Goal: Task Accomplishment & Management: Manage account settings

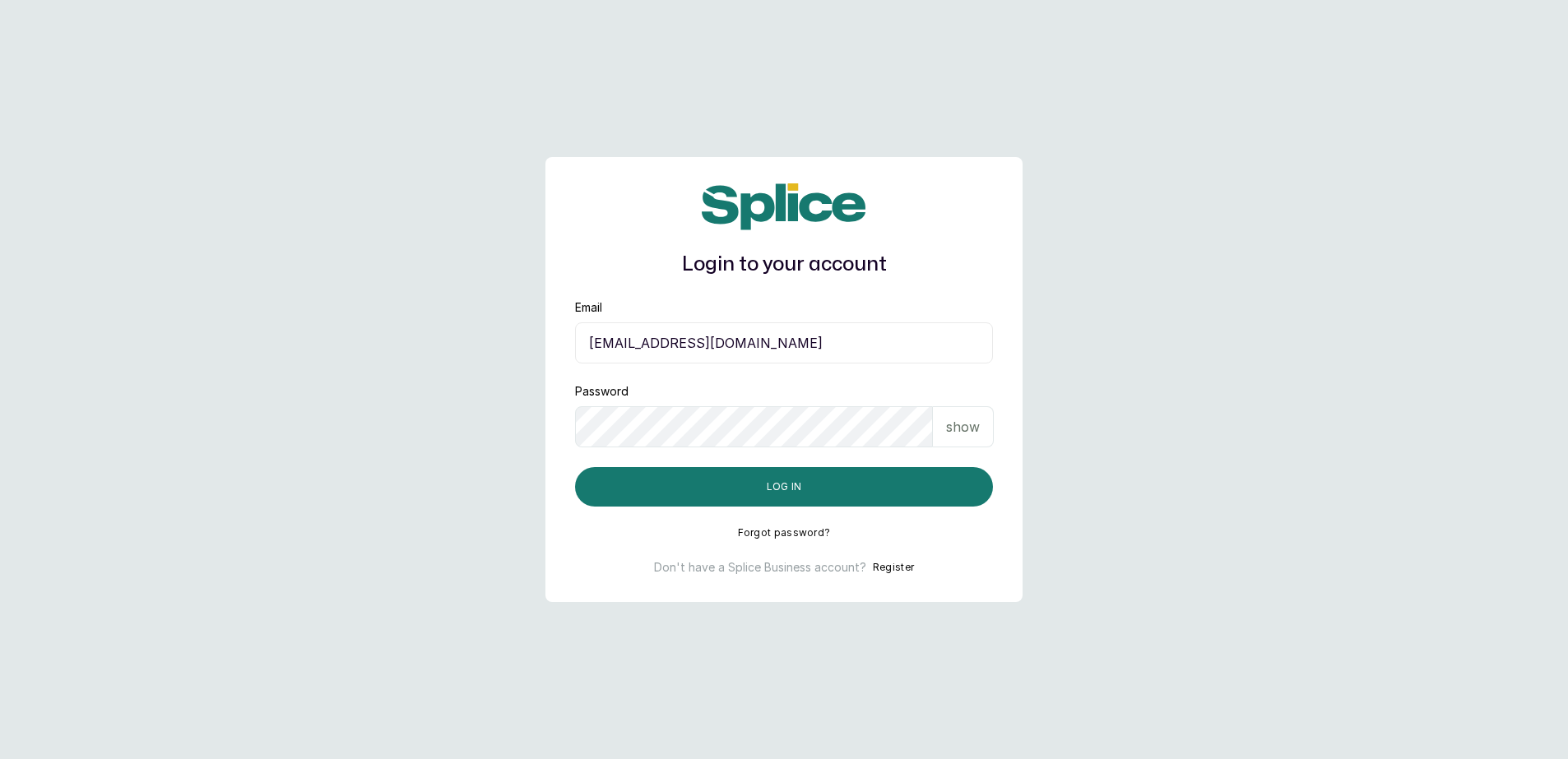
drag, startPoint x: 586, startPoint y: 347, endPoint x: 665, endPoint y: 358, distance: 79.8
click at [665, 358] on input "[EMAIL_ADDRESS][DOMAIN_NAME]" at bounding box center [784, 343] width 418 height 41
type input "[EMAIL_ADDRESS][DOMAIN_NAME]"
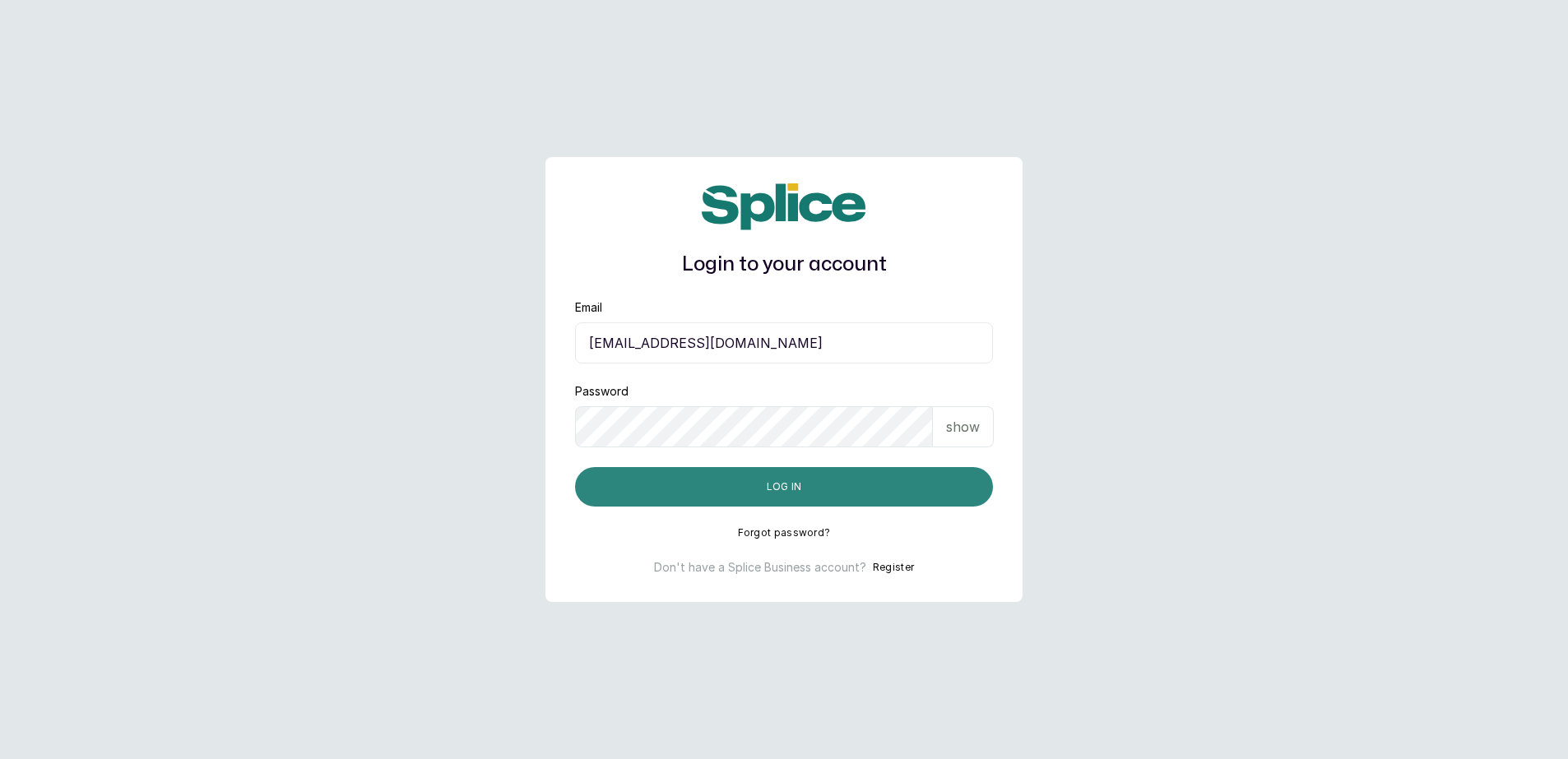
click at [787, 480] on button "Log in" at bounding box center [784, 487] width 418 height 40
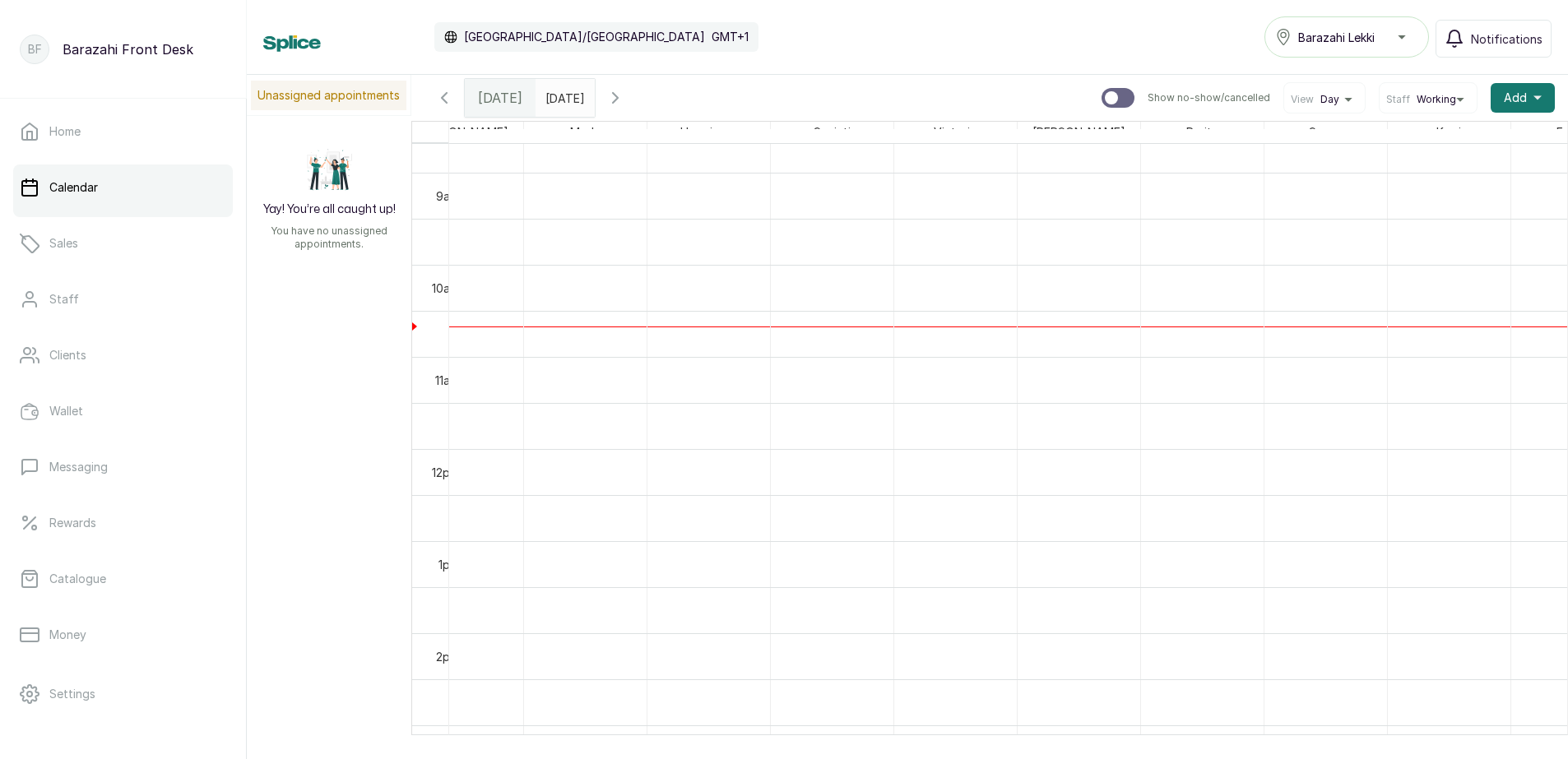
scroll to position [0, 413]
click at [668, 326] on div at bounding box center [728, 326] width 123 height 1
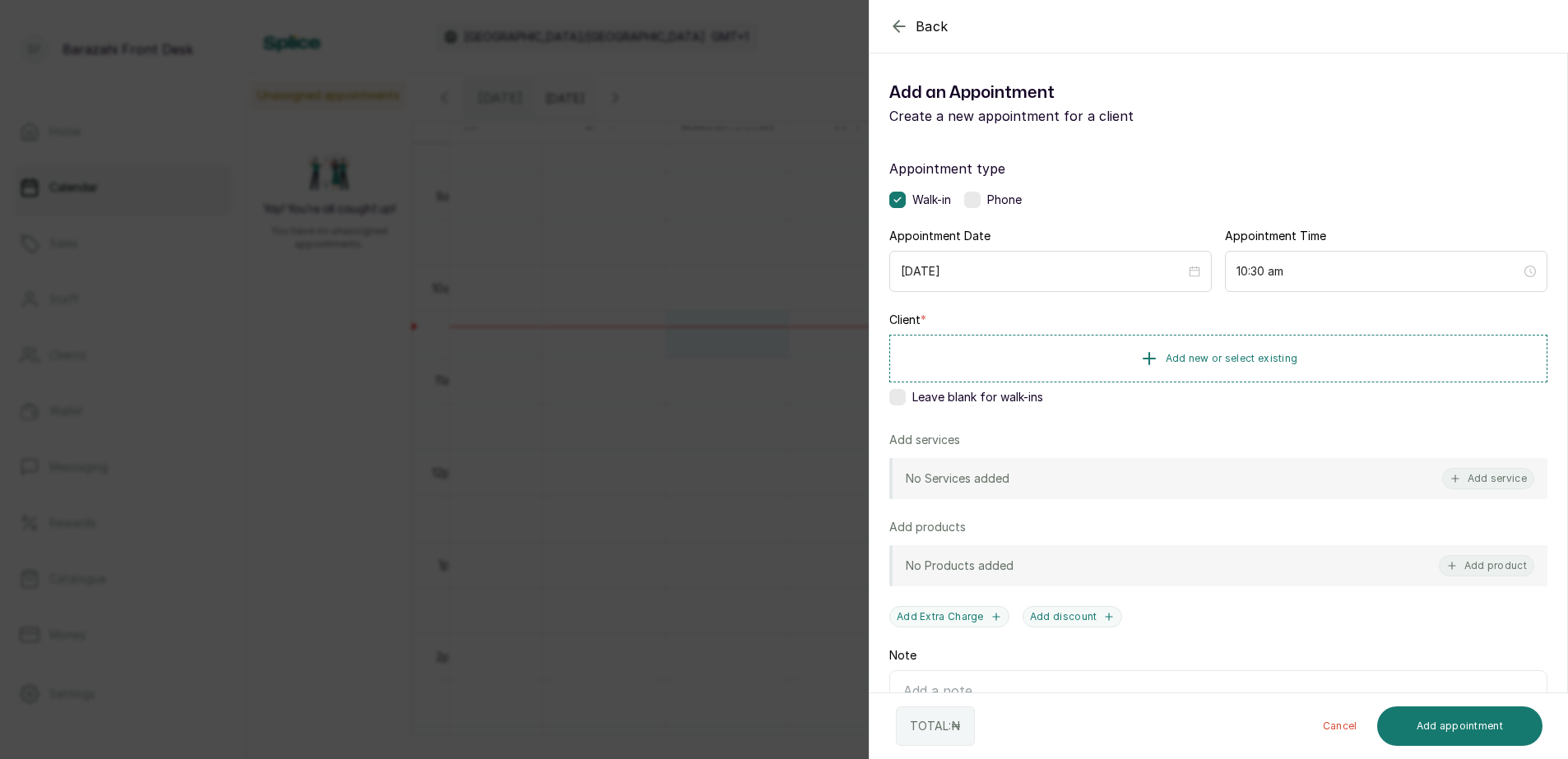
click at [895, 27] on icon "button" at bounding box center [899, 26] width 10 height 10
click at [1246, 357] on span "Add new or select existing" at bounding box center [1231, 357] width 132 height 13
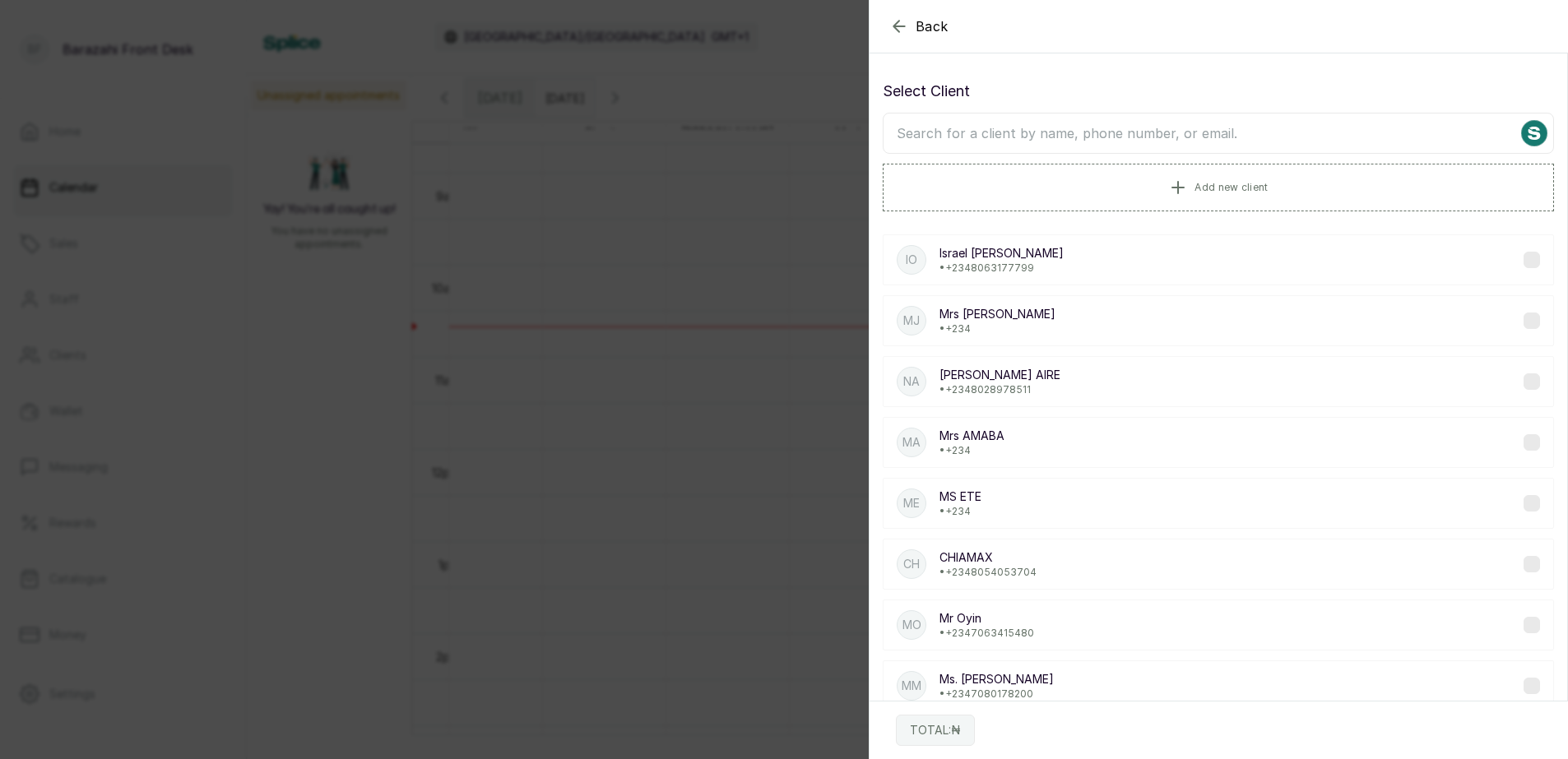
click at [1105, 138] on input "text" at bounding box center [1217, 134] width 671 height 41
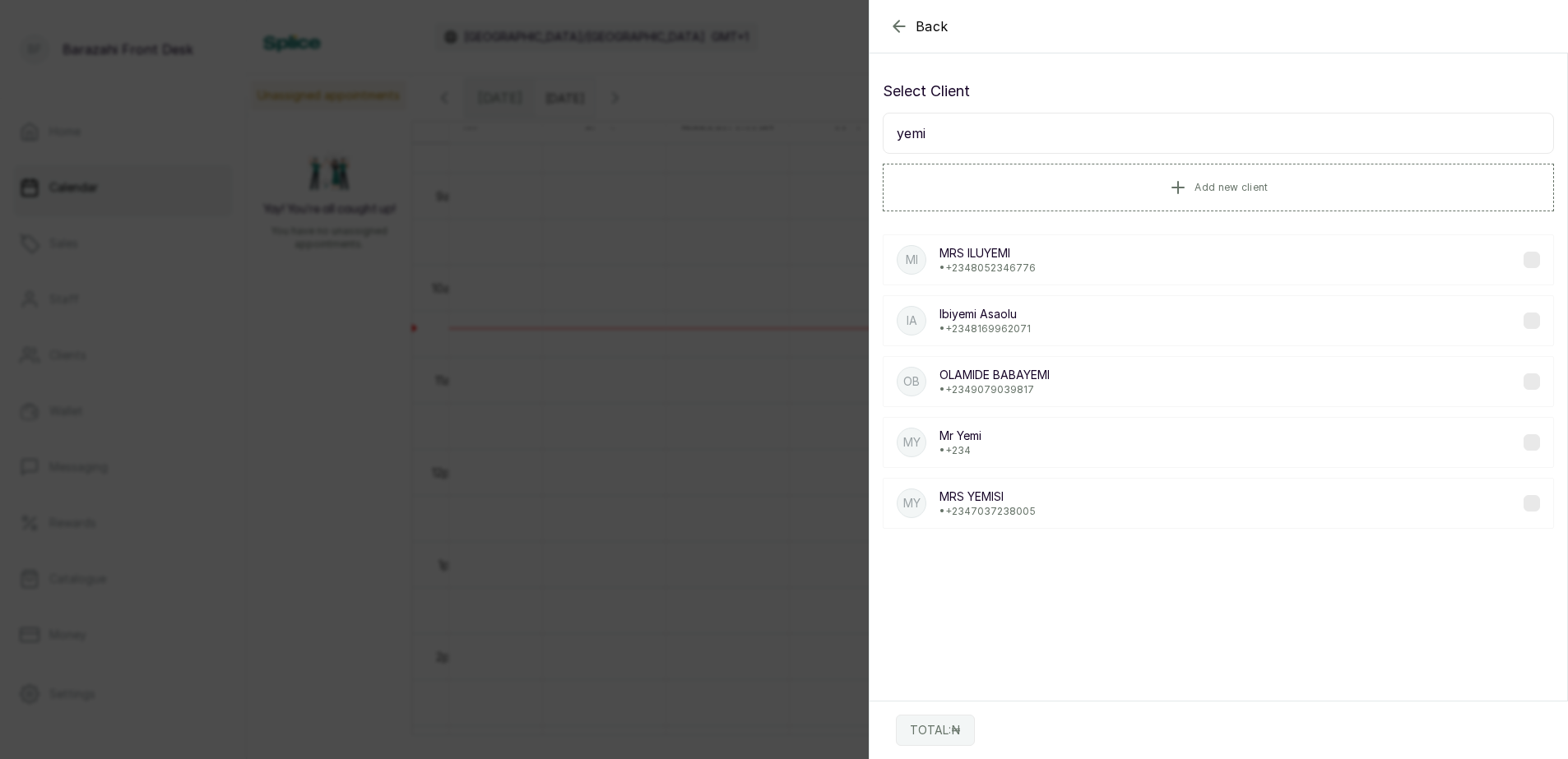
type input "yemi"
click at [978, 451] on p "• +234" at bounding box center [960, 451] width 42 height 13
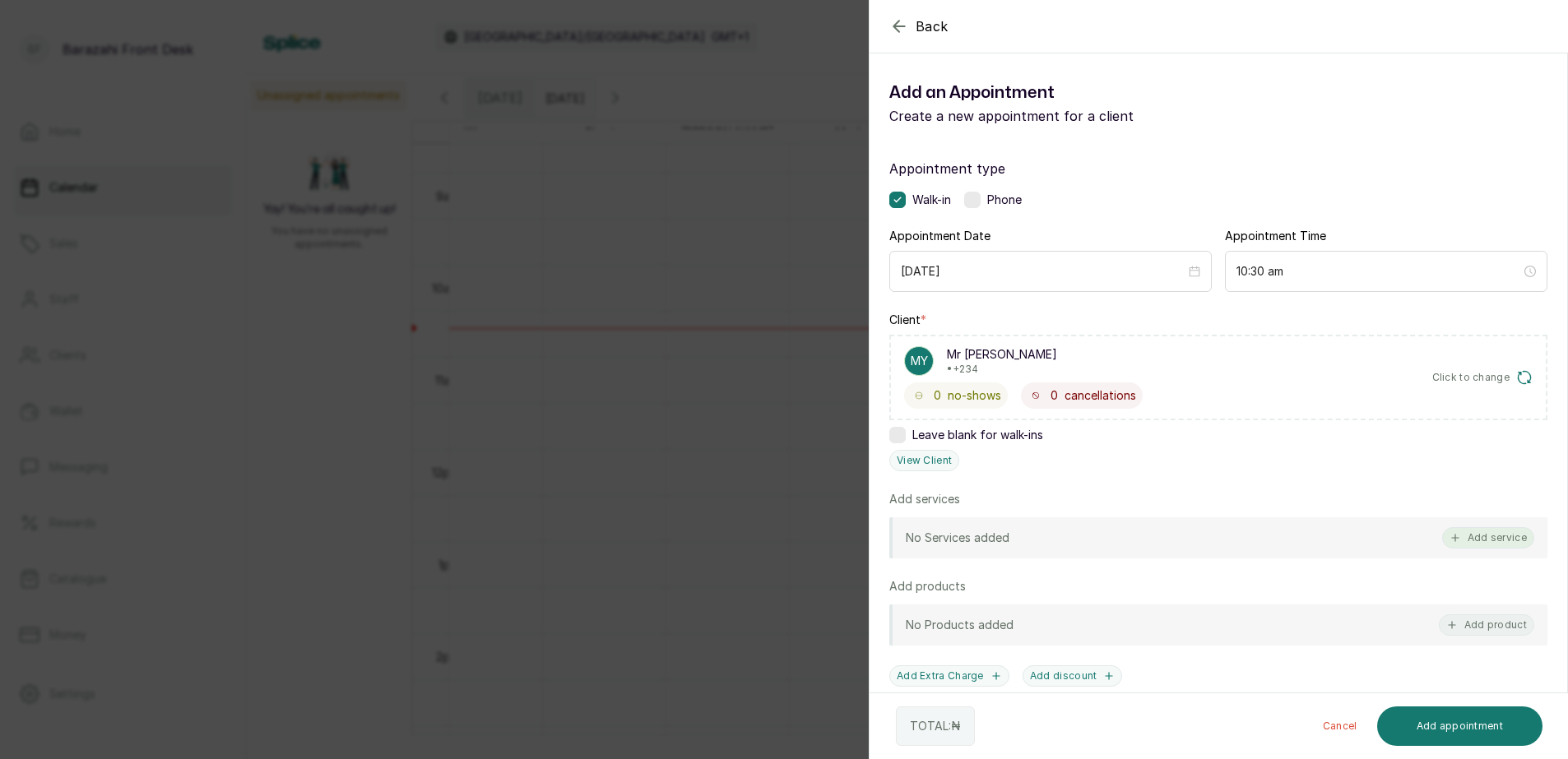
click at [1489, 539] on button "Add service" at bounding box center [1488, 538] width 92 height 22
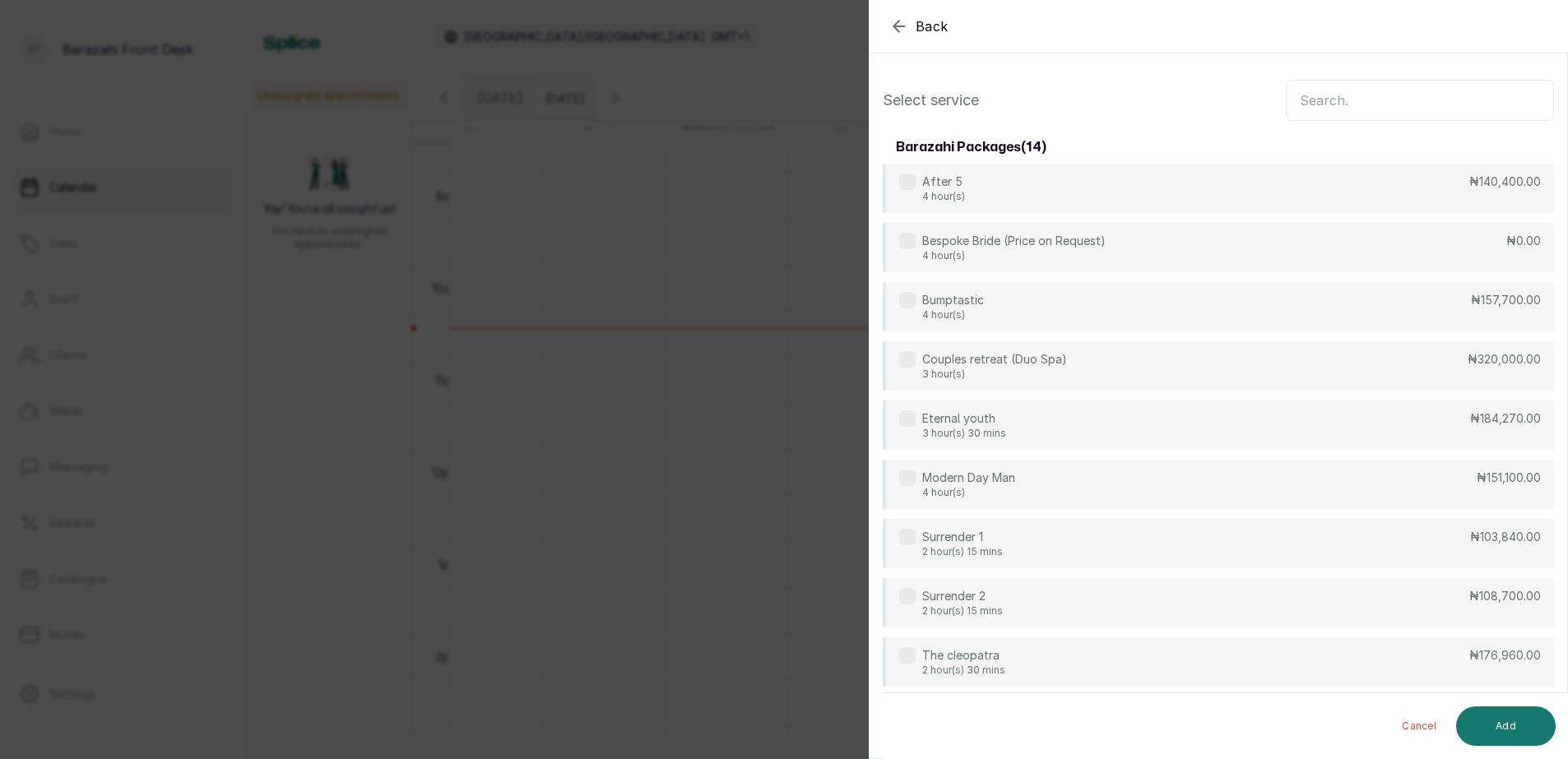
click at [1438, 101] on input "text" at bounding box center [1419, 100] width 269 height 41
click at [1332, 109] on input "text" at bounding box center [1419, 100] width 269 height 41
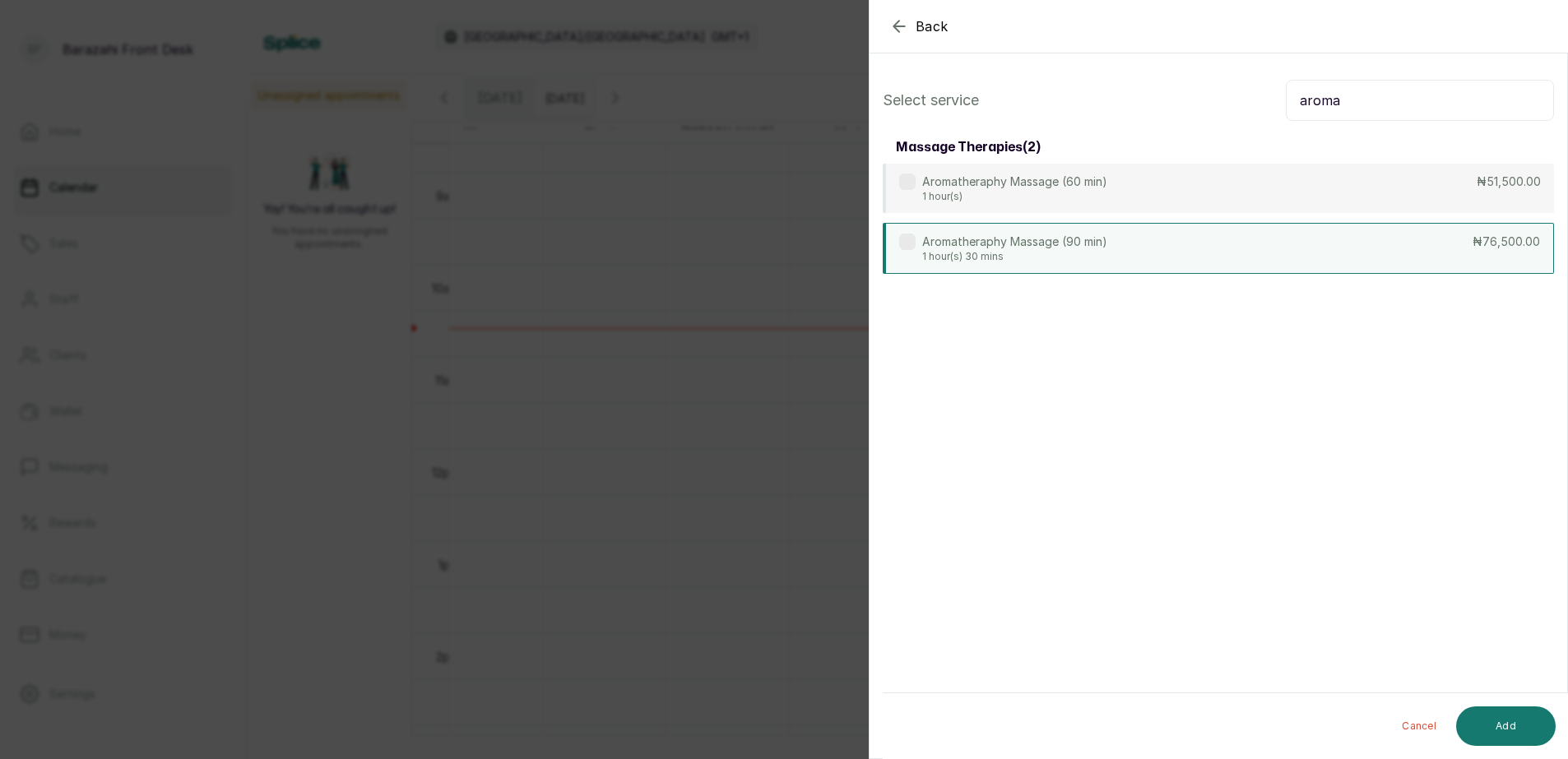
type input "aroma"
click at [1301, 270] on div "Aromatheraphy Massage (90 min) 1 hour(s) 30 mins ₦76,500.00" at bounding box center [1217, 248] width 671 height 51
click at [1489, 725] on button "Add" at bounding box center [1505, 726] width 99 height 40
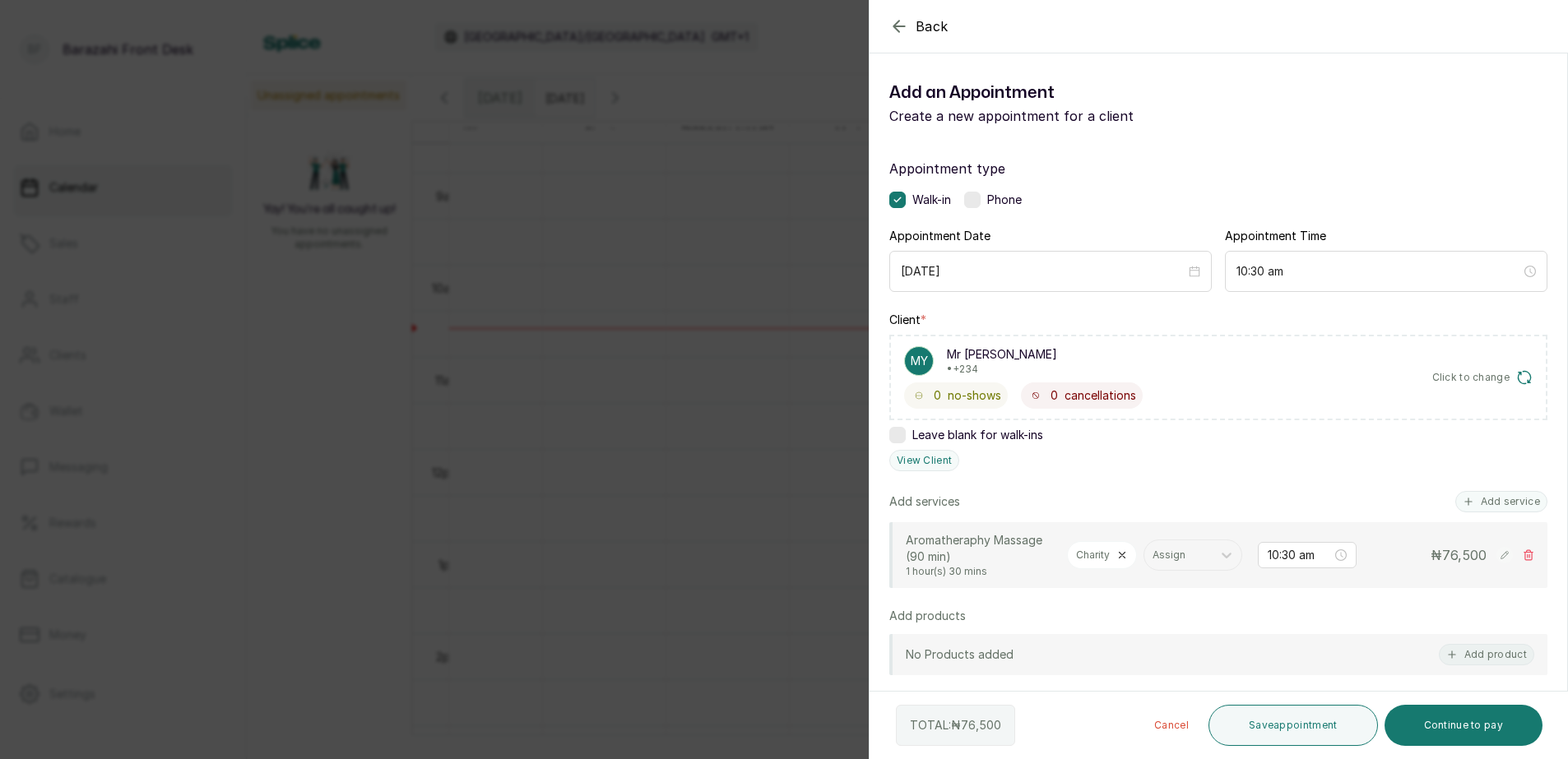
click at [1318, 719] on button "Save appointment" at bounding box center [1293, 726] width 169 height 41
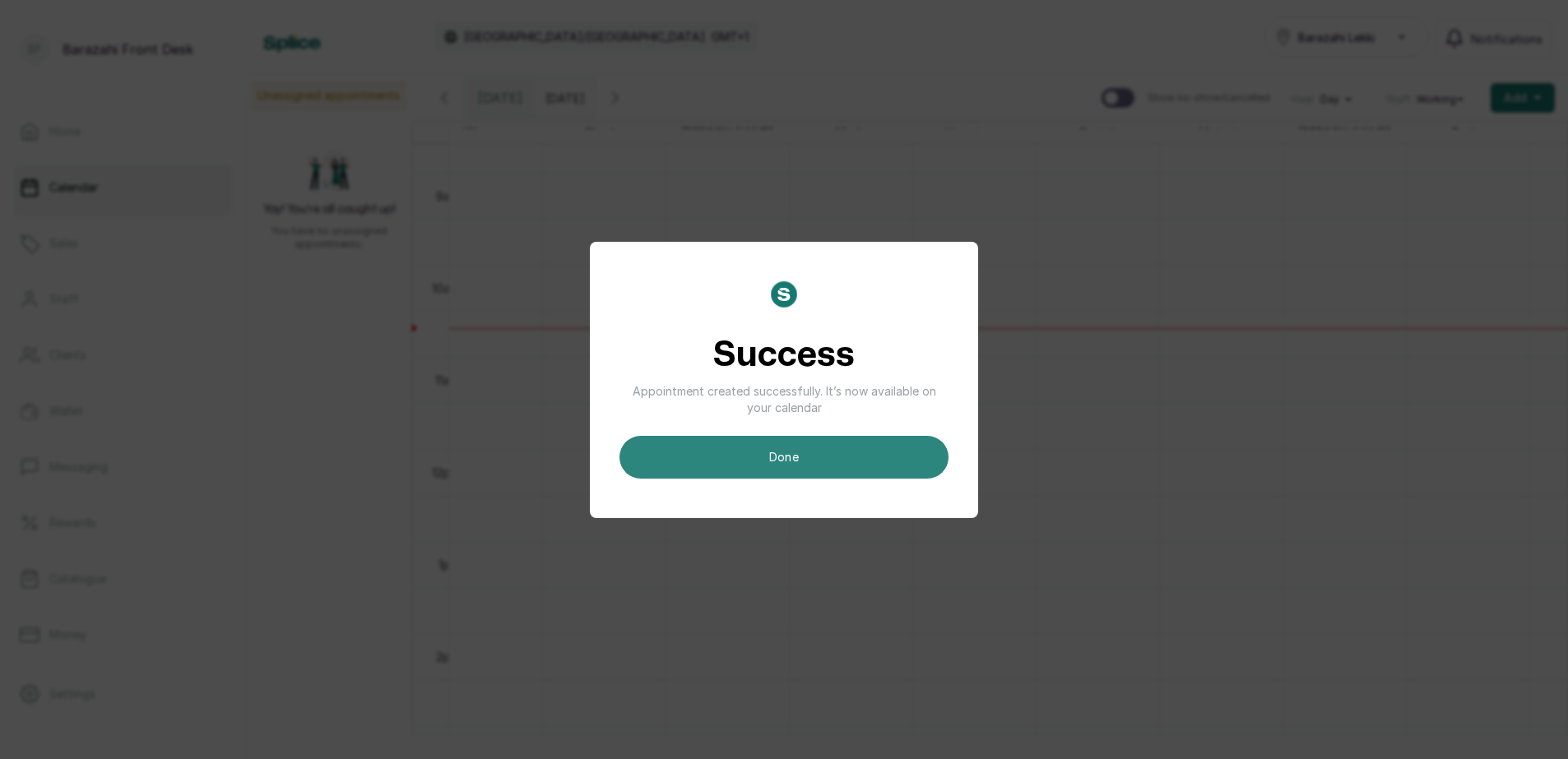
click at [849, 448] on button "done" at bounding box center [783, 458] width 329 height 43
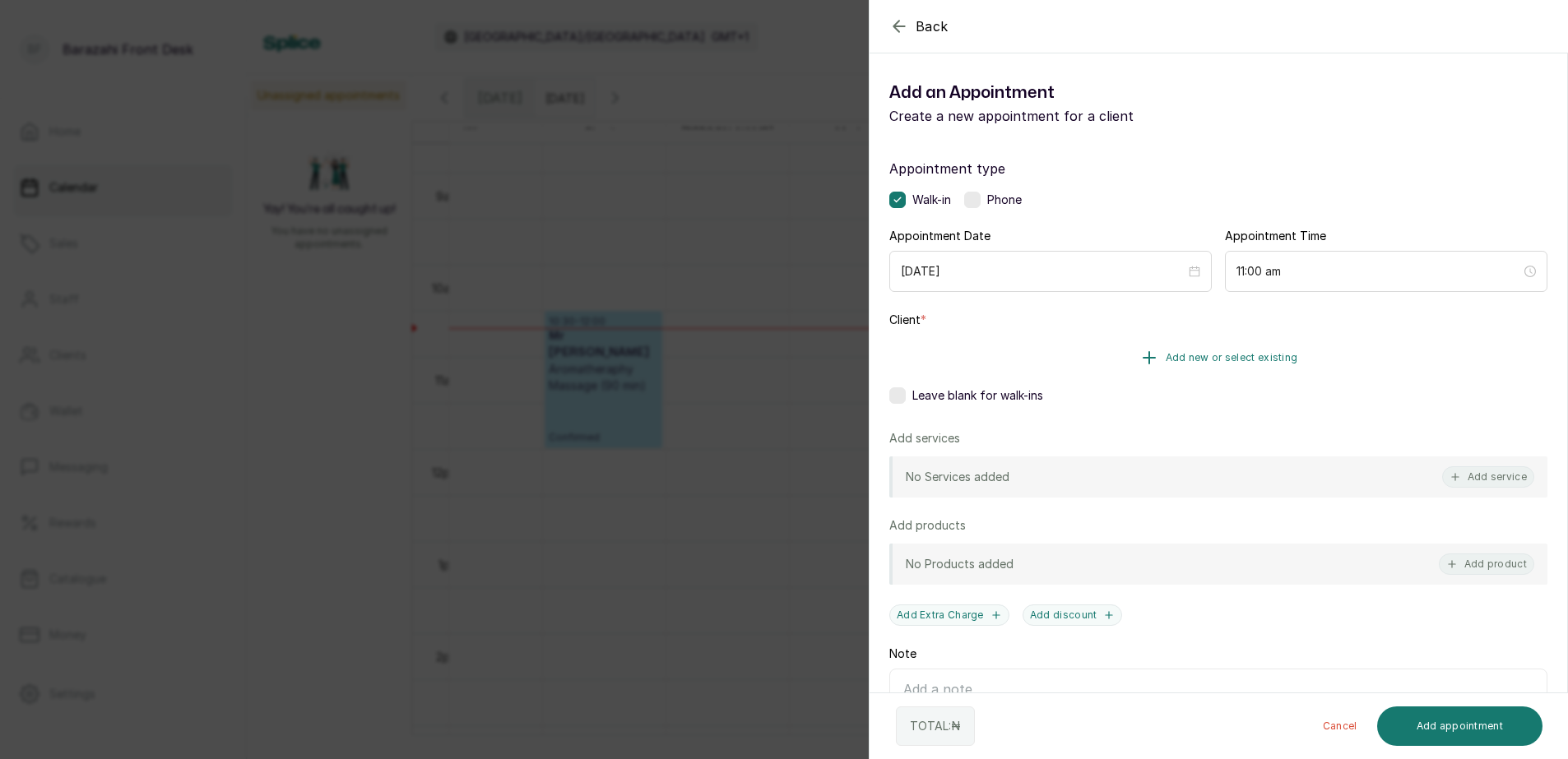
click at [1219, 357] on span "Add new or select existing" at bounding box center [1231, 357] width 132 height 13
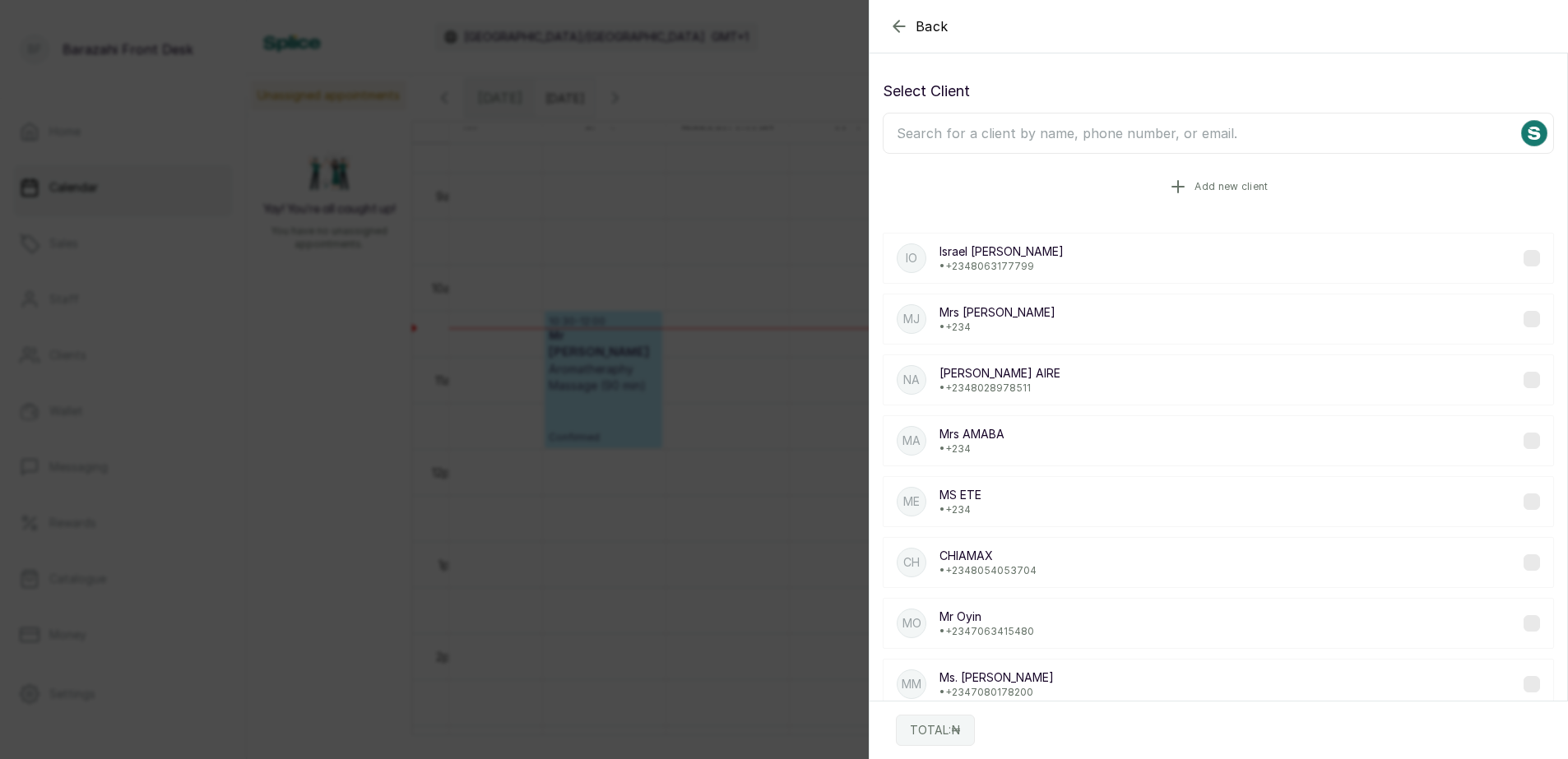
click at [1185, 187] on button "Add new client" at bounding box center [1217, 187] width 671 height 46
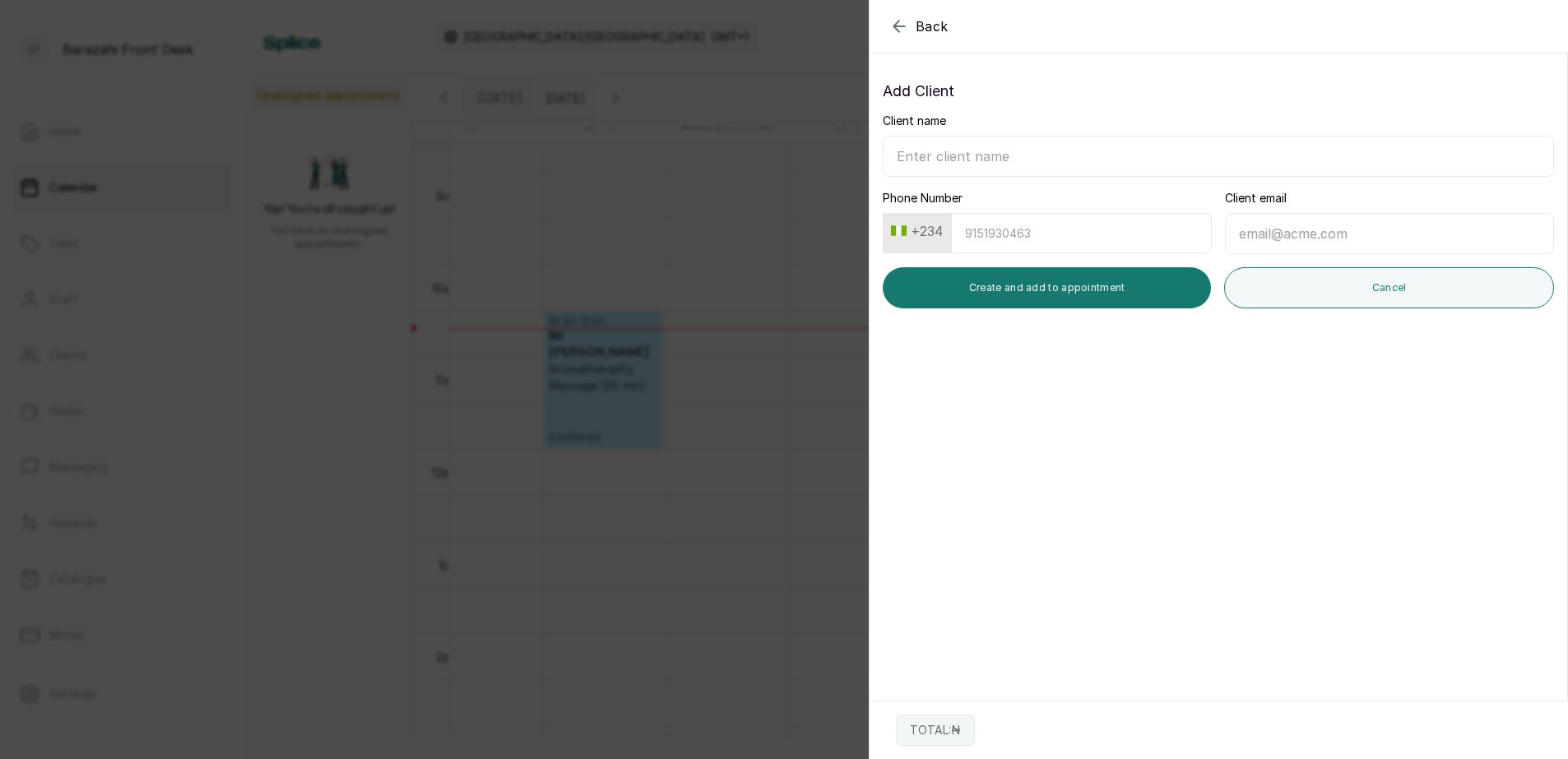
click at [1048, 138] on input "Client name" at bounding box center [1217, 156] width 671 height 41
type input "abisola"
click at [900, 24] on icon "button" at bounding box center [899, 26] width 20 height 20
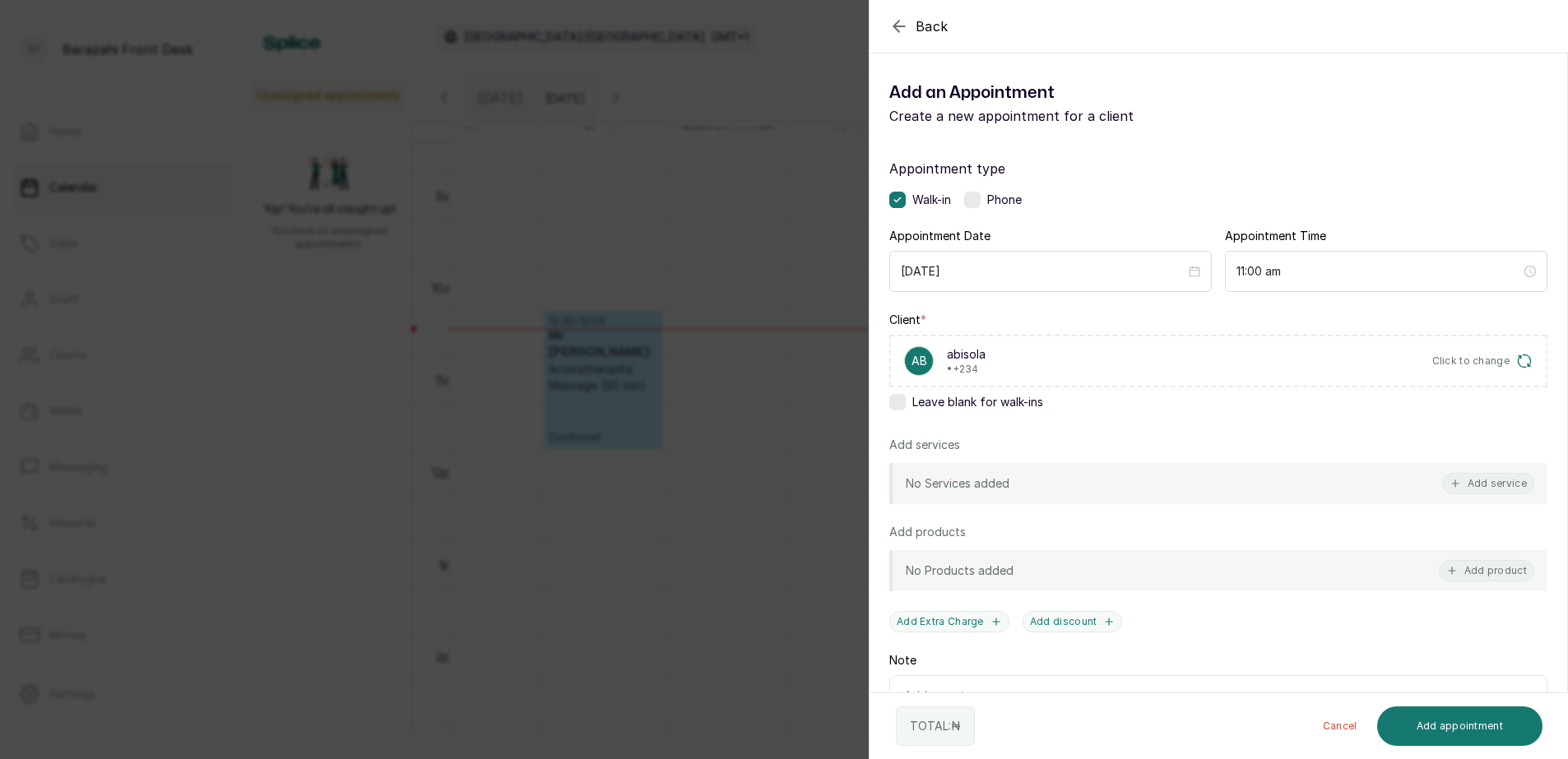
click at [907, 21] on icon "button" at bounding box center [899, 26] width 20 height 20
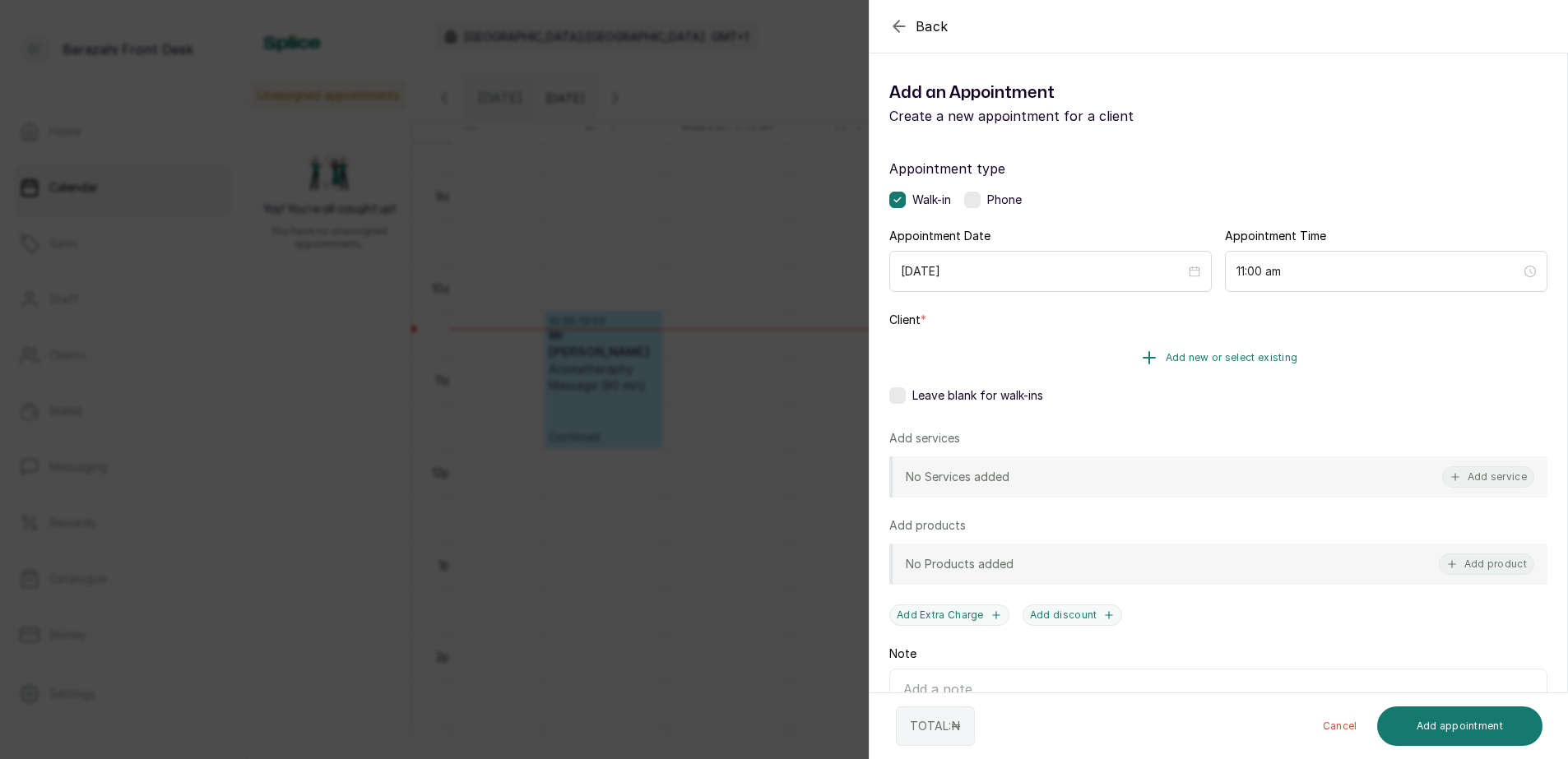
click at [1198, 356] on span "Add new or select existing" at bounding box center [1231, 357] width 132 height 13
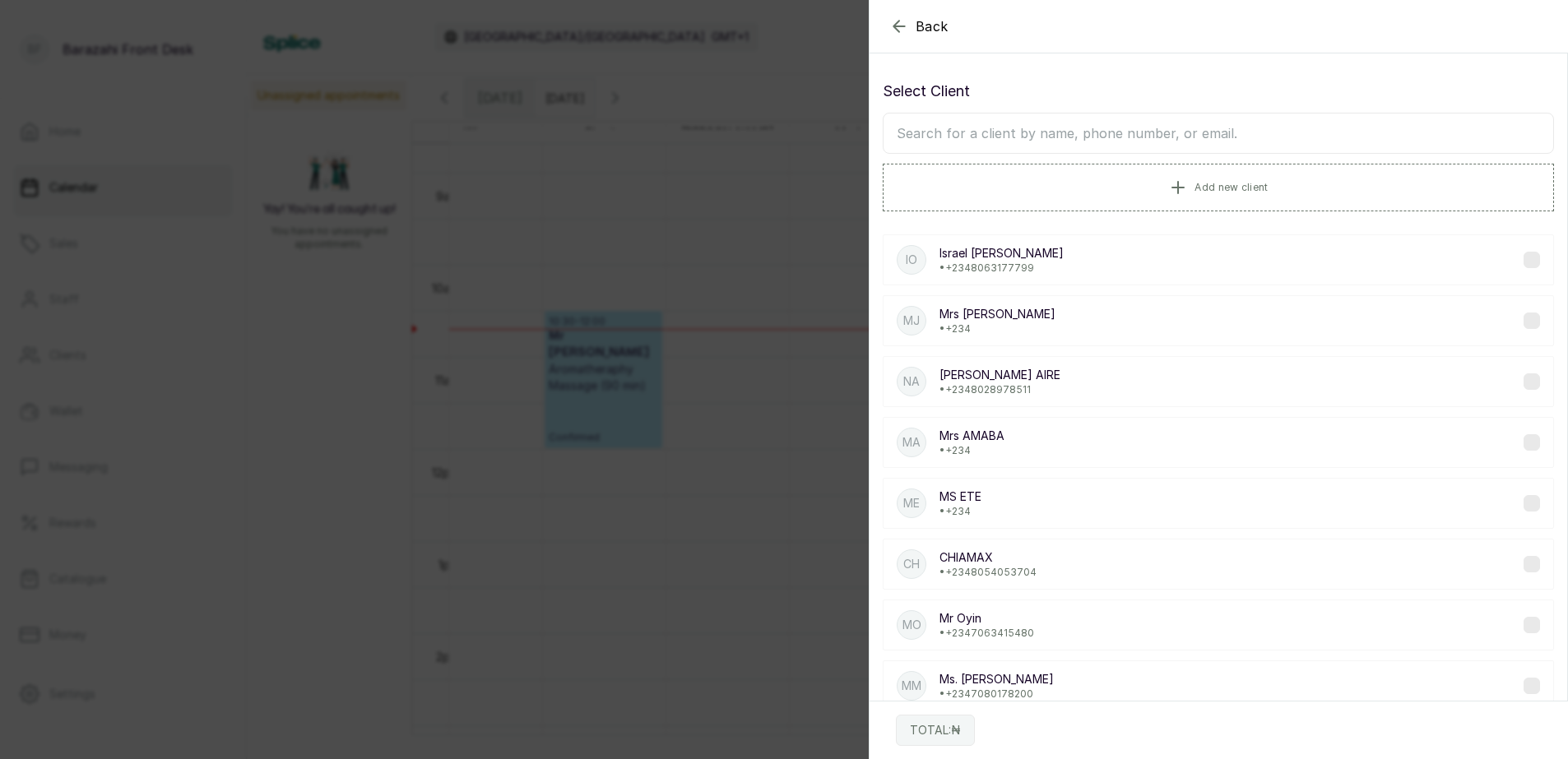
click at [1135, 142] on input "text" at bounding box center [1217, 134] width 671 height 41
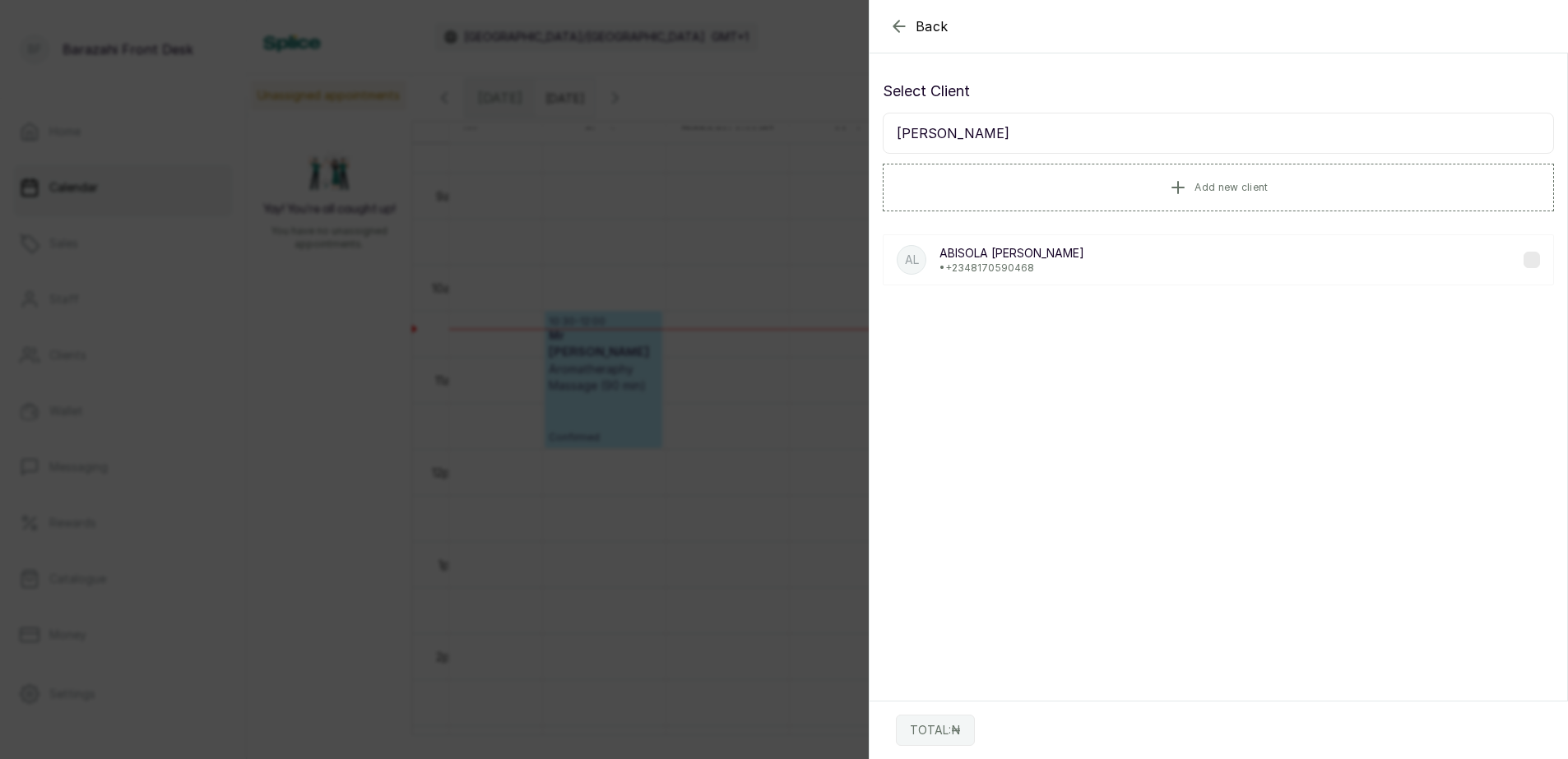
type input "[PERSON_NAME]"
click at [998, 256] on p "[PERSON_NAME]" at bounding box center [1012, 253] width 145 height 16
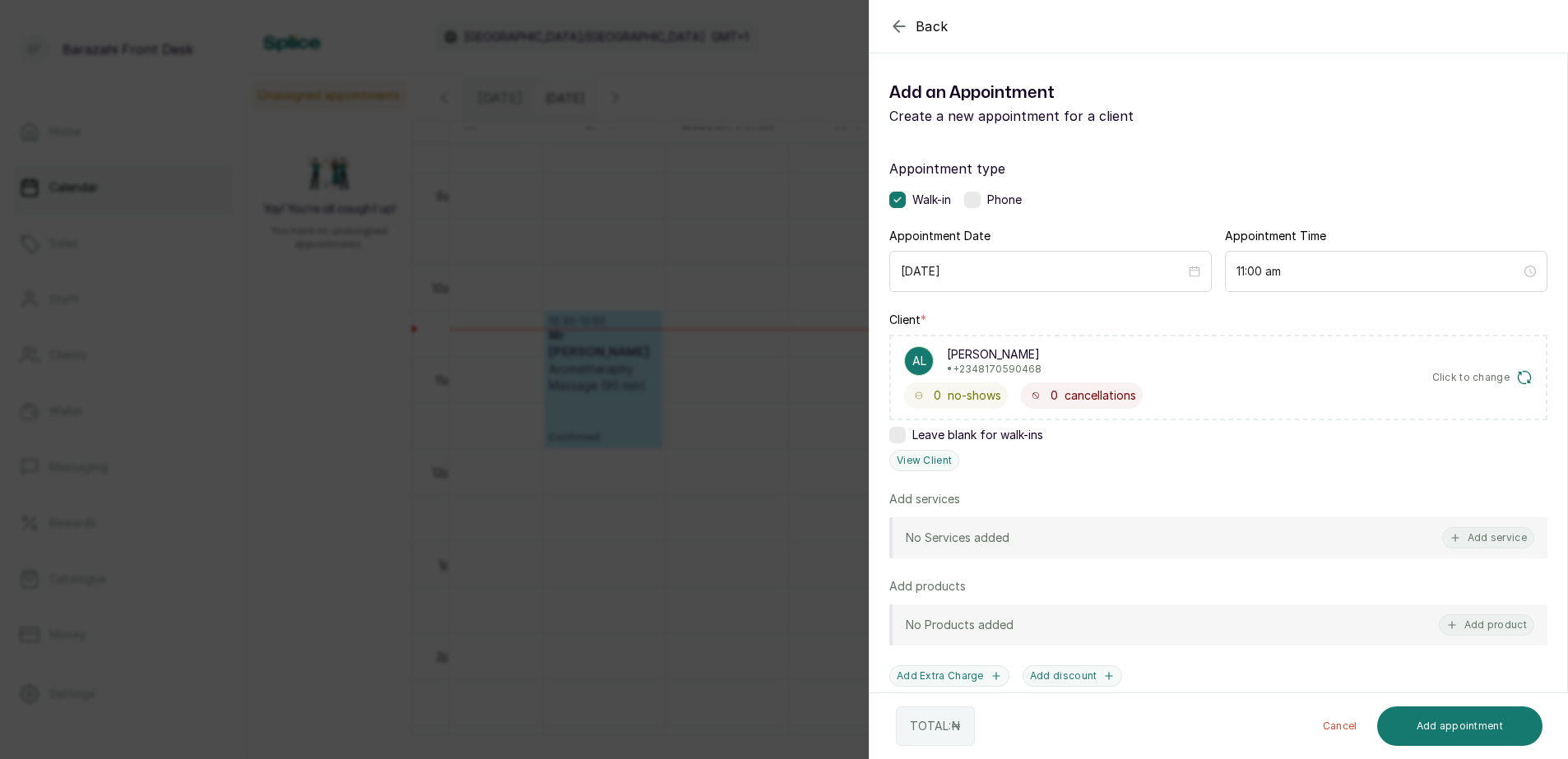
click at [1464, 376] on span "Click to change" at bounding box center [1471, 377] width 79 height 13
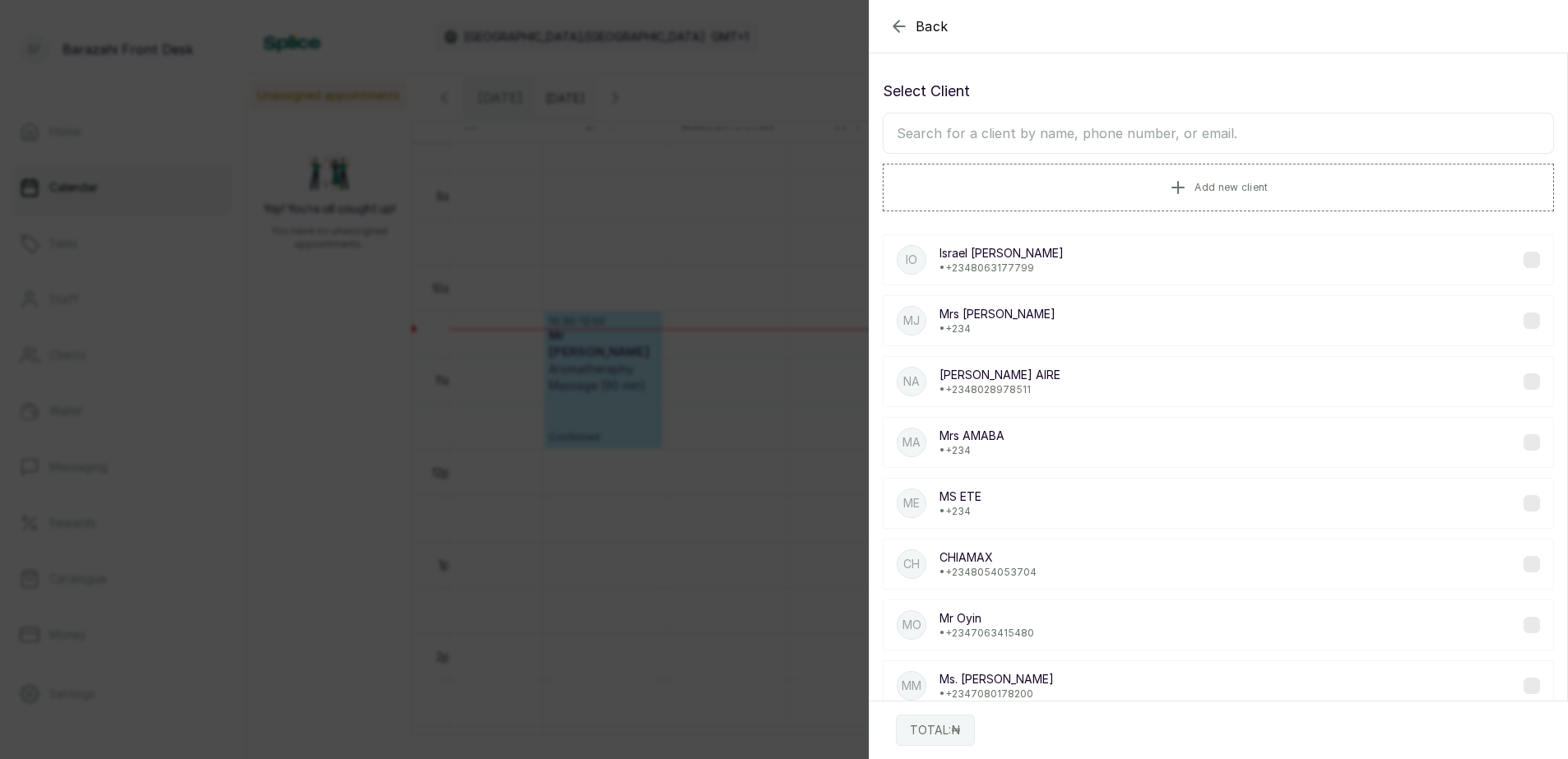
click at [898, 31] on icon "button" at bounding box center [899, 26] width 10 height 10
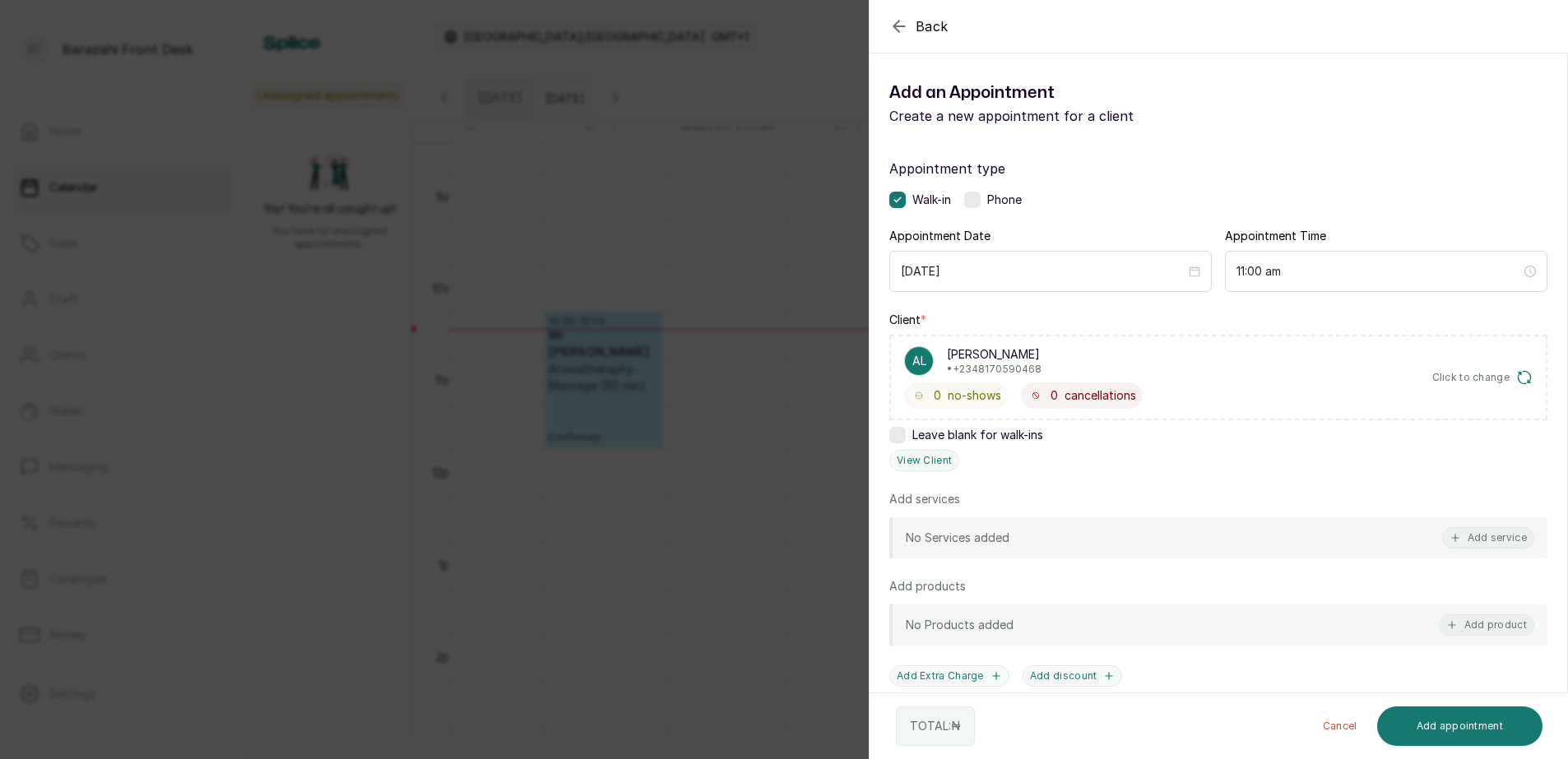
click at [918, 350] on div "AL" at bounding box center [919, 361] width 29 height 29
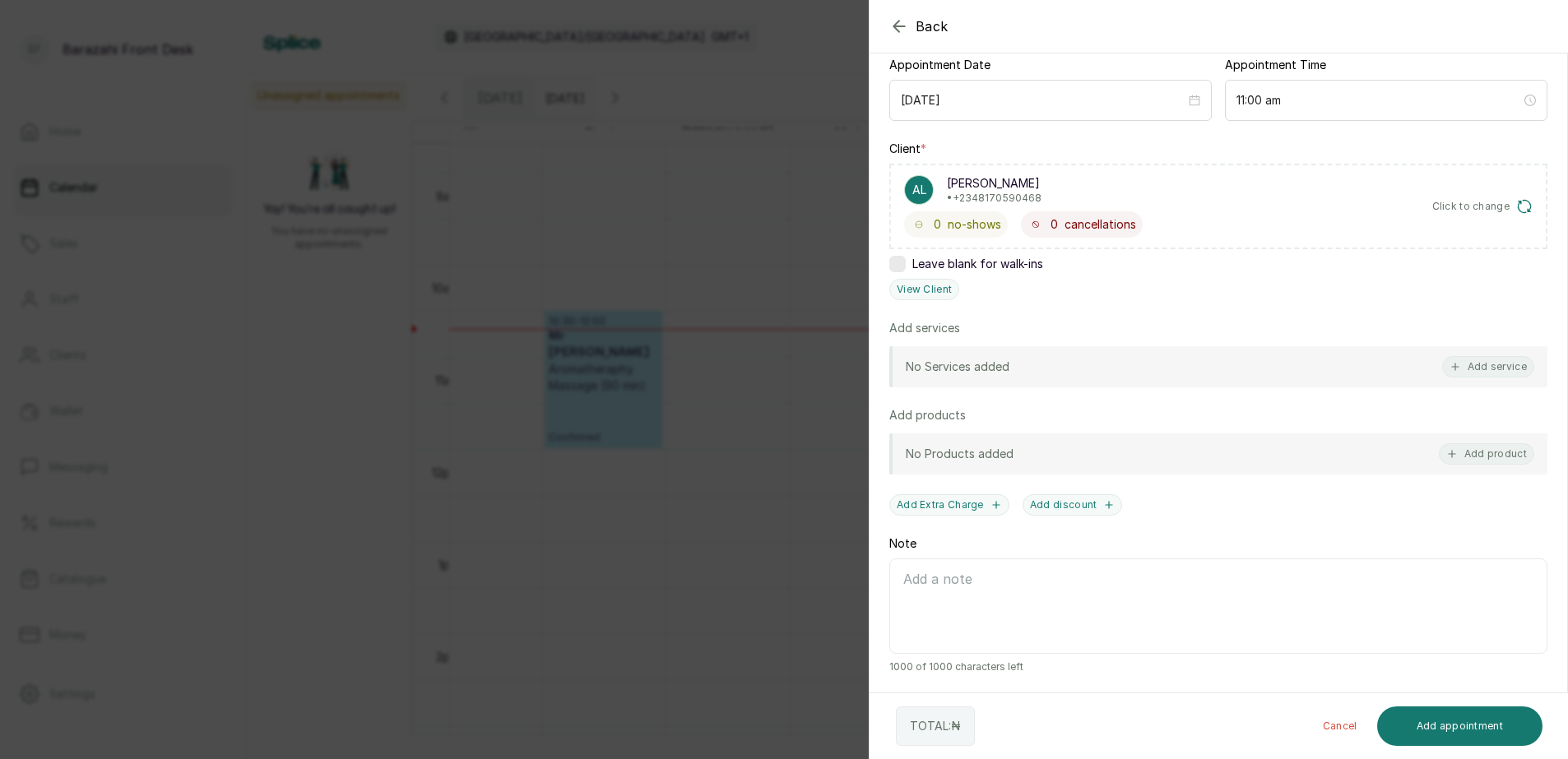
scroll to position [172, 0]
click at [903, 288] on button "View Client" at bounding box center [924, 288] width 70 height 22
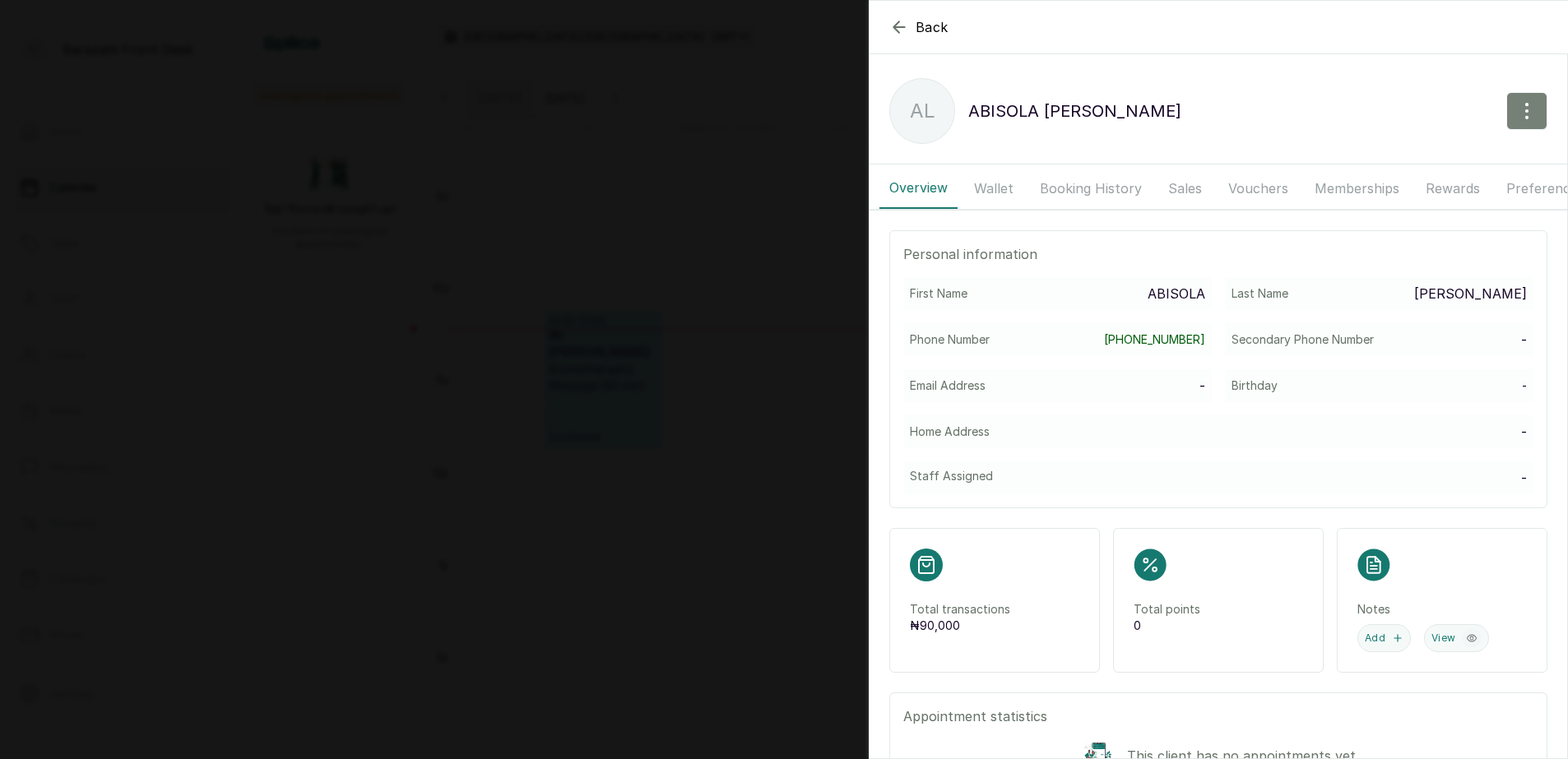
click at [1517, 119] on icon "button" at bounding box center [1527, 111] width 20 height 20
click at [1407, 163] on span "Edit" at bounding box center [1455, 159] width 158 height 20
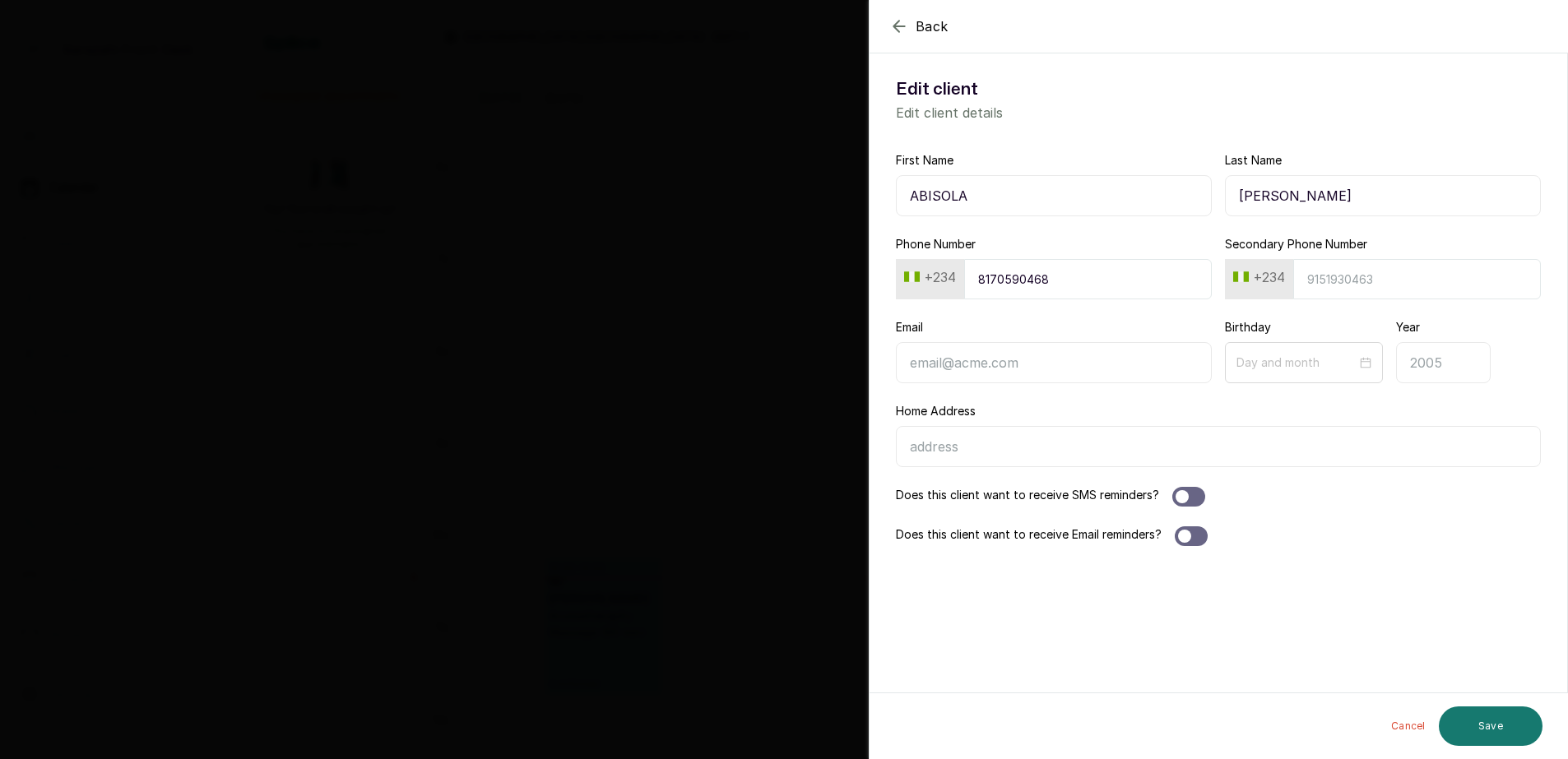
drag, startPoint x: 978, startPoint y: 281, endPoint x: 1054, endPoint y: 280, distance: 76.0
click at [1054, 280] on input "8170590468" at bounding box center [1088, 279] width 248 height 41
click at [1350, 275] on input "Secondary Phone Number" at bounding box center [1417, 279] width 248 height 41
type input "8170590468"
drag, startPoint x: 980, startPoint y: 281, endPoint x: 1084, endPoint y: 291, distance: 104.5
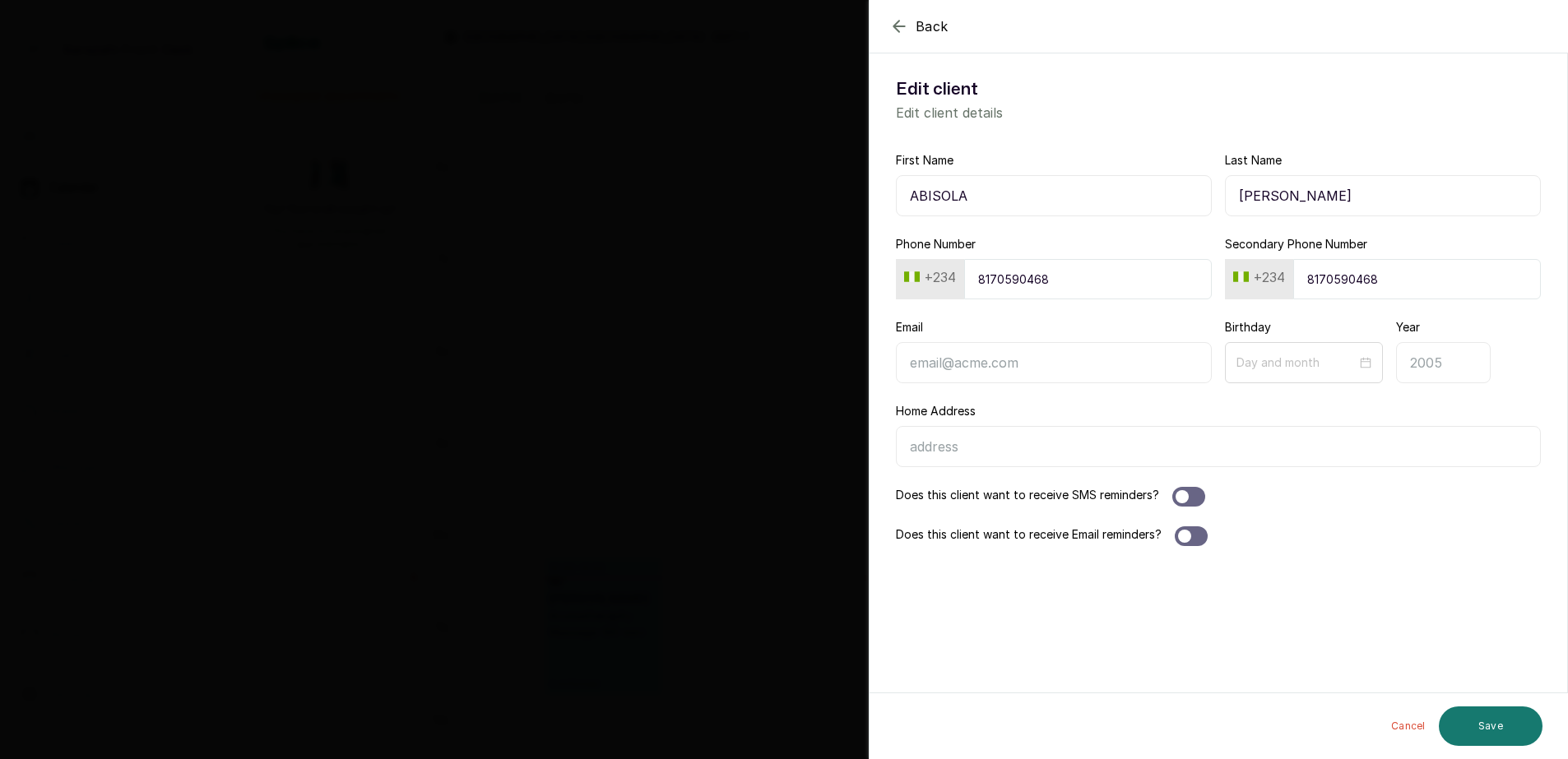
click at [1084, 291] on input "8170590468" at bounding box center [1088, 279] width 248 height 41
type input "7034248601"
click at [1192, 501] on div at bounding box center [1189, 497] width 33 height 20
click at [1479, 730] on button "Save" at bounding box center [1490, 726] width 104 height 40
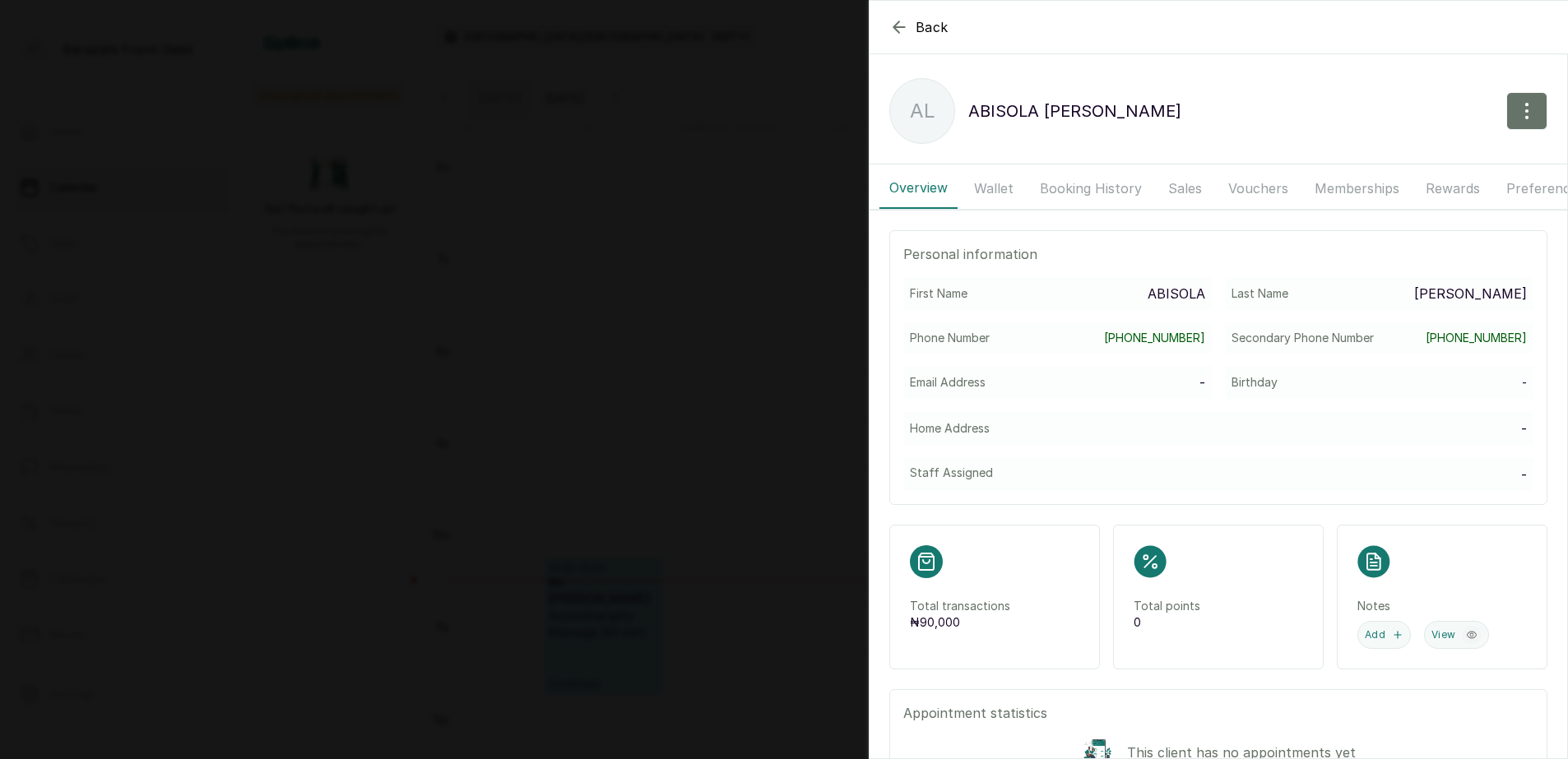
click at [895, 25] on icon "button" at bounding box center [899, 27] width 20 height 20
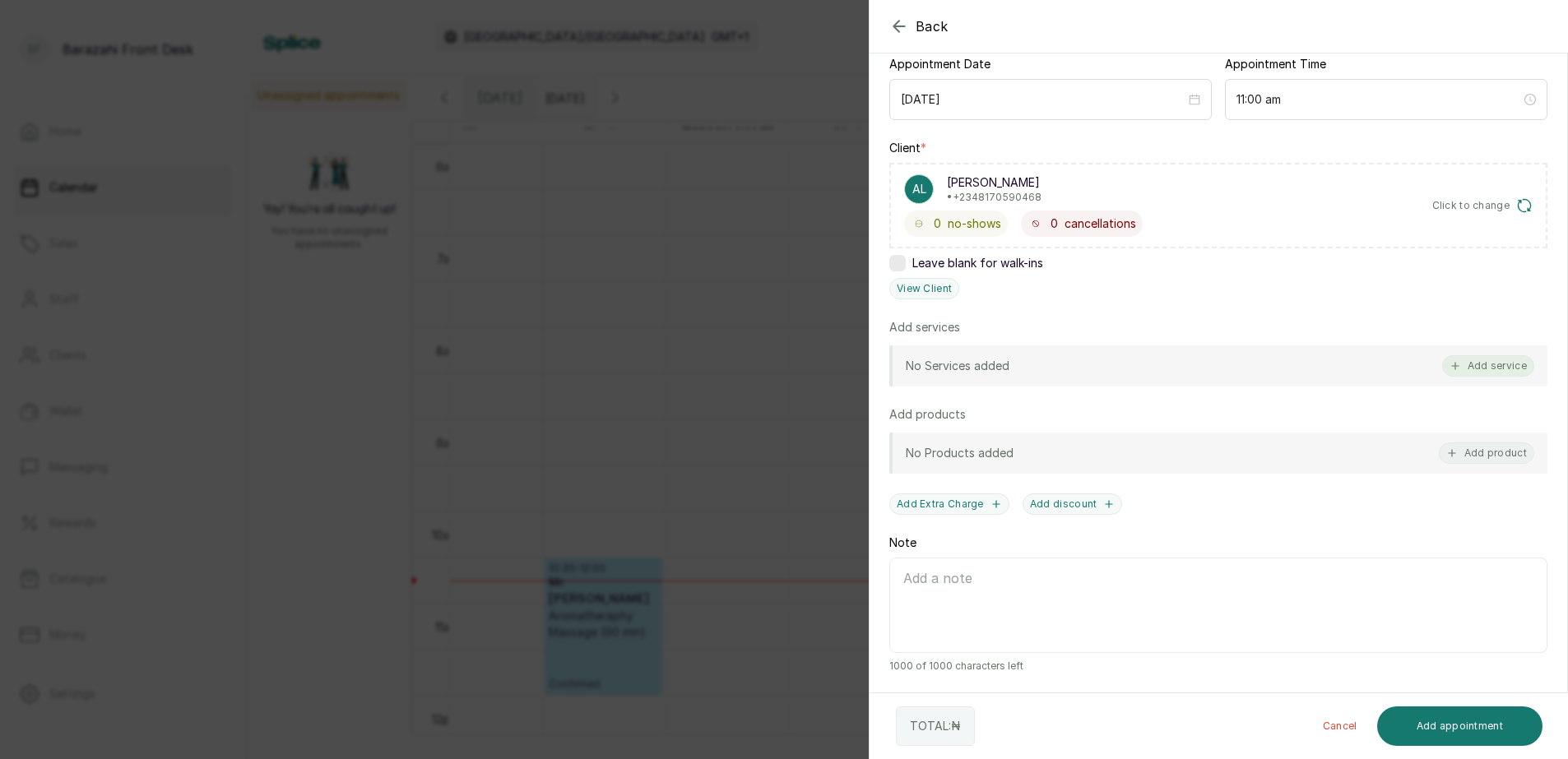
click at [1455, 367] on button "Add service" at bounding box center [1488, 366] width 92 height 22
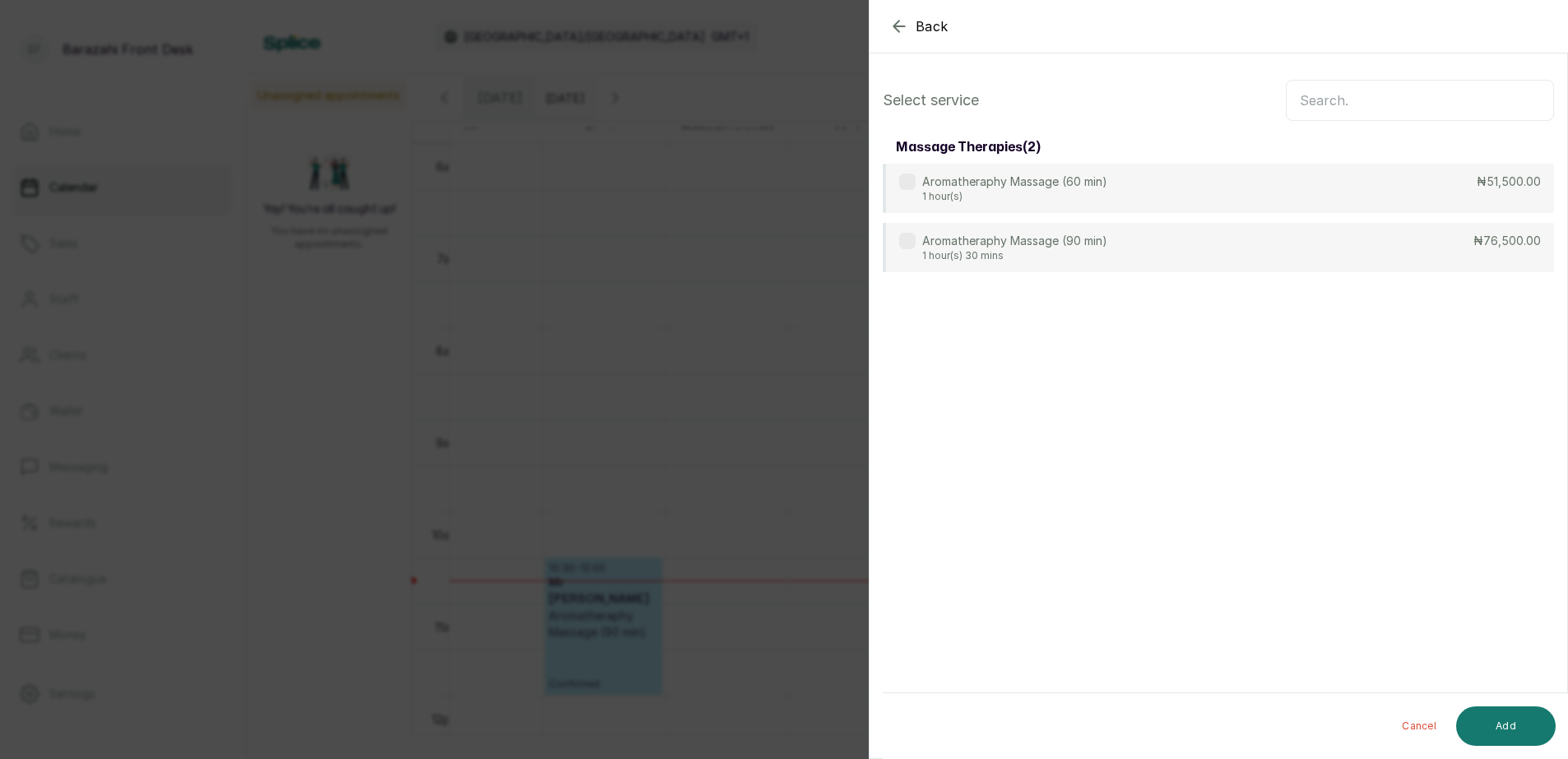
scroll to position [0, 0]
click at [1420, 99] on input "text" at bounding box center [1419, 100] width 269 height 41
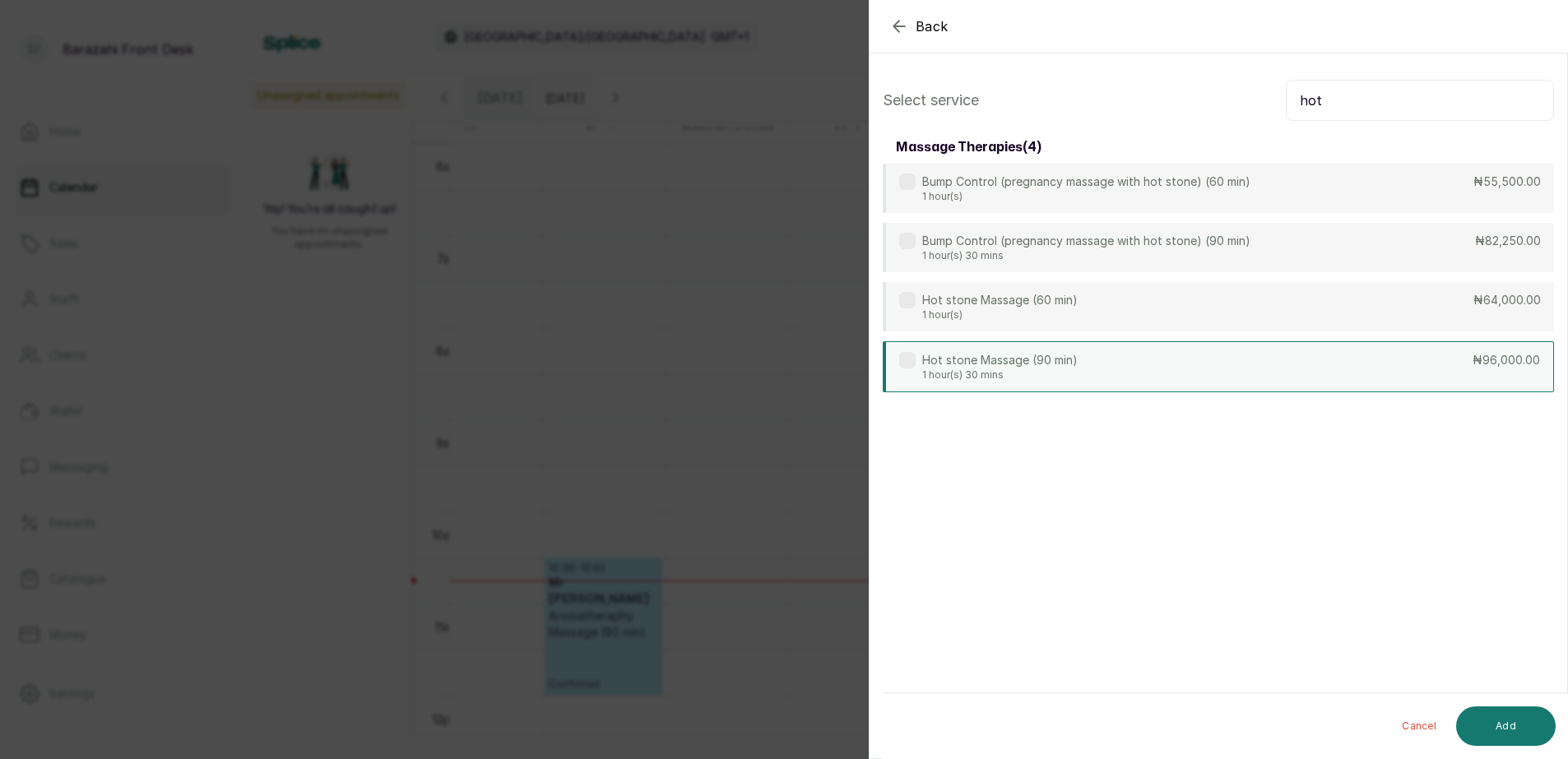
type input "hot"
click at [1233, 357] on div "Hot stone Massage (90 min) 1 hour(s) 30 mins ₦96,000.00" at bounding box center [1217, 366] width 671 height 51
click at [1502, 725] on button "Add" at bounding box center [1505, 726] width 99 height 40
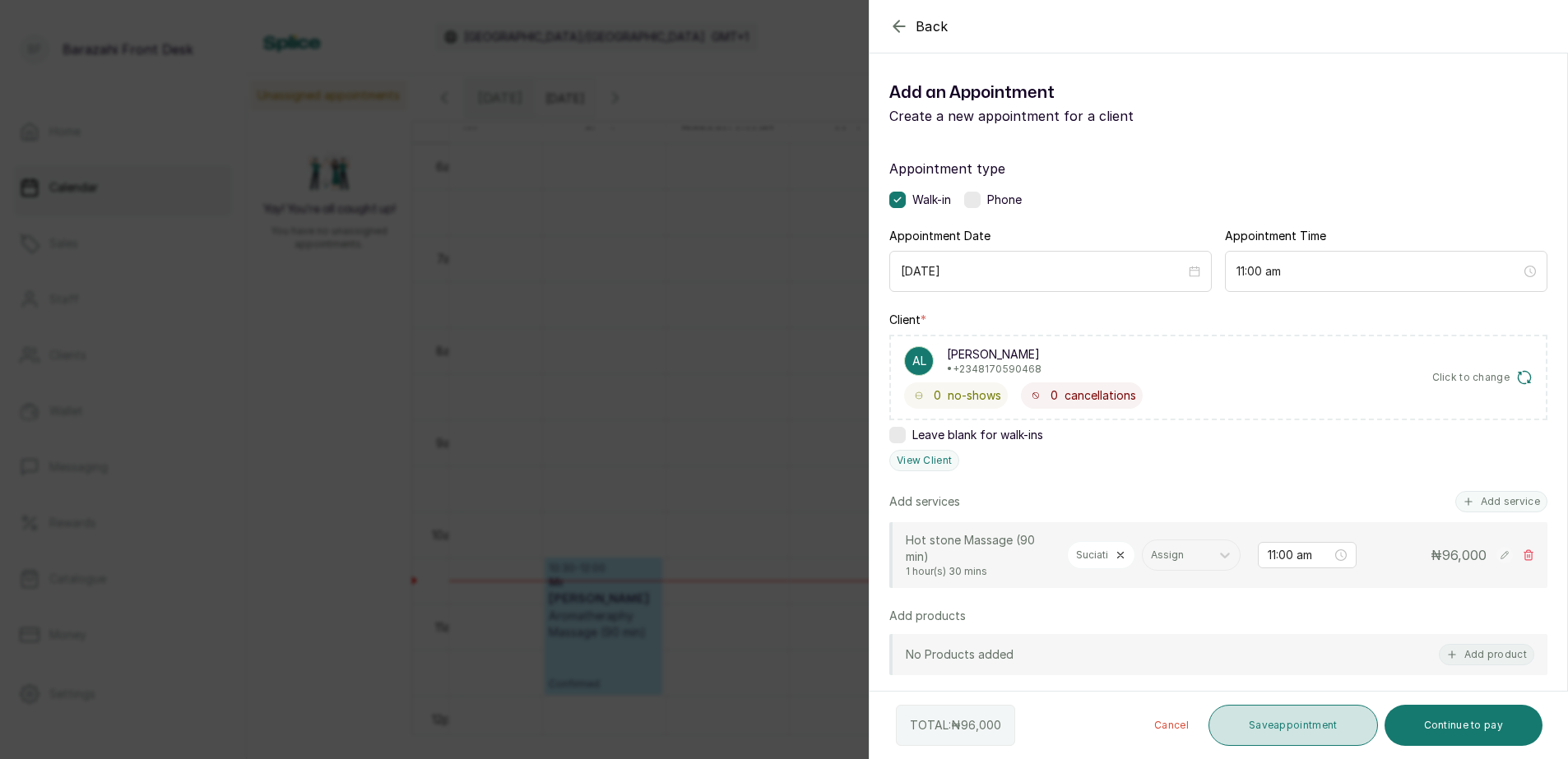
click at [1260, 729] on button "Save appointment" at bounding box center [1293, 726] width 169 height 41
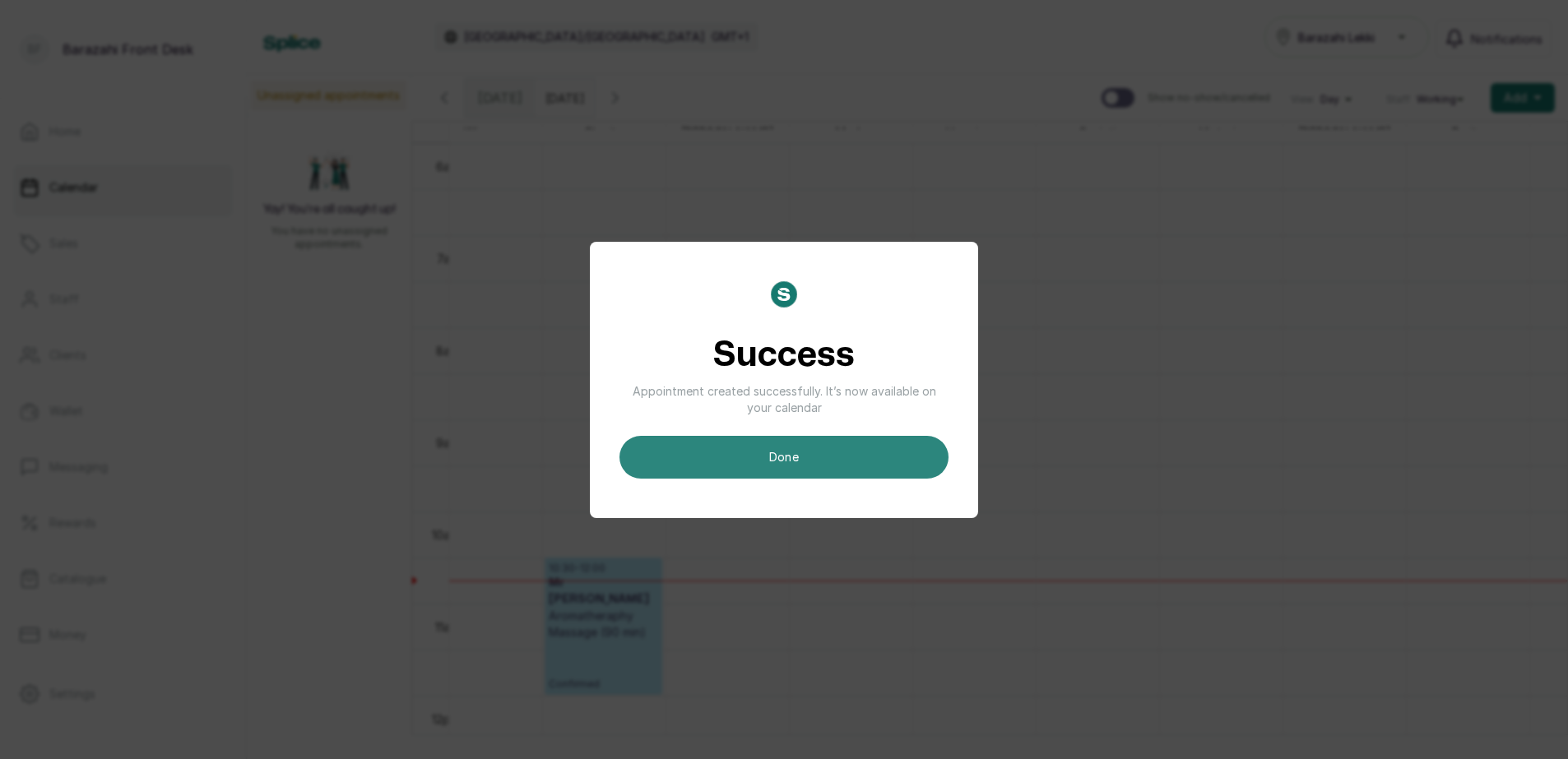
click at [811, 463] on button "done" at bounding box center [783, 458] width 329 height 43
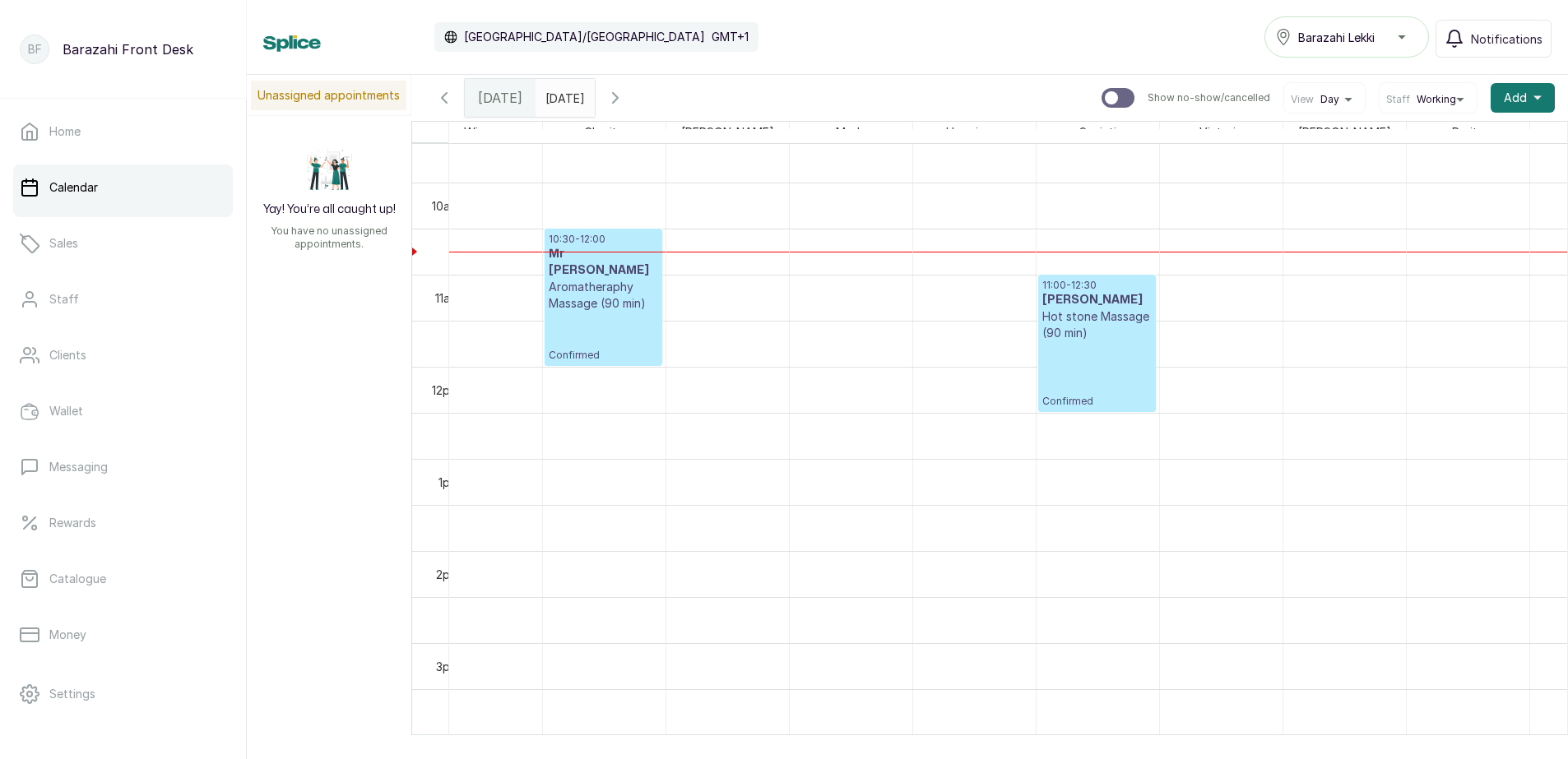
scroll to position [965, 0]
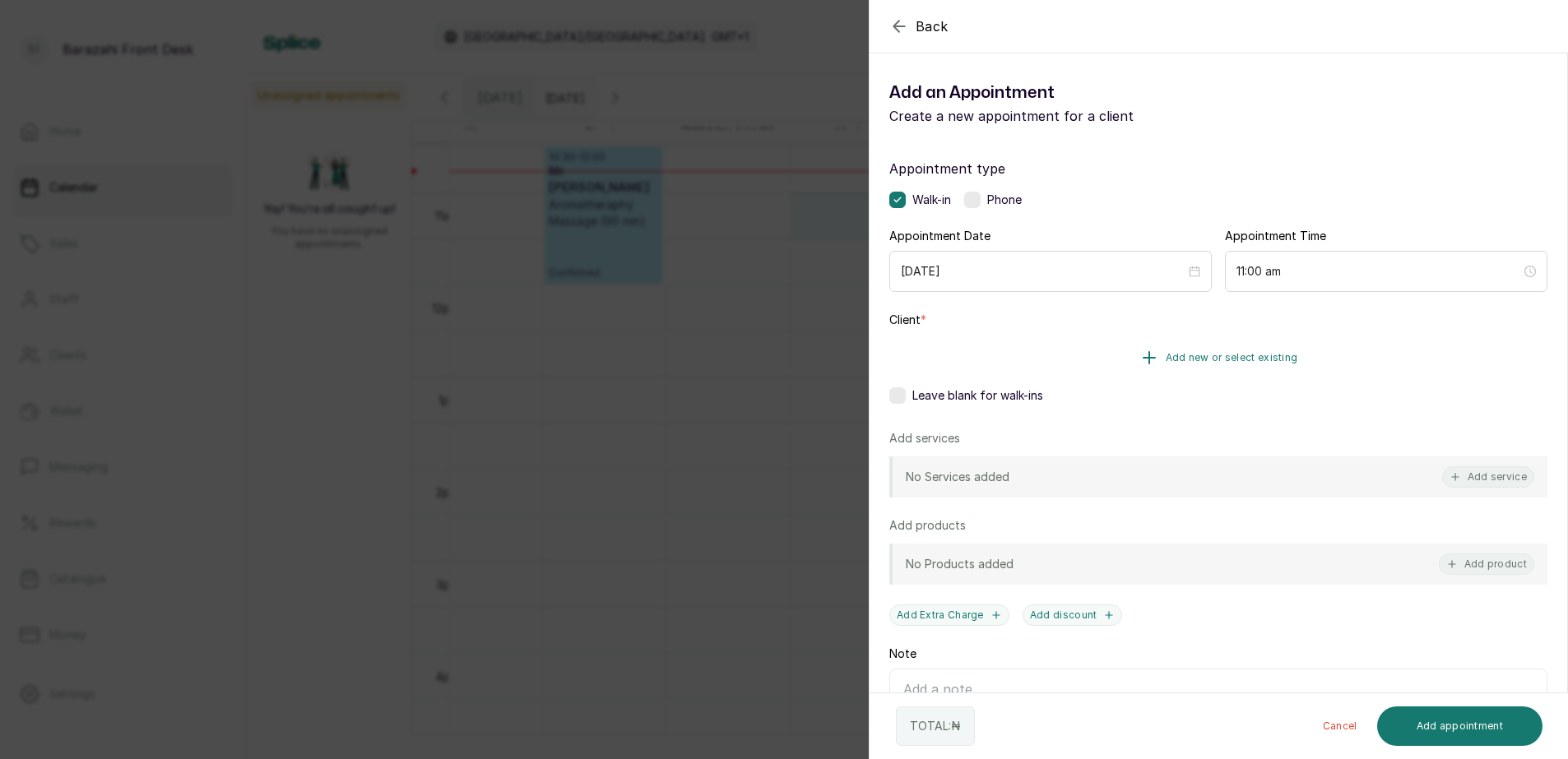
click at [1226, 357] on span "Add new or select existing" at bounding box center [1231, 357] width 132 height 13
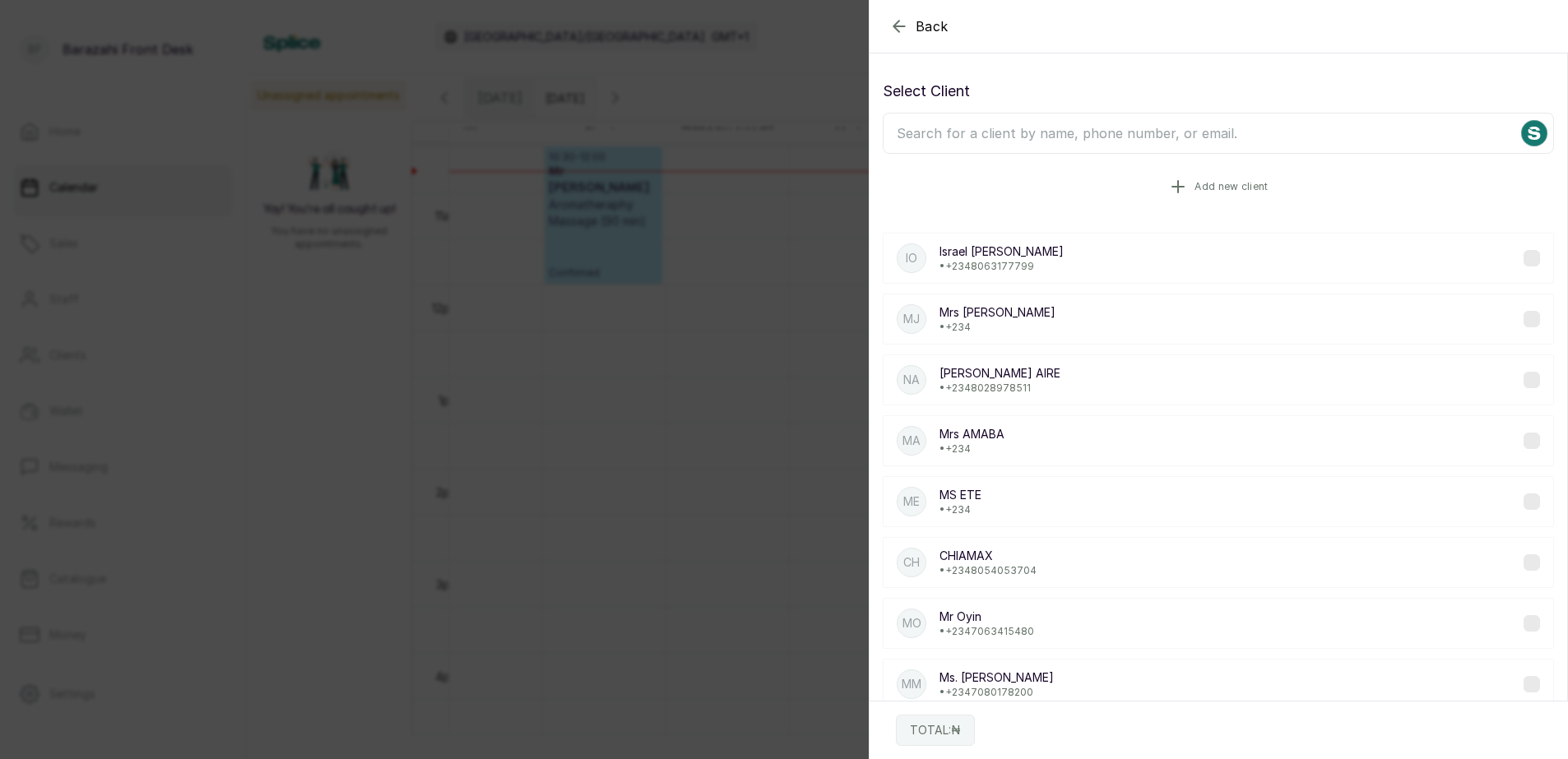
click at [1214, 187] on span "Add new client" at bounding box center [1230, 187] width 73 height 13
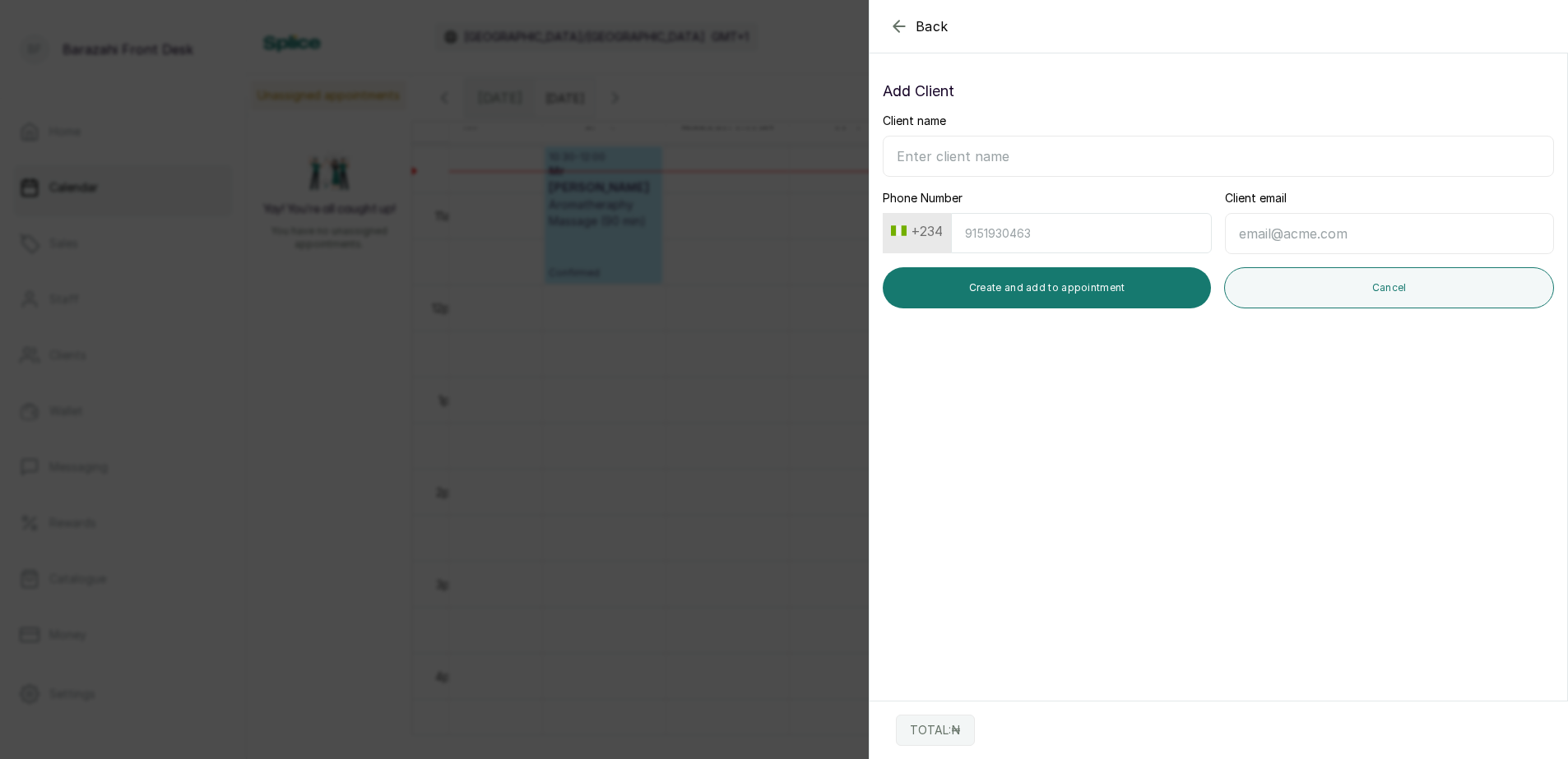
click at [955, 155] on input "Client name" at bounding box center [1217, 156] width 671 height 41
type input "m"
type input "[PERSON_NAME]"
click at [1033, 236] on input "Phone Number" at bounding box center [1081, 233] width 261 height 41
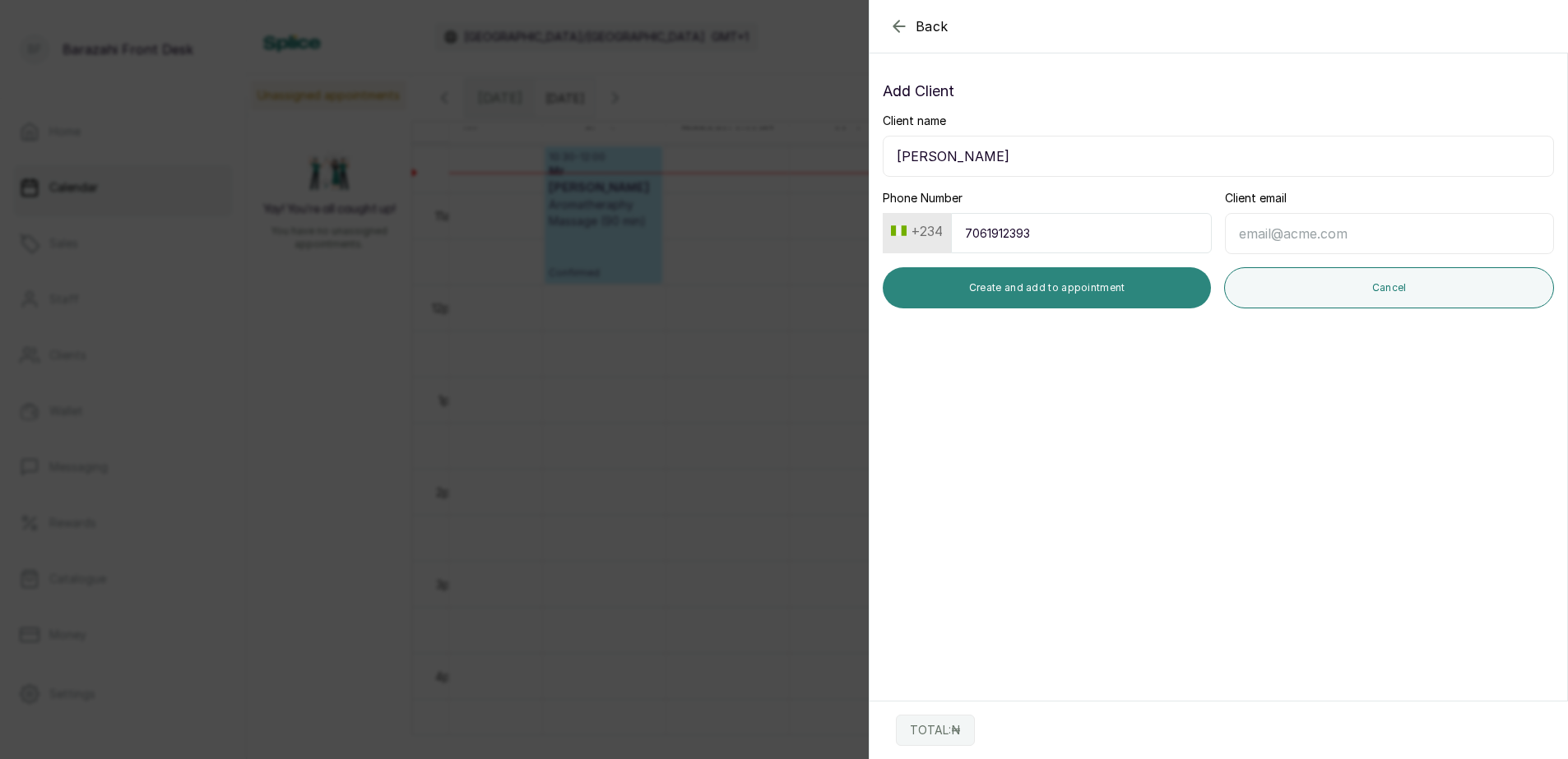
type input "7061912393"
click at [981, 284] on button "Create and add to appointment" at bounding box center [1046, 288] width 328 height 41
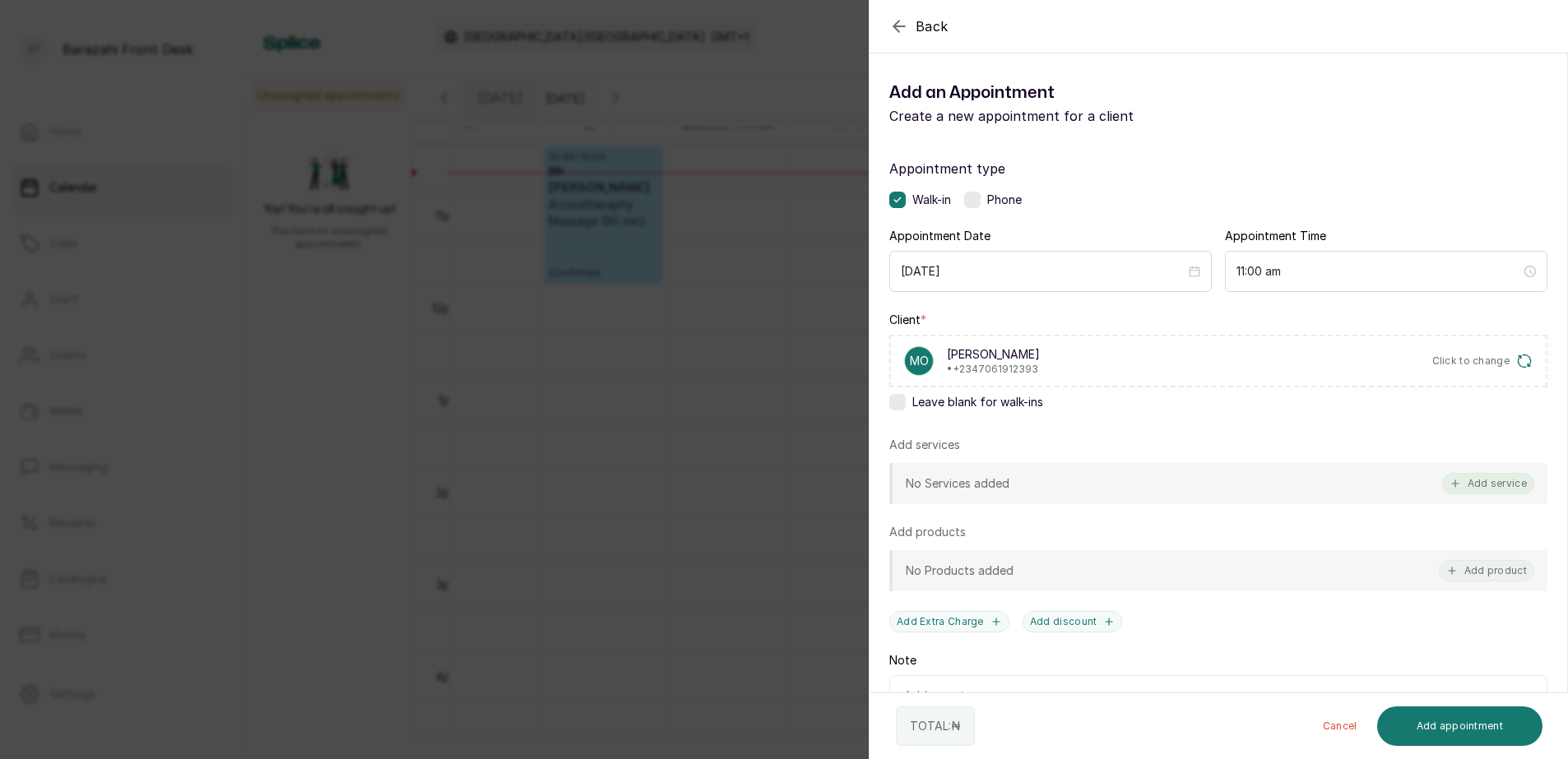
click at [1466, 478] on button "Add service" at bounding box center [1488, 484] width 92 height 22
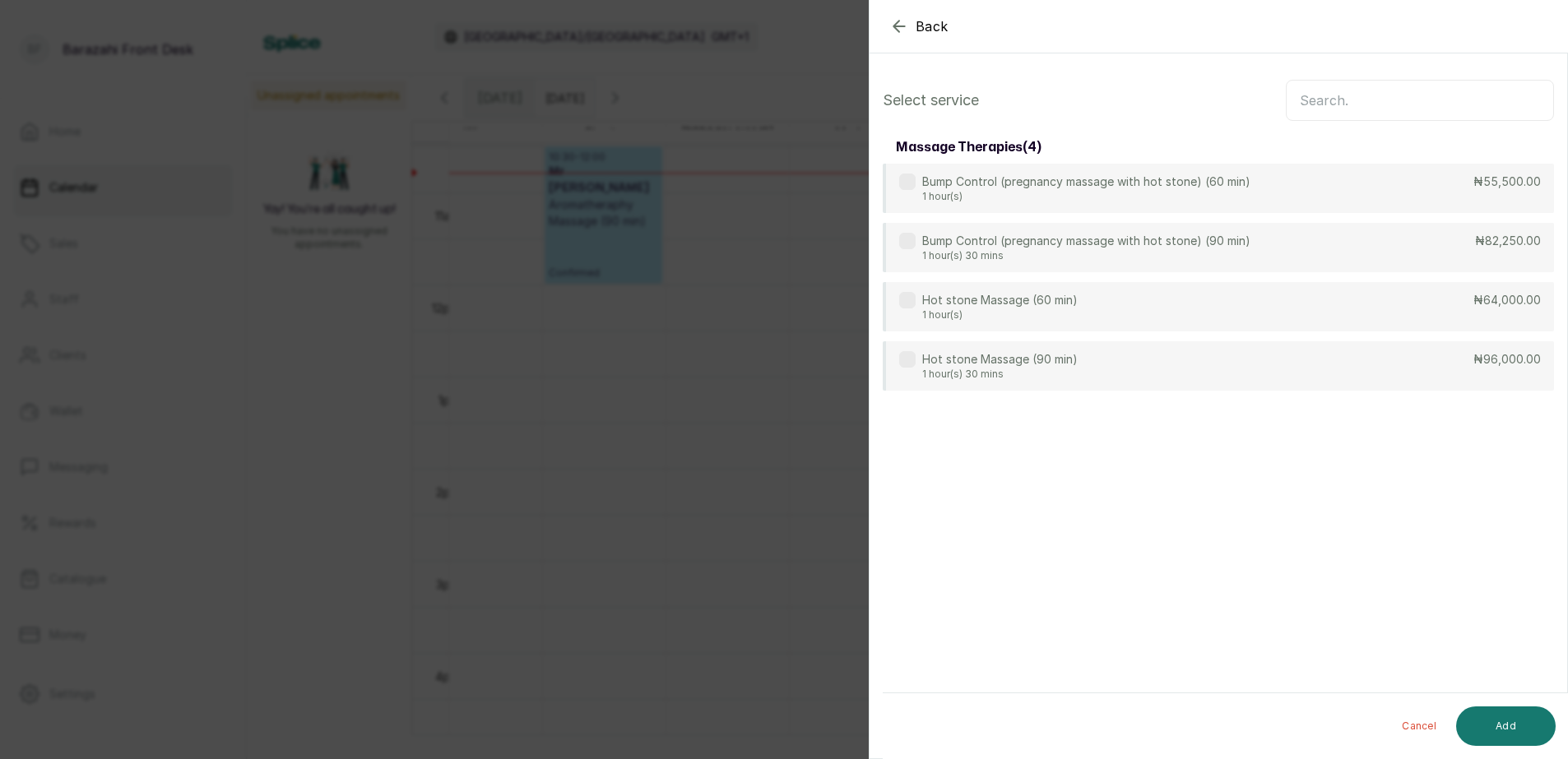
click at [1405, 101] on input "text" at bounding box center [1419, 100] width 269 height 41
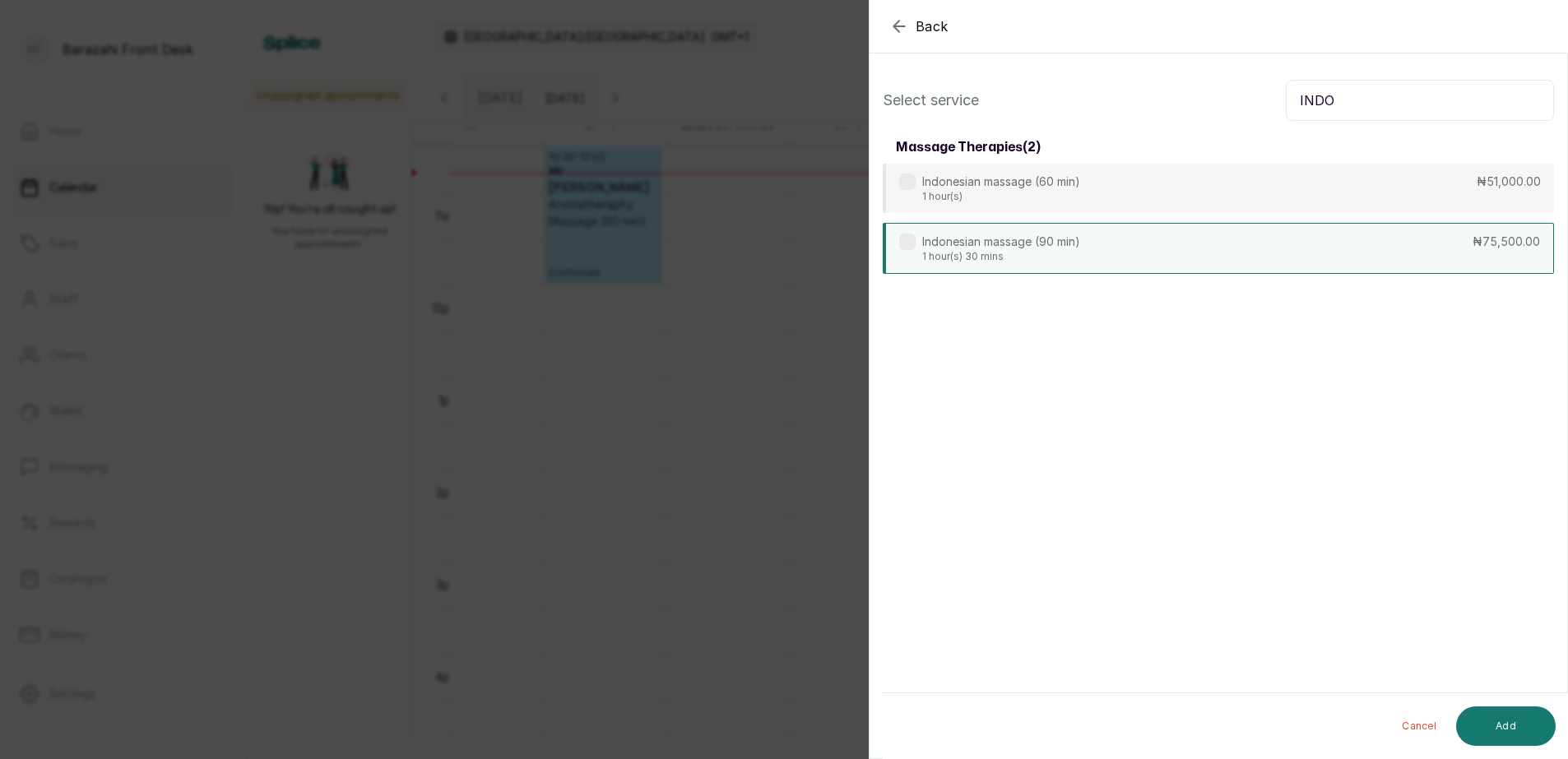
type input "INDO"
click at [1330, 253] on div "Indonesian massage (90 min) 1 hour(s) 30 mins ₦75,500.00" at bounding box center [1217, 248] width 671 height 51
click at [1507, 724] on button "Add" at bounding box center [1505, 726] width 99 height 40
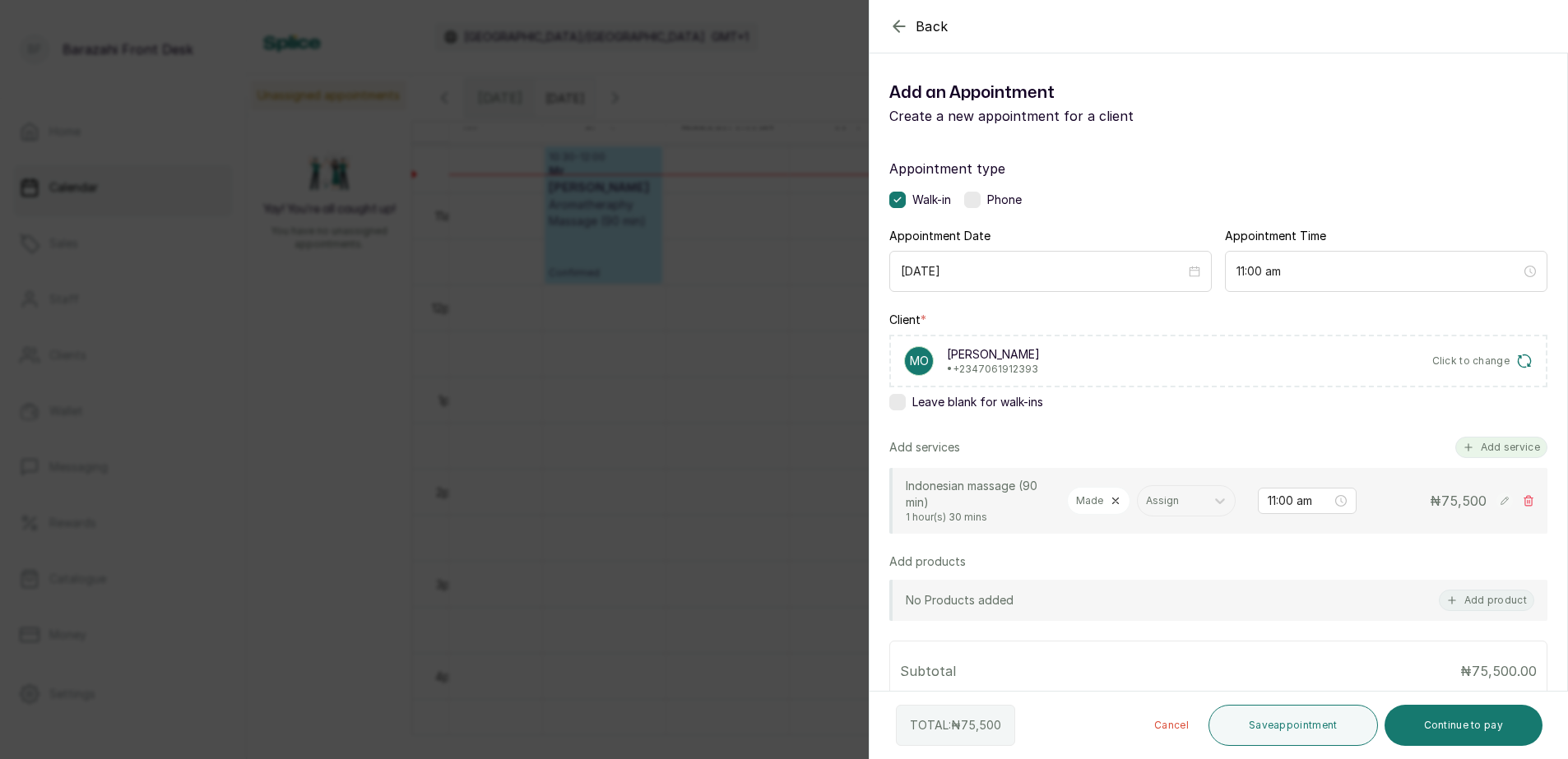
click at [1490, 444] on button "Add service" at bounding box center [1502, 447] width 92 height 22
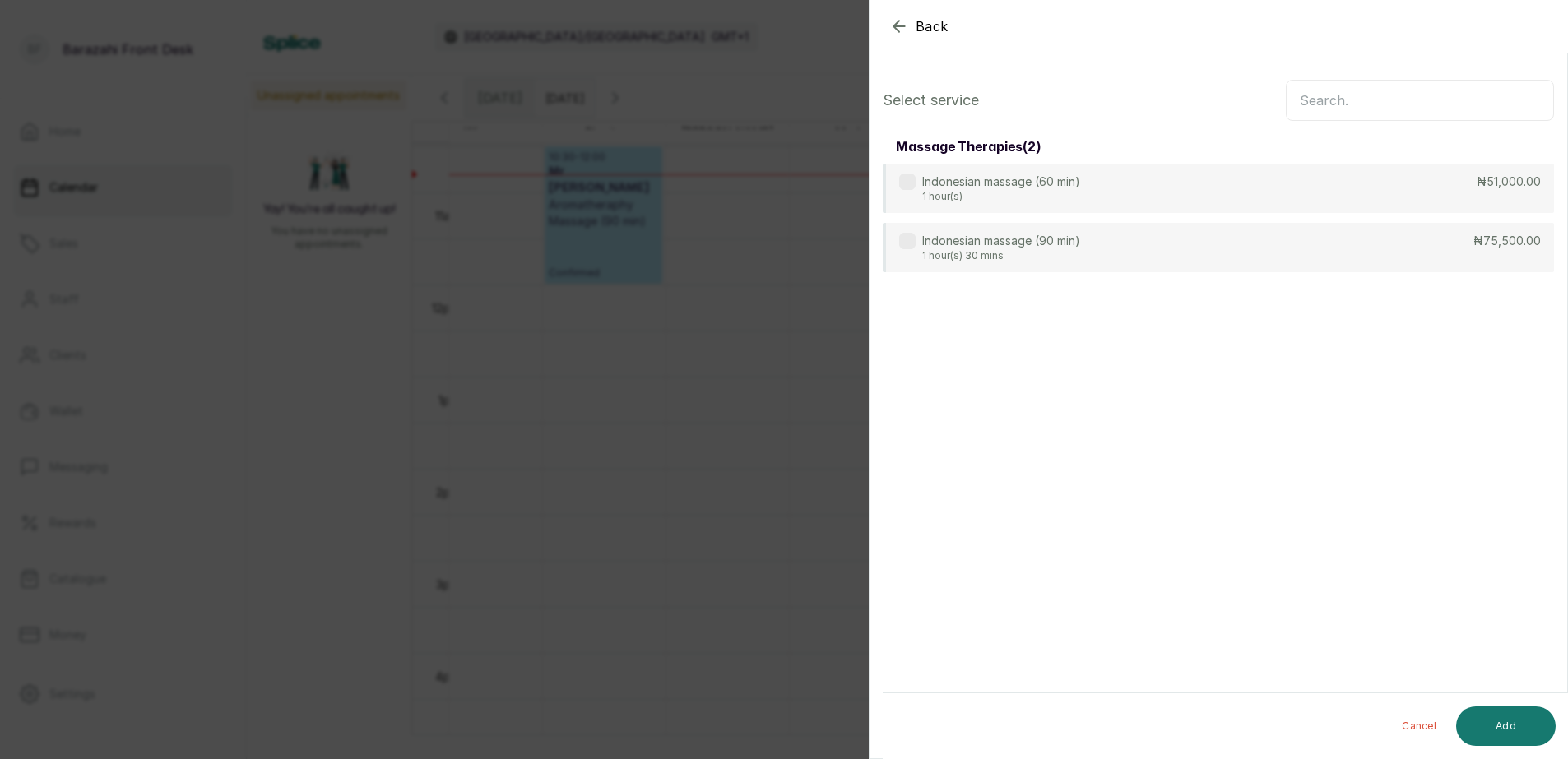
click at [1425, 98] on input "text" at bounding box center [1419, 100] width 269 height 41
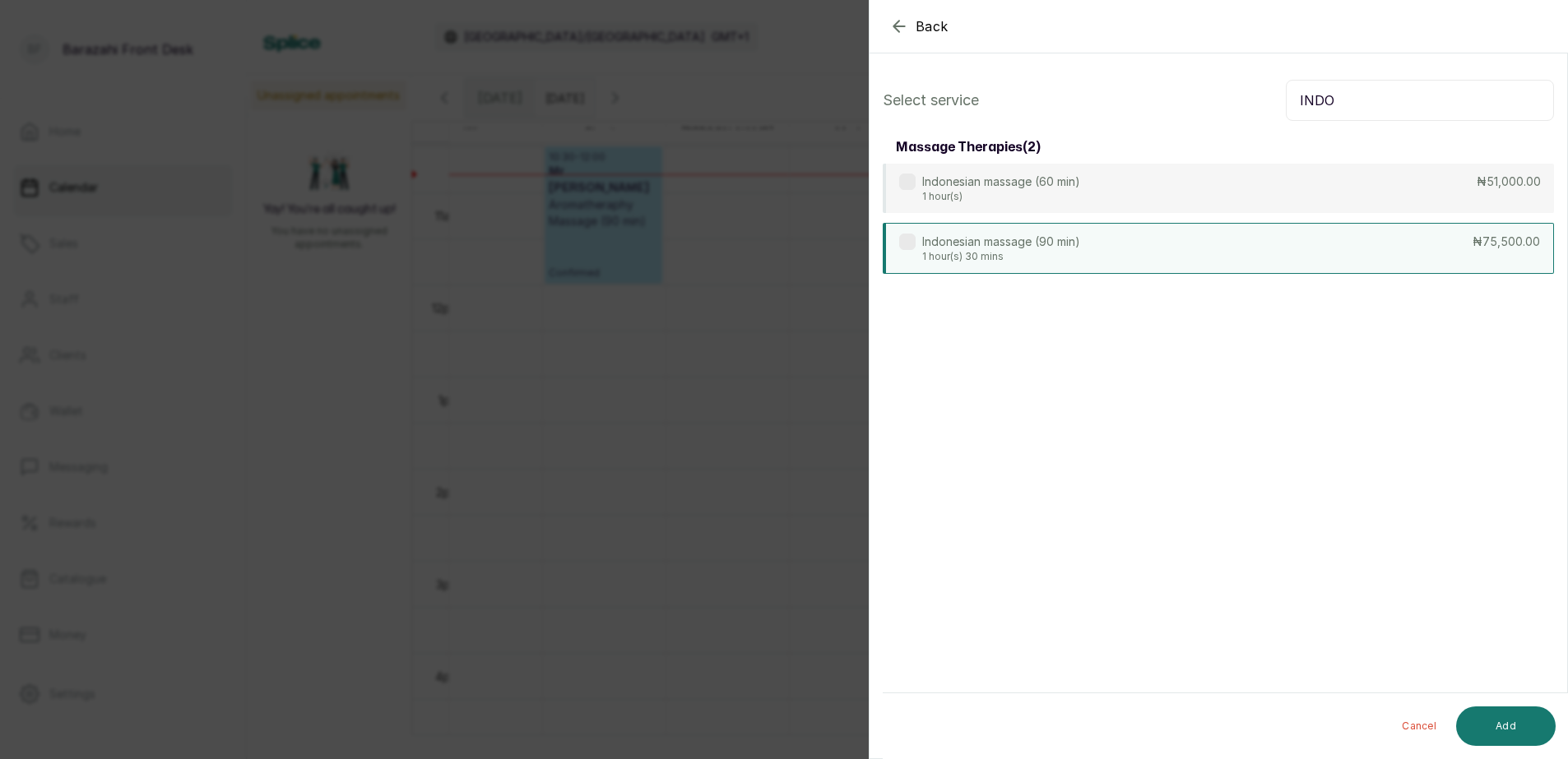
type input "INDO"
click at [1319, 246] on div "Indonesian massage (90 min) 1 hour(s) 30 mins ₦75,500.00" at bounding box center [1217, 248] width 671 height 51
click at [1527, 724] on button "Add" at bounding box center [1505, 726] width 99 height 40
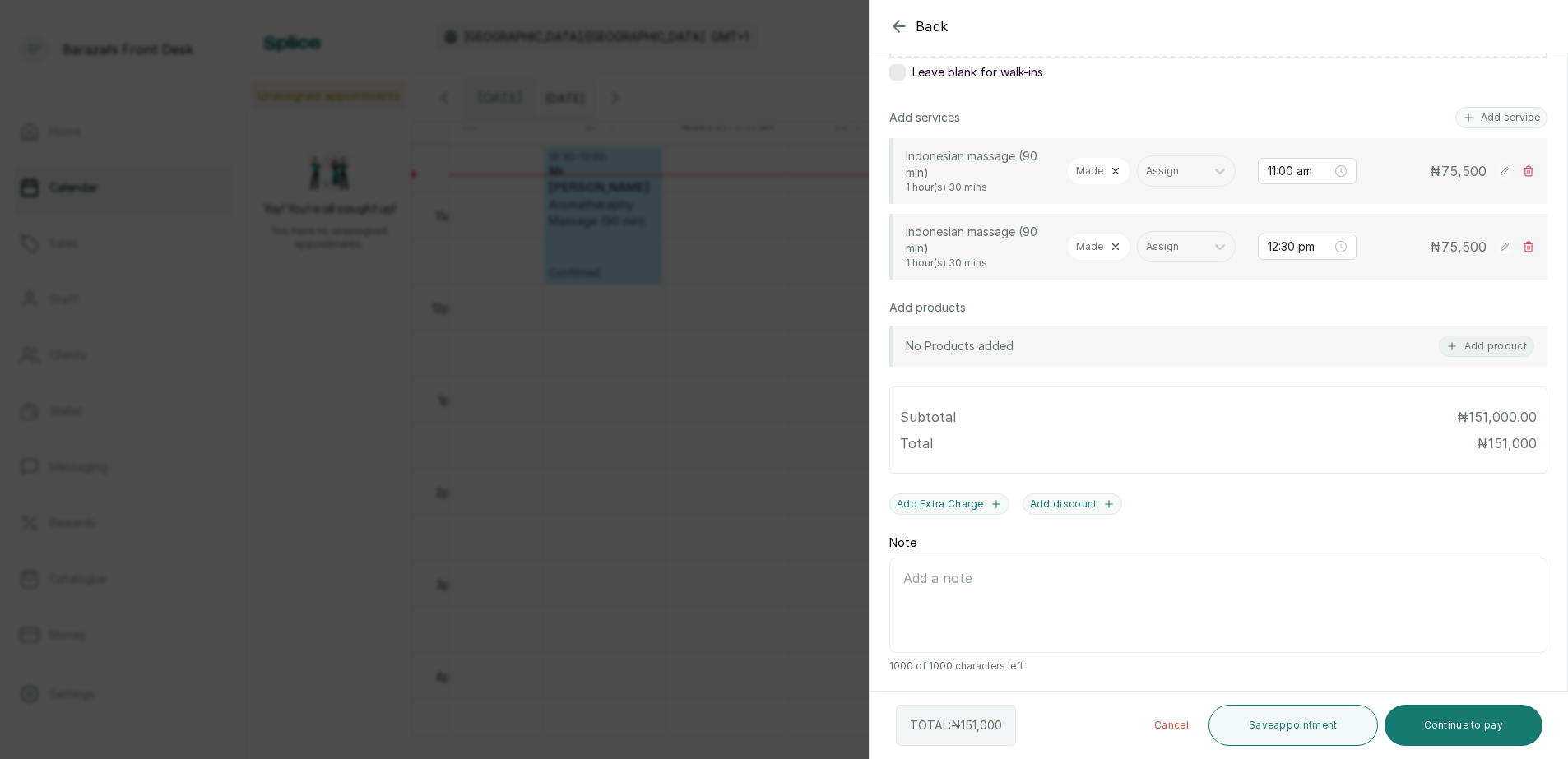
scroll to position [370, 0]
click at [1113, 241] on icon at bounding box center [1115, 246] width 11 height 11
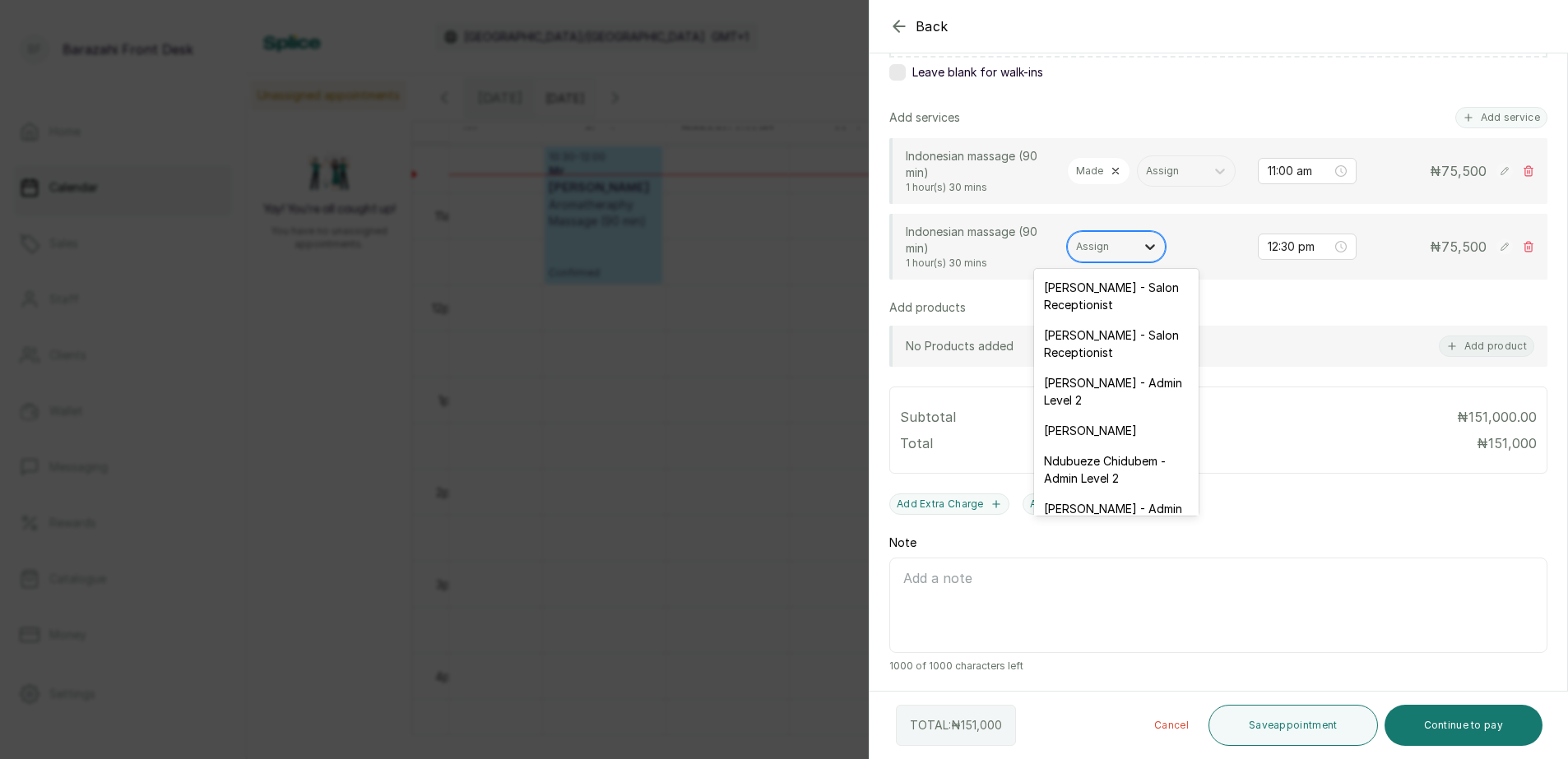
click at [1151, 251] on icon at bounding box center [1149, 246] width 16 height 16
type input "HA"
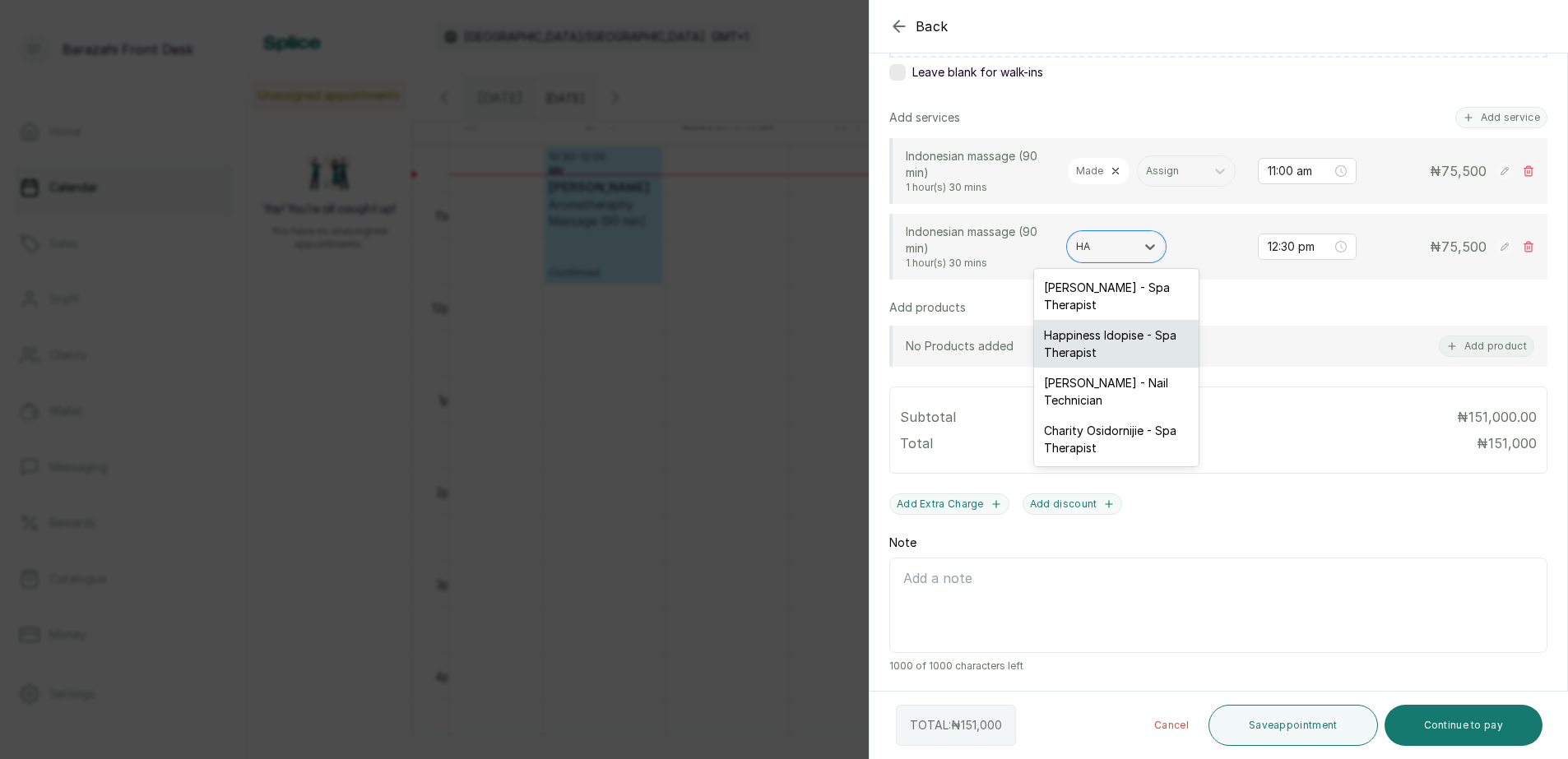
click at [1152, 364] on div "Happiness Idopise - Spa Therapist" at bounding box center [1116, 344] width 165 height 47
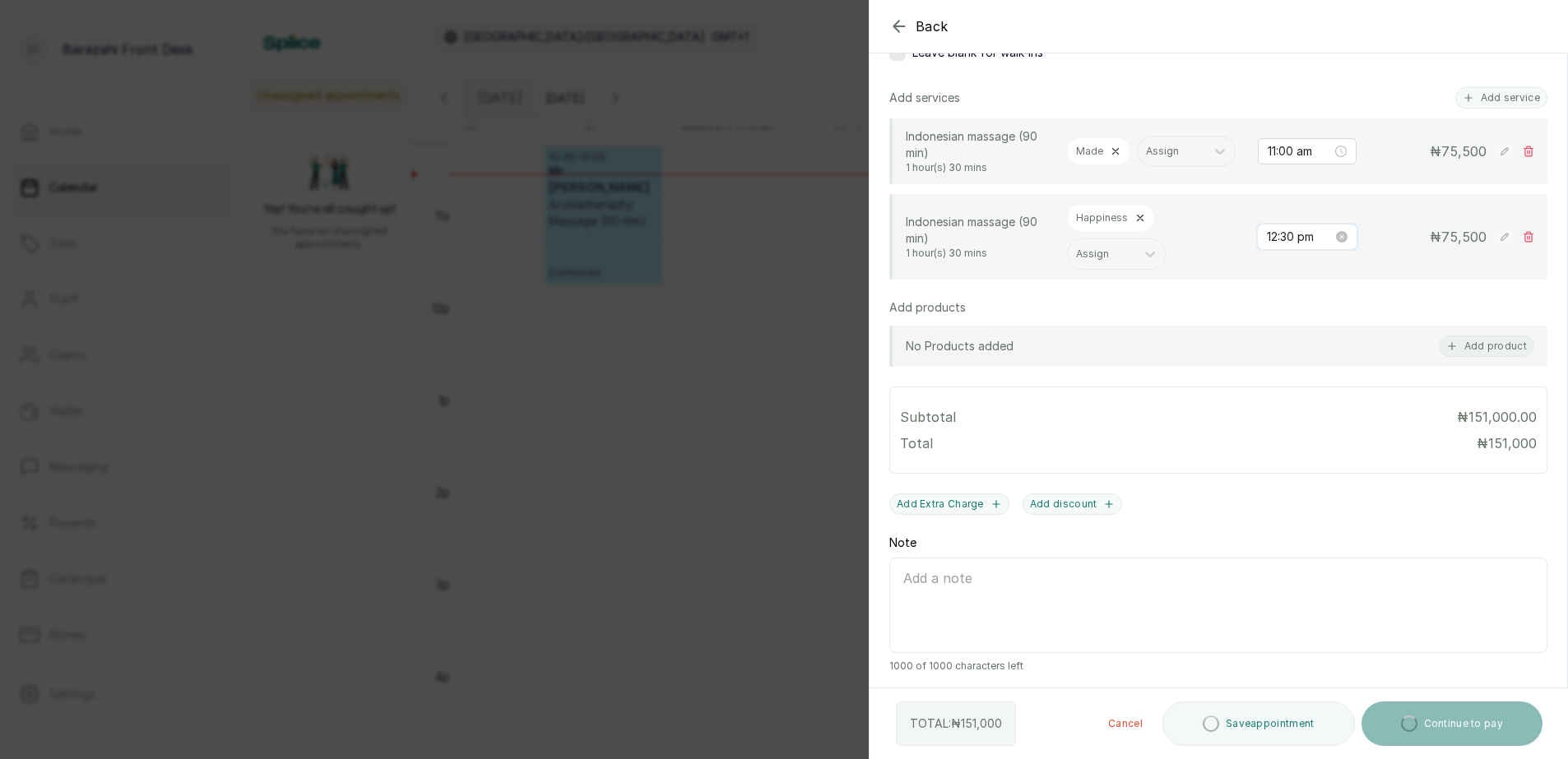
click at [1267, 246] on input "12:30 pm" at bounding box center [1299, 237] width 66 height 18
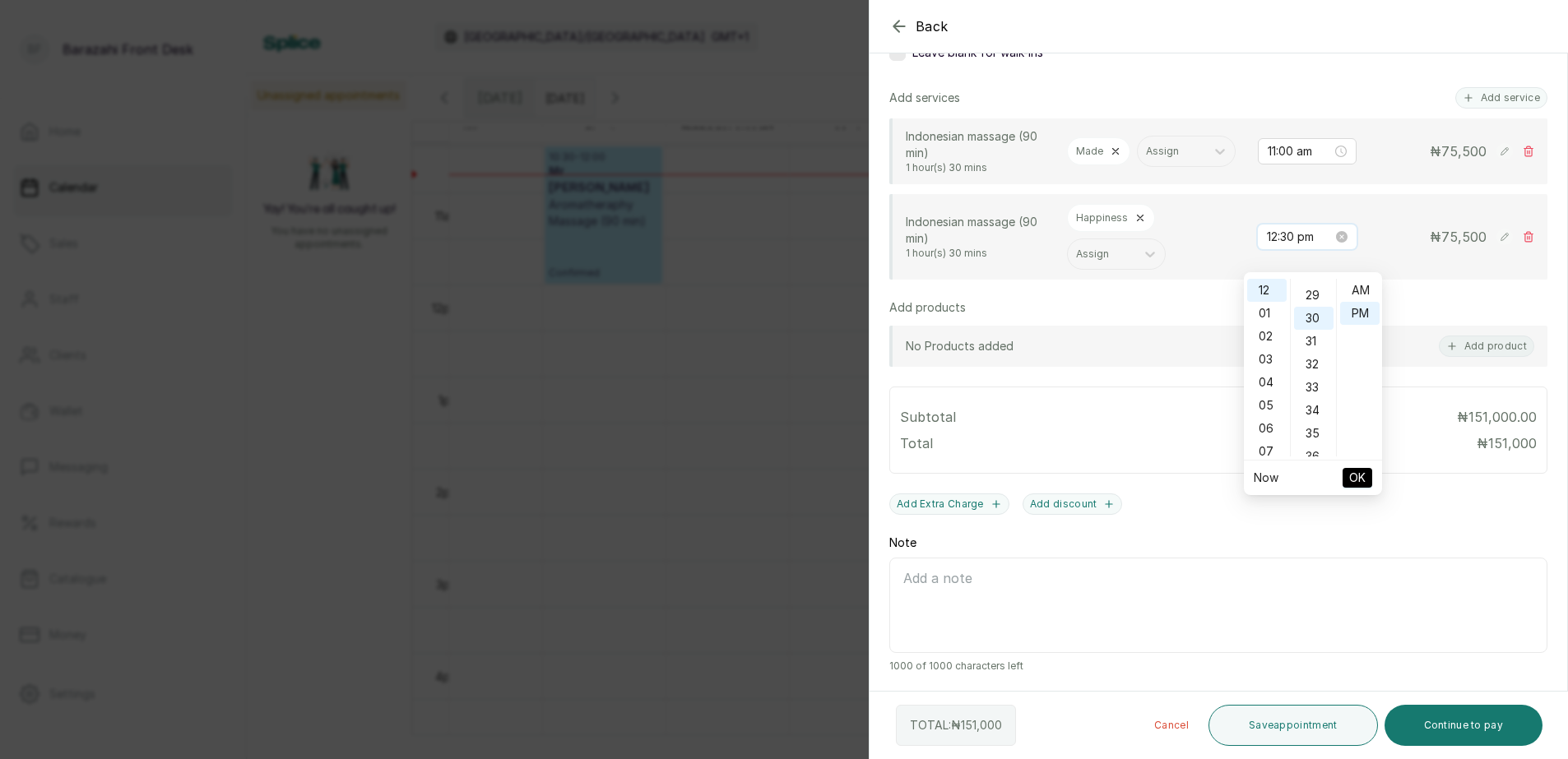
scroll to position [22, 0]
click at [1267, 246] on input "12:30 pm" at bounding box center [1299, 237] width 66 height 18
click at [1265, 294] on div "11" at bounding box center [1267, 290] width 40 height 23
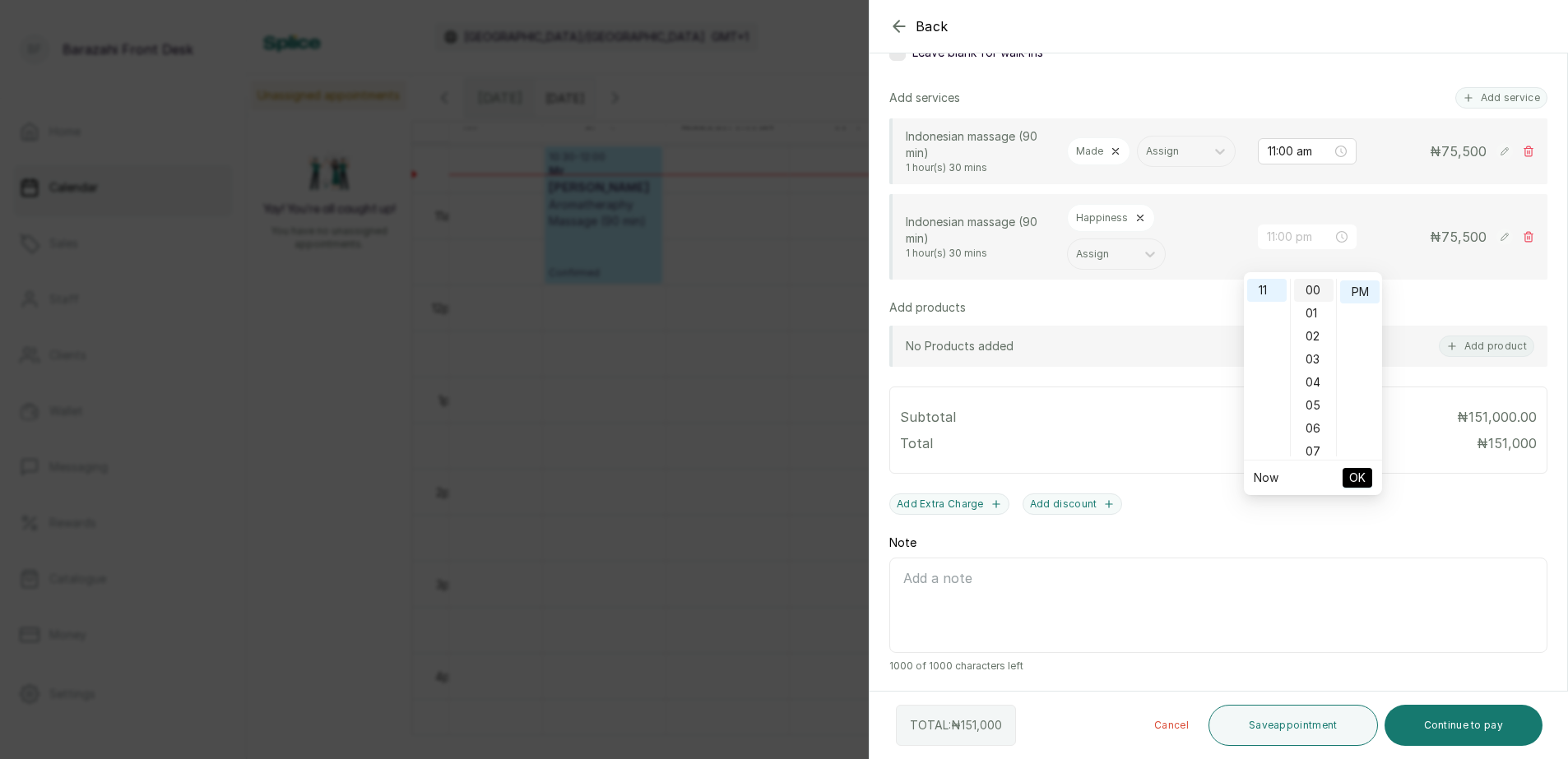
click at [1318, 288] on div "00" at bounding box center [1314, 290] width 40 height 23
click at [1363, 293] on div "AM" at bounding box center [1360, 290] width 40 height 23
type input "11:00 am"
click at [1355, 473] on span "OK" at bounding box center [1357, 478] width 16 height 31
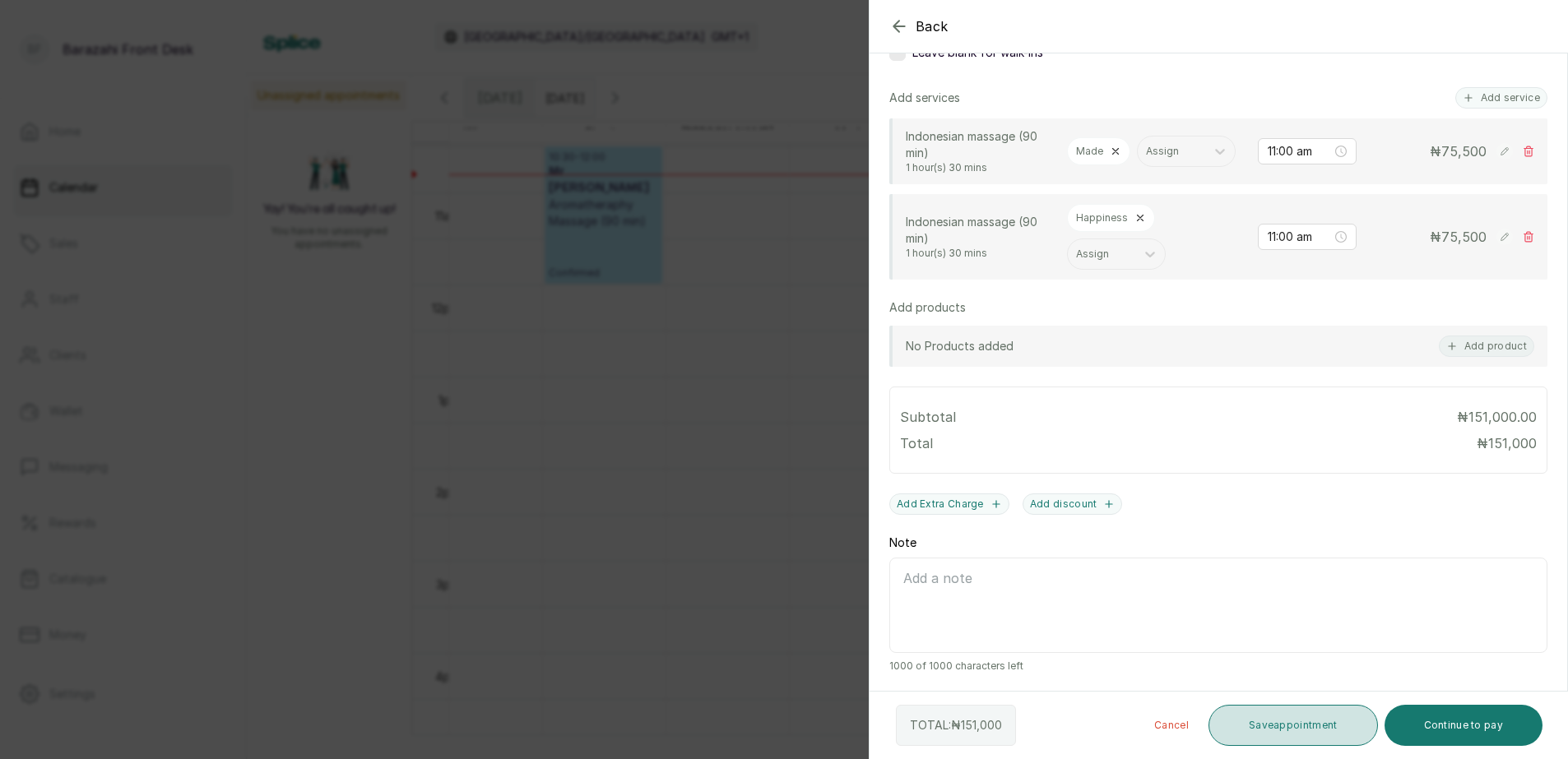
click at [1309, 724] on button "Save appointment" at bounding box center [1293, 726] width 169 height 41
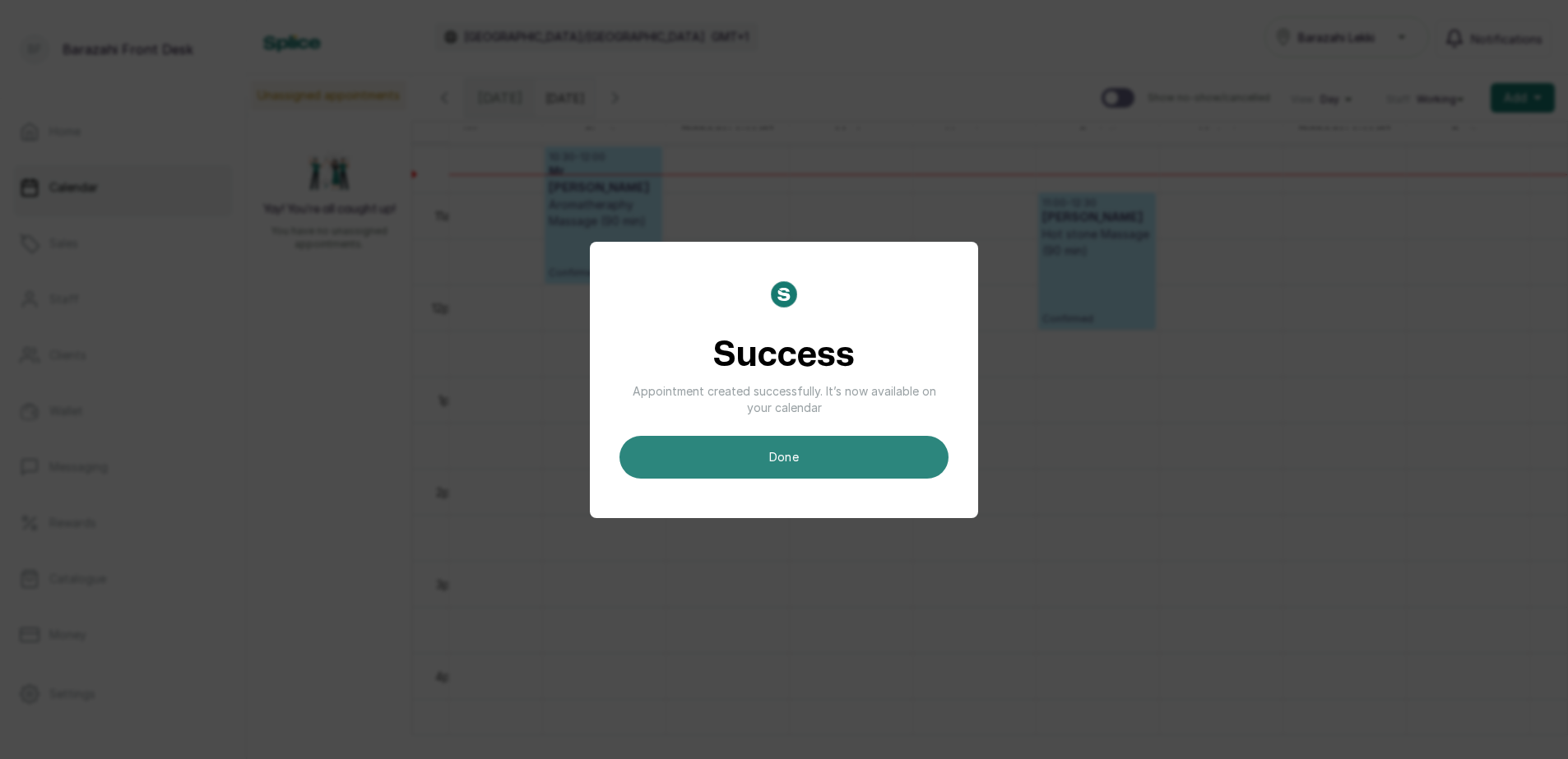
click at [763, 447] on button "done" at bounding box center [783, 458] width 329 height 43
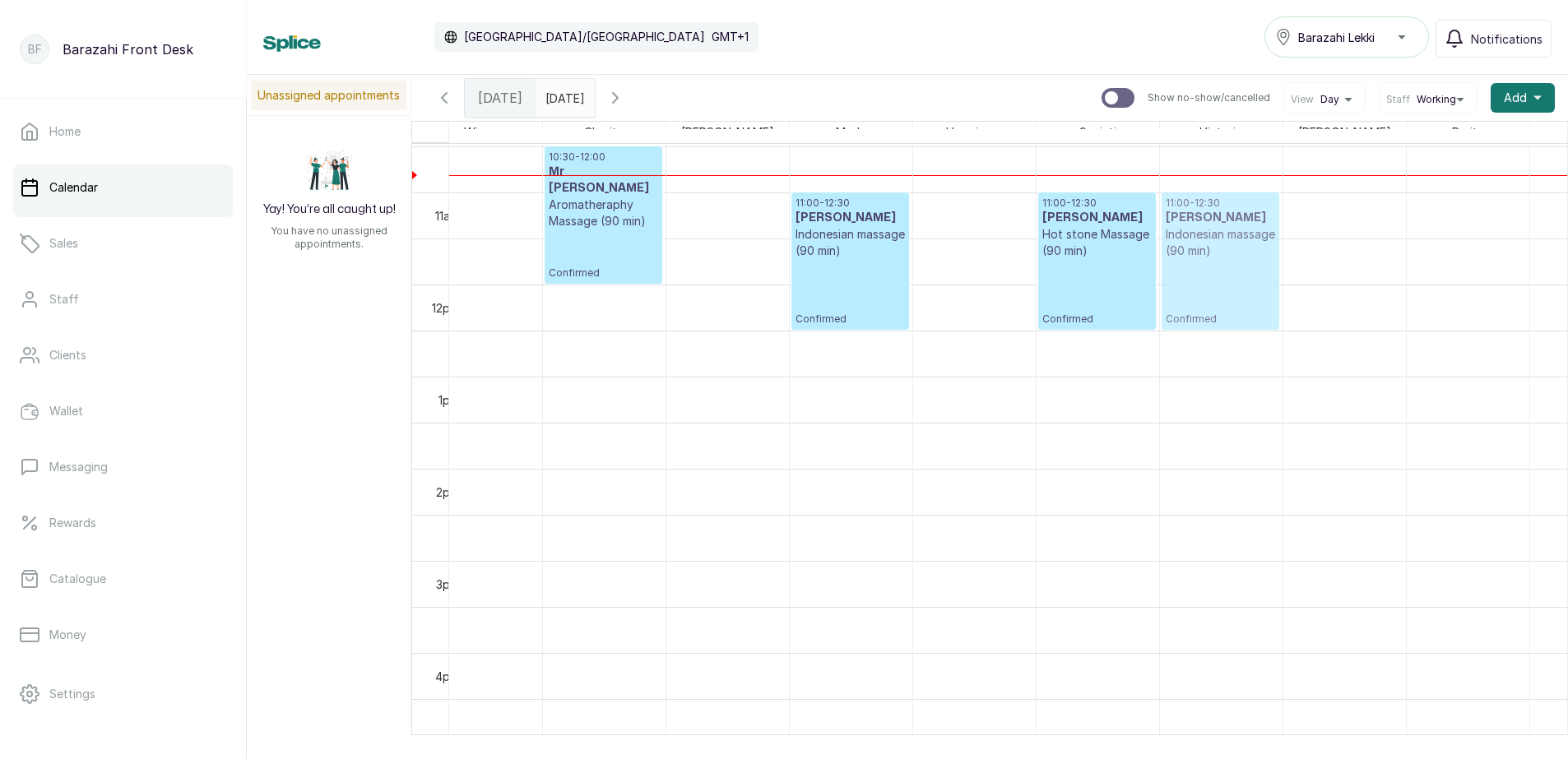
drag, startPoint x: 985, startPoint y: 262, endPoint x: 1236, endPoint y: 248, distance: 251.4
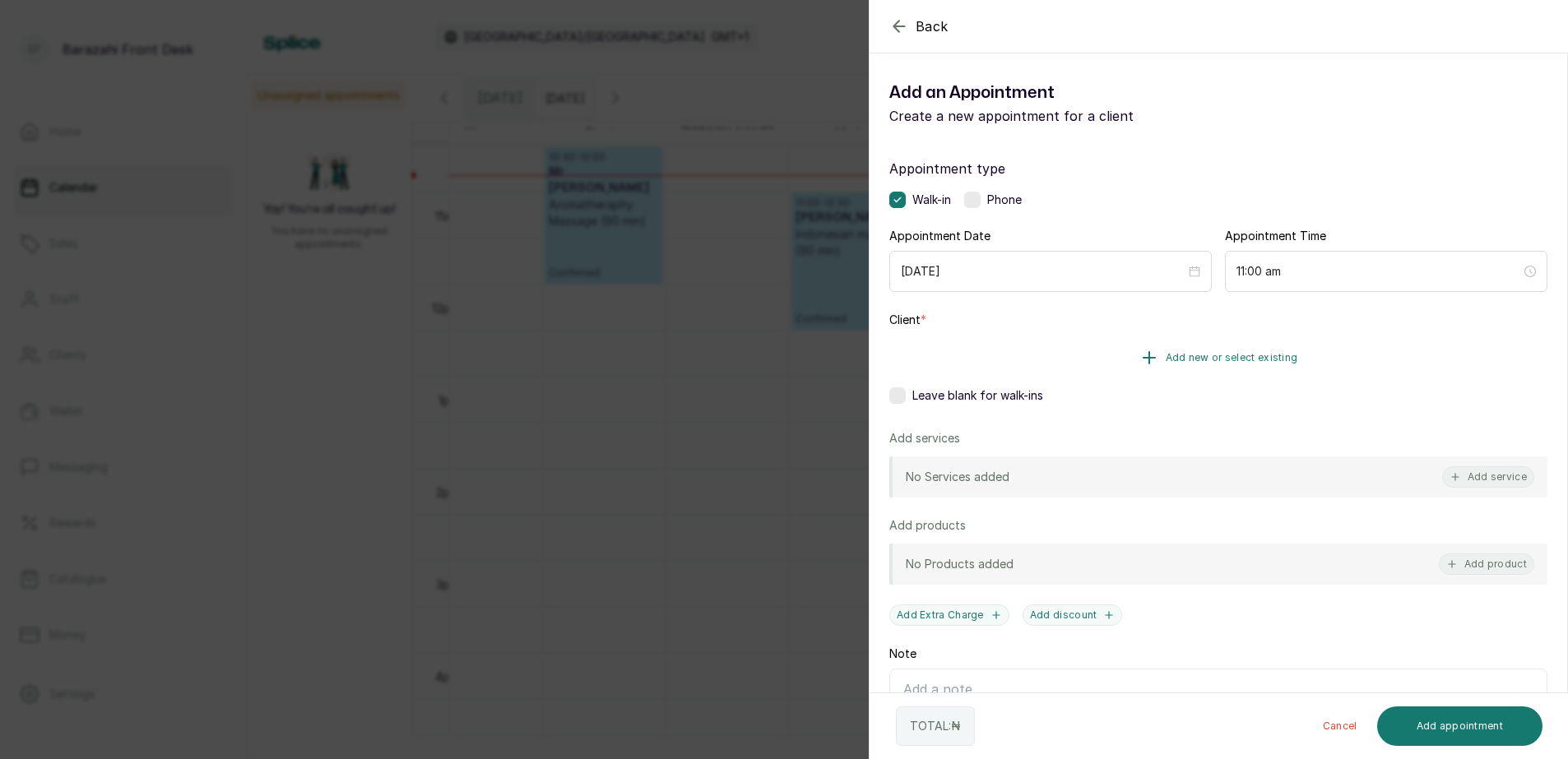
click at [1254, 357] on span "Add new or select existing" at bounding box center [1231, 357] width 132 height 13
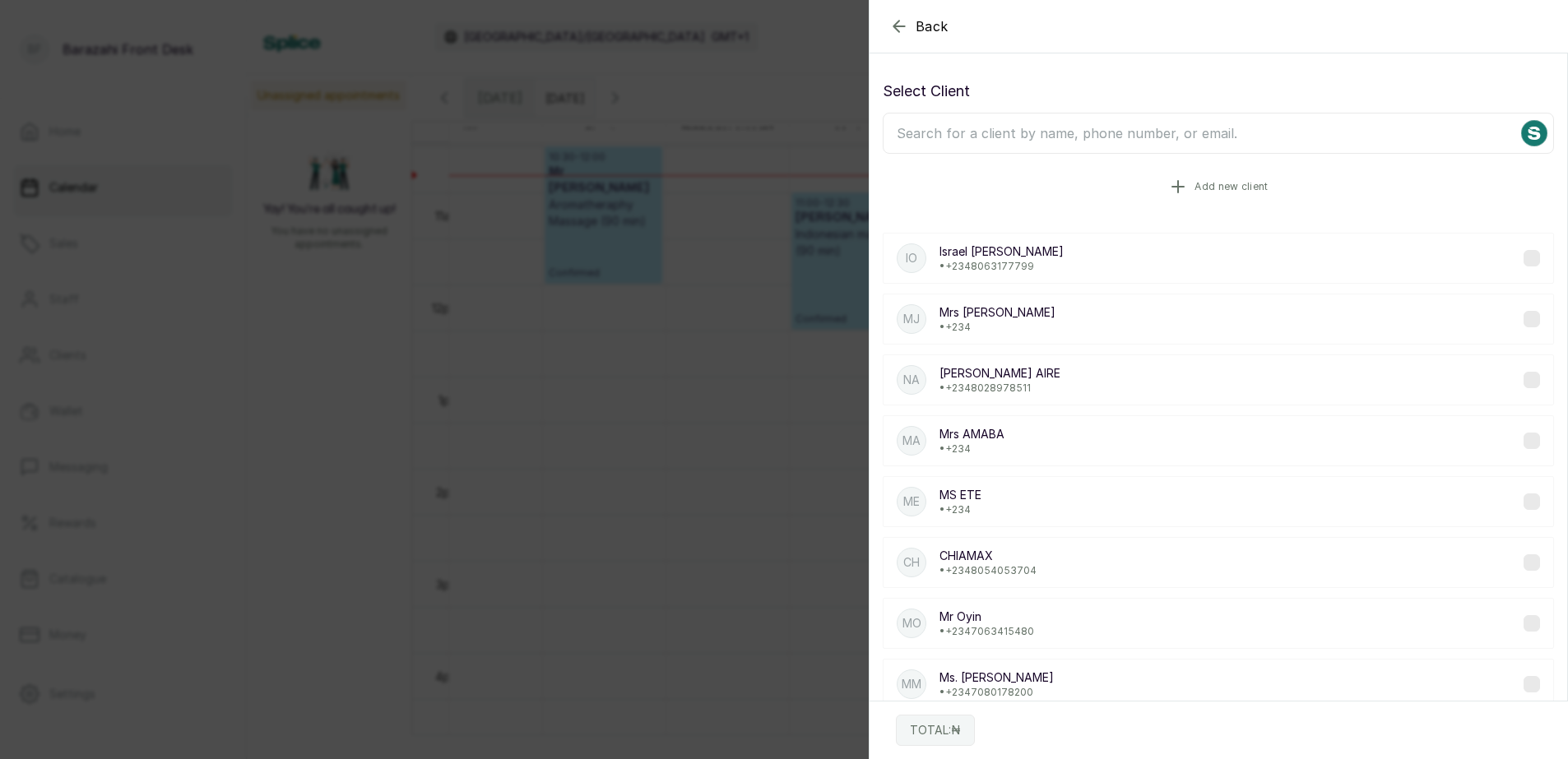
click at [1216, 177] on button "Add new client" at bounding box center [1217, 187] width 671 height 46
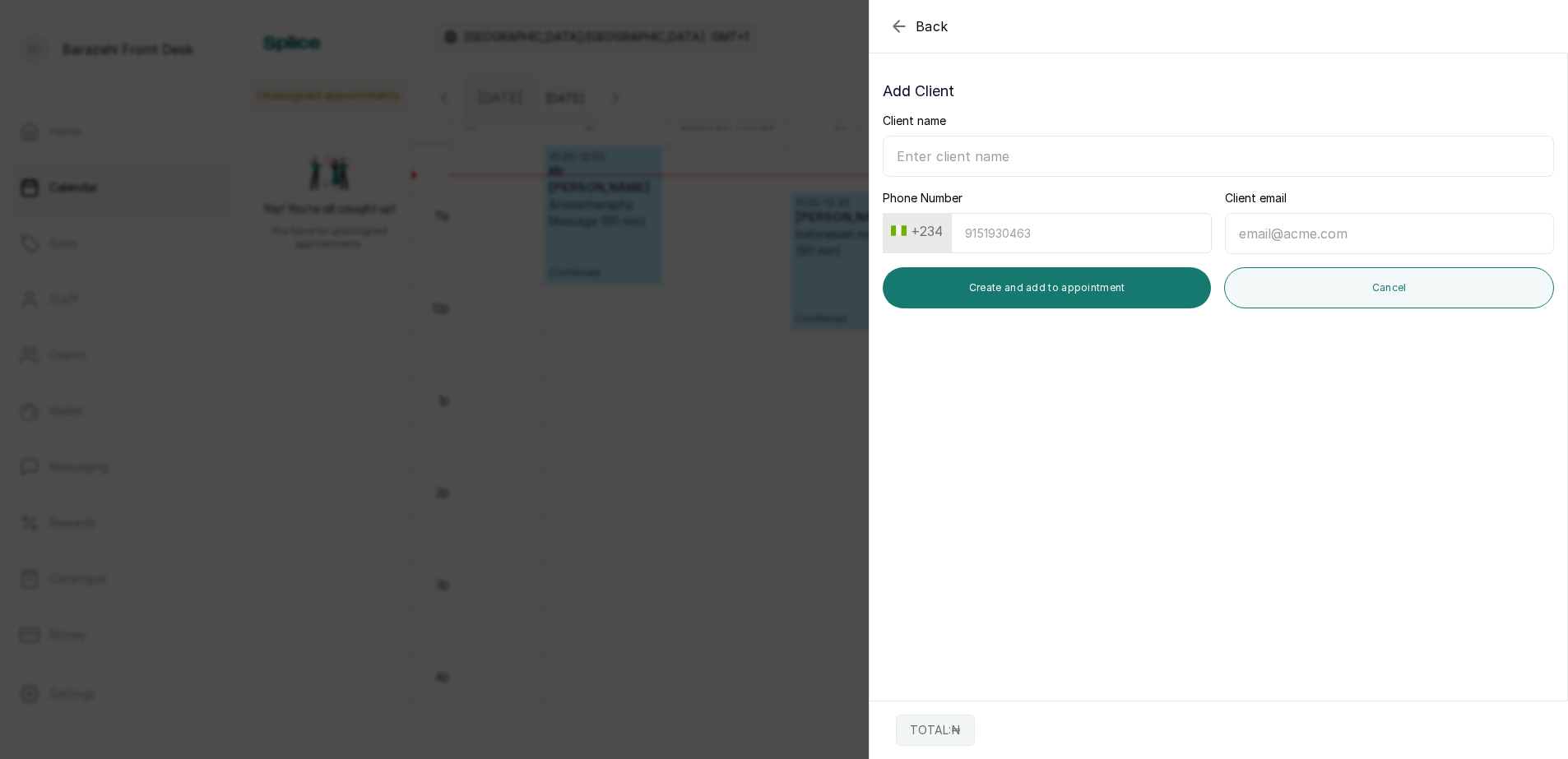
click at [897, 24] on icon "button" at bounding box center [899, 26] width 10 height 10
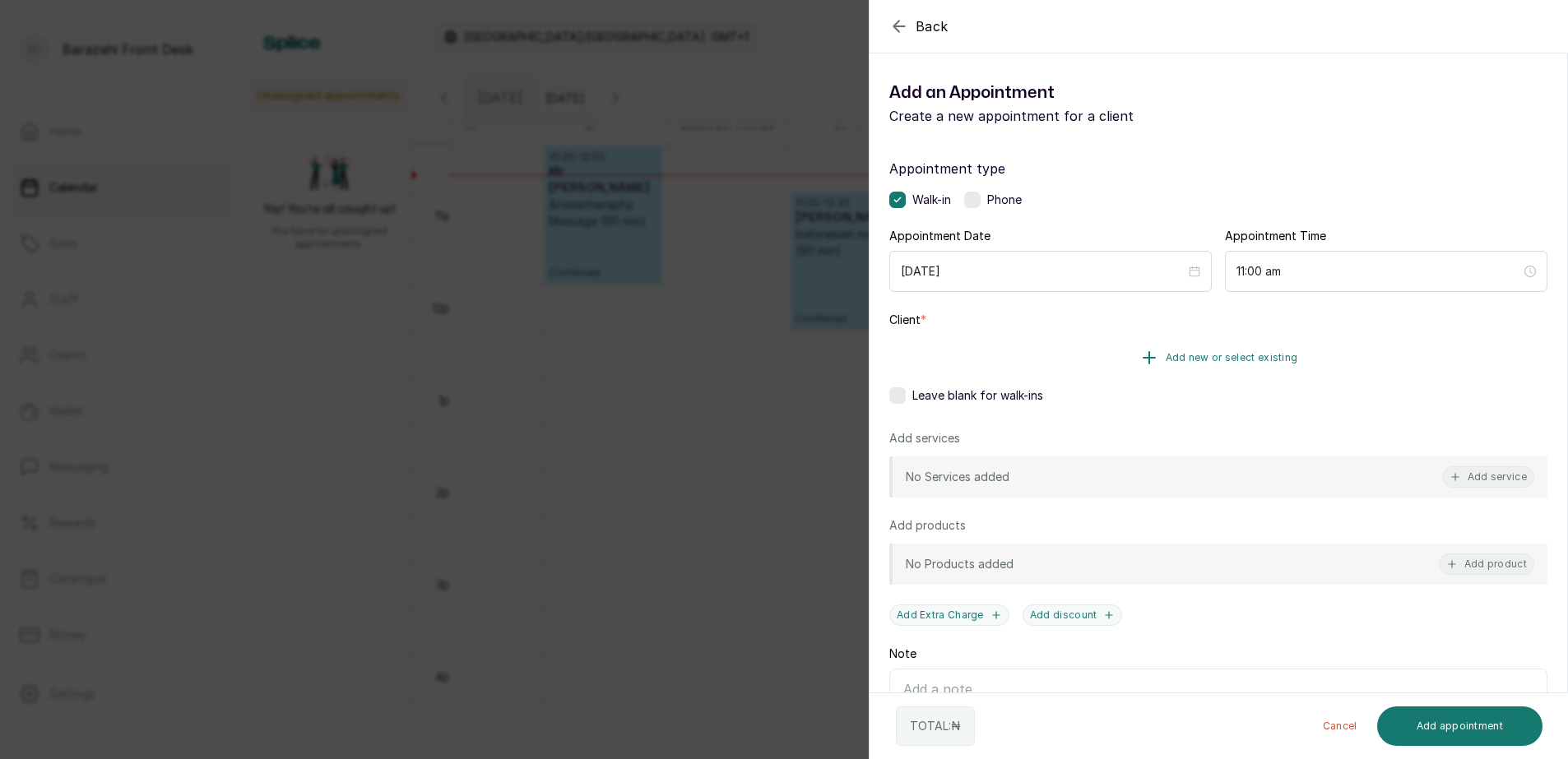
click at [1239, 353] on span "Add new or select existing" at bounding box center [1231, 357] width 132 height 13
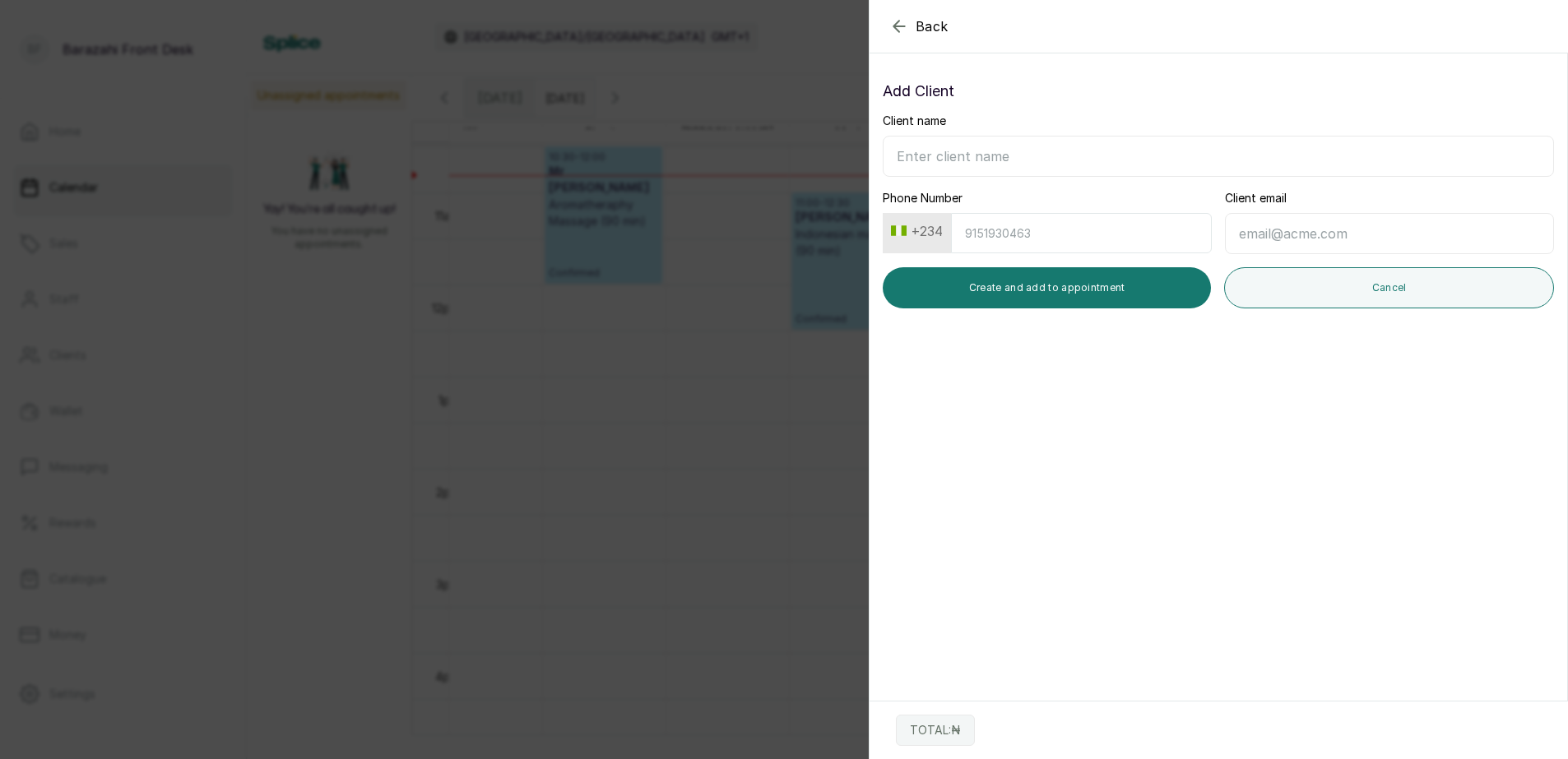
click at [1016, 155] on input "Client name" at bounding box center [1217, 156] width 671 height 41
type input "M"
type input "[PERSON_NAME]"
click at [1006, 237] on input "Phone Number" at bounding box center [1081, 233] width 261 height 41
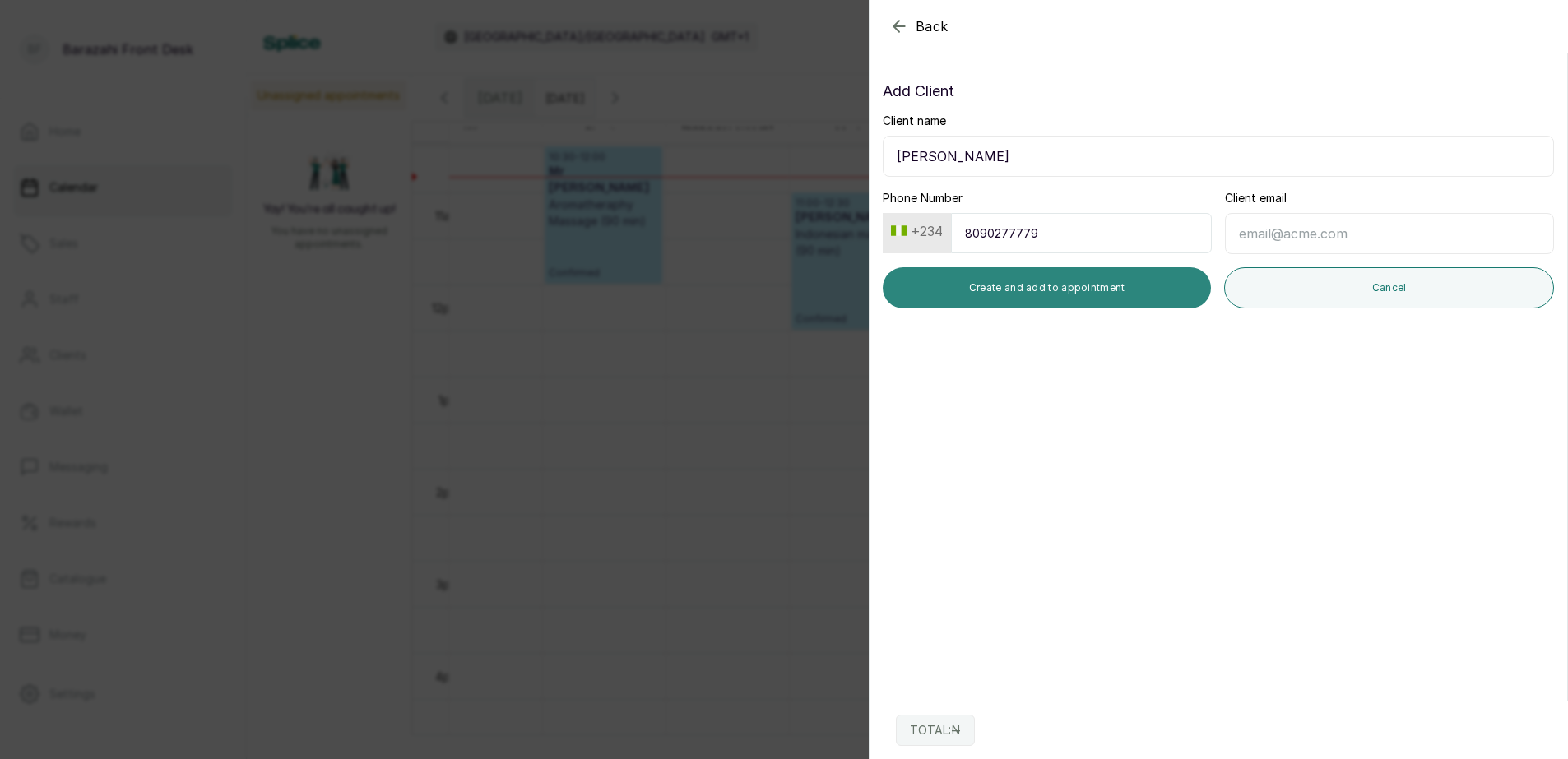
type input "8090277779"
click at [1038, 291] on button "Create and add to appointment" at bounding box center [1046, 288] width 328 height 41
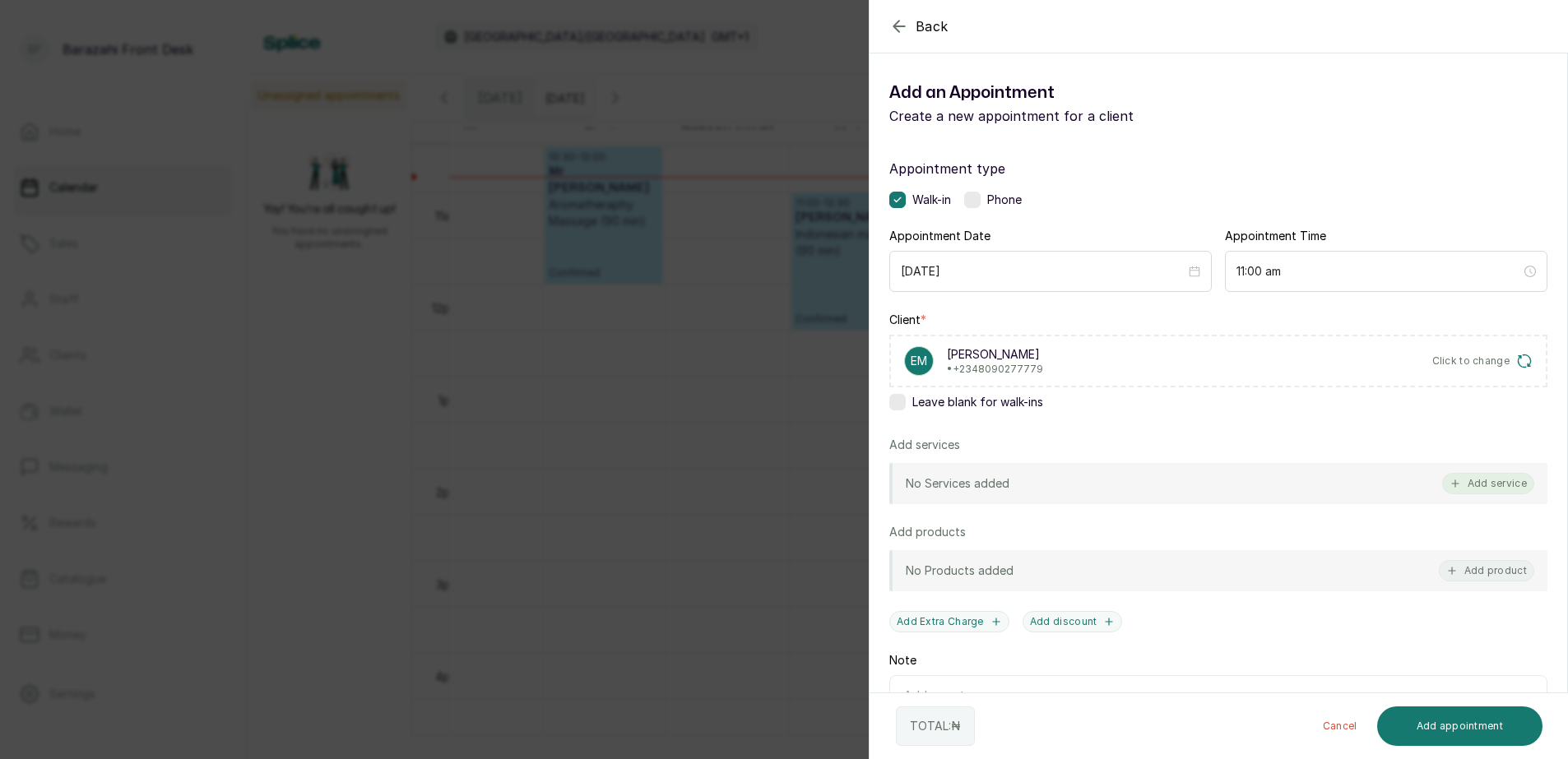
click at [1468, 479] on button "Add service" at bounding box center [1488, 484] width 92 height 22
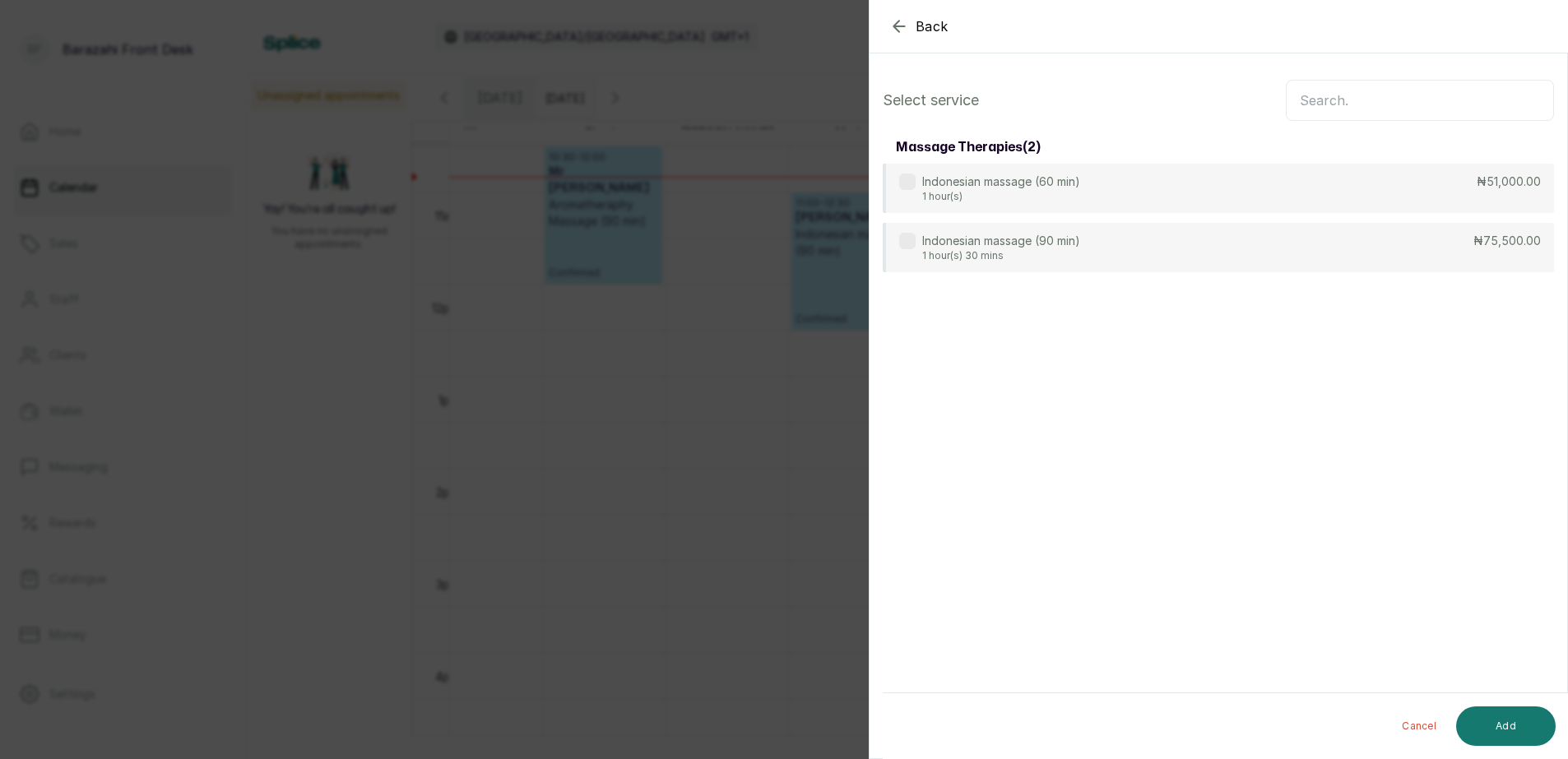
click at [1331, 92] on input "text" at bounding box center [1419, 100] width 269 height 41
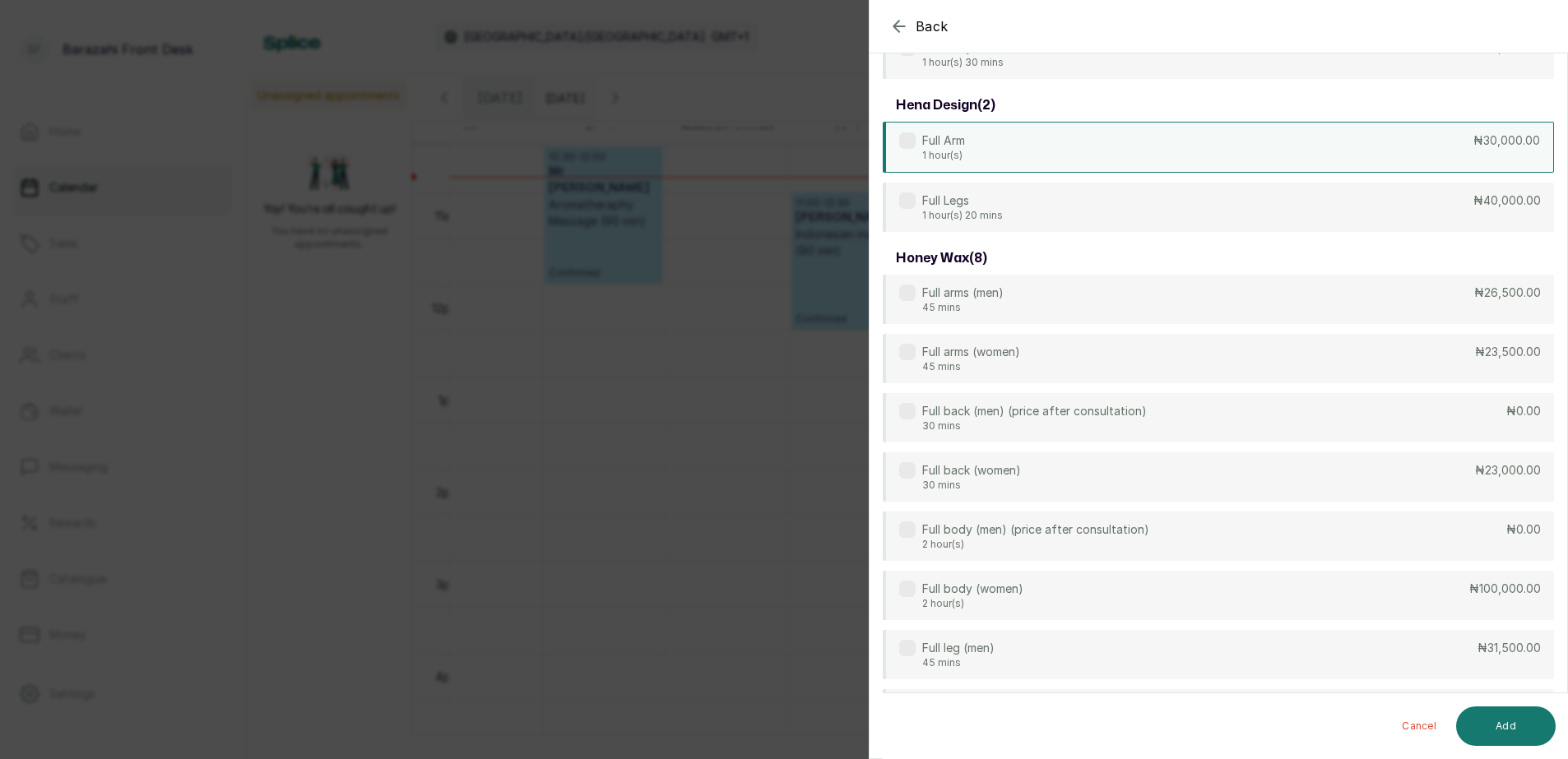
scroll to position [165, 0]
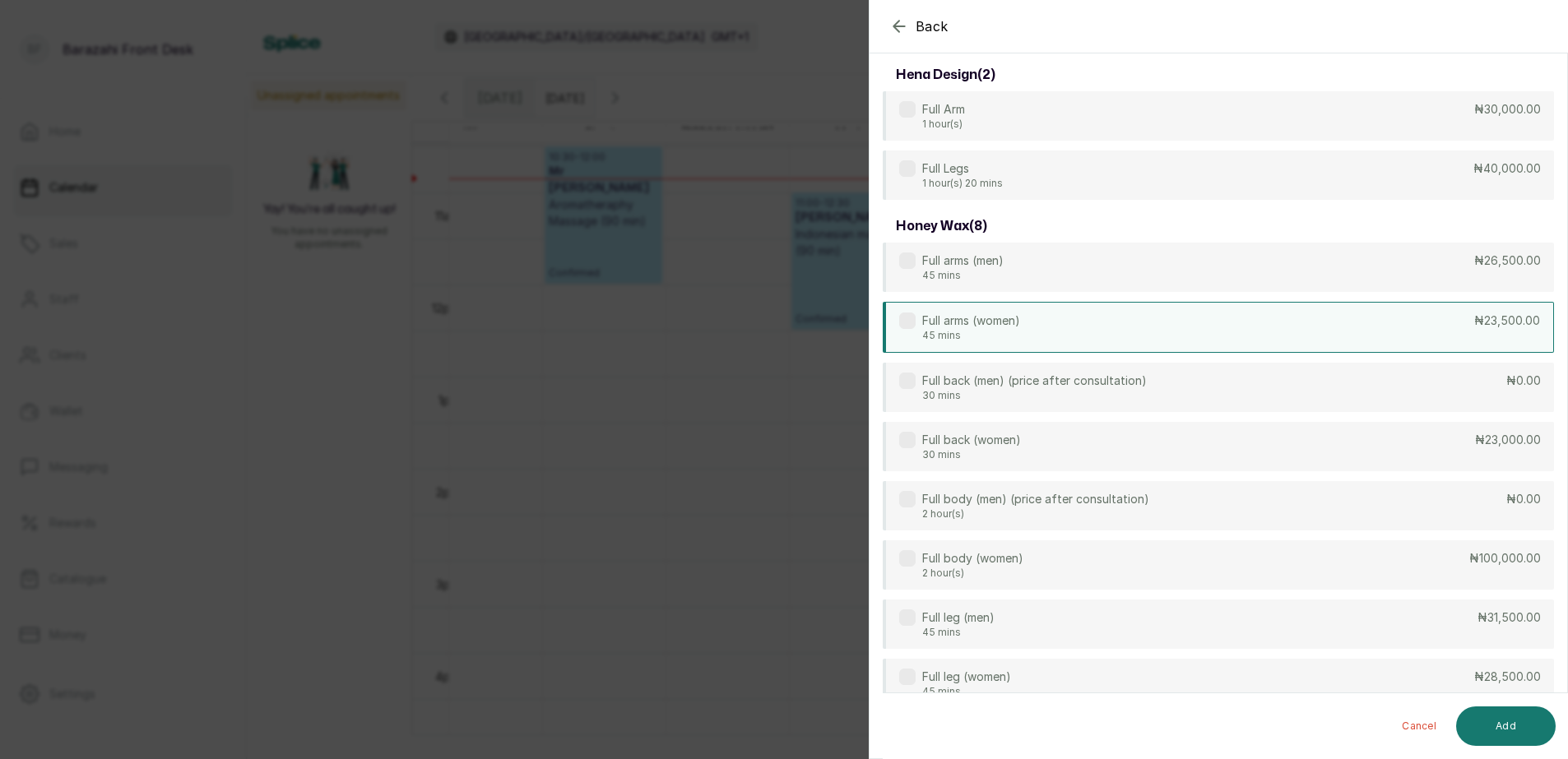
type input "FULL"
click at [1067, 331] on div "Full arms (women) 45 mins ₦23,500.00" at bounding box center [1217, 327] width 671 height 51
click at [1484, 720] on button "Add" at bounding box center [1505, 726] width 99 height 40
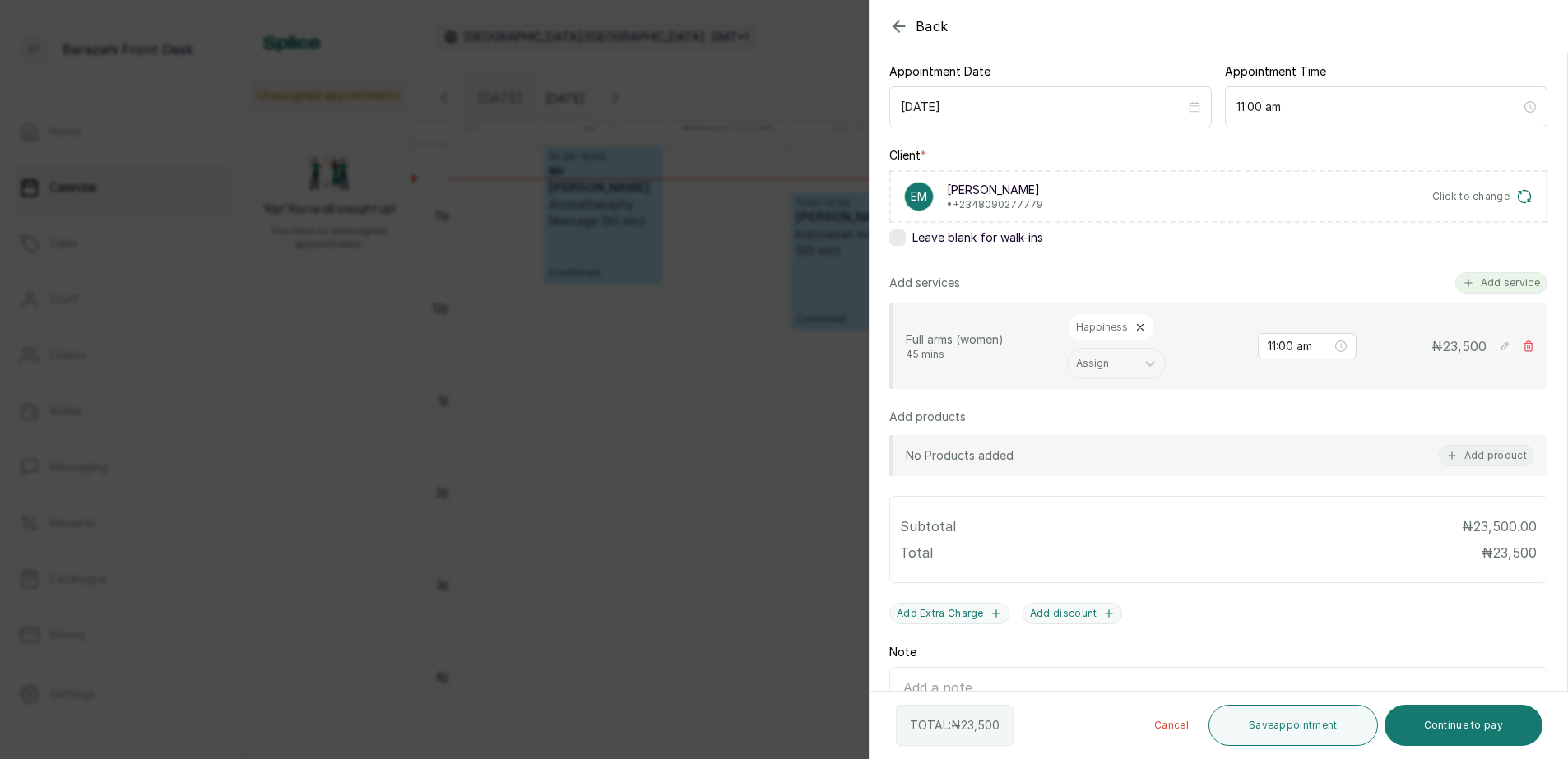
click at [1489, 288] on button "Add service" at bounding box center [1502, 282] width 92 height 22
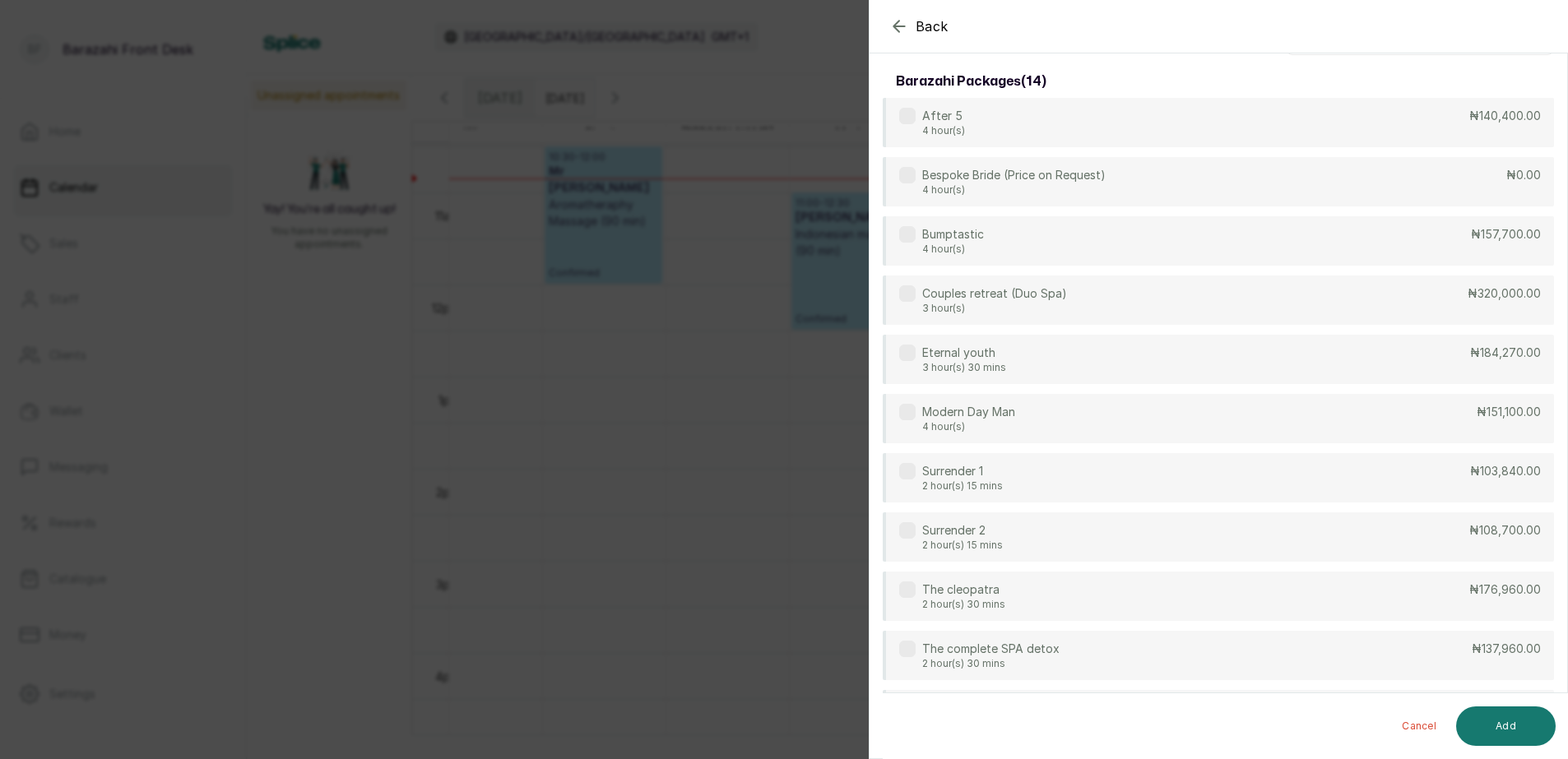
scroll to position [0, 0]
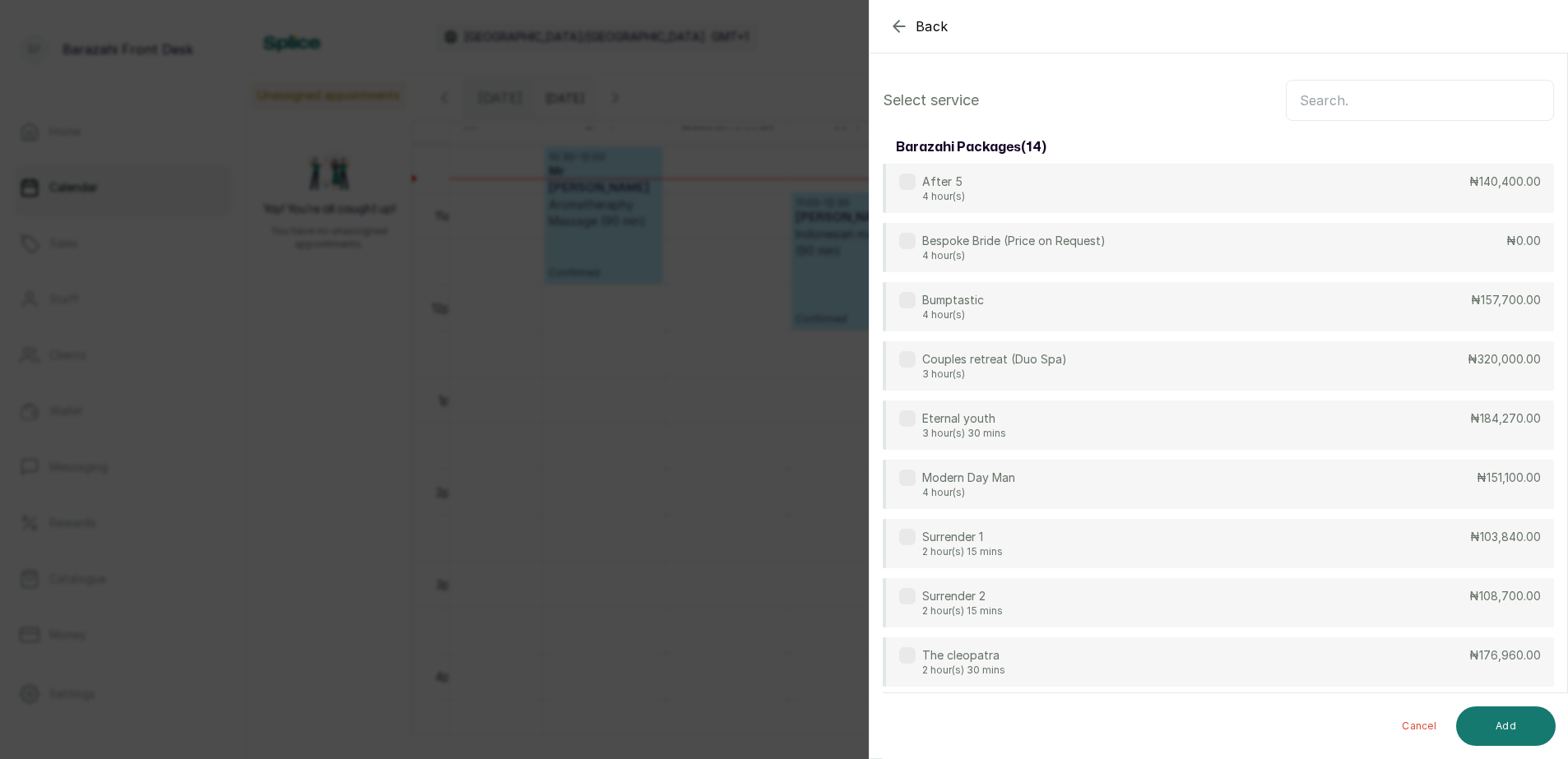
click at [1381, 89] on input "text" at bounding box center [1419, 100] width 269 height 41
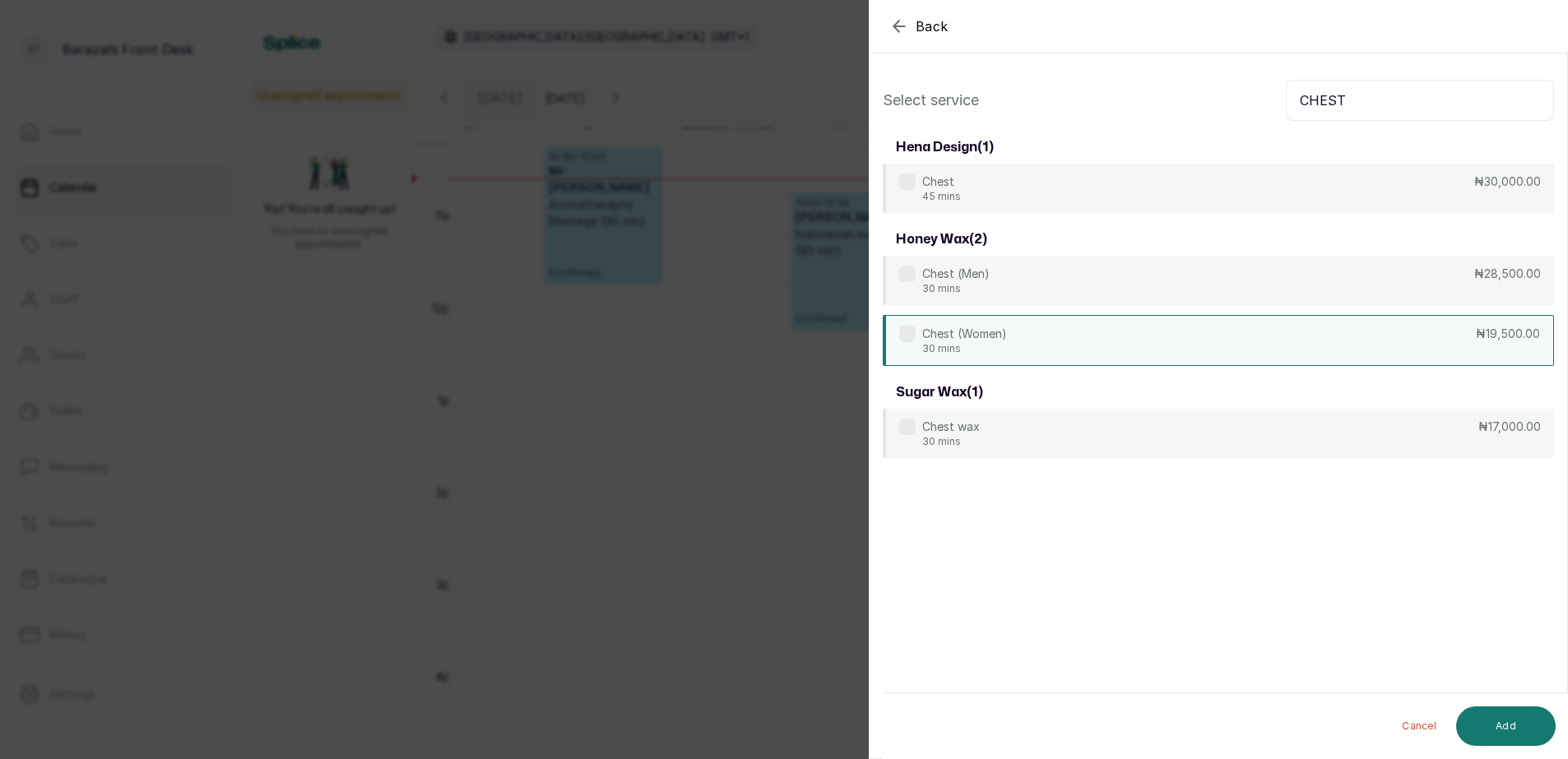
type input "CHEST"
click at [1143, 343] on div "Chest (Women) 30 mins ₦19,500.00" at bounding box center [1217, 340] width 671 height 51
click at [1490, 716] on button "Add" at bounding box center [1505, 726] width 99 height 40
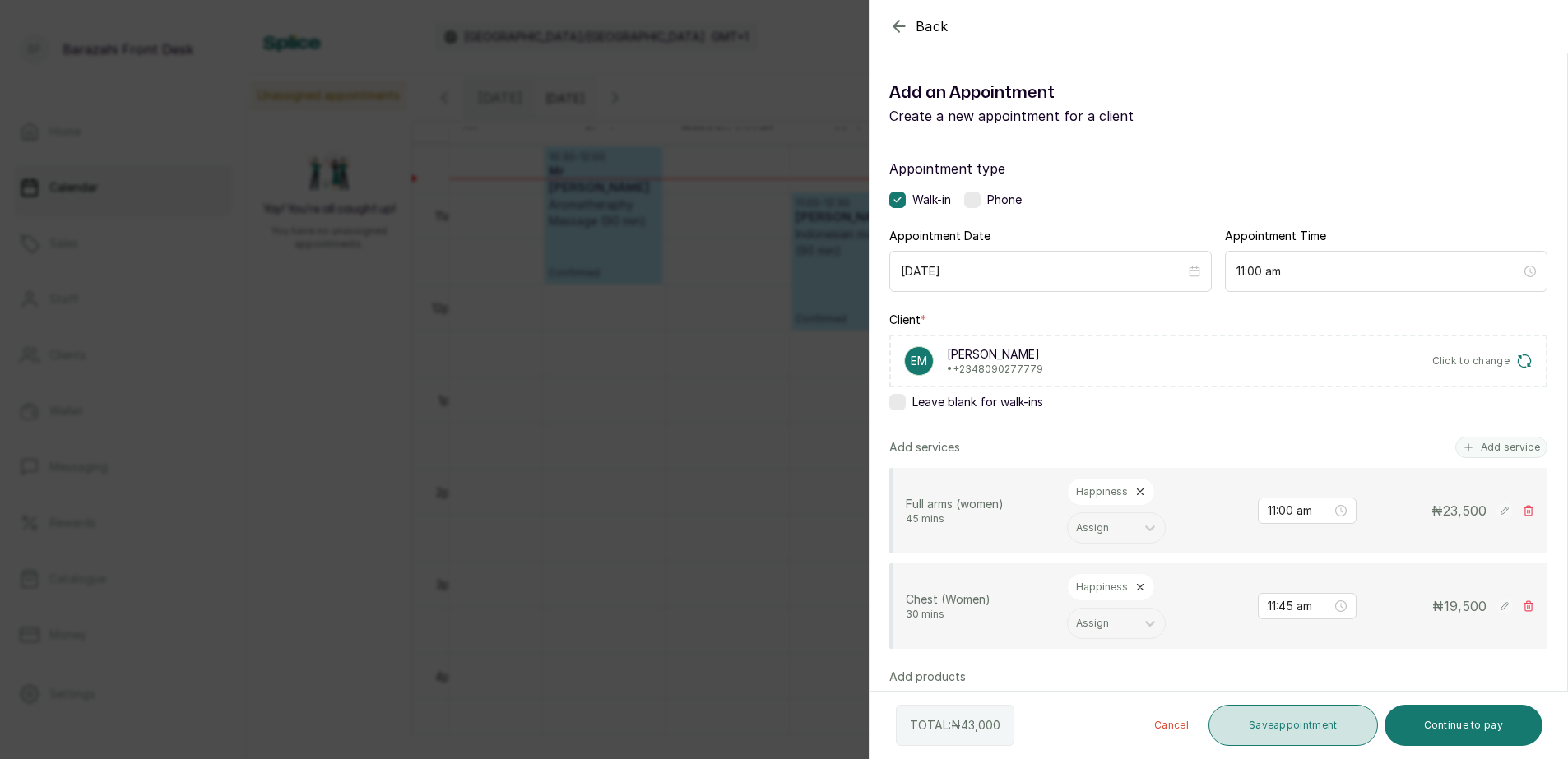
click at [1255, 721] on button "Save appointment" at bounding box center [1293, 726] width 169 height 41
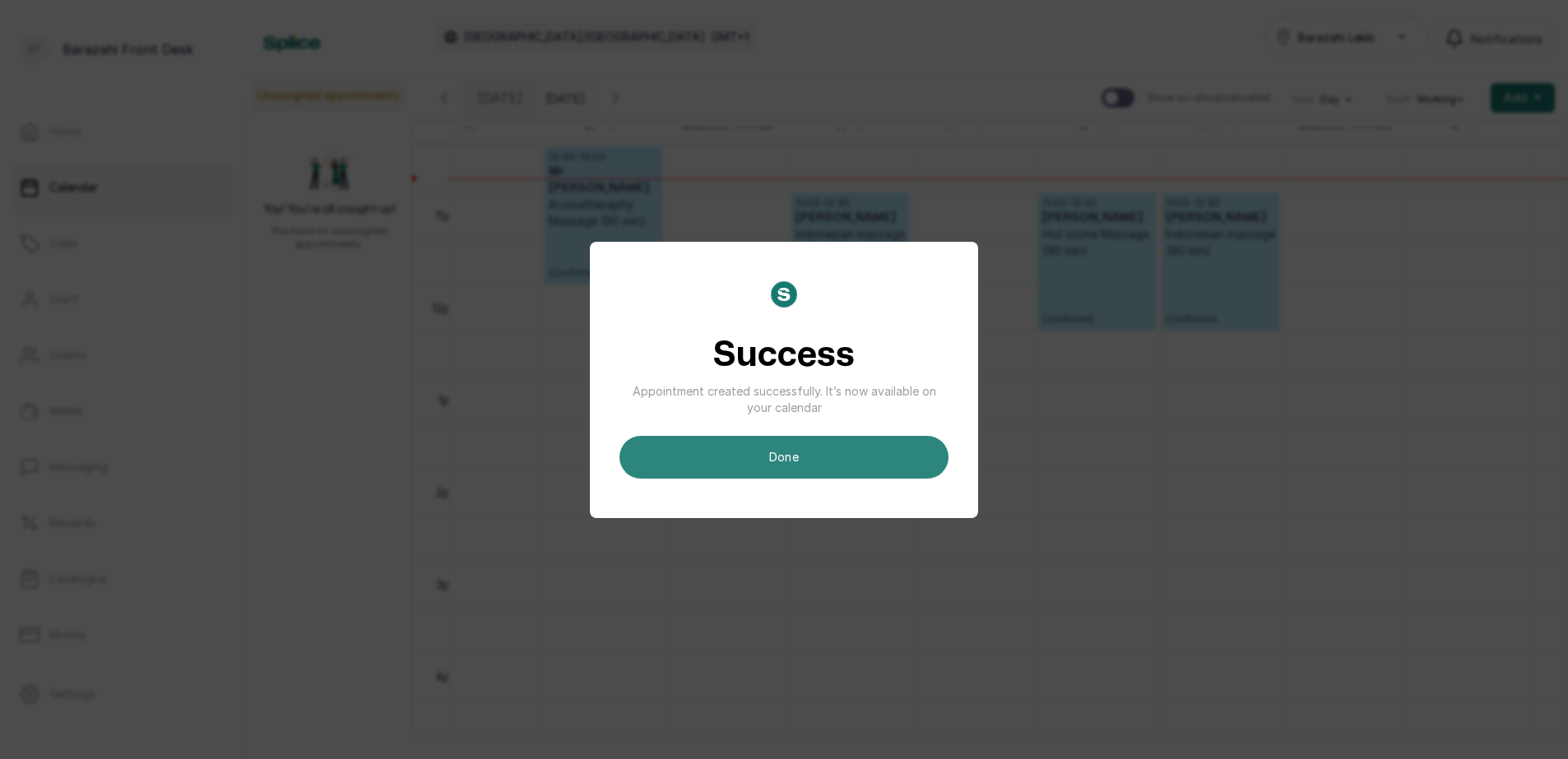
click at [831, 469] on button "done" at bounding box center [783, 458] width 329 height 43
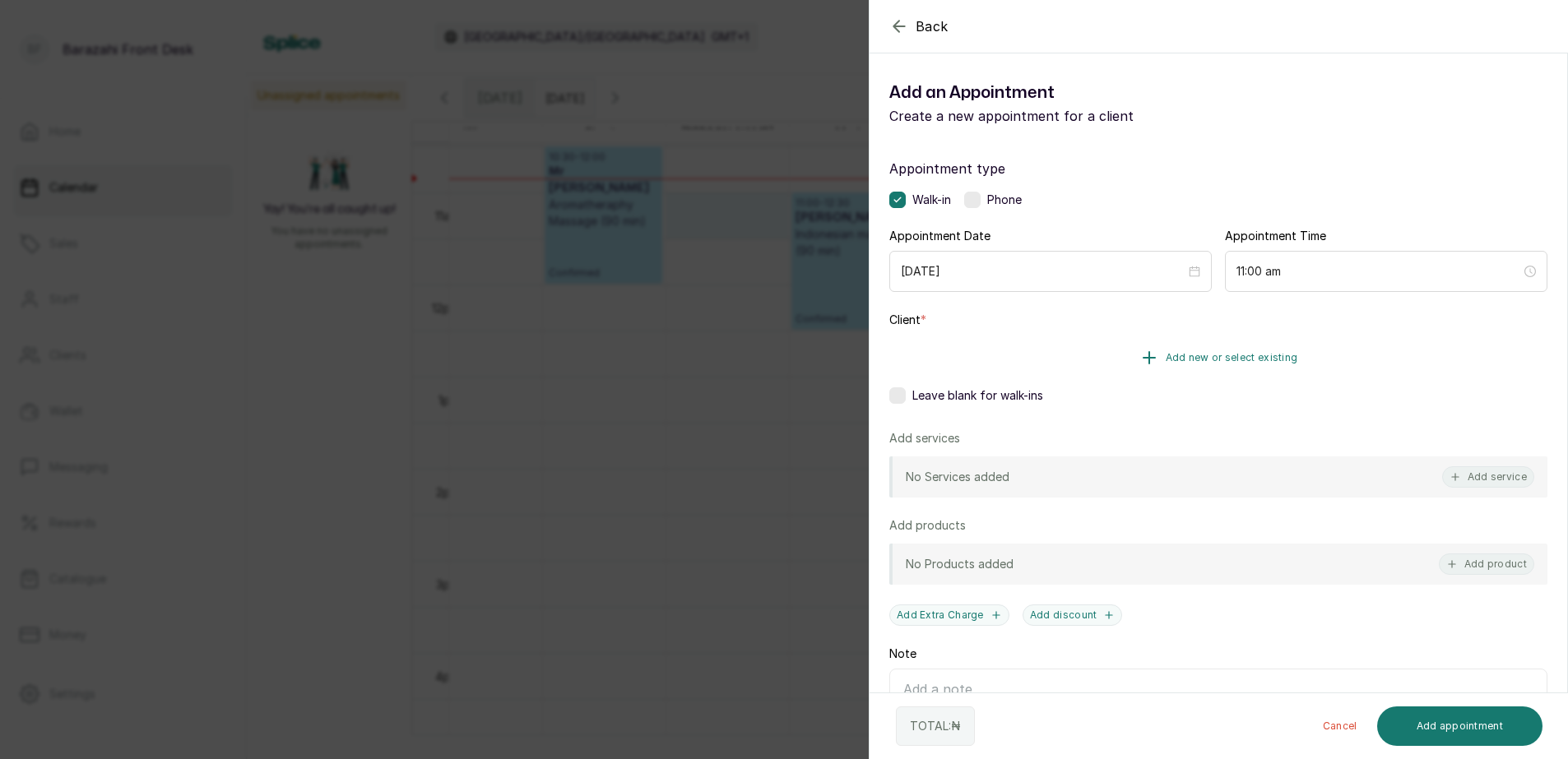
click at [1233, 356] on span "Add new or select existing" at bounding box center [1231, 357] width 132 height 13
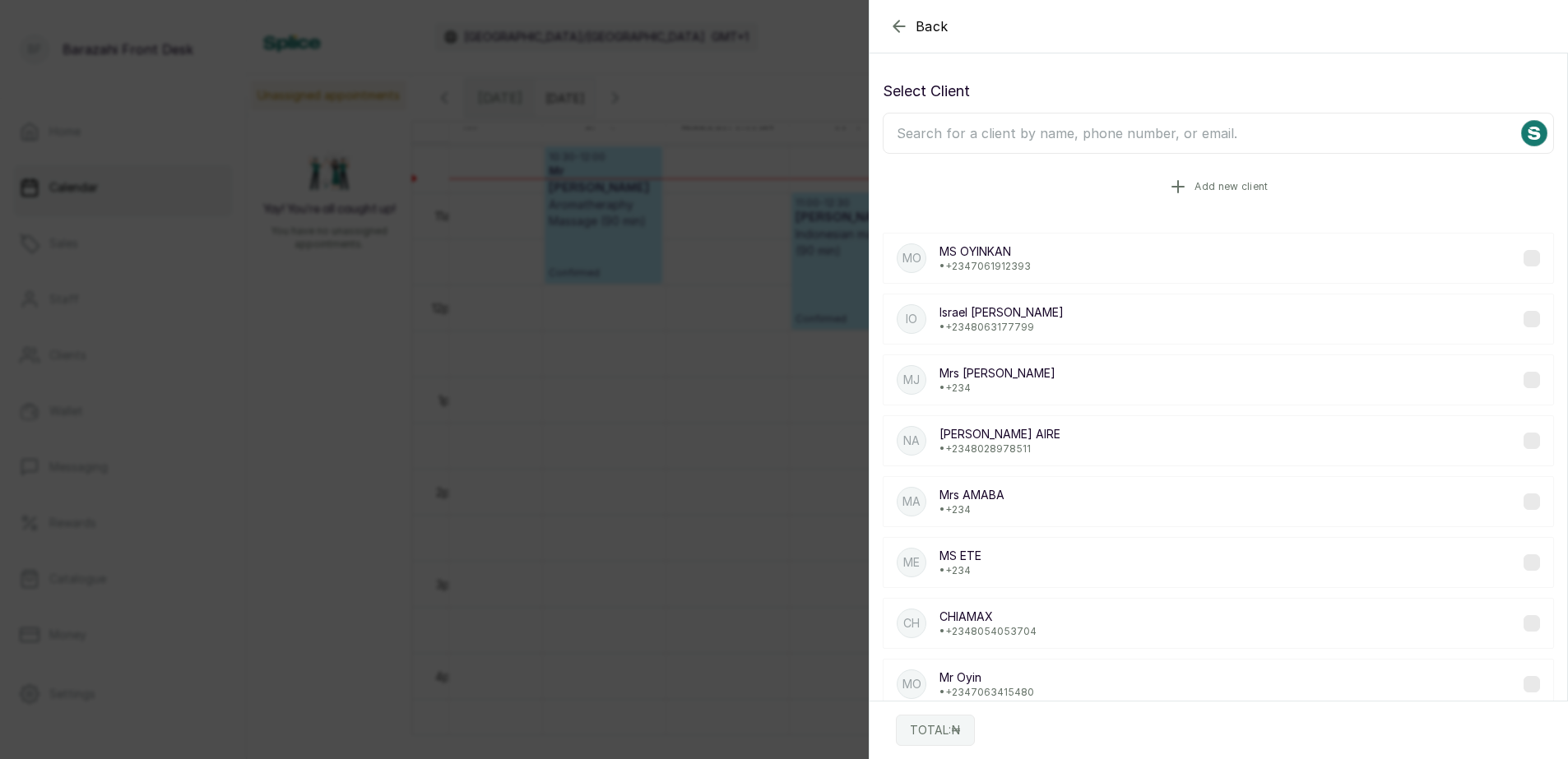
click at [1215, 184] on span "Add new client" at bounding box center [1230, 187] width 73 height 13
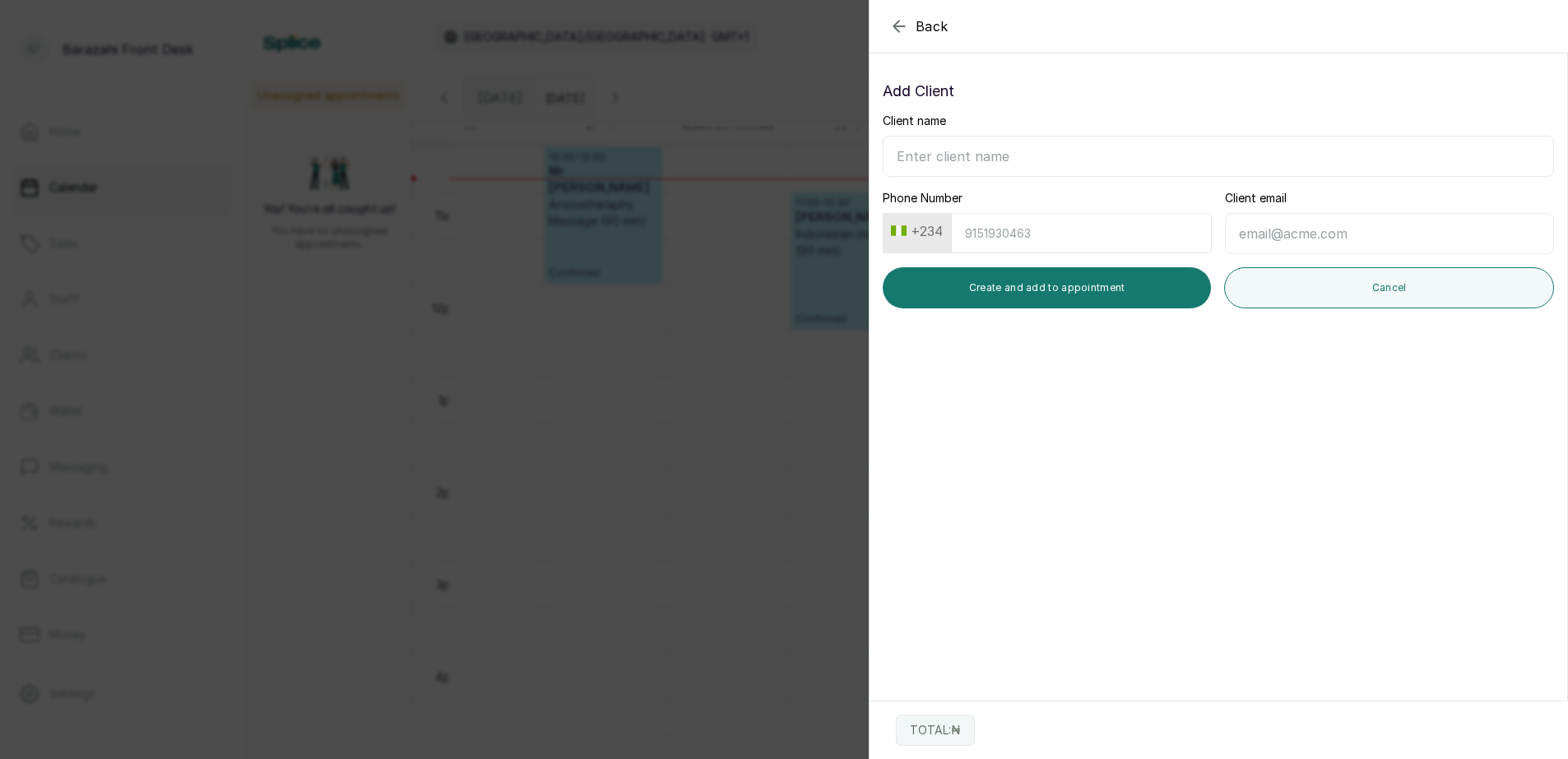
click at [975, 161] on input "Client name" at bounding box center [1217, 156] width 671 height 41
type input "[PERSON_NAME]"
click at [1015, 237] on input "Phone Number" at bounding box center [1081, 233] width 261 height 41
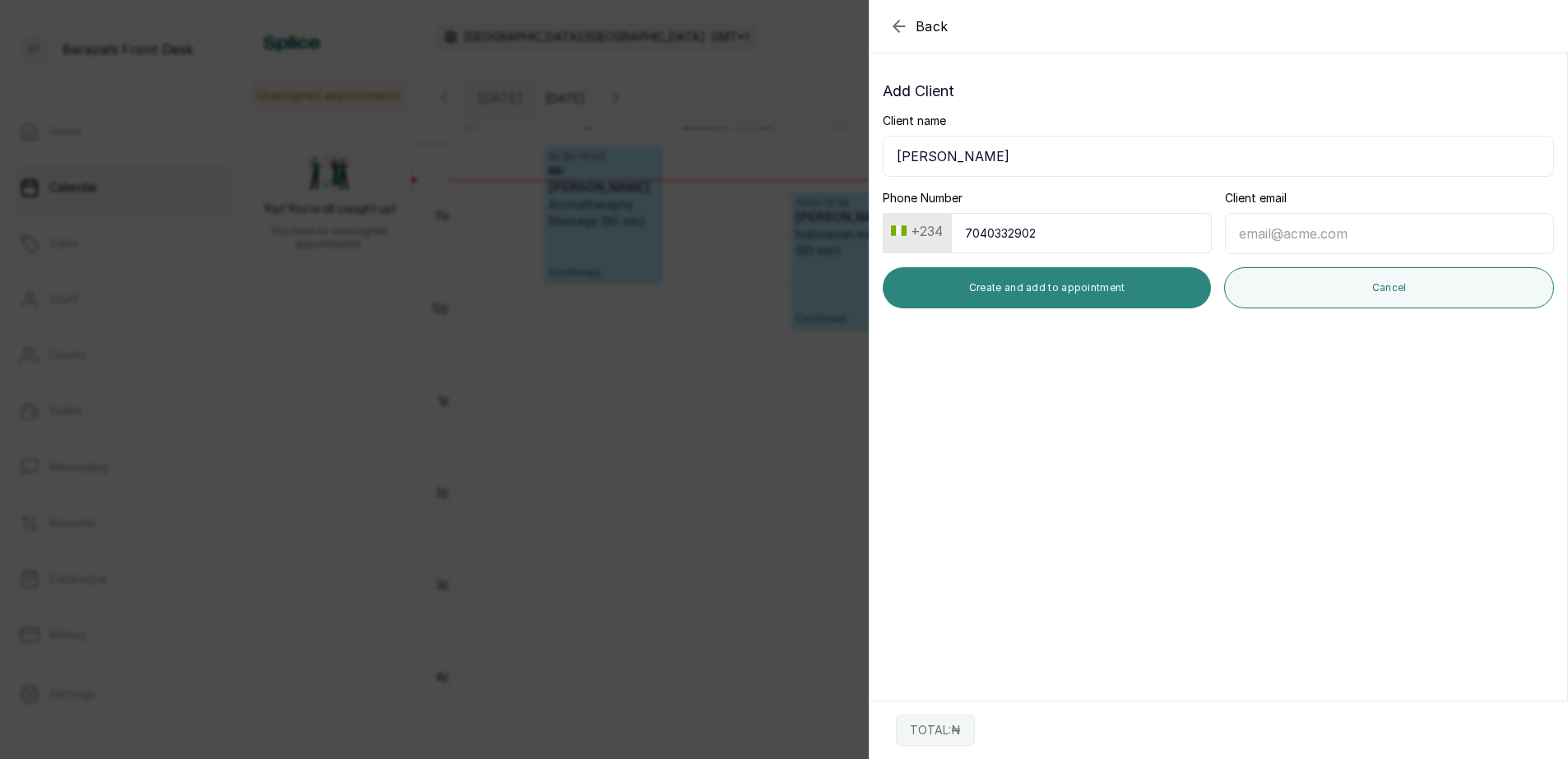
type input "7040332902"
click at [1011, 298] on button "Create and add to appointment" at bounding box center [1046, 288] width 328 height 41
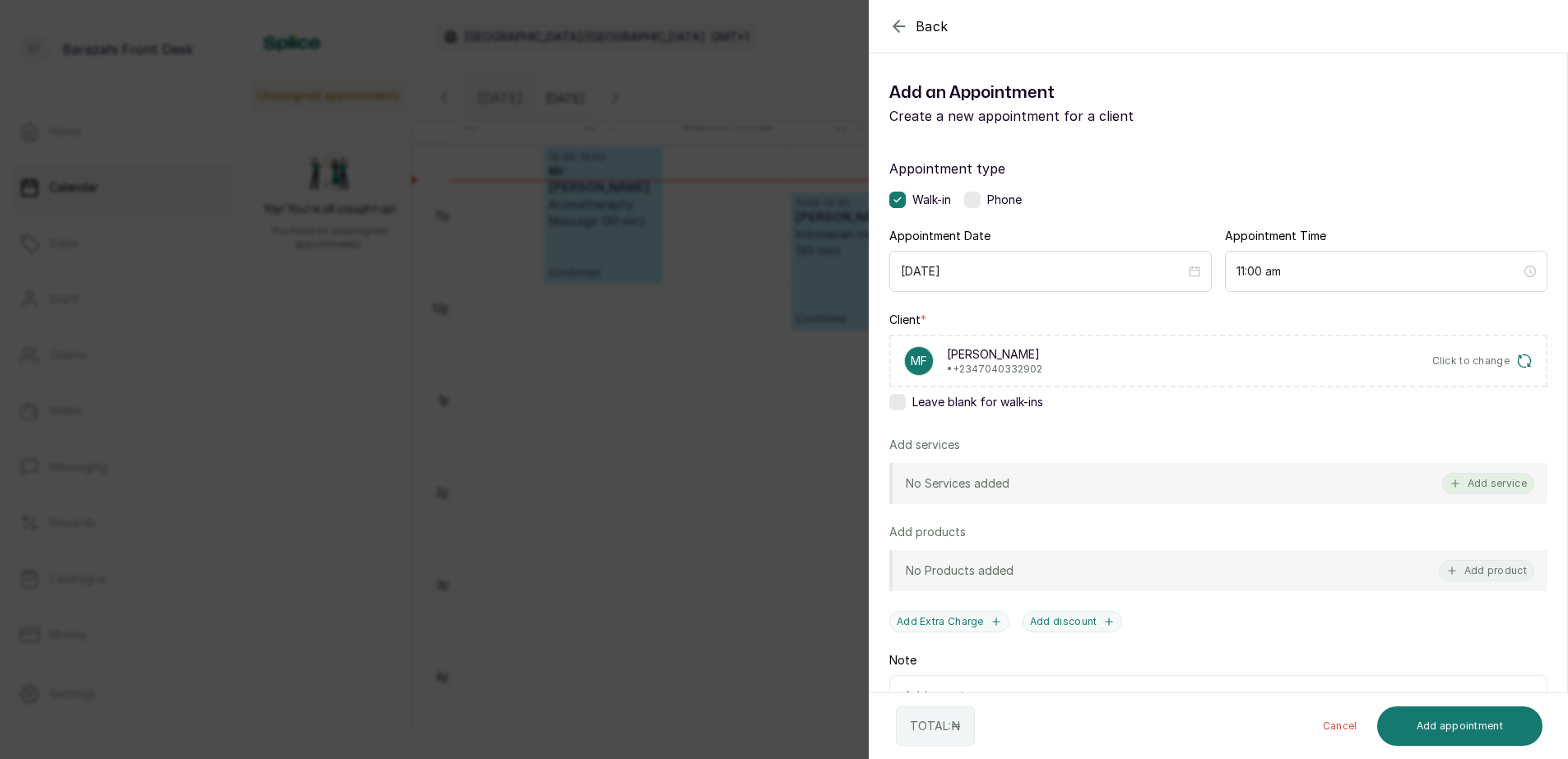
click at [1490, 481] on button "Add service" at bounding box center [1488, 484] width 92 height 22
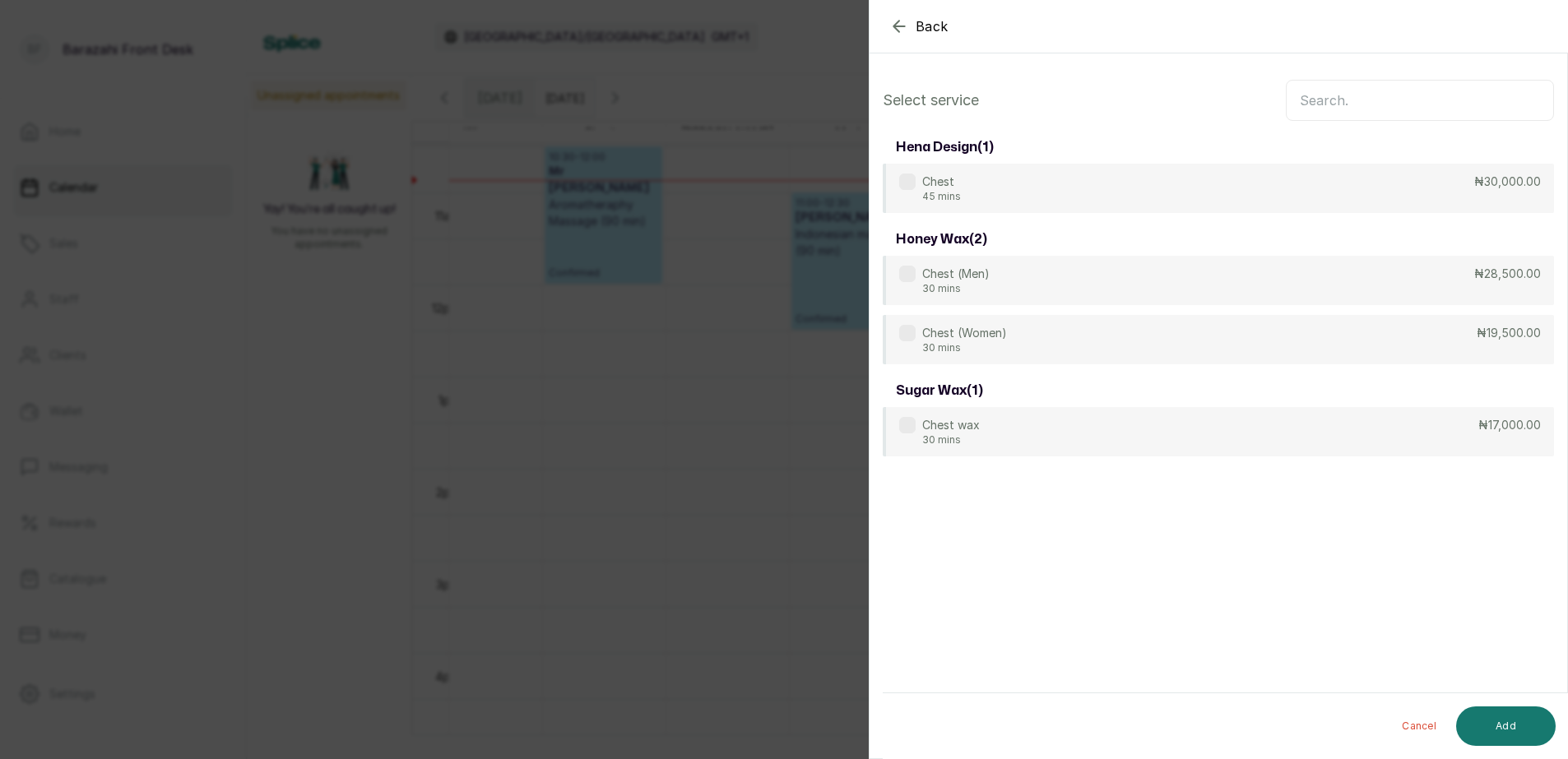
click at [1375, 102] on input "text" at bounding box center [1419, 100] width 269 height 41
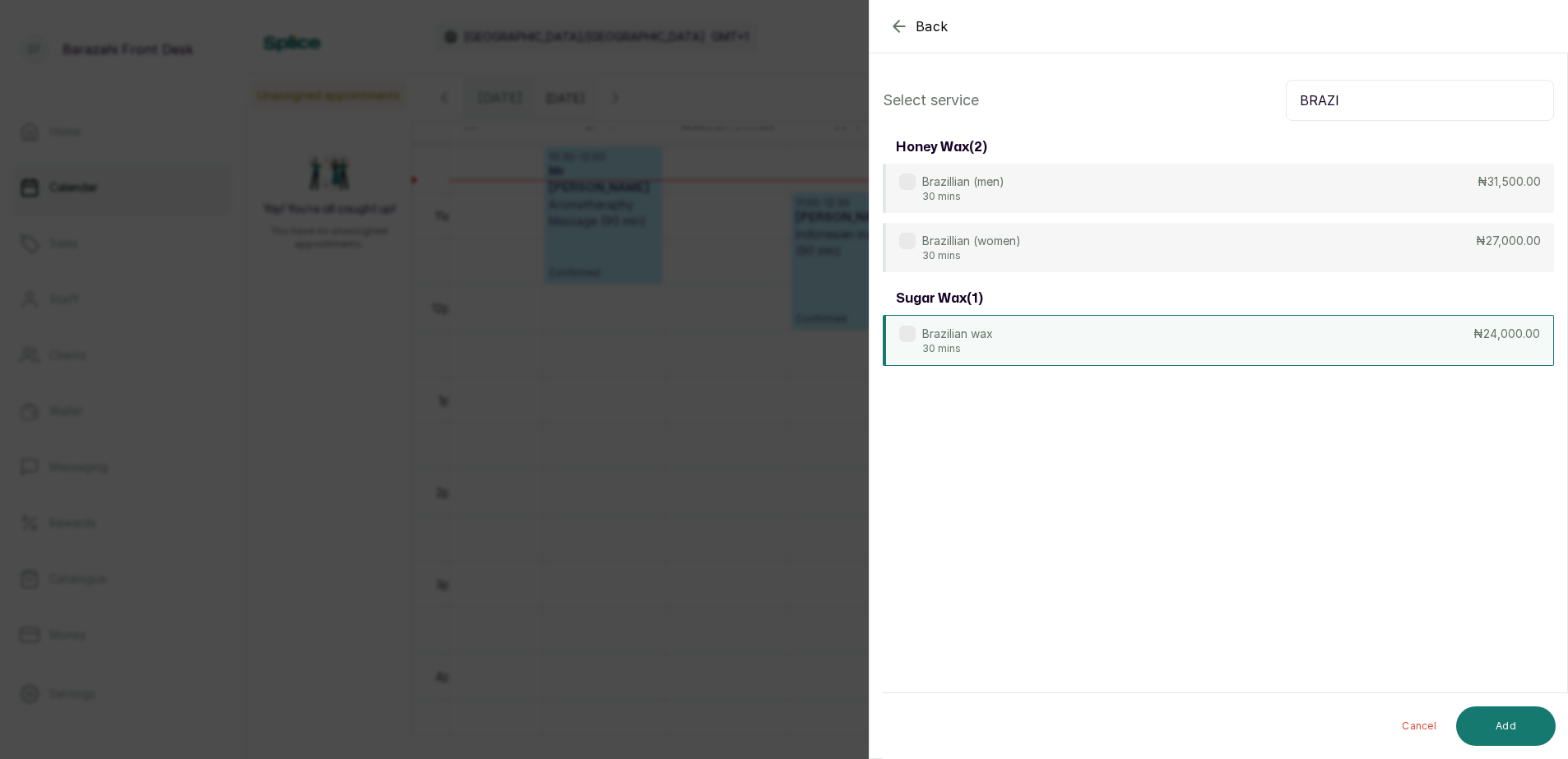
type input "BRAZI"
click at [1393, 328] on div "Brazilian wax 30 mins ₦24,000.00" at bounding box center [1217, 340] width 671 height 51
click at [1487, 732] on button "Add" at bounding box center [1505, 726] width 99 height 40
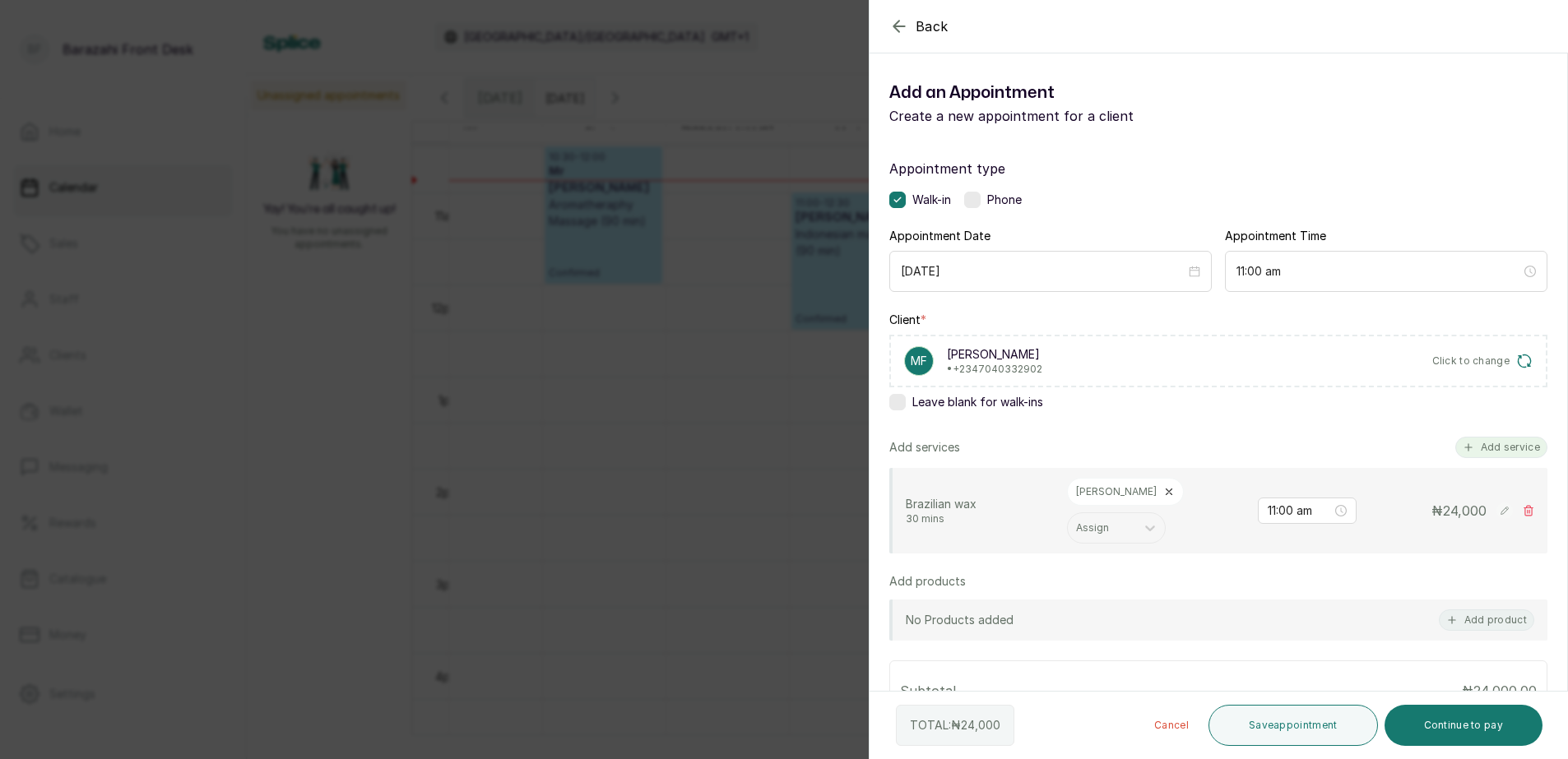
click at [1484, 448] on button "Add service" at bounding box center [1502, 447] width 92 height 22
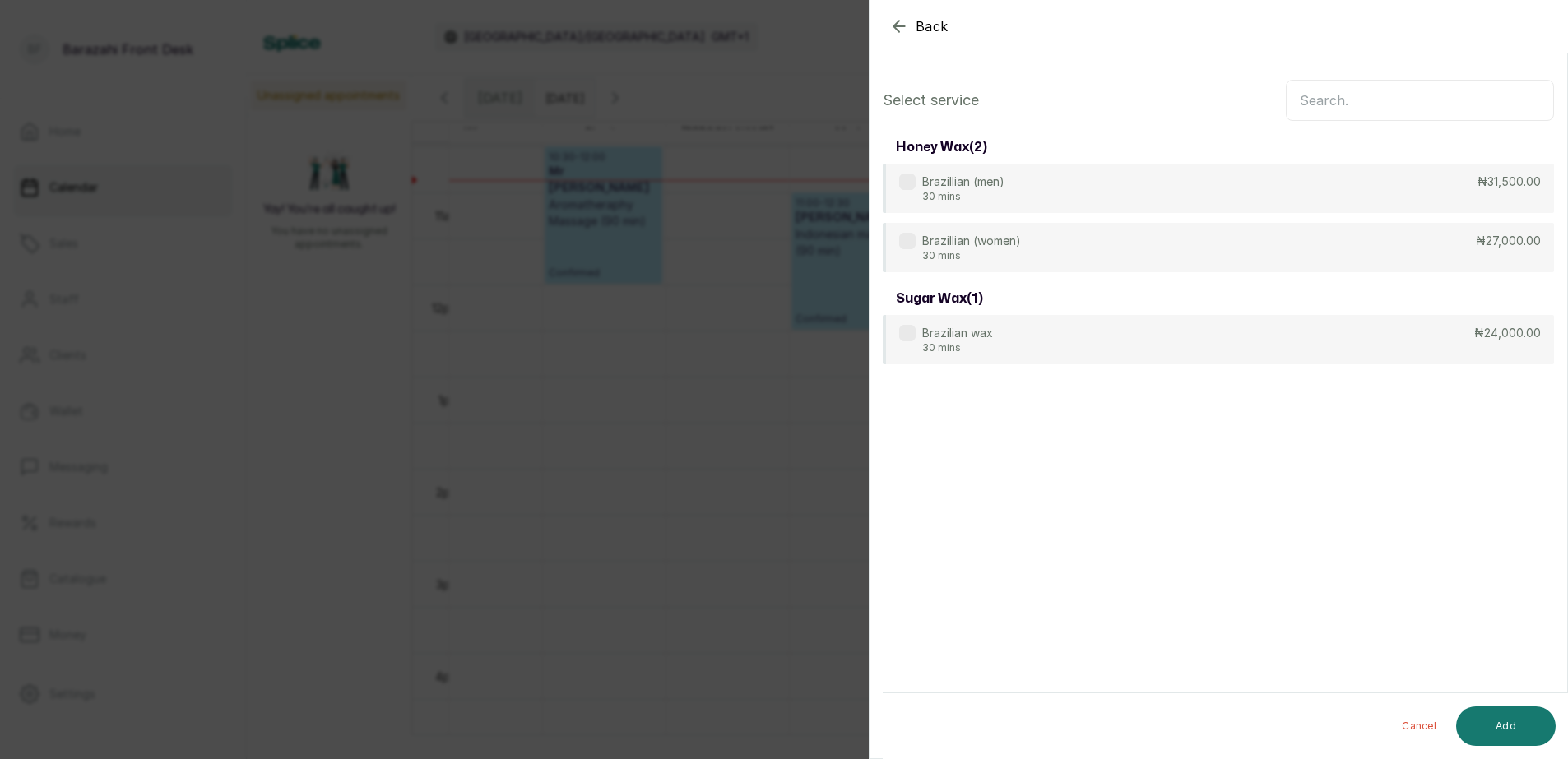
click at [1388, 92] on input "text" at bounding box center [1419, 100] width 269 height 41
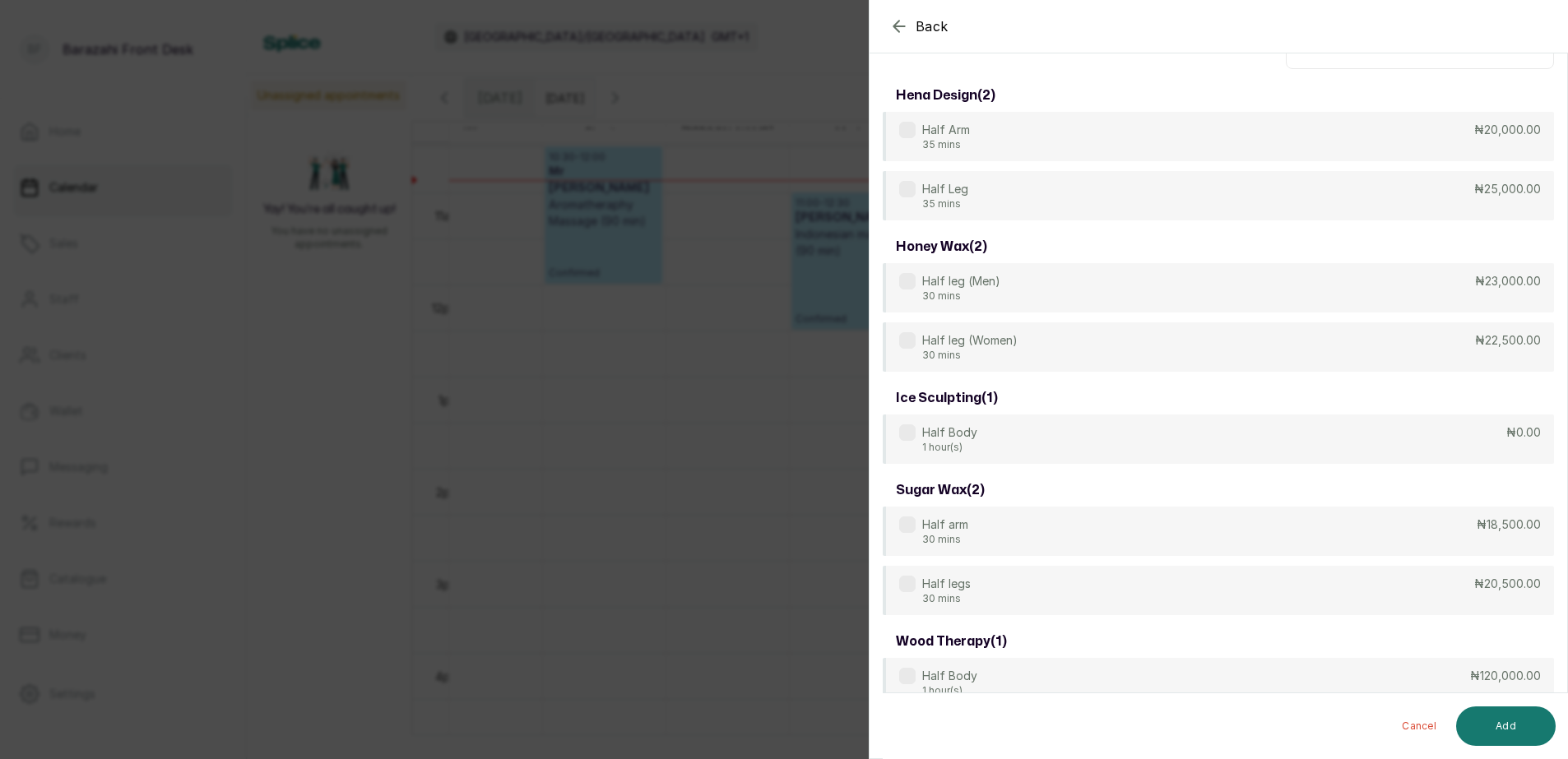
scroll to position [79, 0]
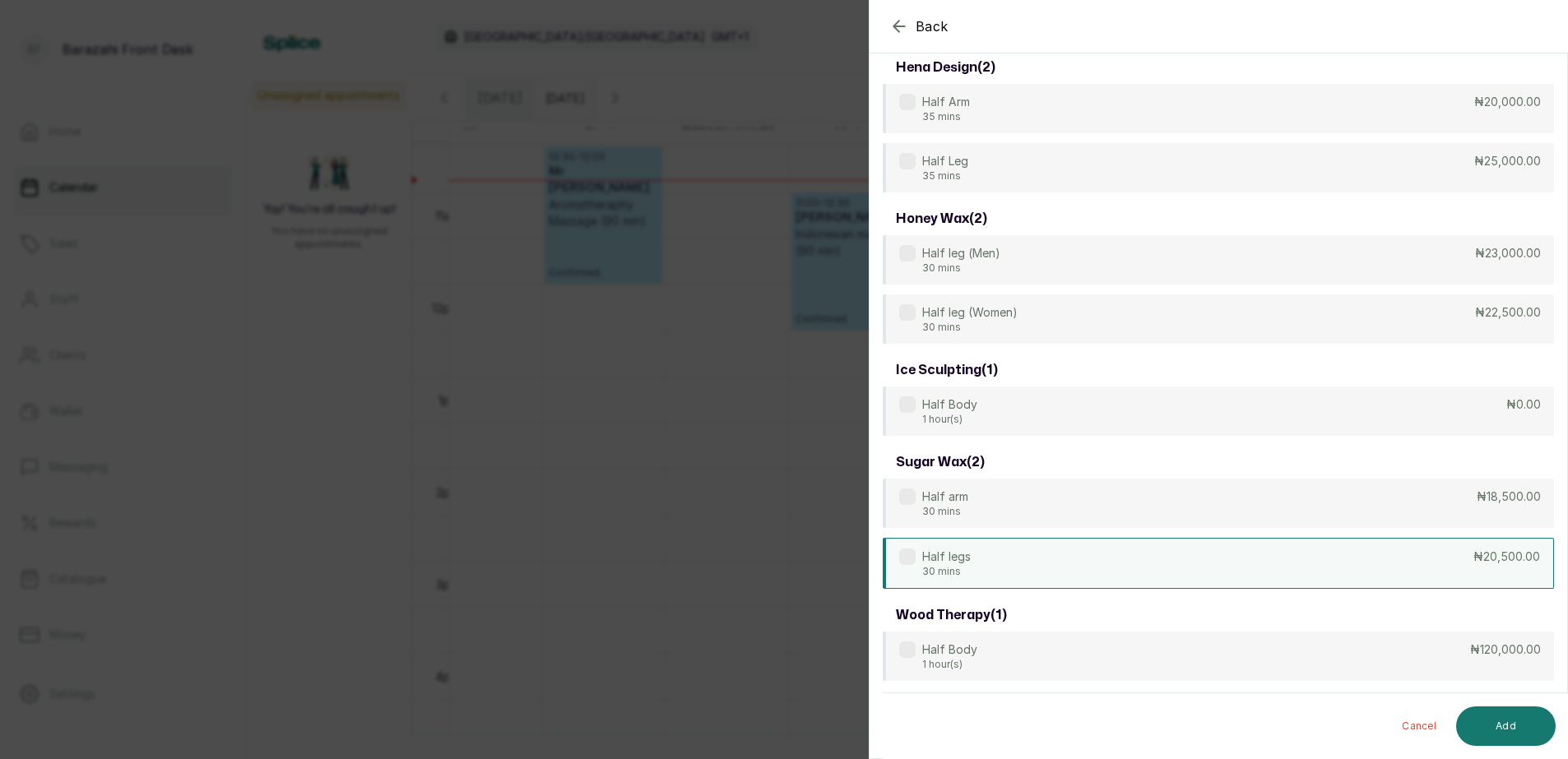
type input "HALF"
click at [1337, 564] on div "Half legs 30 mins ₦20,500.00" at bounding box center [1217, 563] width 671 height 51
click at [1501, 730] on button "Add" at bounding box center [1505, 726] width 99 height 40
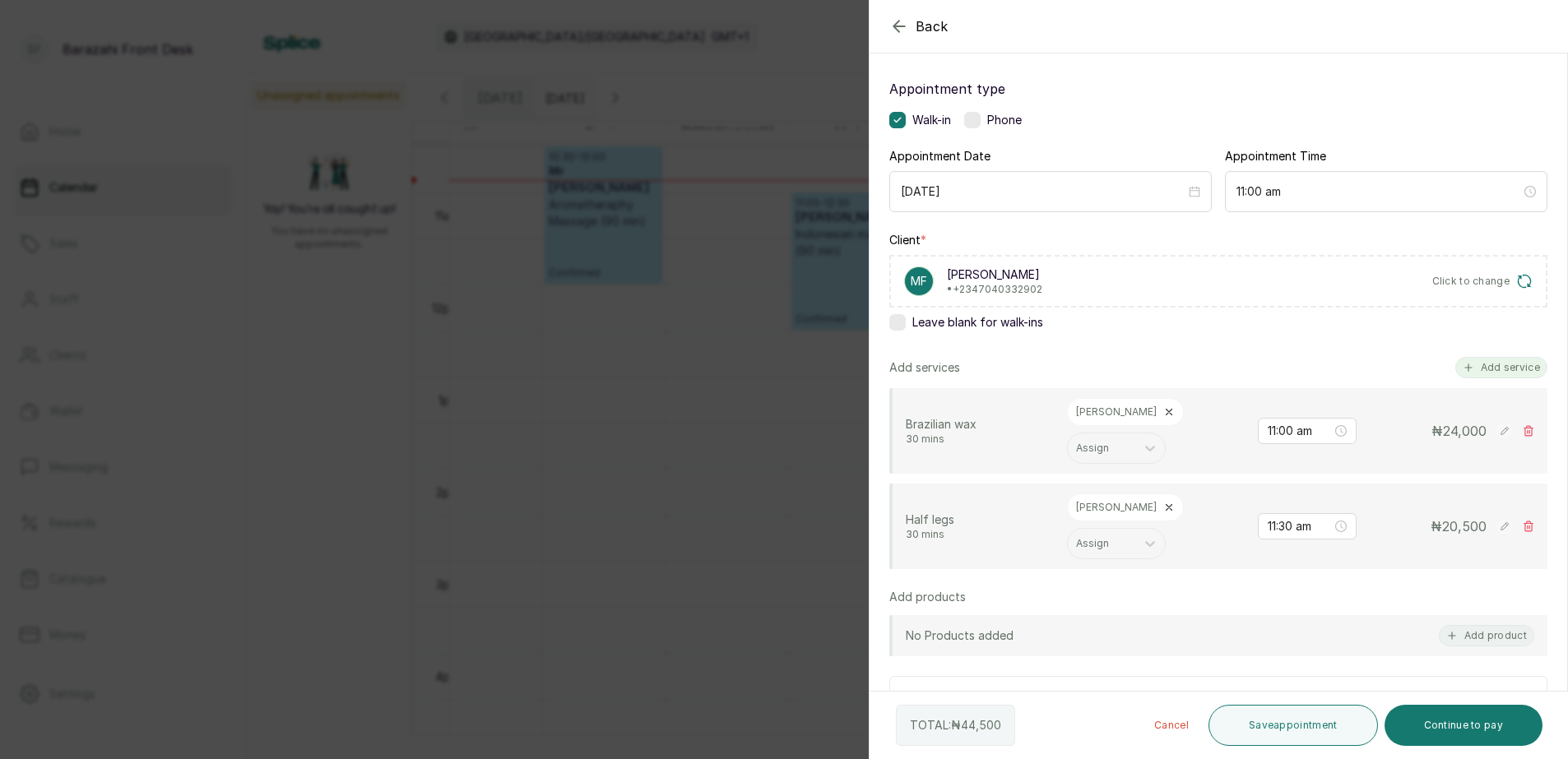
click at [1479, 372] on button "Add service" at bounding box center [1502, 368] width 92 height 22
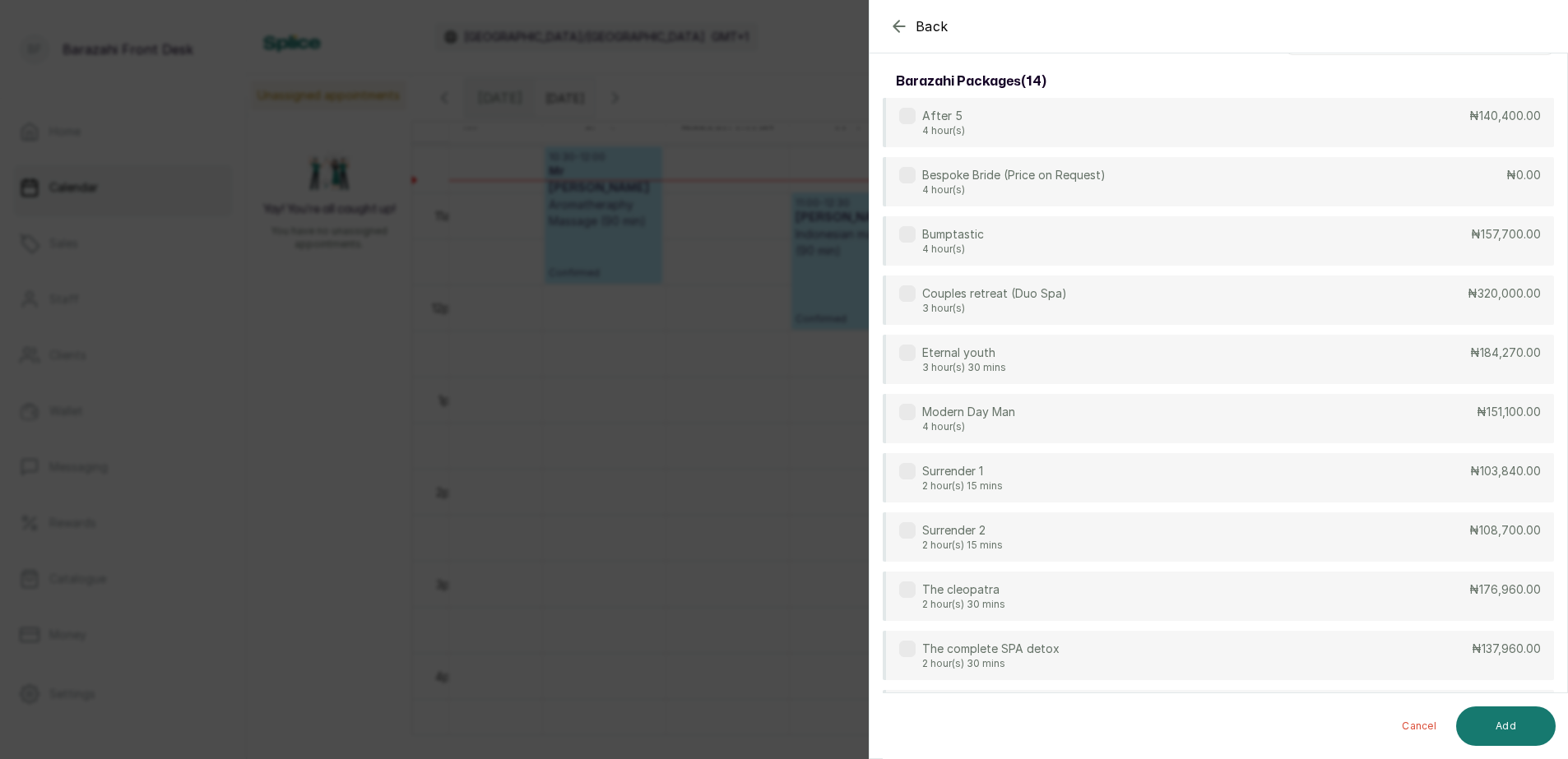
scroll to position [0, 0]
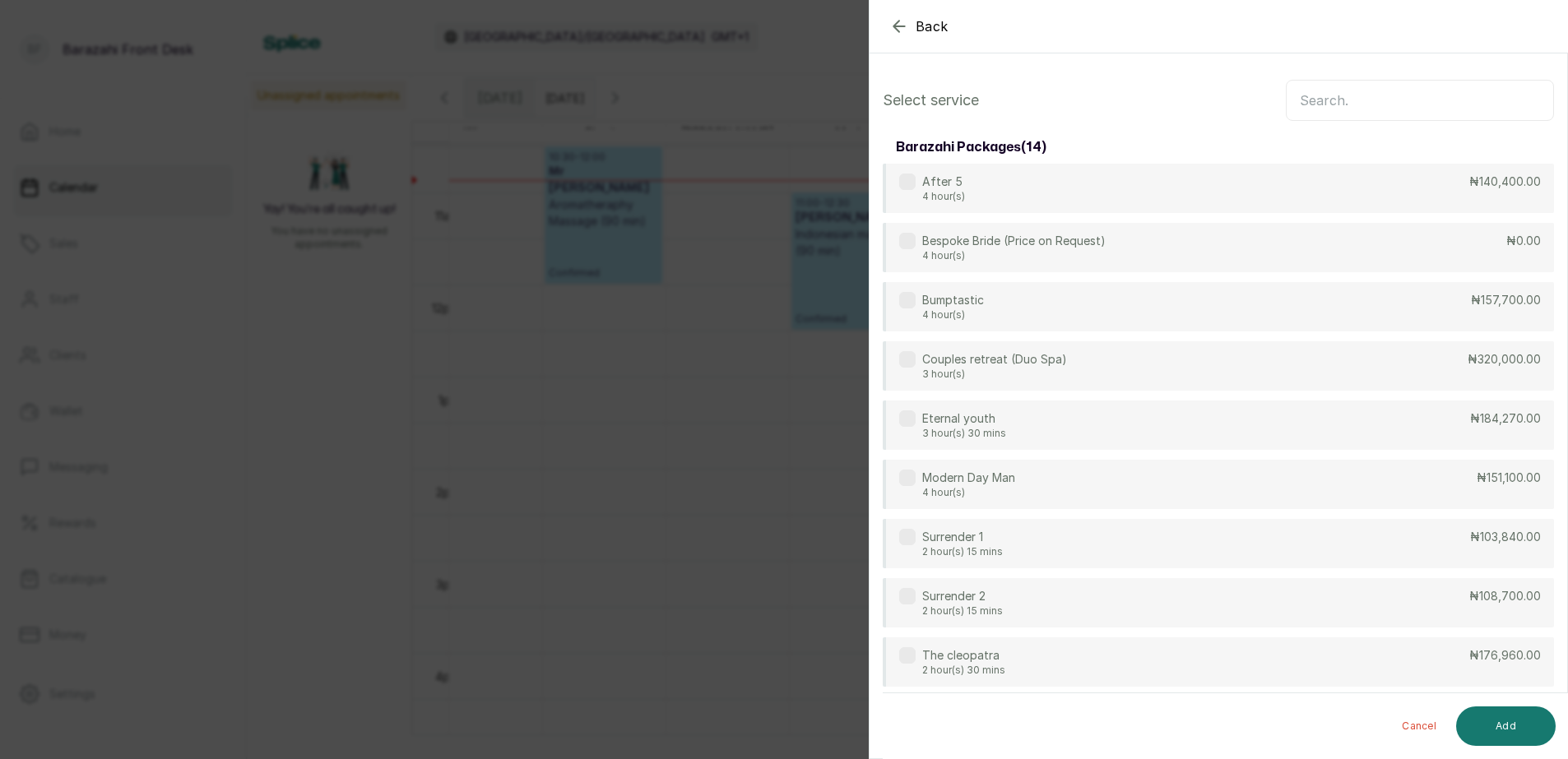
click at [1421, 111] on input "text" at bounding box center [1419, 100] width 269 height 41
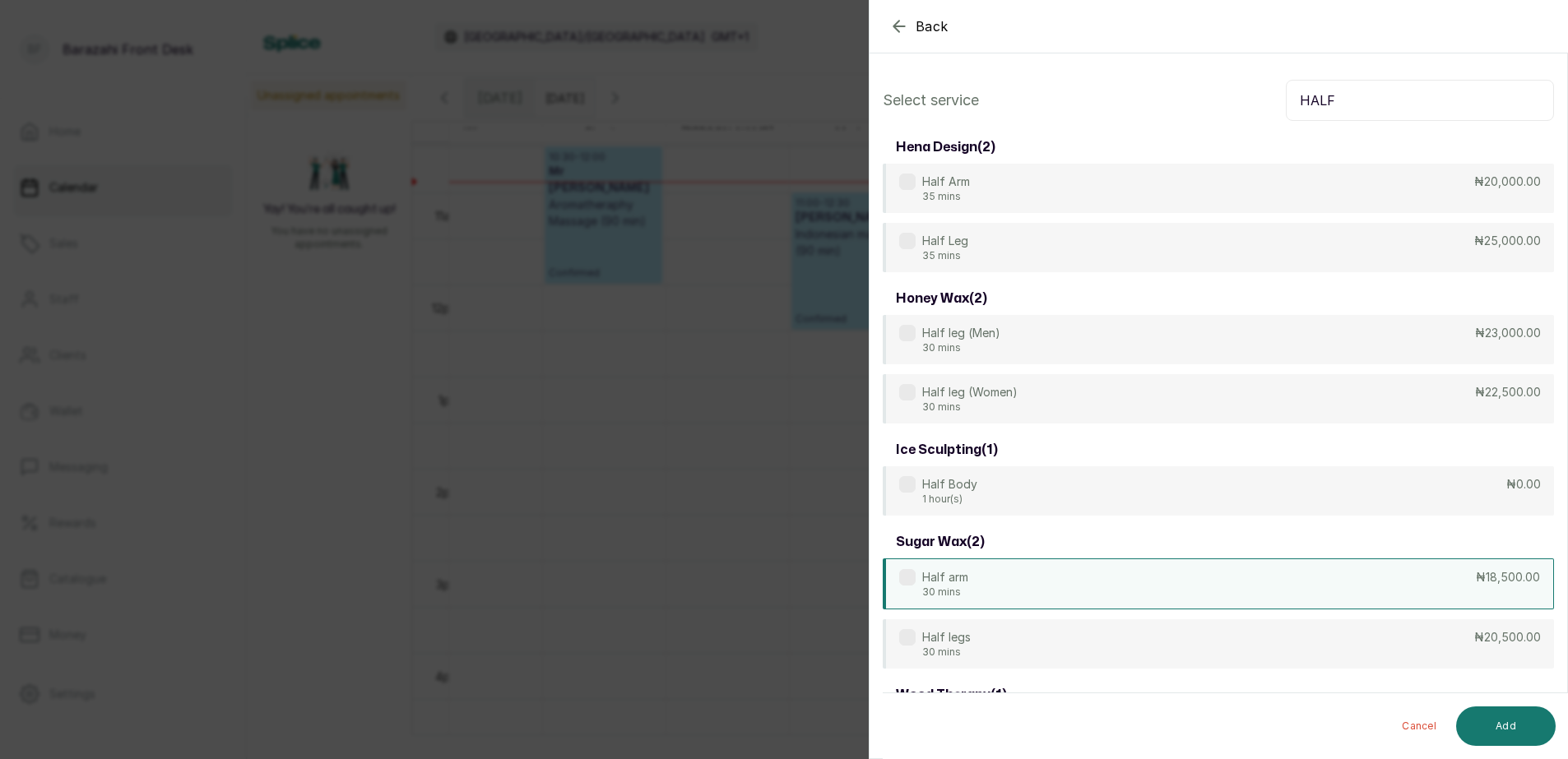
type input "HALF"
click at [1259, 584] on div "Half arm 30 mins ₦18,500.00" at bounding box center [1217, 584] width 671 height 51
click at [1489, 727] on button "Add" at bounding box center [1505, 726] width 99 height 40
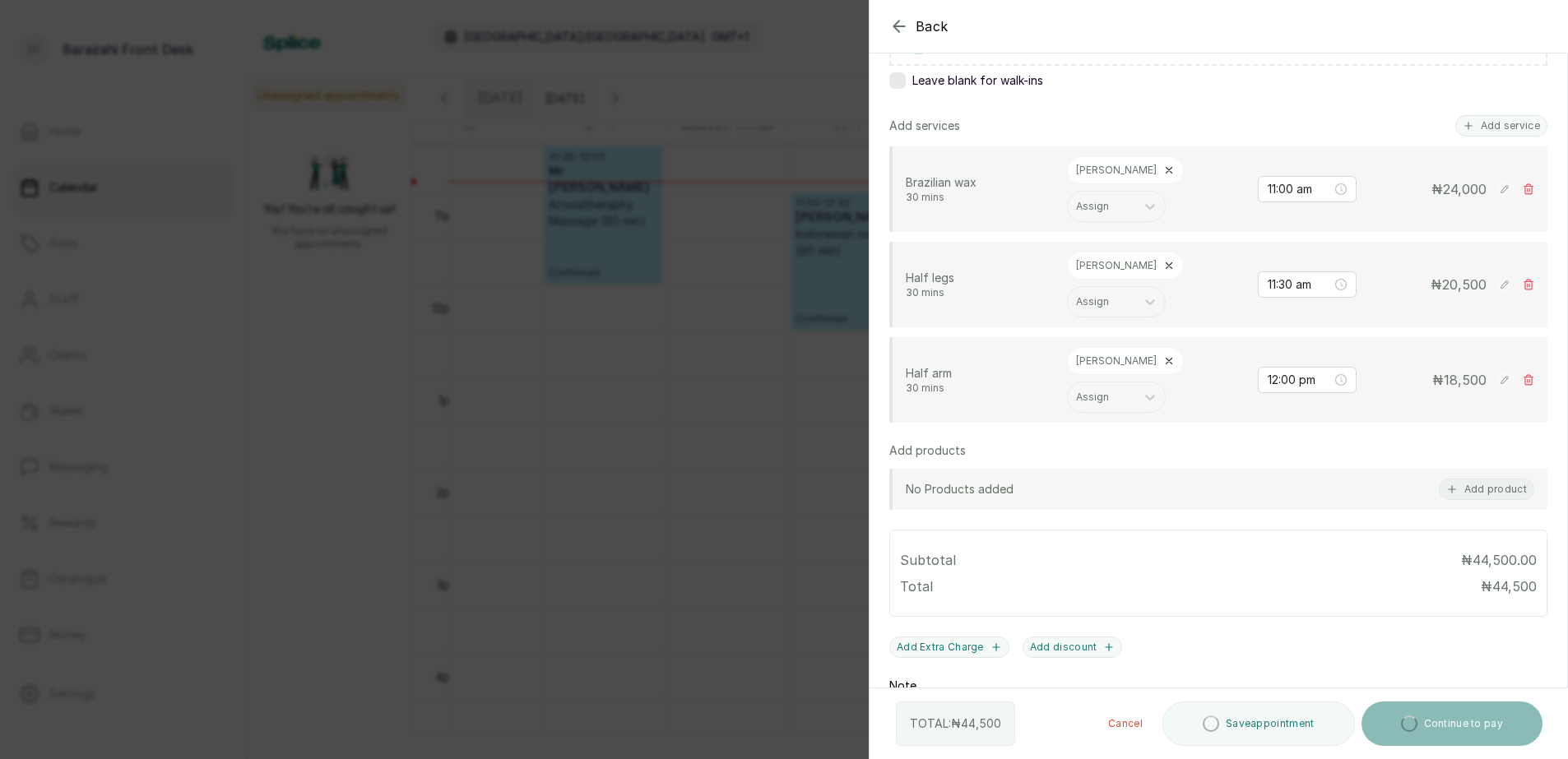
scroll to position [329, 0]
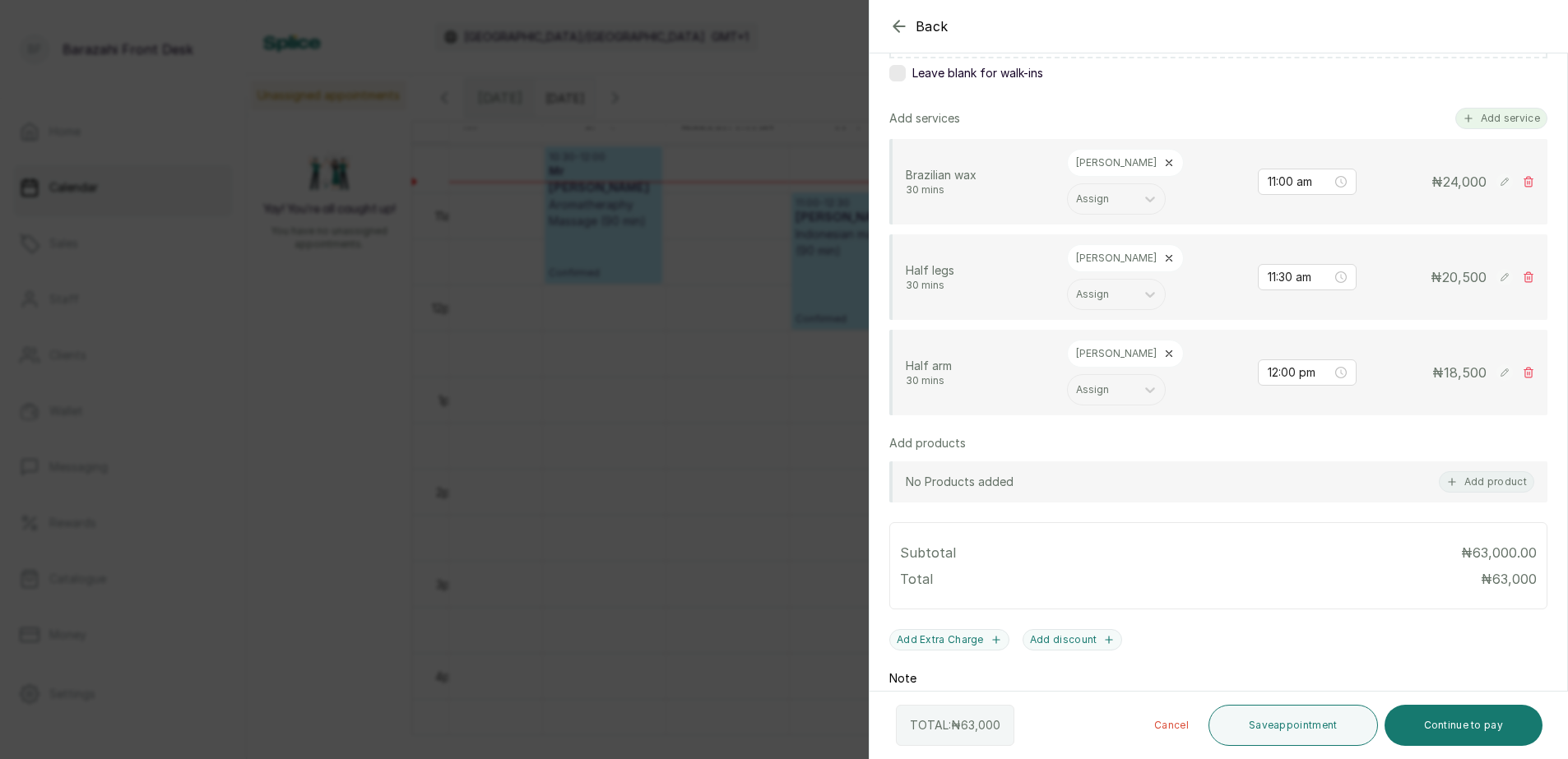
click at [1486, 118] on button "Add service" at bounding box center [1502, 118] width 92 height 22
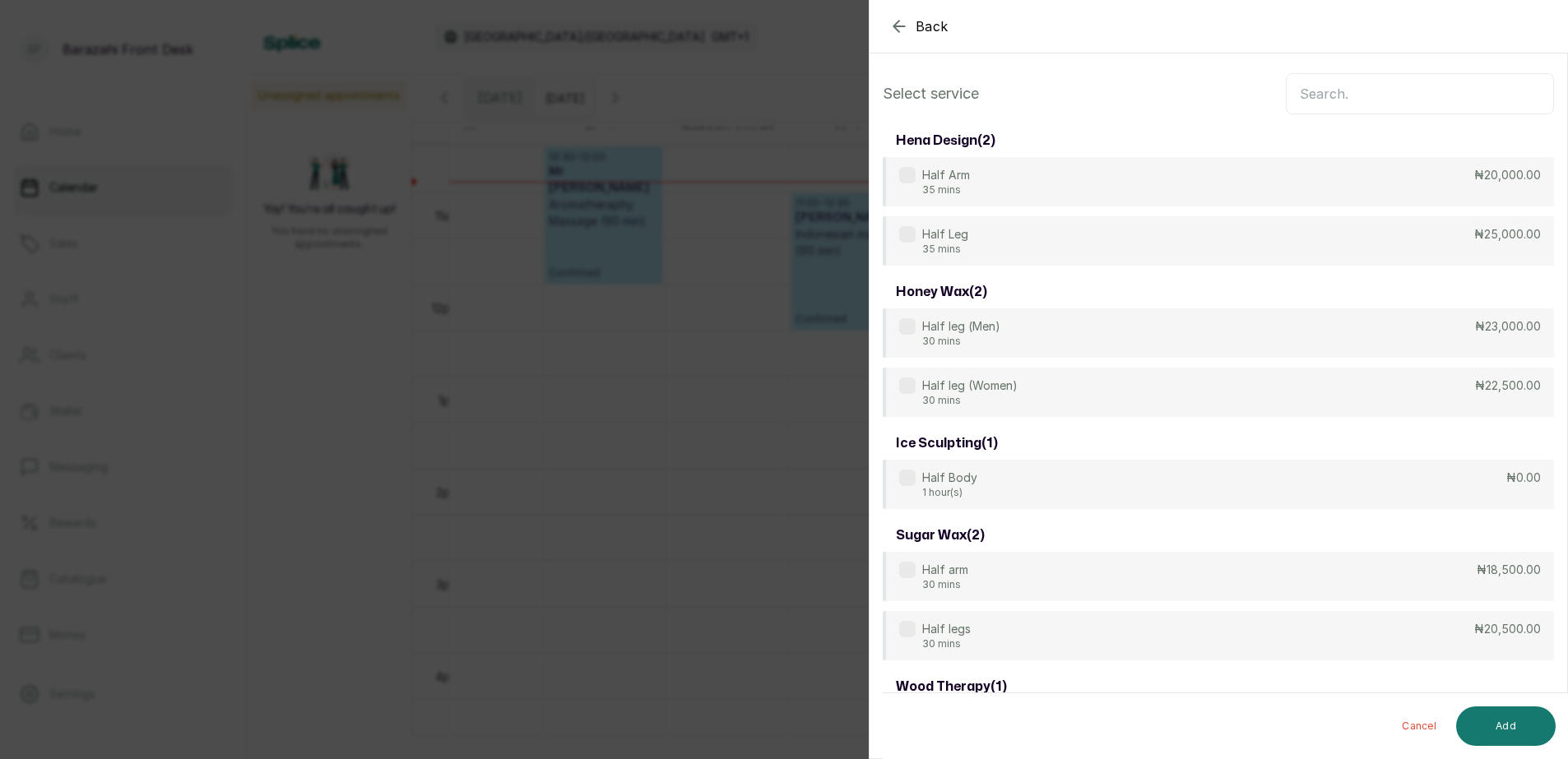
scroll to position [0, 0]
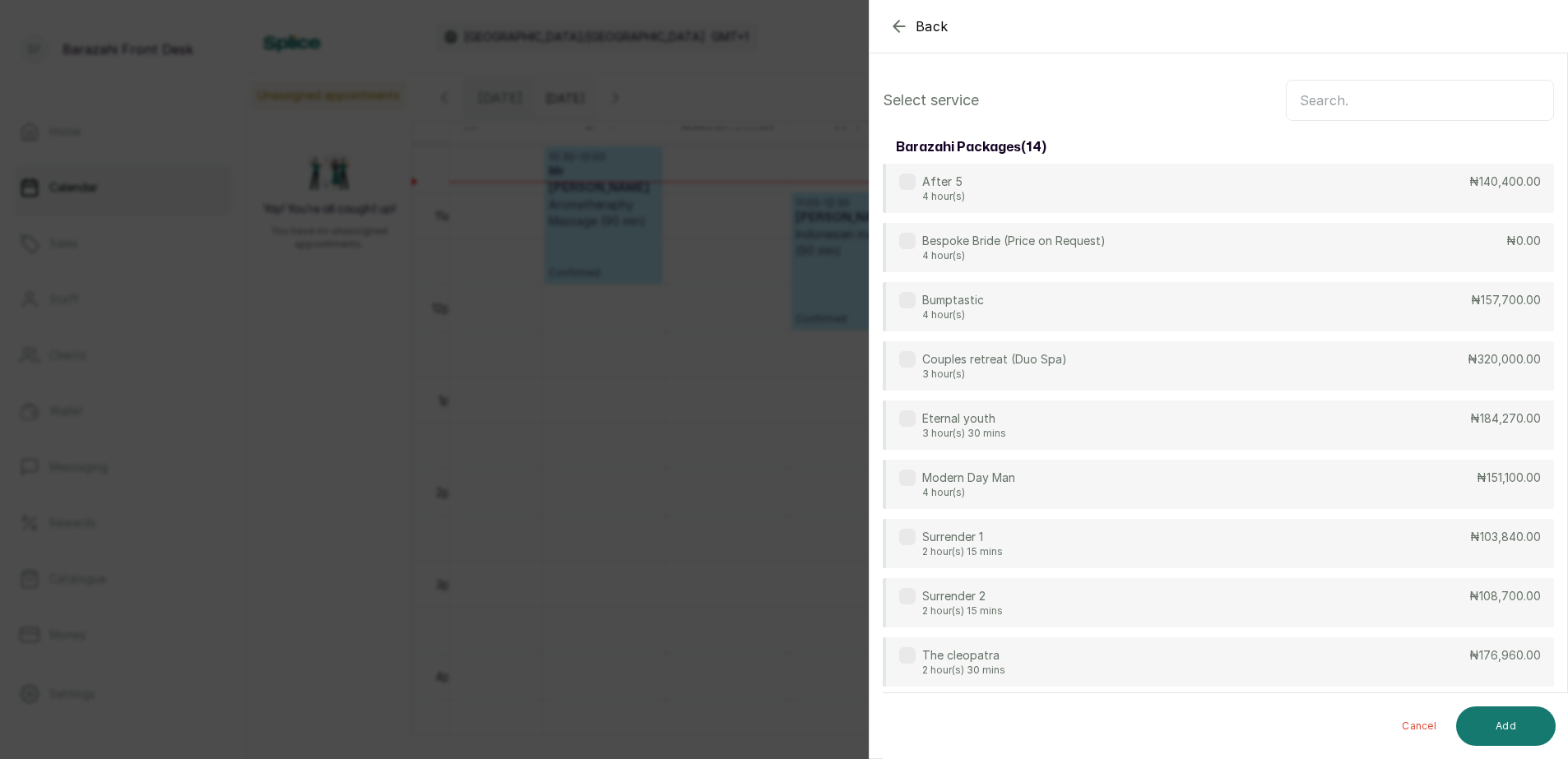
click at [1412, 98] on input "text" at bounding box center [1419, 100] width 269 height 41
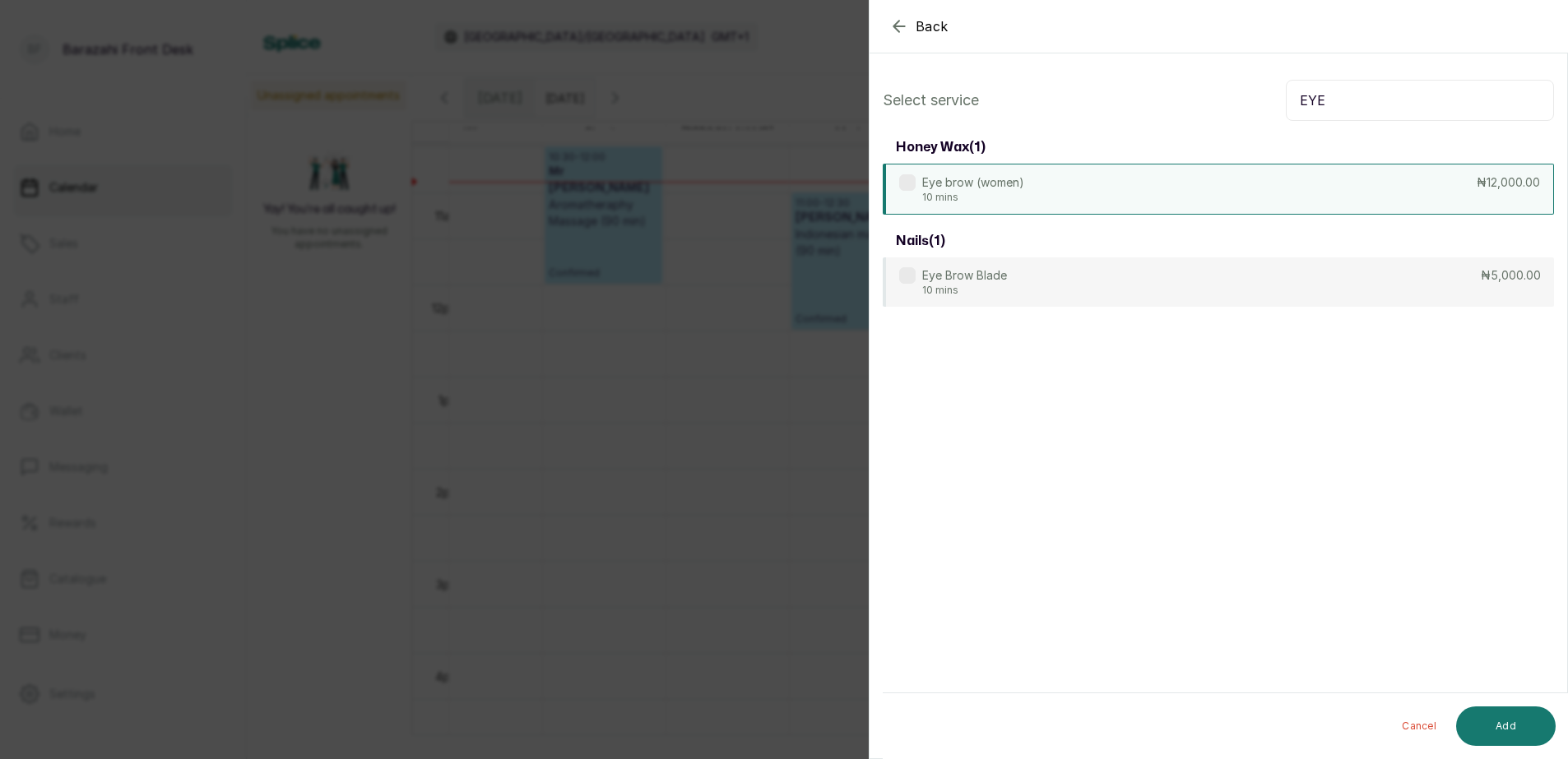
type input "EYE"
click at [1354, 197] on div "Eye brow (women) 10 mins ₦12,000.00" at bounding box center [1217, 189] width 671 height 51
click at [1481, 717] on button "Add" at bounding box center [1505, 726] width 99 height 40
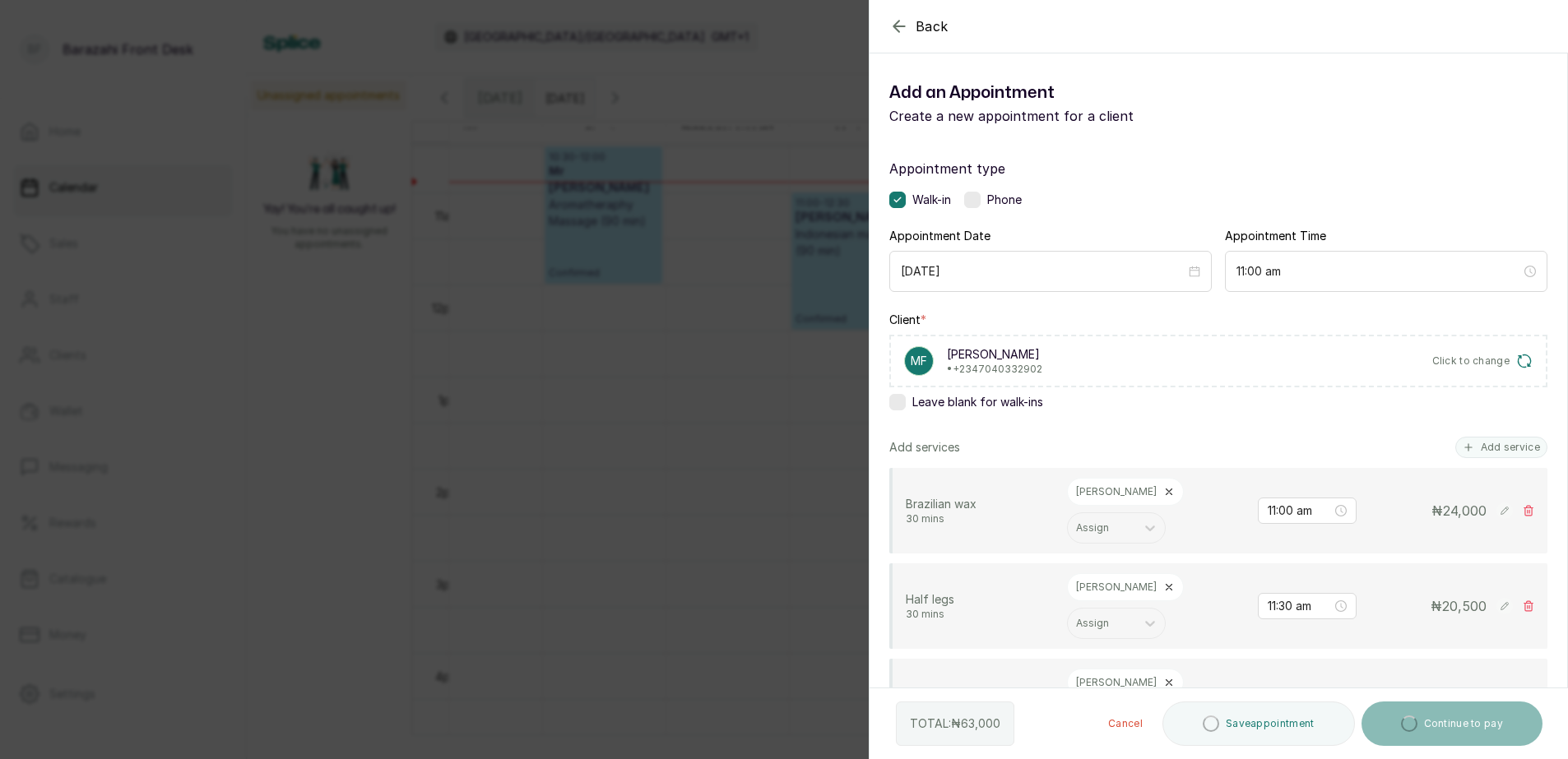
click at [1163, 492] on icon at bounding box center [1168, 491] width 11 height 11
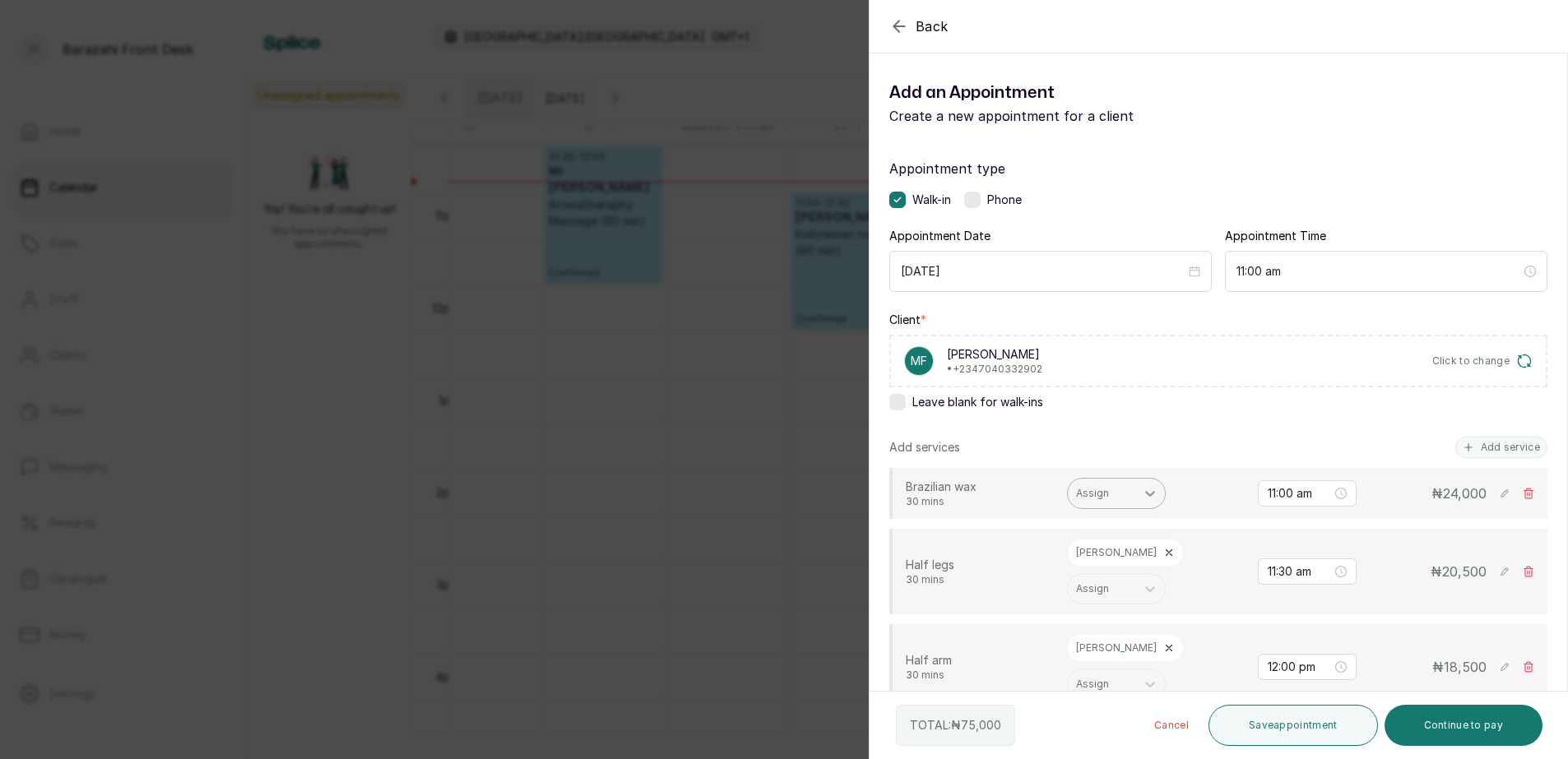
click at [1148, 497] on icon at bounding box center [1149, 493] width 16 height 16
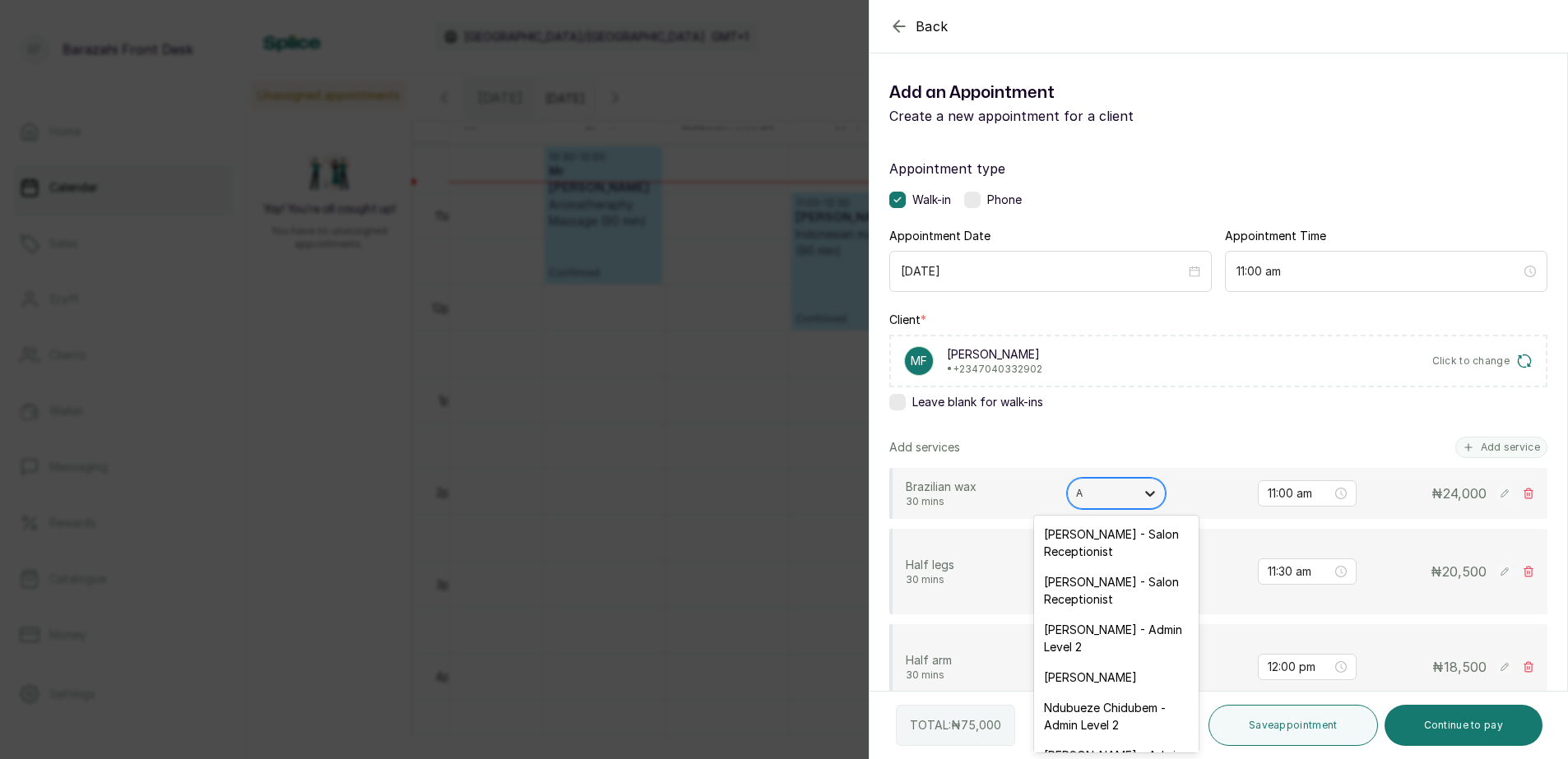
type input "AI"
click at [1110, 578] on div "[PERSON_NAME] - Spa Therapist" at bounding box center [1116, 572] width 165 height 47
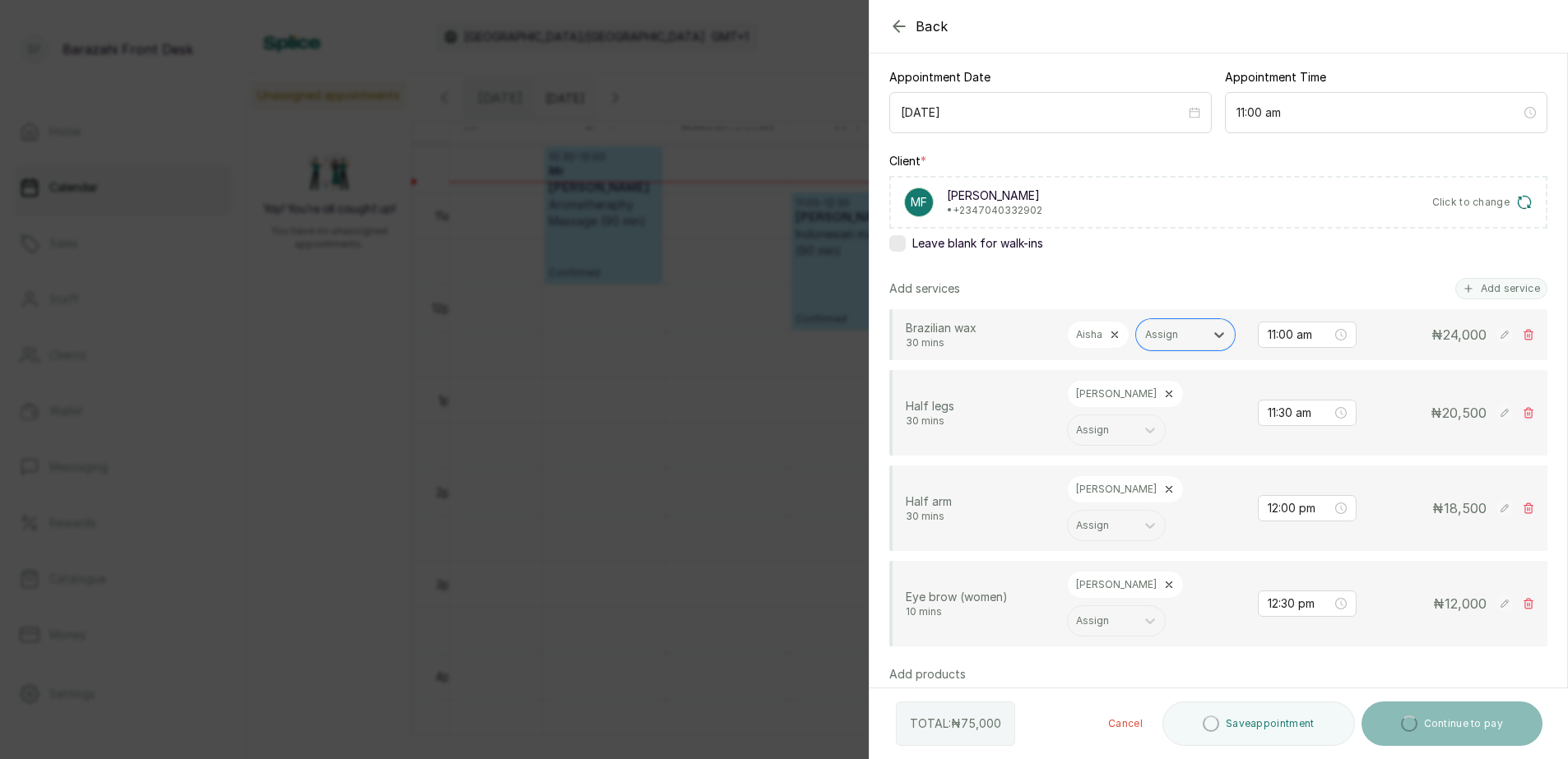
scroll to position [165, 0]
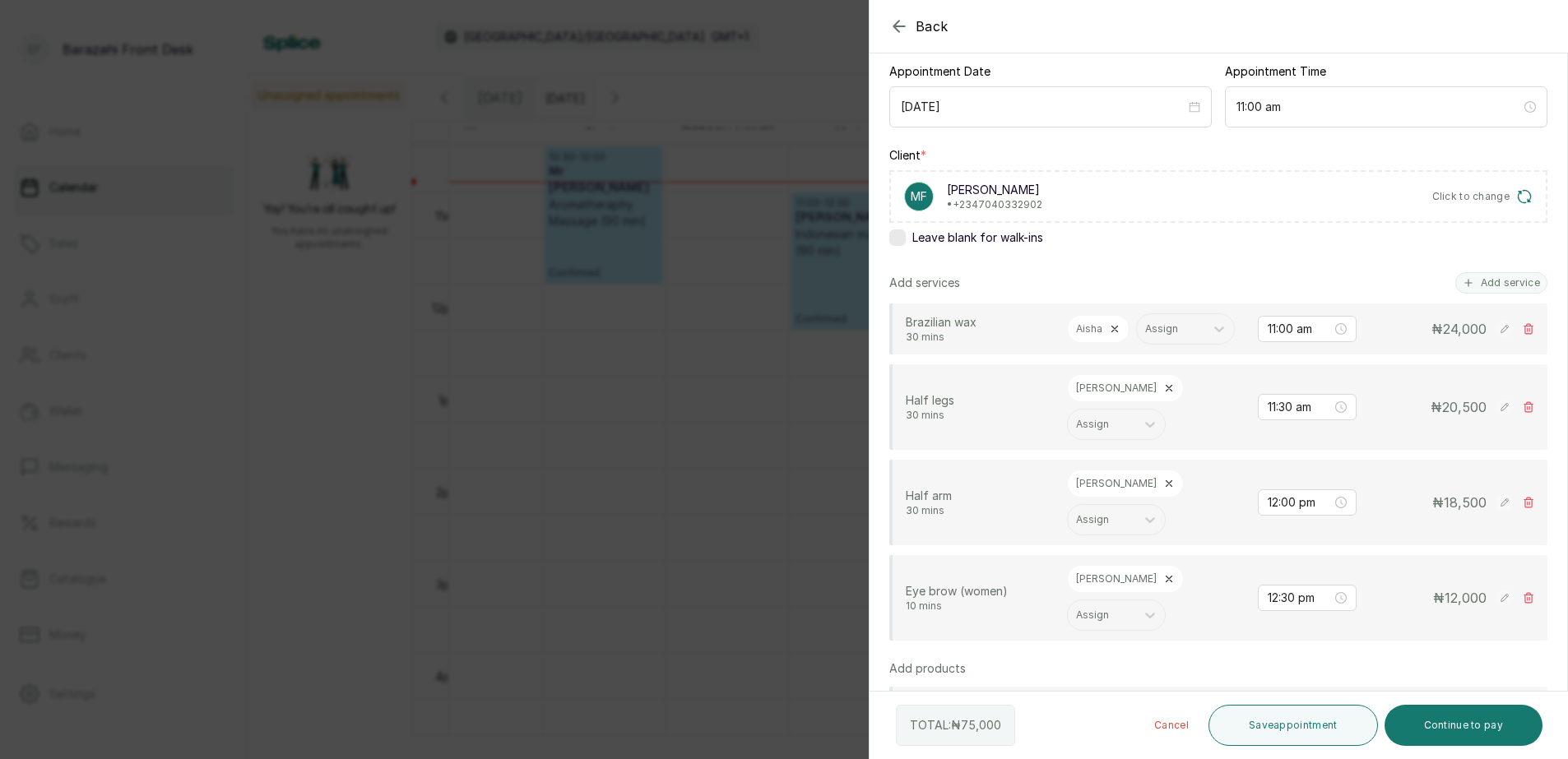
click at [1163, 394] on icon at bounding box center [1168, 388] width 11 height 11
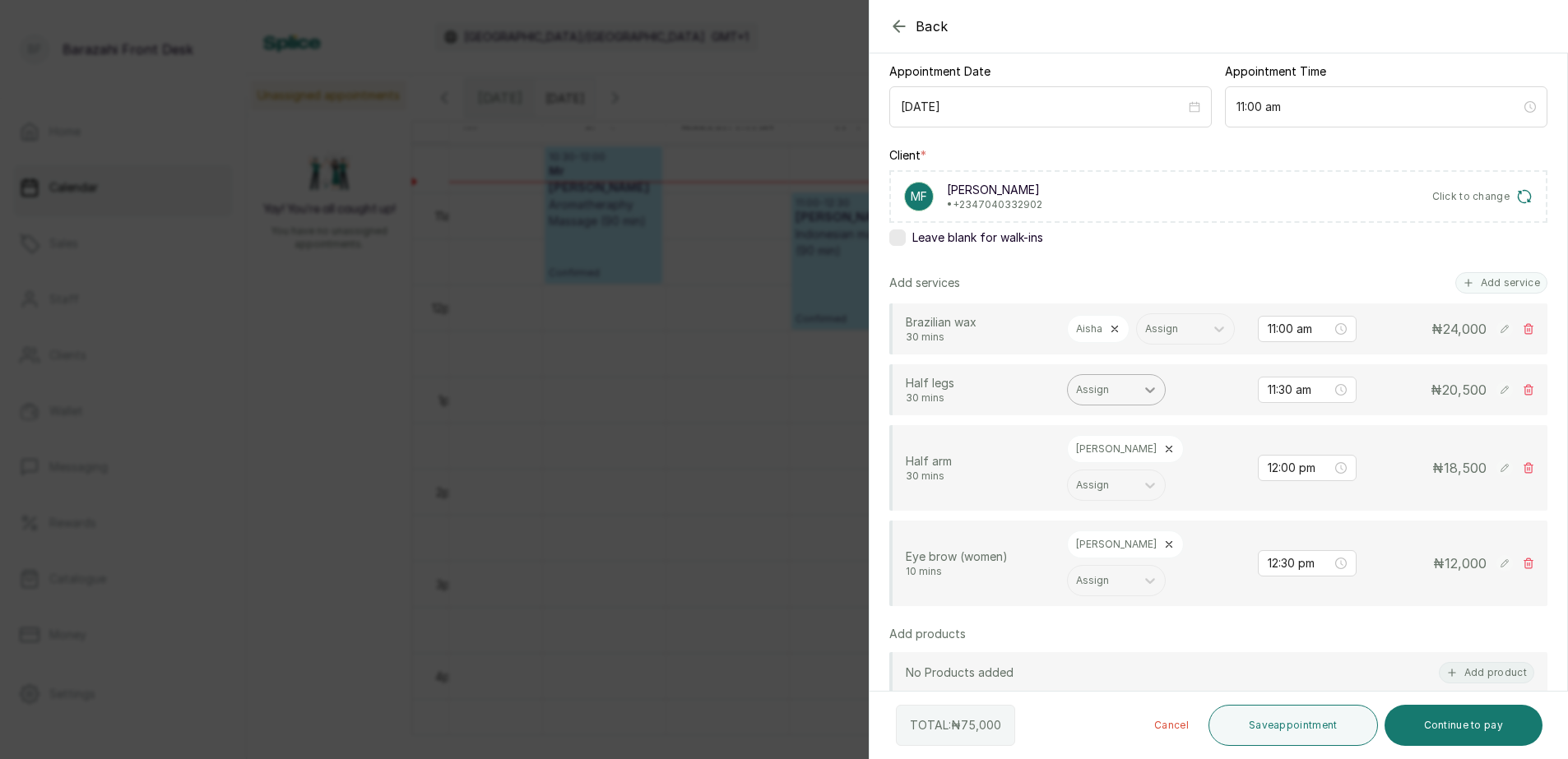
click at [1150, 393] on icon at bounding box center [1149, 390] width 9 height 6
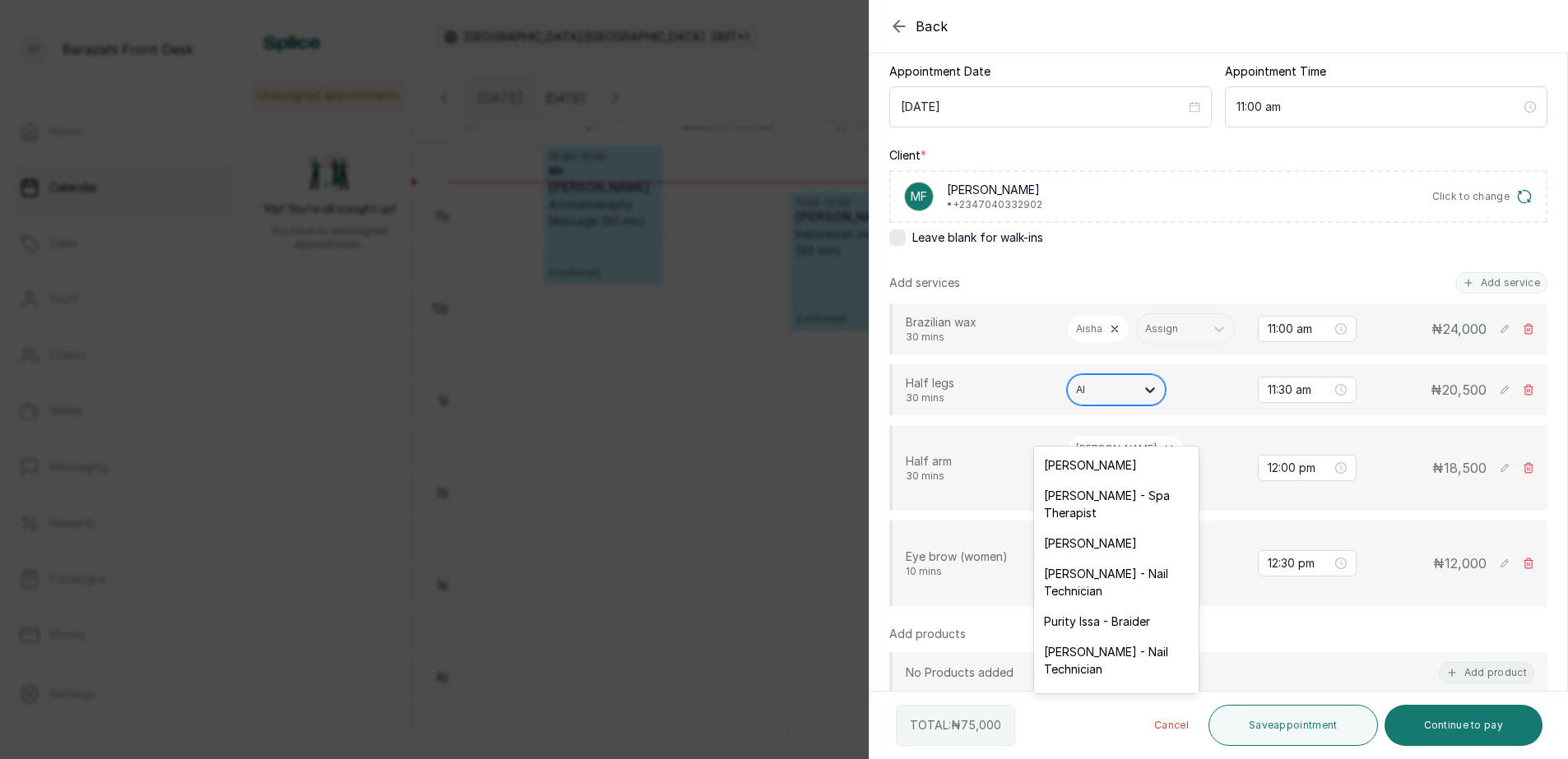
type input "AIS"
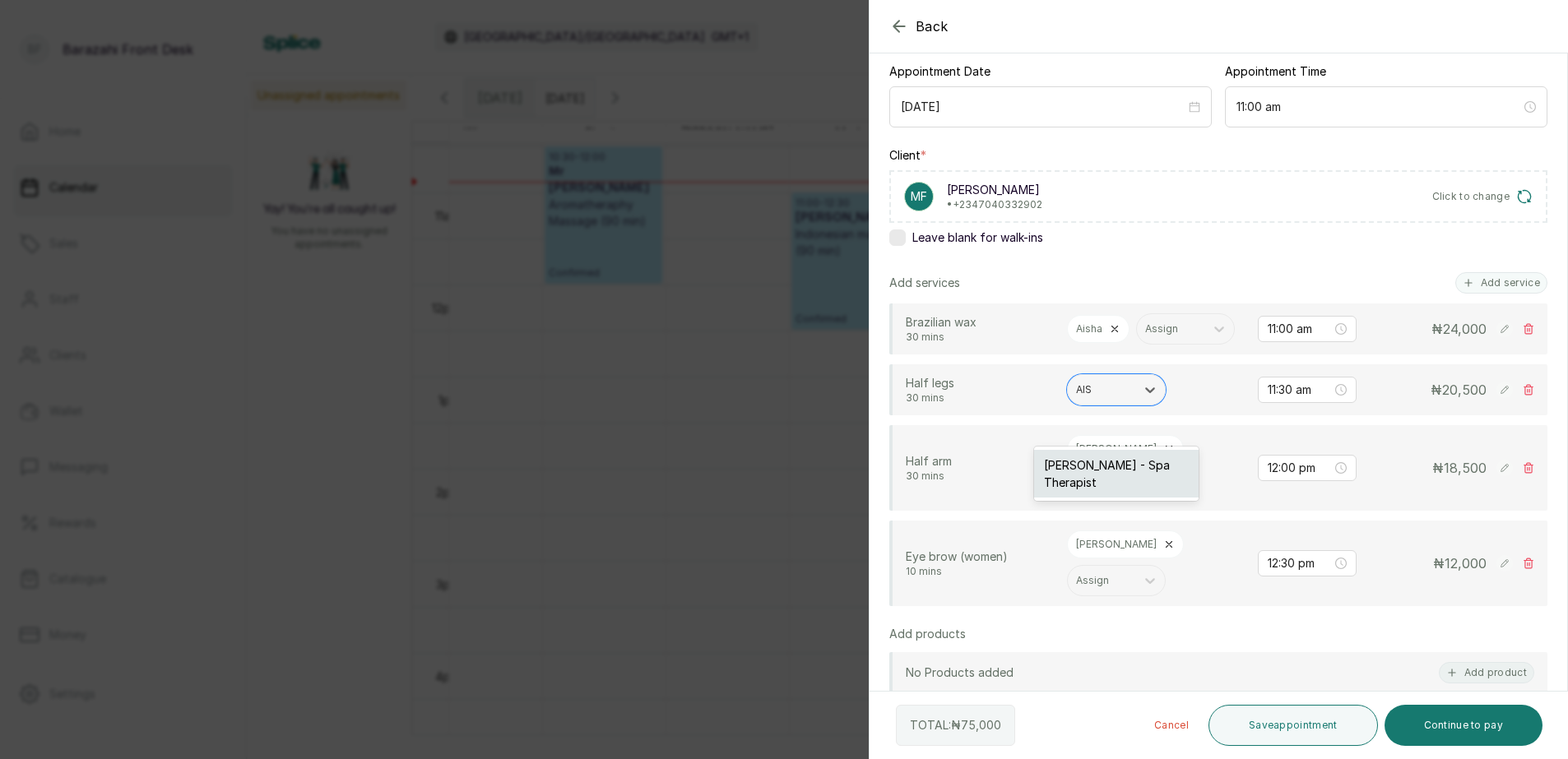
click at [1145, 486] on div "[PERSON_NAME] - Spa Therapist" at bounding box center [1116, 473] width 165 height 47
click at [1163, 455] on icon at bounding box center [1168, 449] width 11 height 11
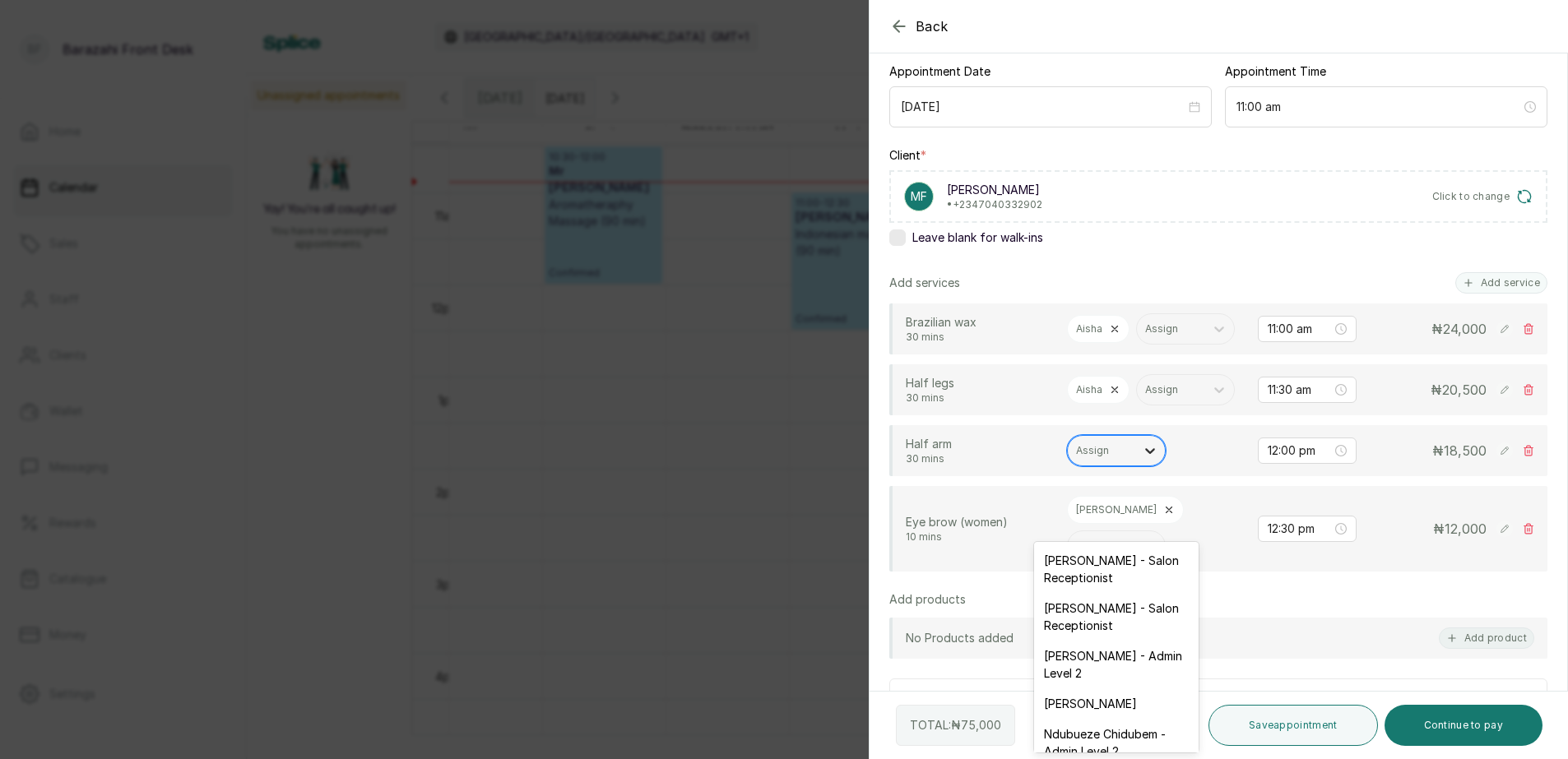
click at [1151, 454] on icon at bounding box center [1149, 451] width 9 height 6
type input "AISH"
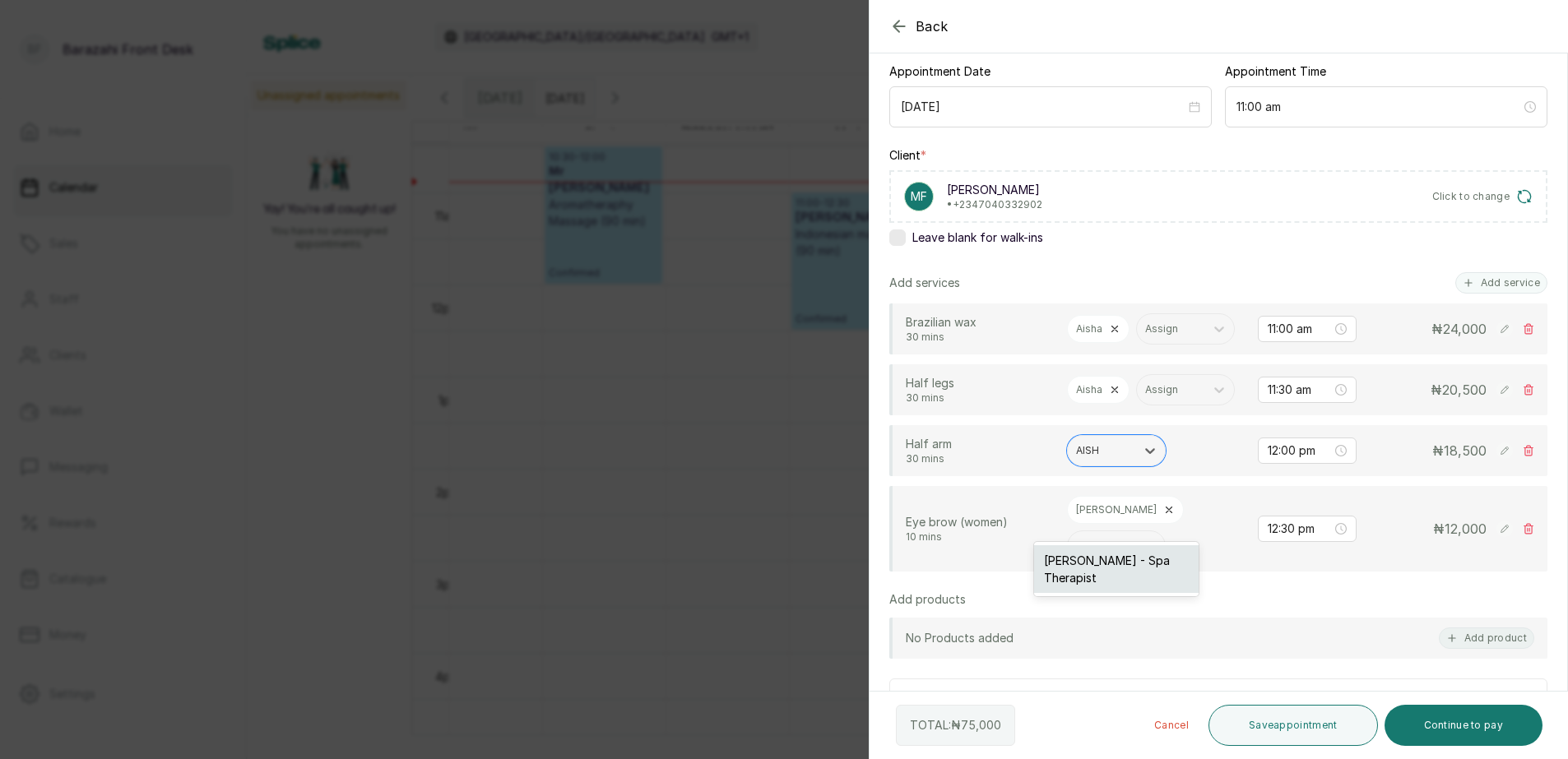
click at [1151, 569] on div "[PERSON_NAME] - Spa Therapist" at bounding box center [1116, 569] width 165 height 47
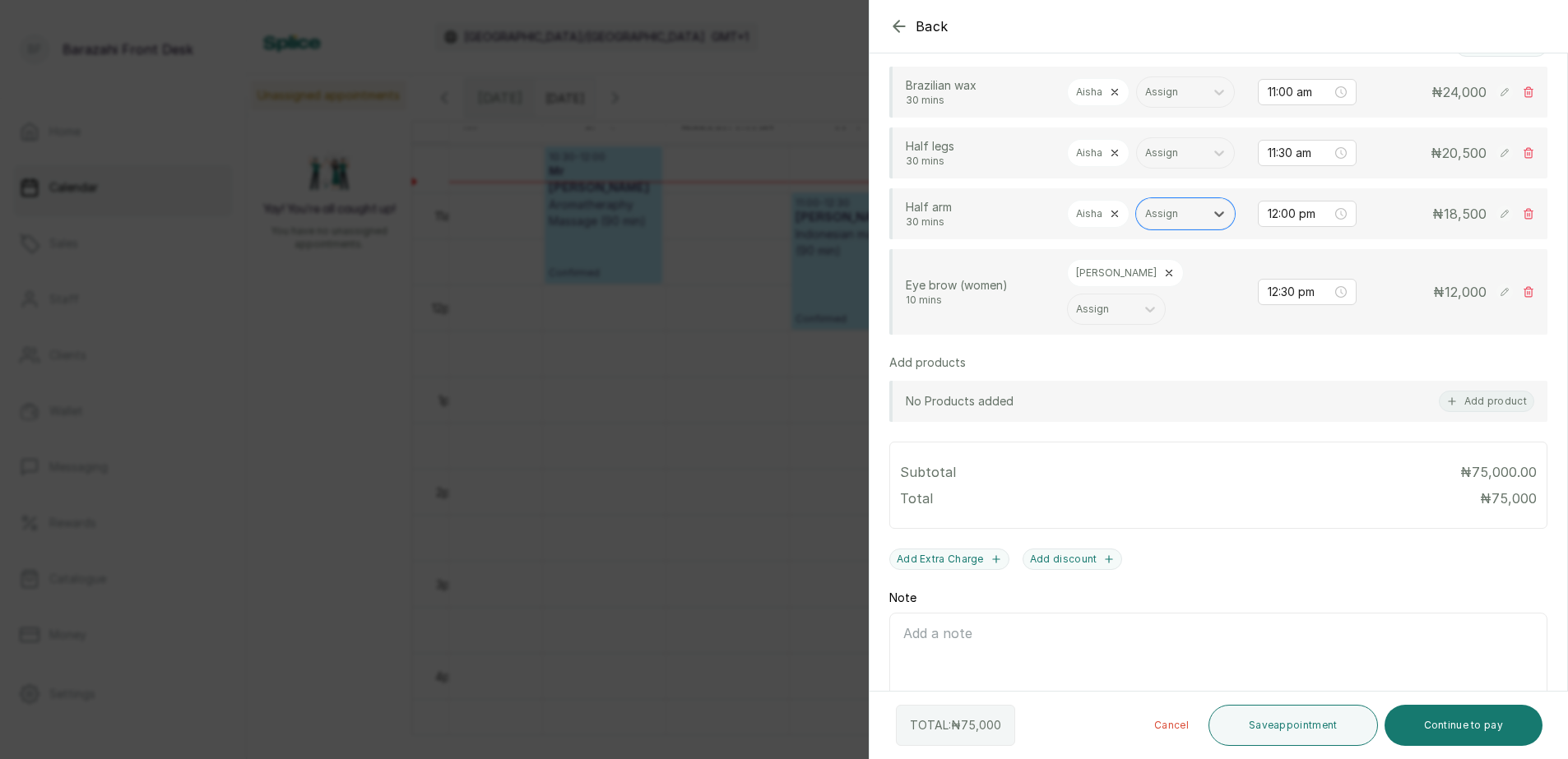
scroll to position [411, 0]
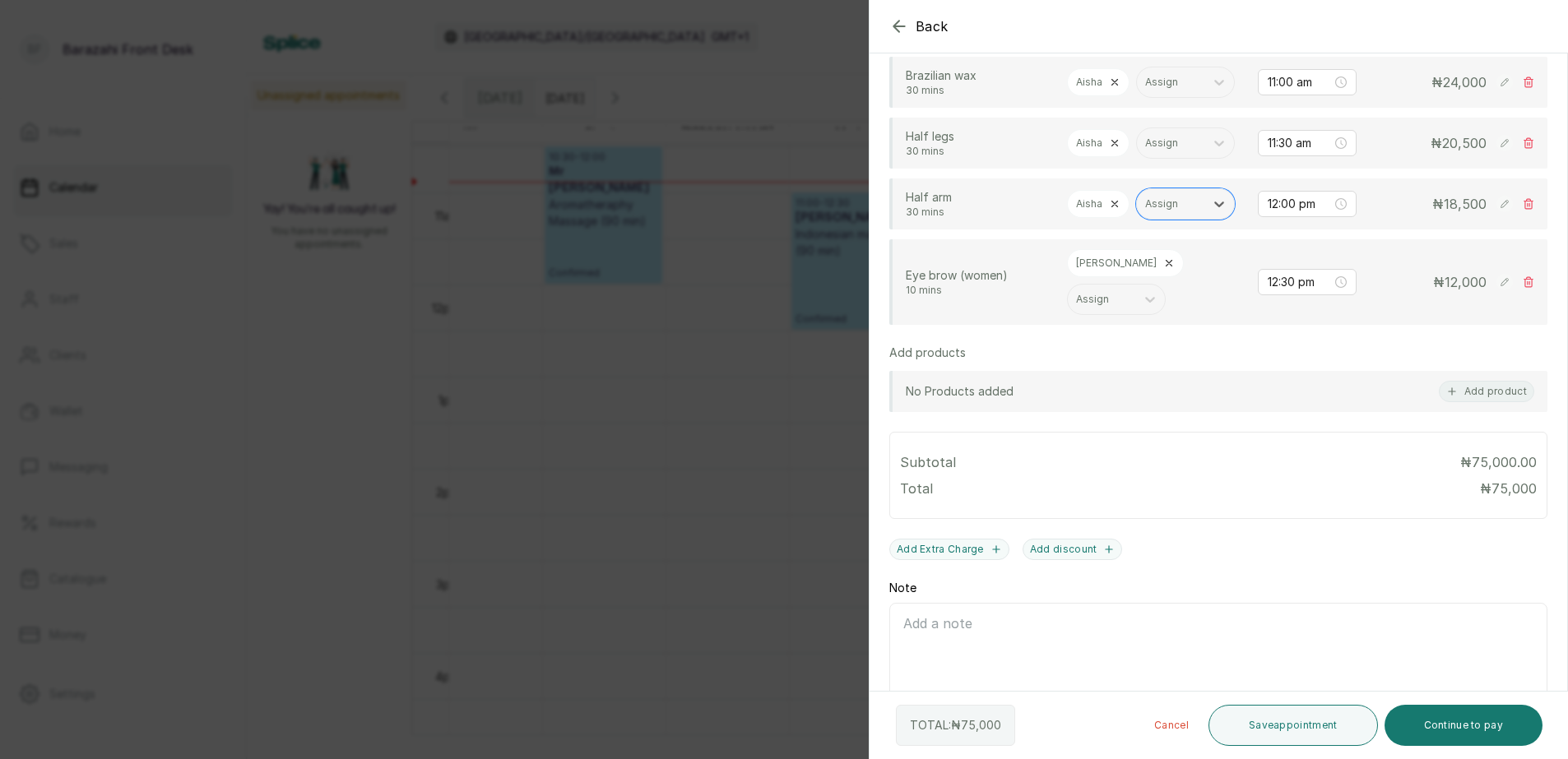
click at [1163, 269] on icon at bounding box center [1168, 262] width 11 height 11
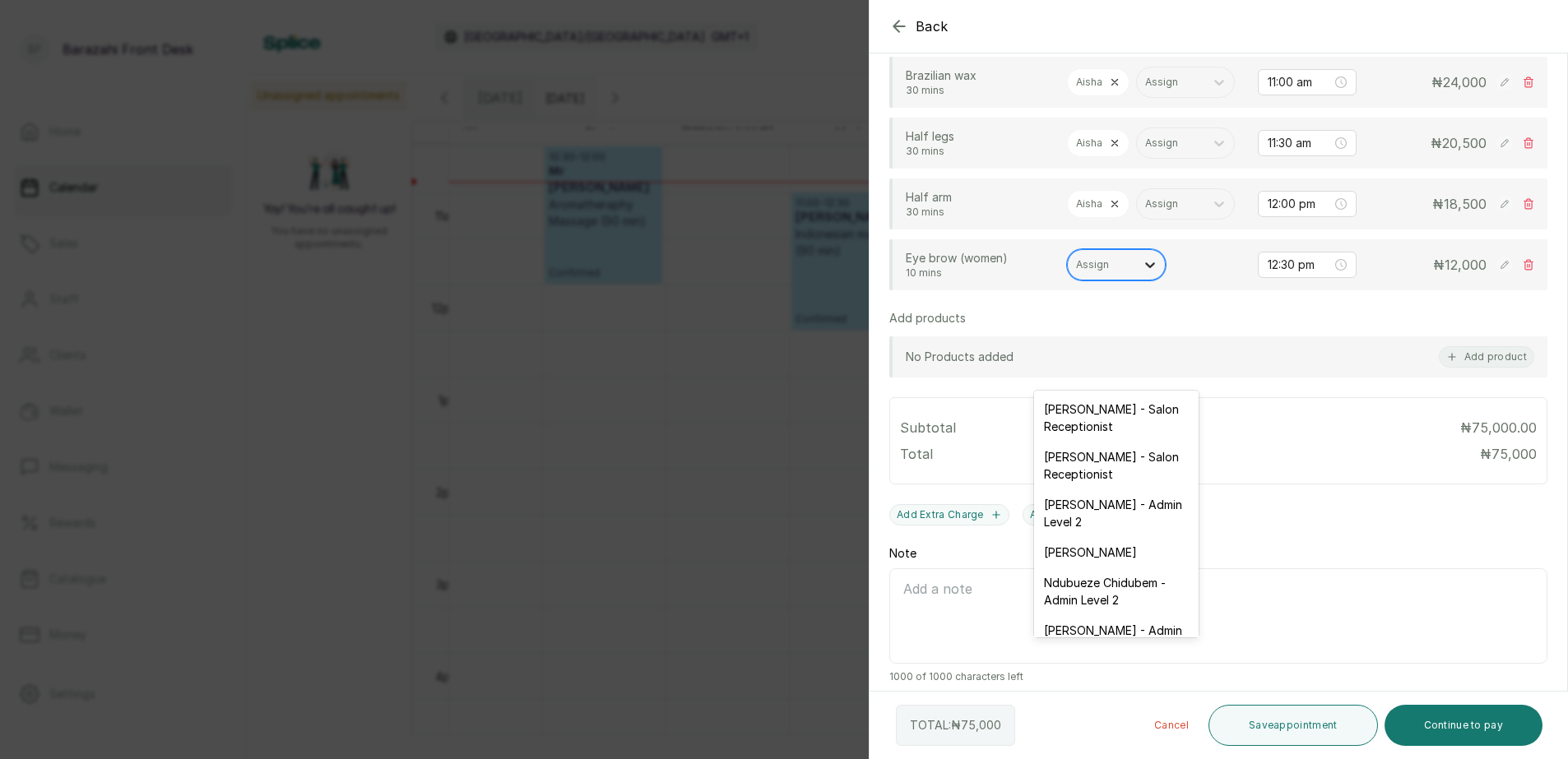
click at [1148, 269] on icon at bounding box center [1149, 265] width 9 height 6
type input "SEY"
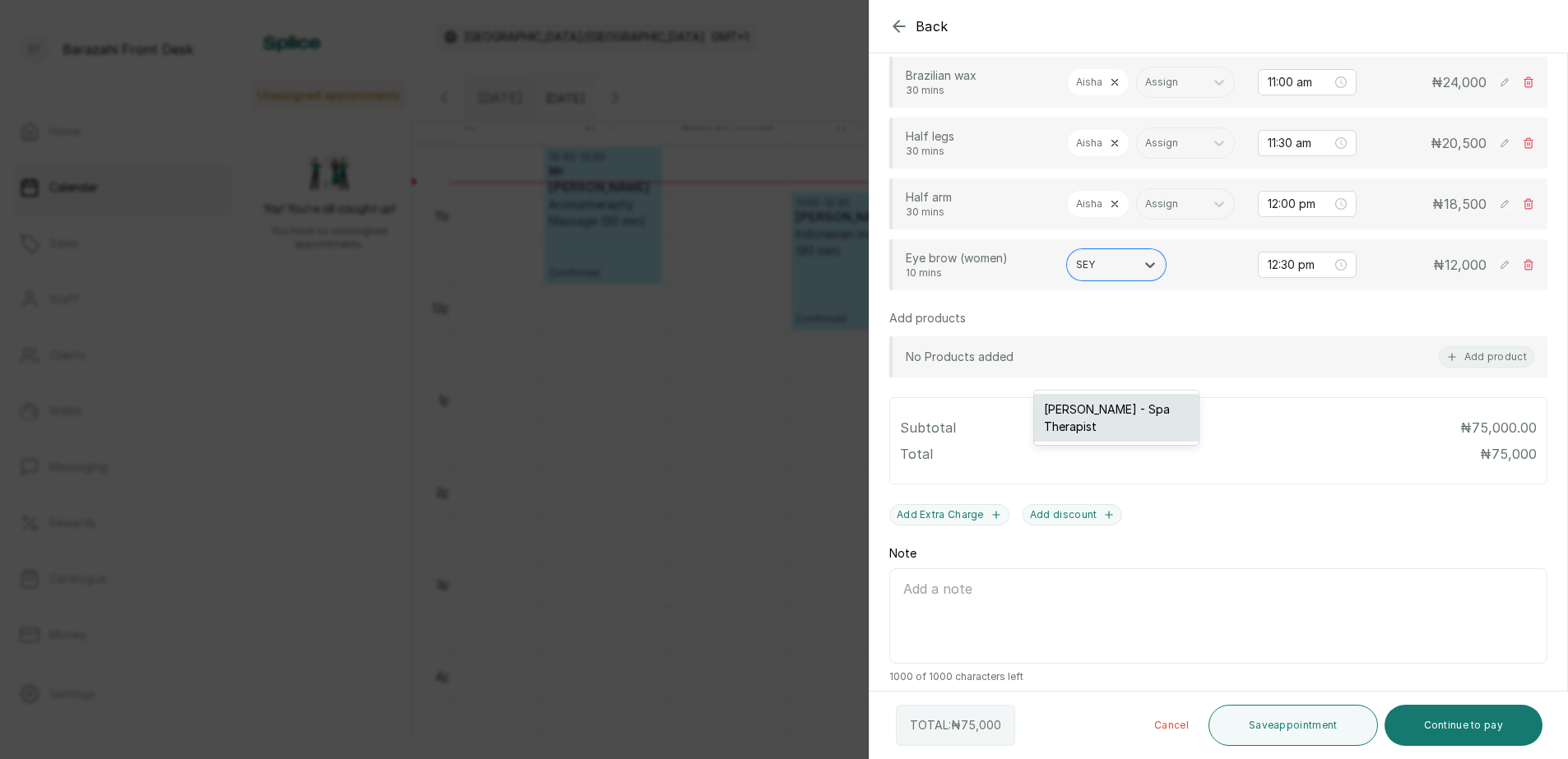
click at [1141, 410] on div "[PERSON_NAME] - Spa Therapist" at bounding box center [1116, 417] width 165 height 47
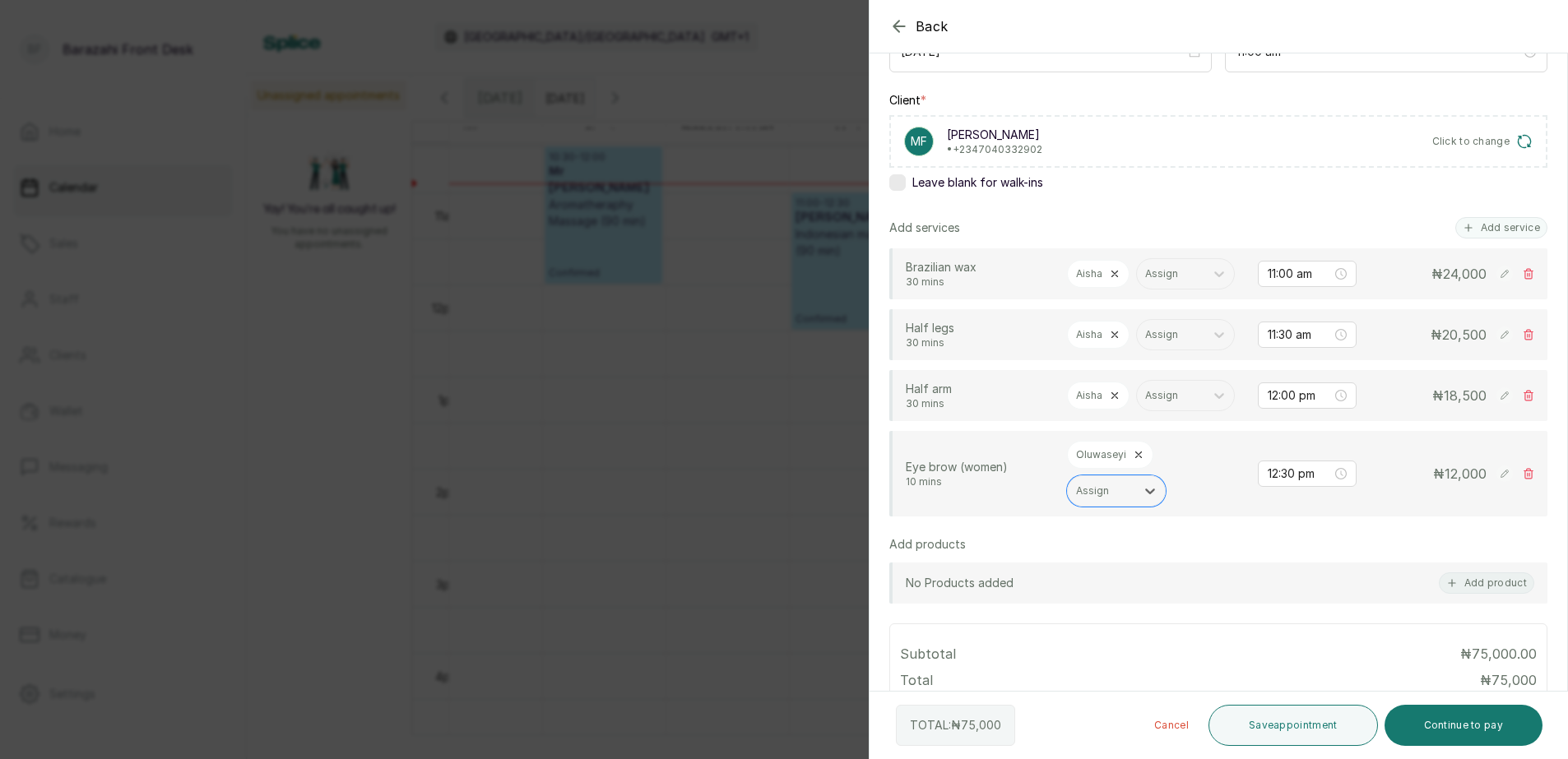
scroll to position [329, 0]
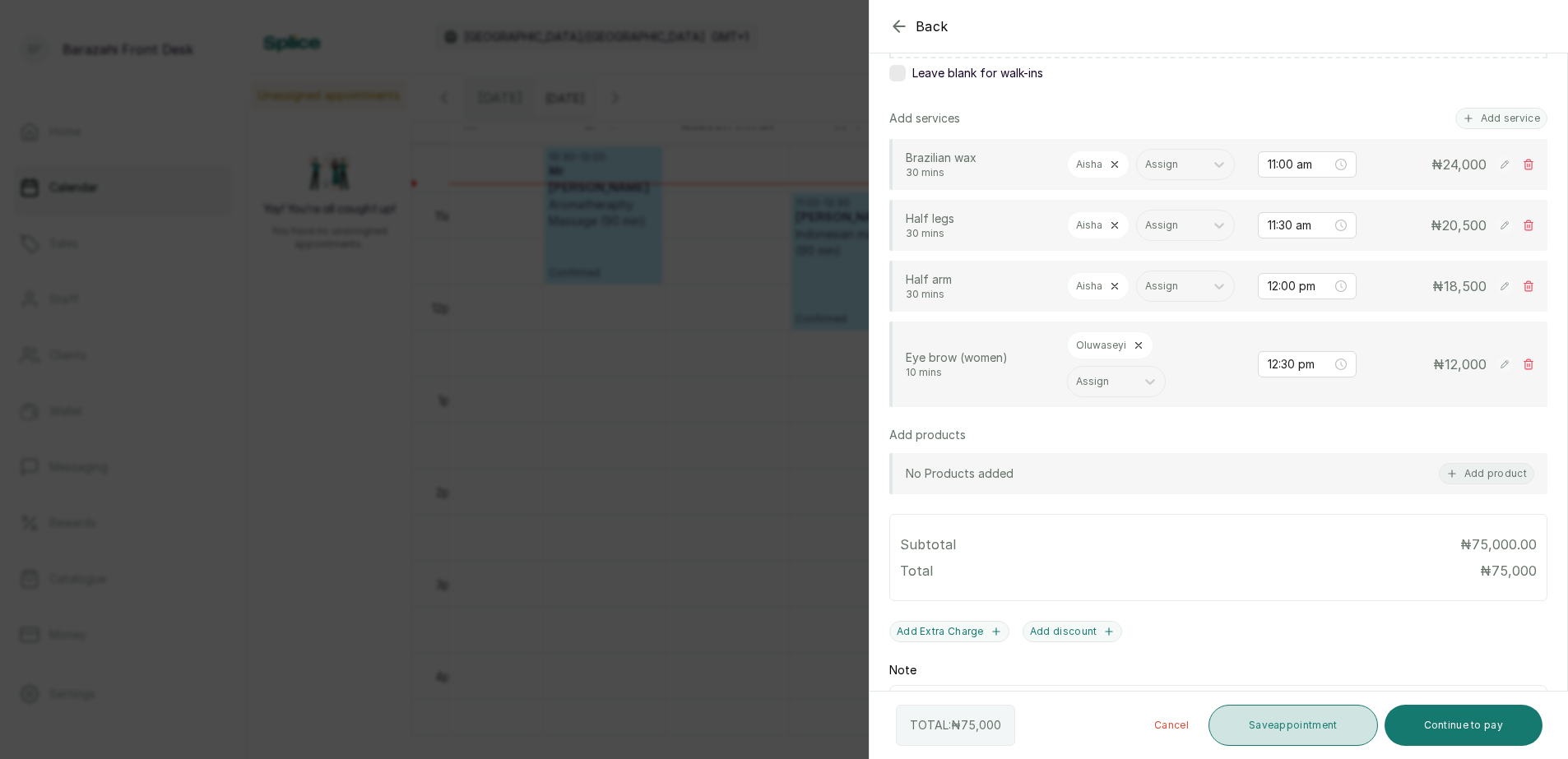
click at [1261, 721] on button "Save appointment" at bounding box center [1293, 726] width 169 height 41
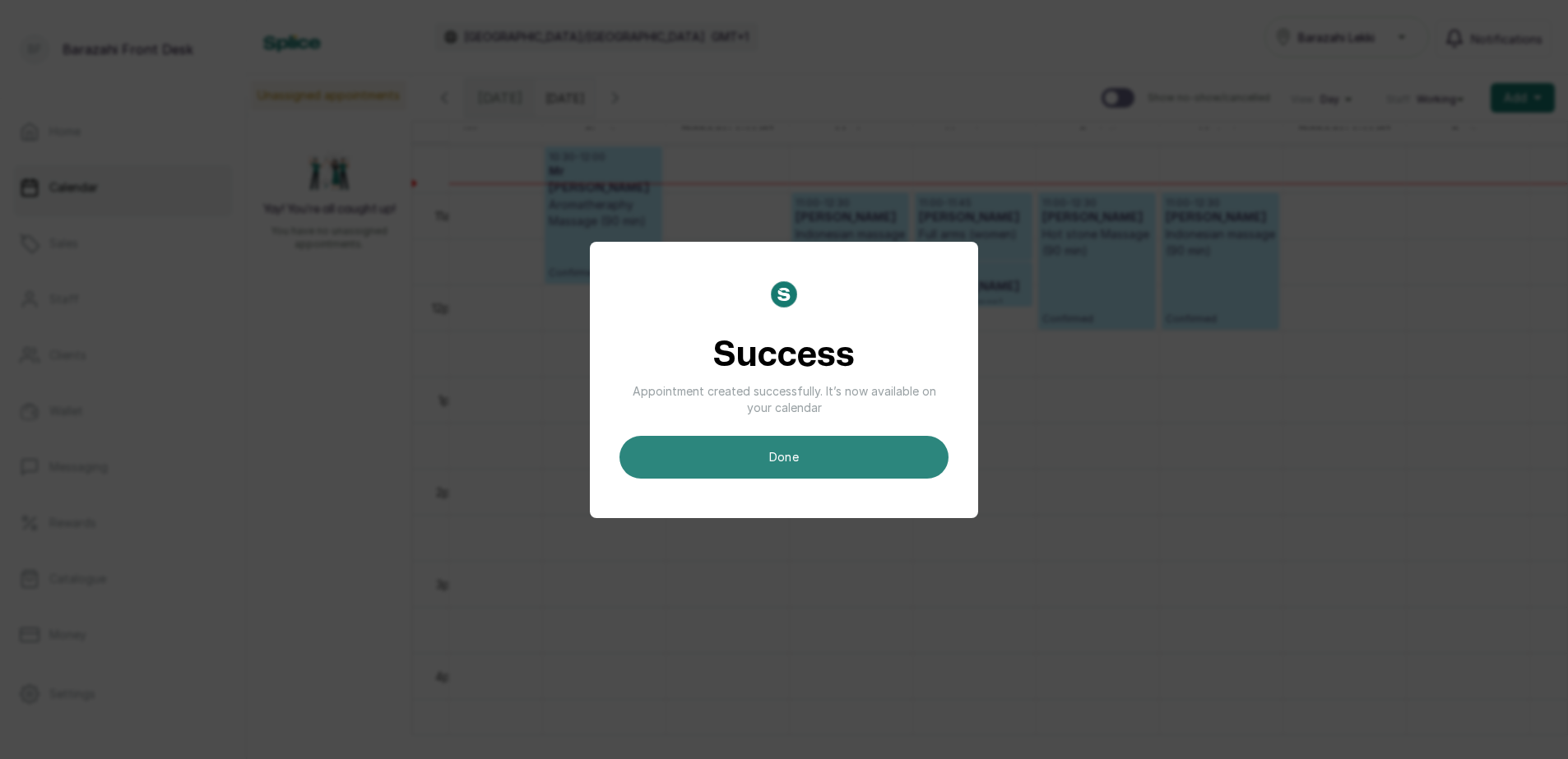
click at [854, 450] on button "done" at bounding box center [783, 458] width 329 height 43
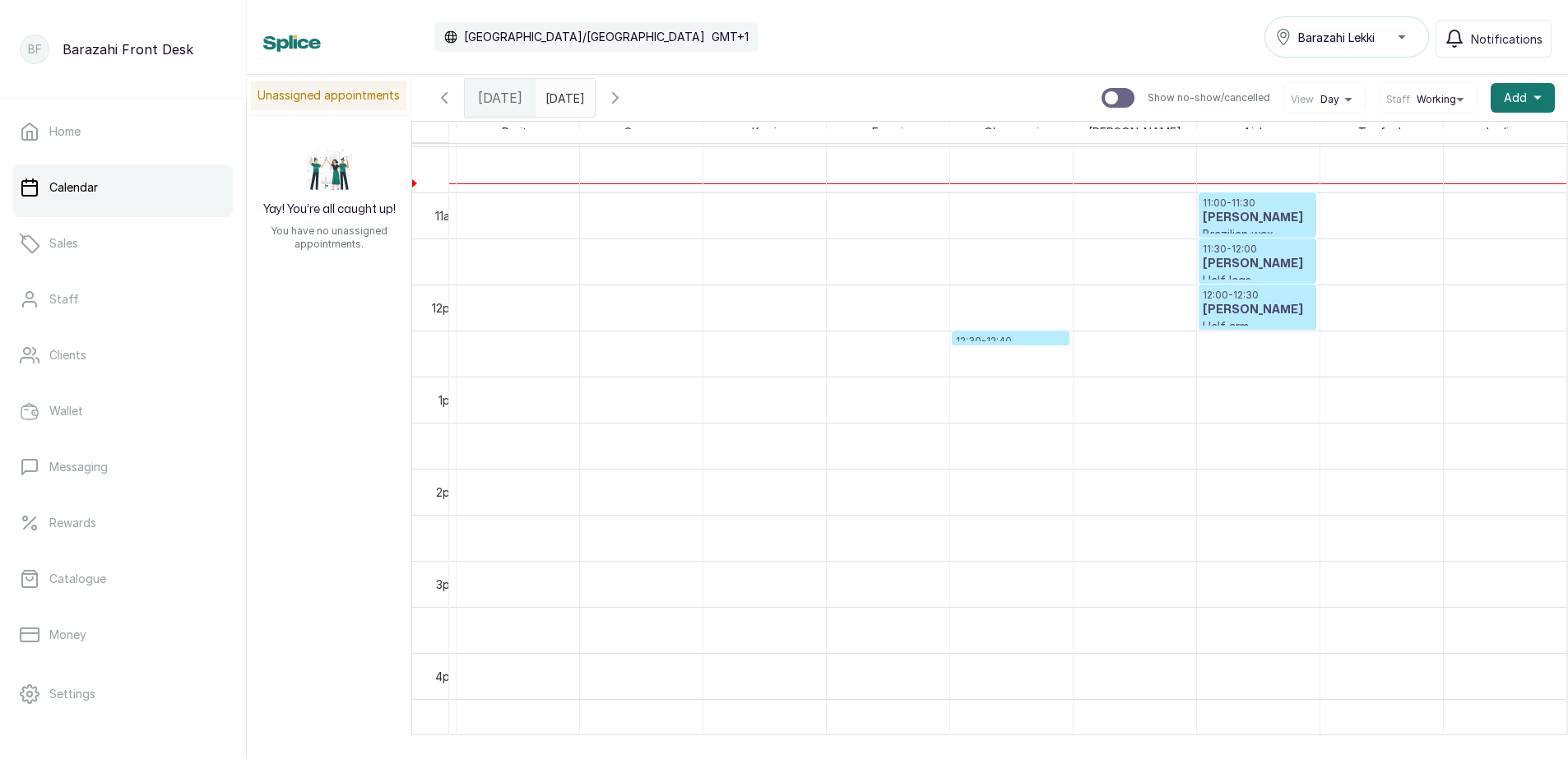
scroll to position [0, 1355]
click at [1232, 214] on h3 "[PERSON_NAME]" at bounding box center [1253, 218] width 110 height 16
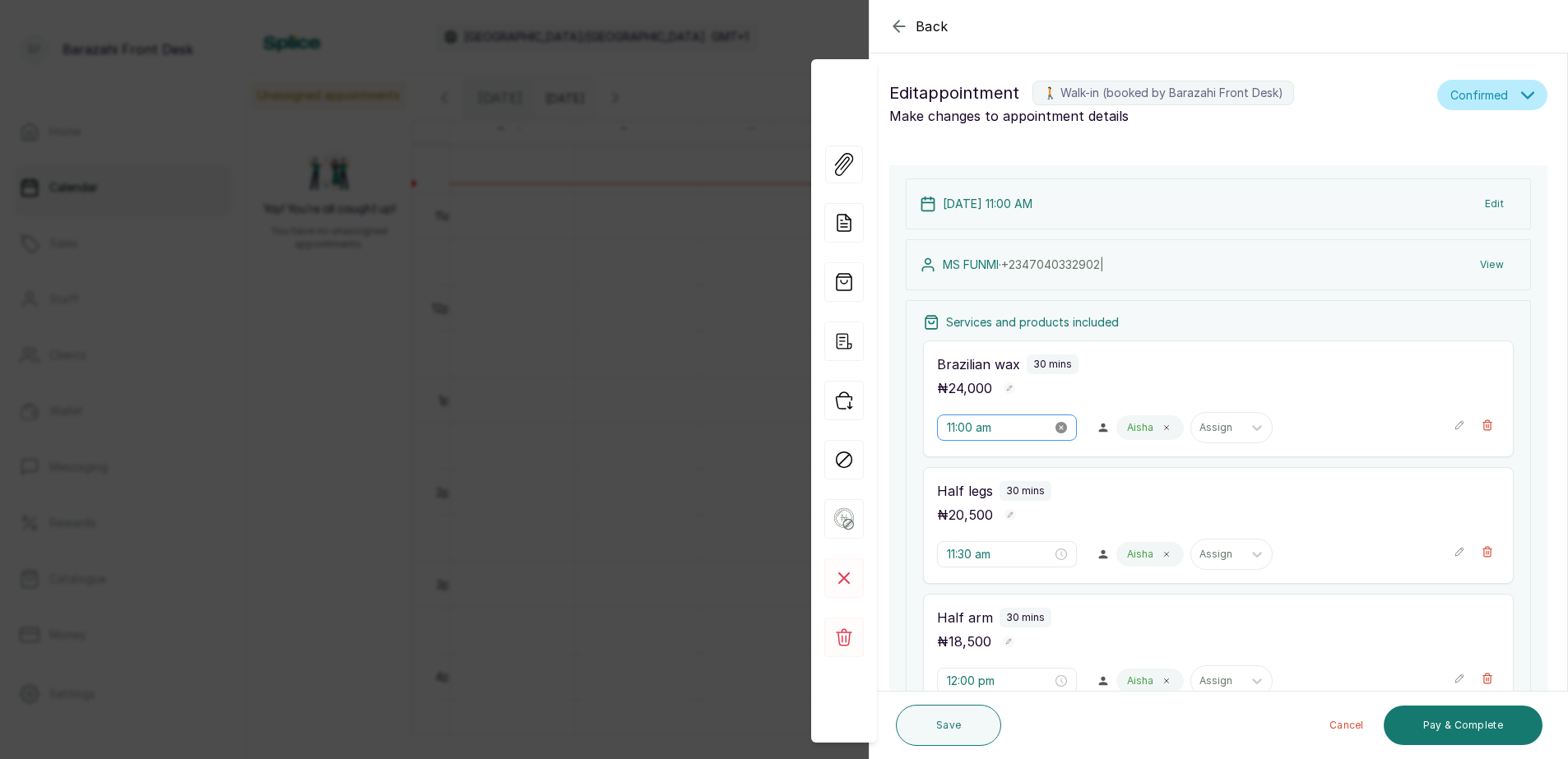
click at [1055, 427] on icon "close-circle" at bounding box center [1060, 427] width 11 height 11
click at [1002, 432] on input at bounding box center [1000, 427] width 105 height 18
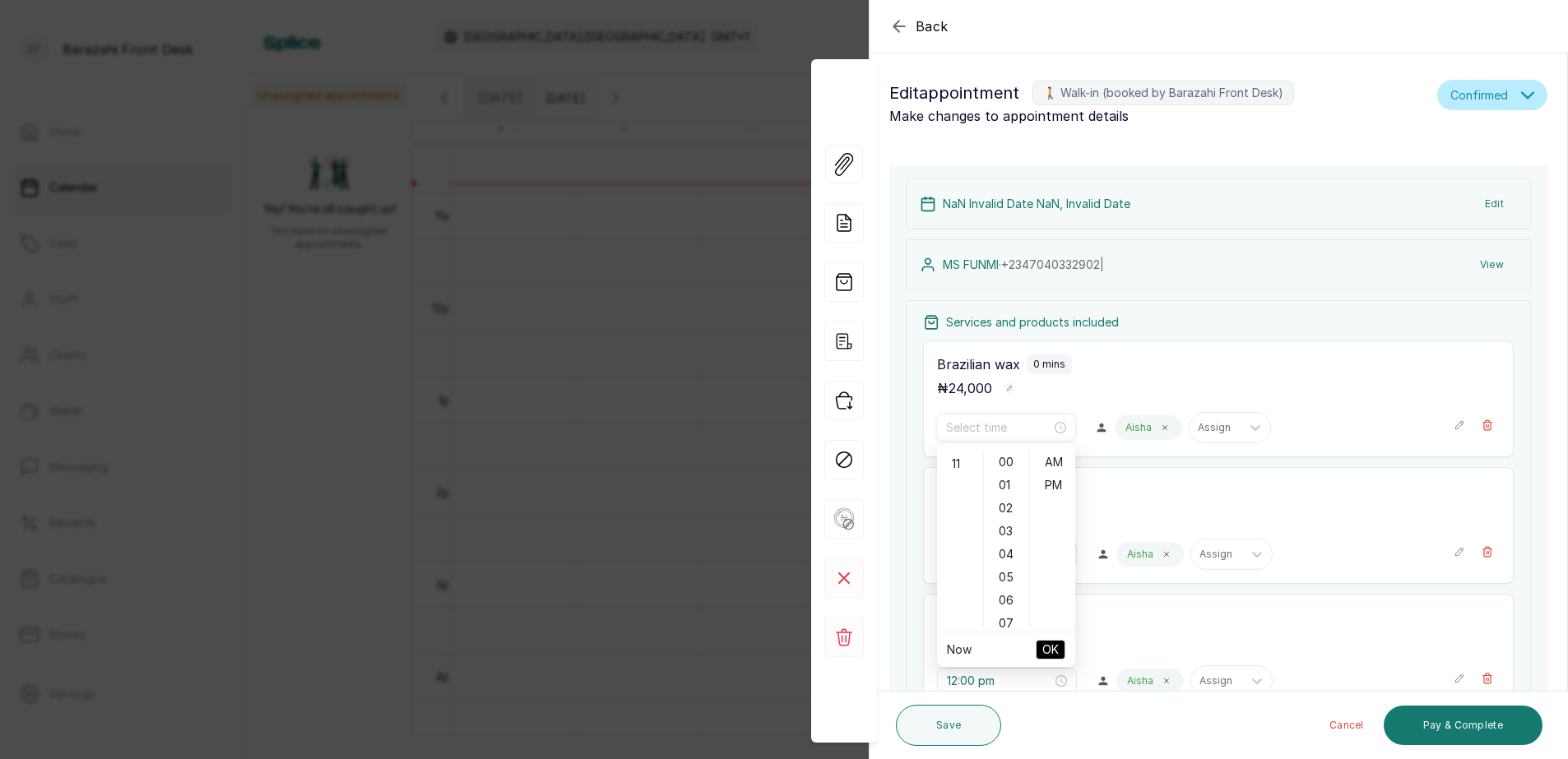
scroll to position [252, 0]
type input "11:00 am"
click at [952, 463] on div "12" at bounding box center [960, 462] width 40 height 23
drag, startPoint x: 1056, startPoint y: 487, endPoint x: 1048, endPoint y: 484, distance: 8.5
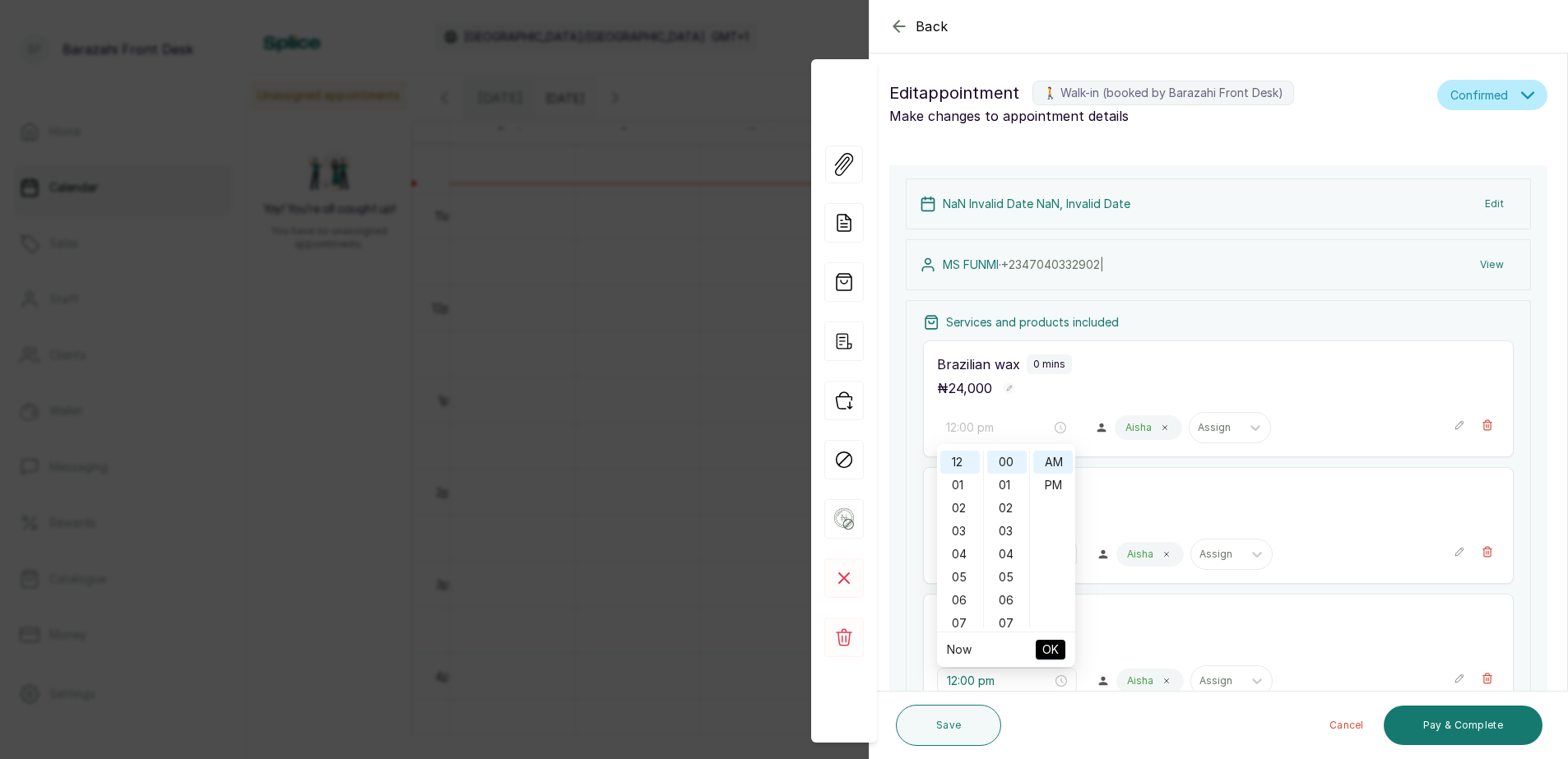
click at [1056, 486] on div "PM" at bounding box center [1053, 485] width 40 height 23
click at [1052, 646] on span "OK" at bounding box center [1050, 650] width 16 height 31
type input "11:30 am"
type input "12:00 pm"
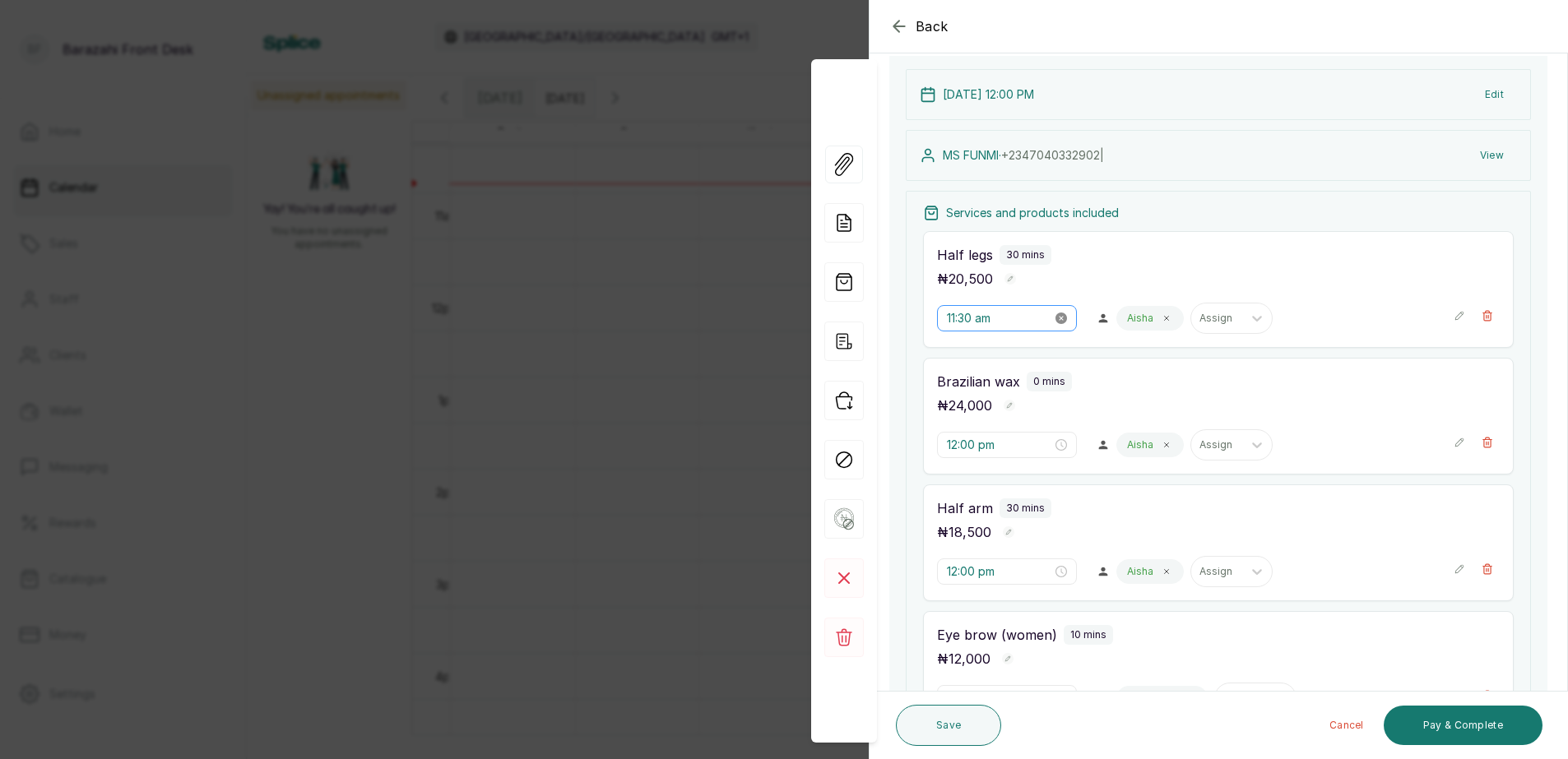
scroll to position [82, 0]
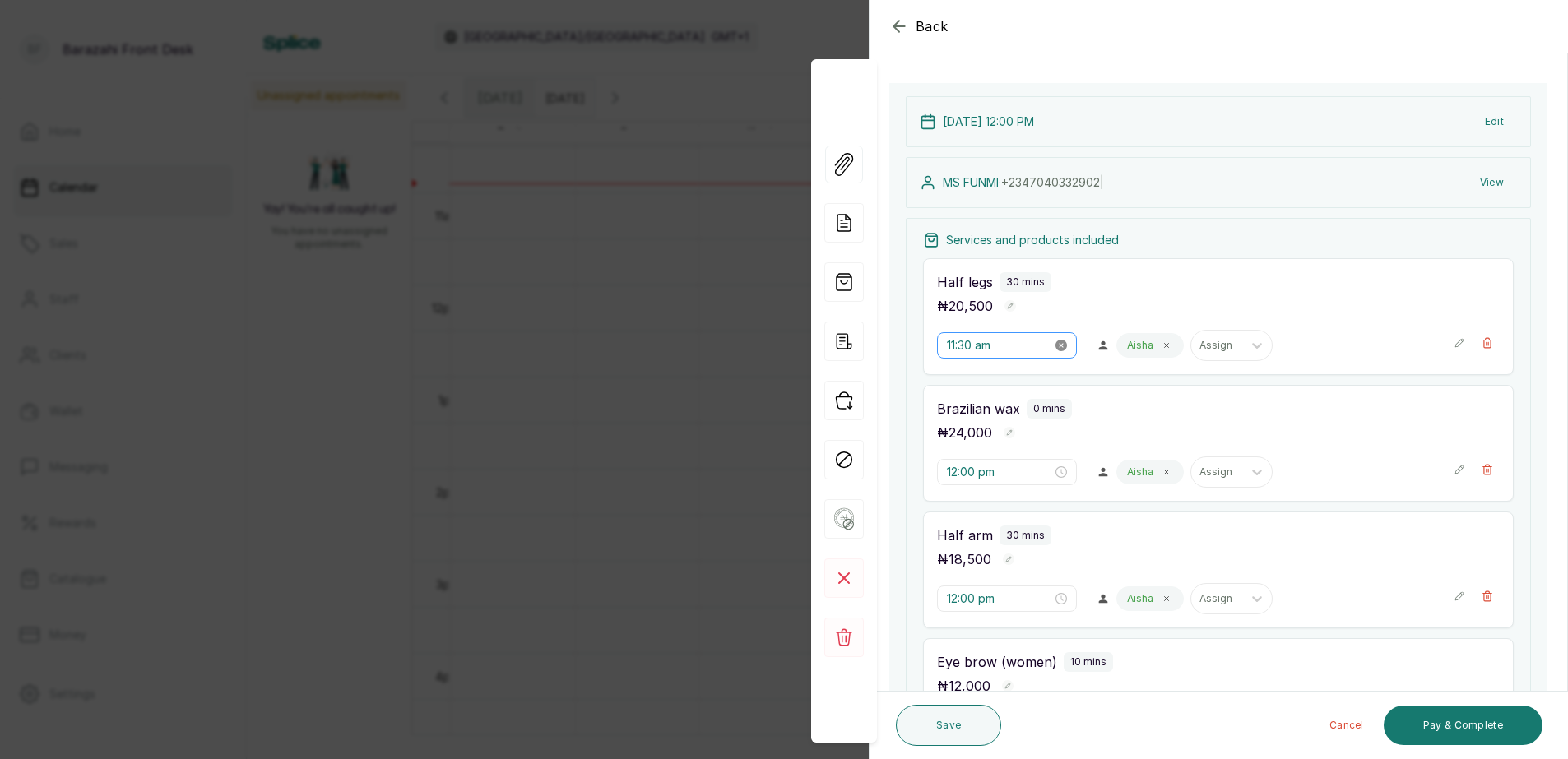
click at [1055, 343] on icon "close-circle" at bounding box center [1060, 345] width 11 height 11
click at [1018, 351] on input at bounding box center [999, 345] width 105 height 18
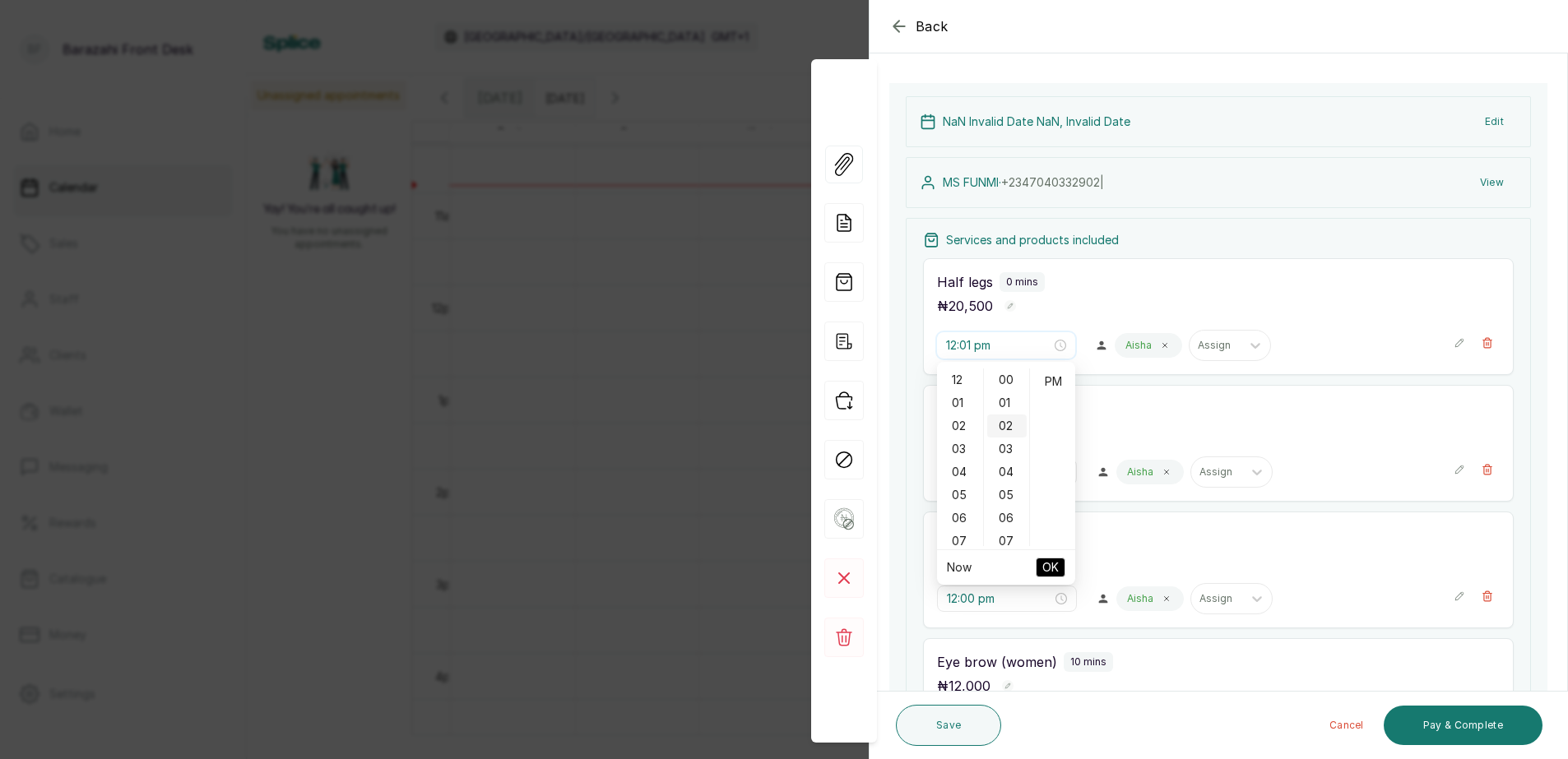
type input "12:02 pm"
click at [959, 377] on div "12" at bounding box center [960, 380] width 40 height 23
click at [1007, 375] on div "00" at bounding box center [1007, 380] width 40 height 23
type input "12:00 pm"
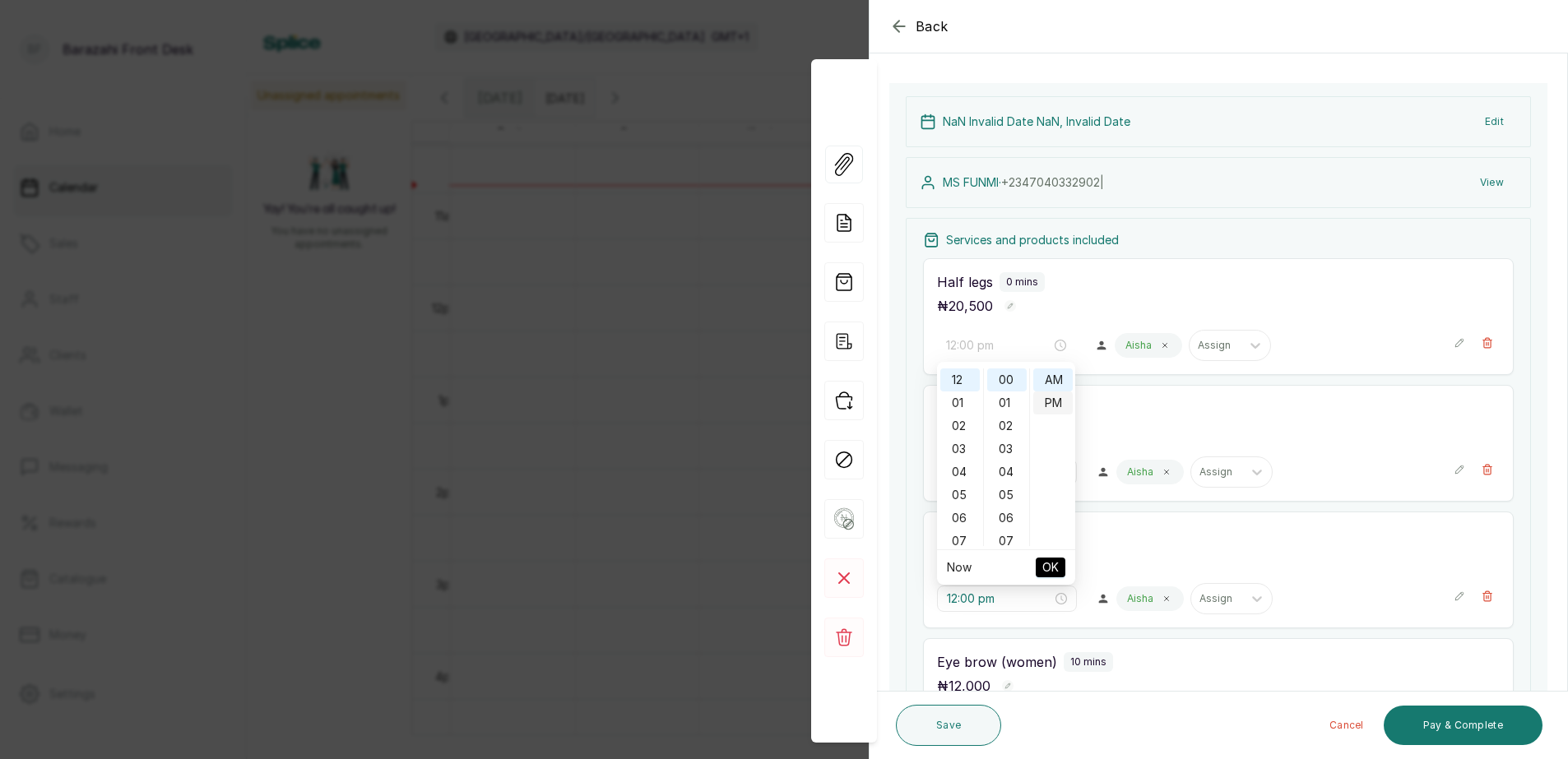
click at [1054, 395] on div "PM" at bounding box center [1053, 403] width 40 height 23
click at [1042, 566] on span "OK" at bounding box center [1050, 567] width 16 height 31
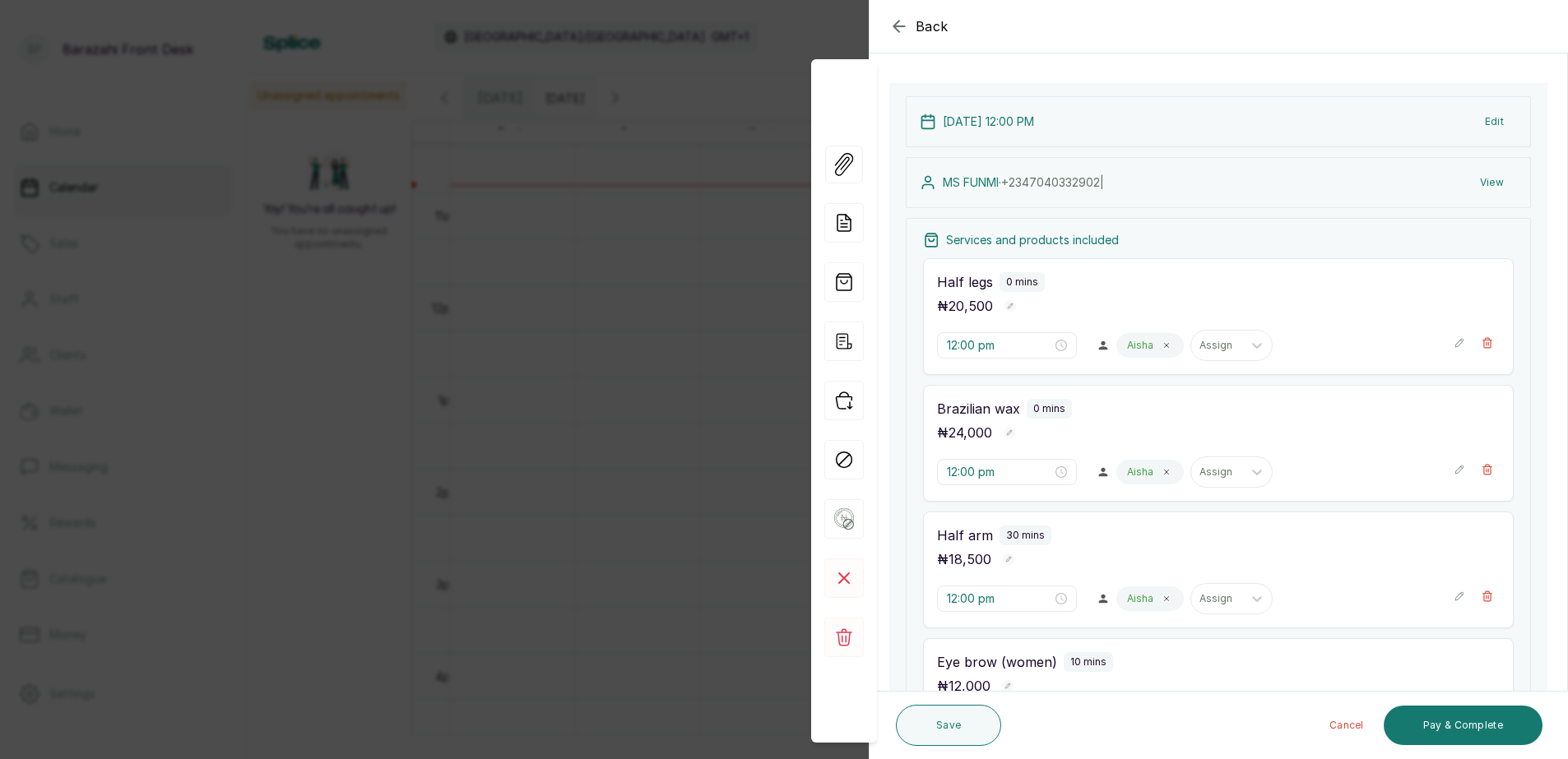
click at [952, 701] on div "Save" at bounding box center [949, 725] width 105 height 54
click at [958, 712] on button "Save" at bounding box center [949, 726] width 105 height 41
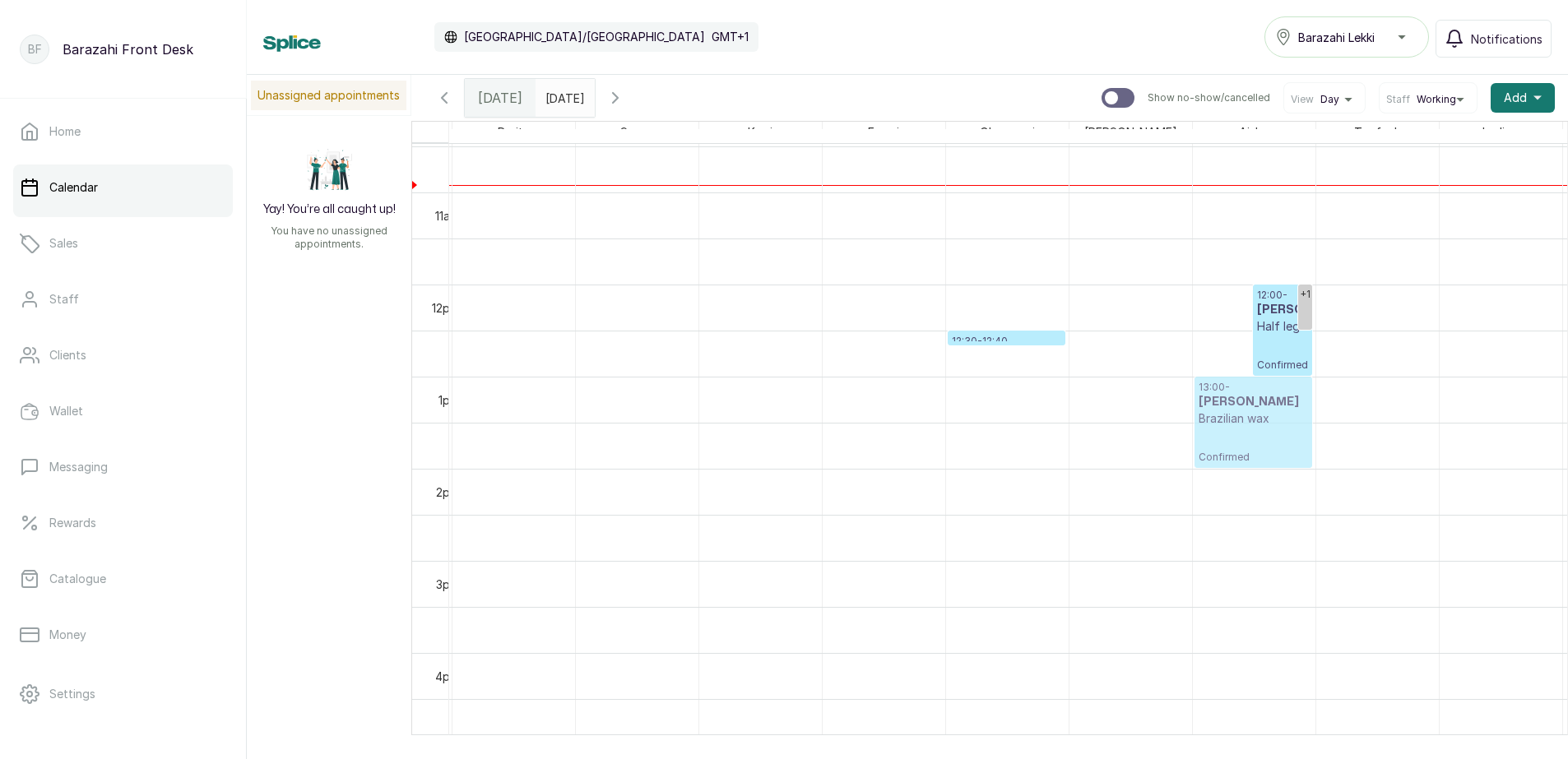
drag, startPoint x: 1236, startPoint y: 325, endPoint x: 1241, endPoint y: 438, distance: 113.1
click at [1241, 438] on div "+1 12:00 - [PERSON_NAME] Brazilian wax Confirmed 12:00 - MS FUNMI Half legs Con…" at bounding box center [1255, 284] width 123 height 2211
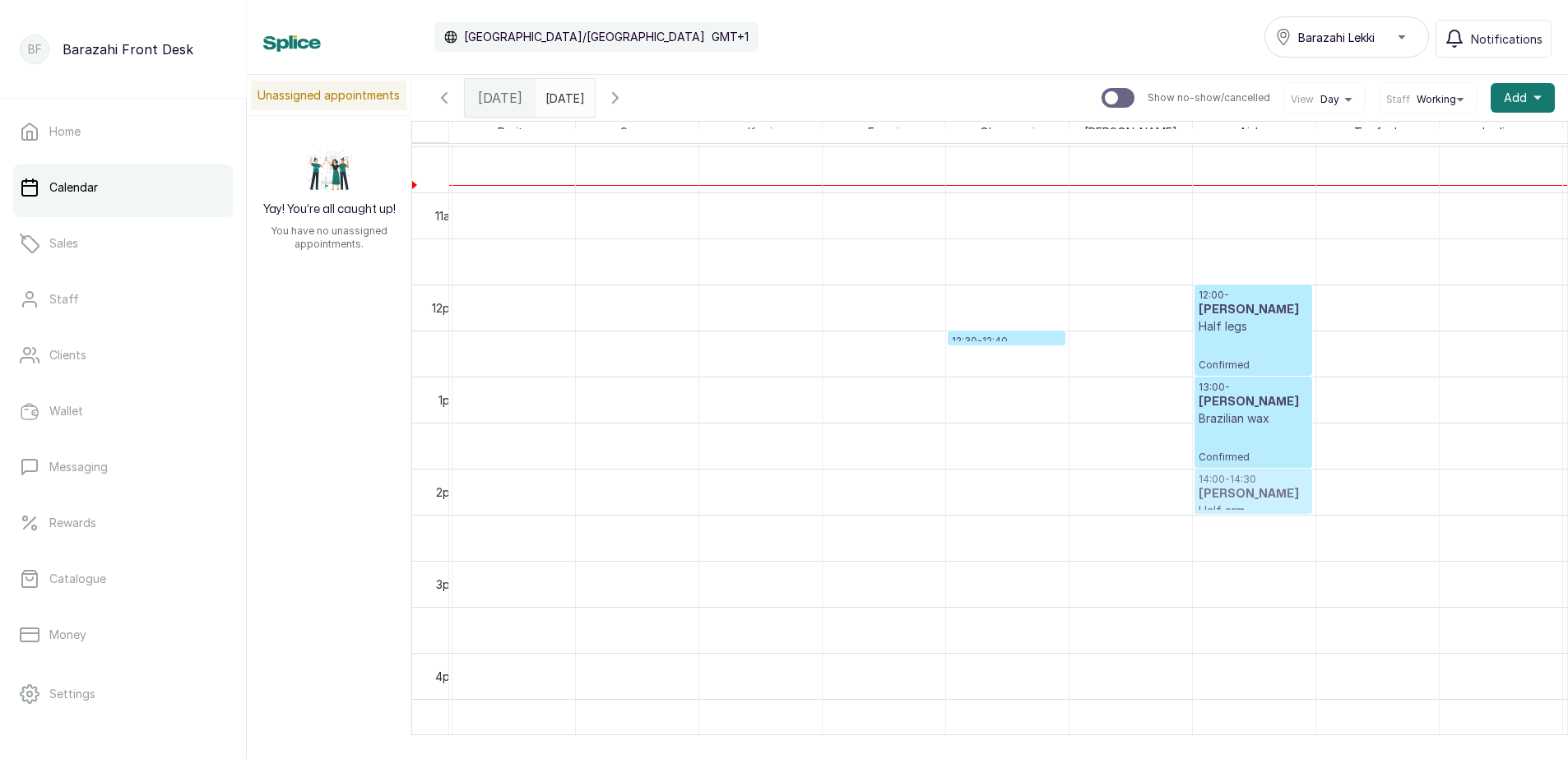
drag, startPoint x: 1283, startPoint y: 312, endPoint x: 1266, endPoint y: 508, distance: 196.7
click at [1266, 508] on div "12:00 - MS FUNMI Half legs Confirmed 12:00 - 12:30 MS FUNMI Half arm Confirmed …" at bounding box center [1255, 284] width 123 height 2211
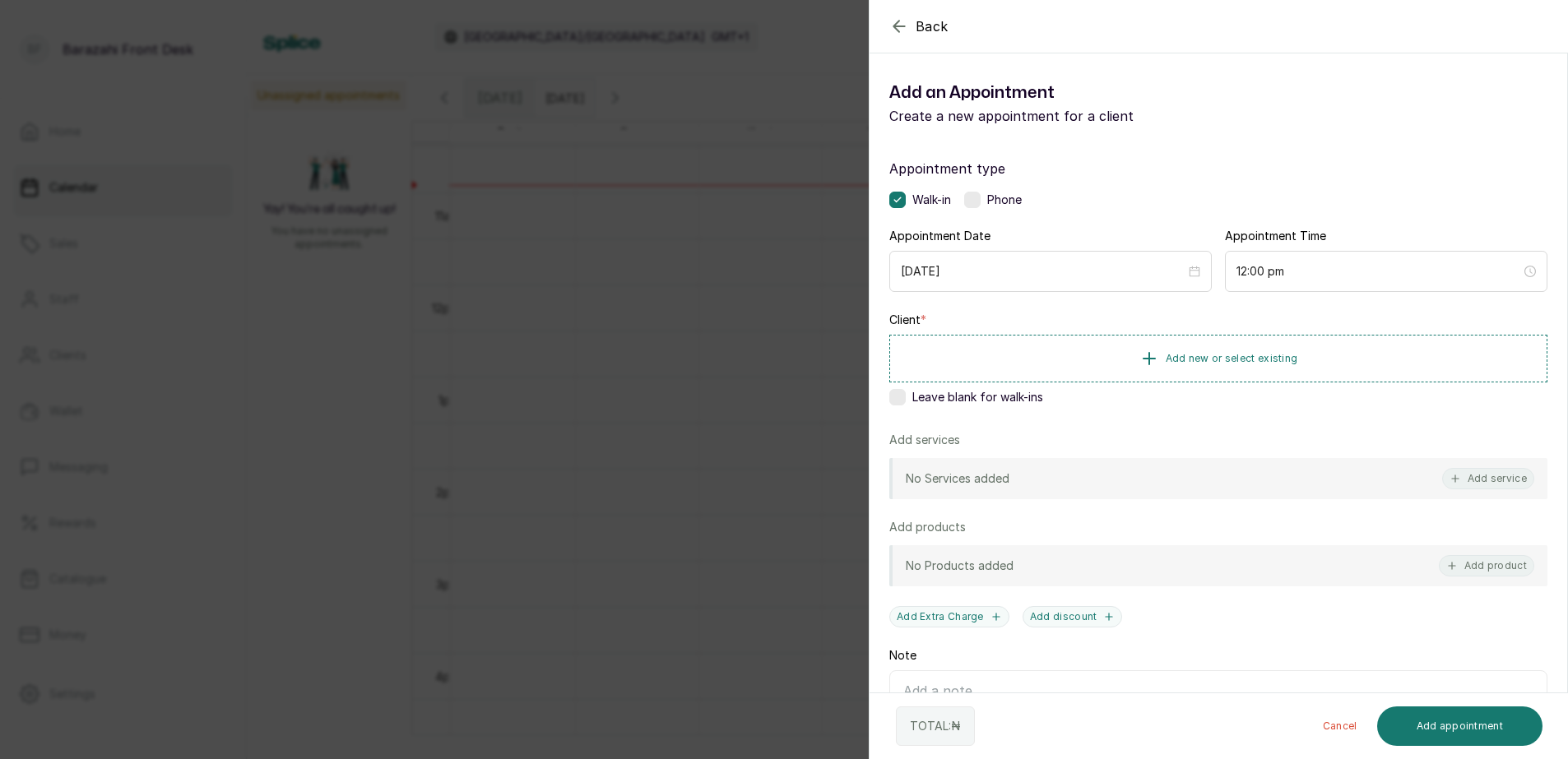
click at [898, 28] on icon "button" at bounding box center [899, 26] width 20 height 20
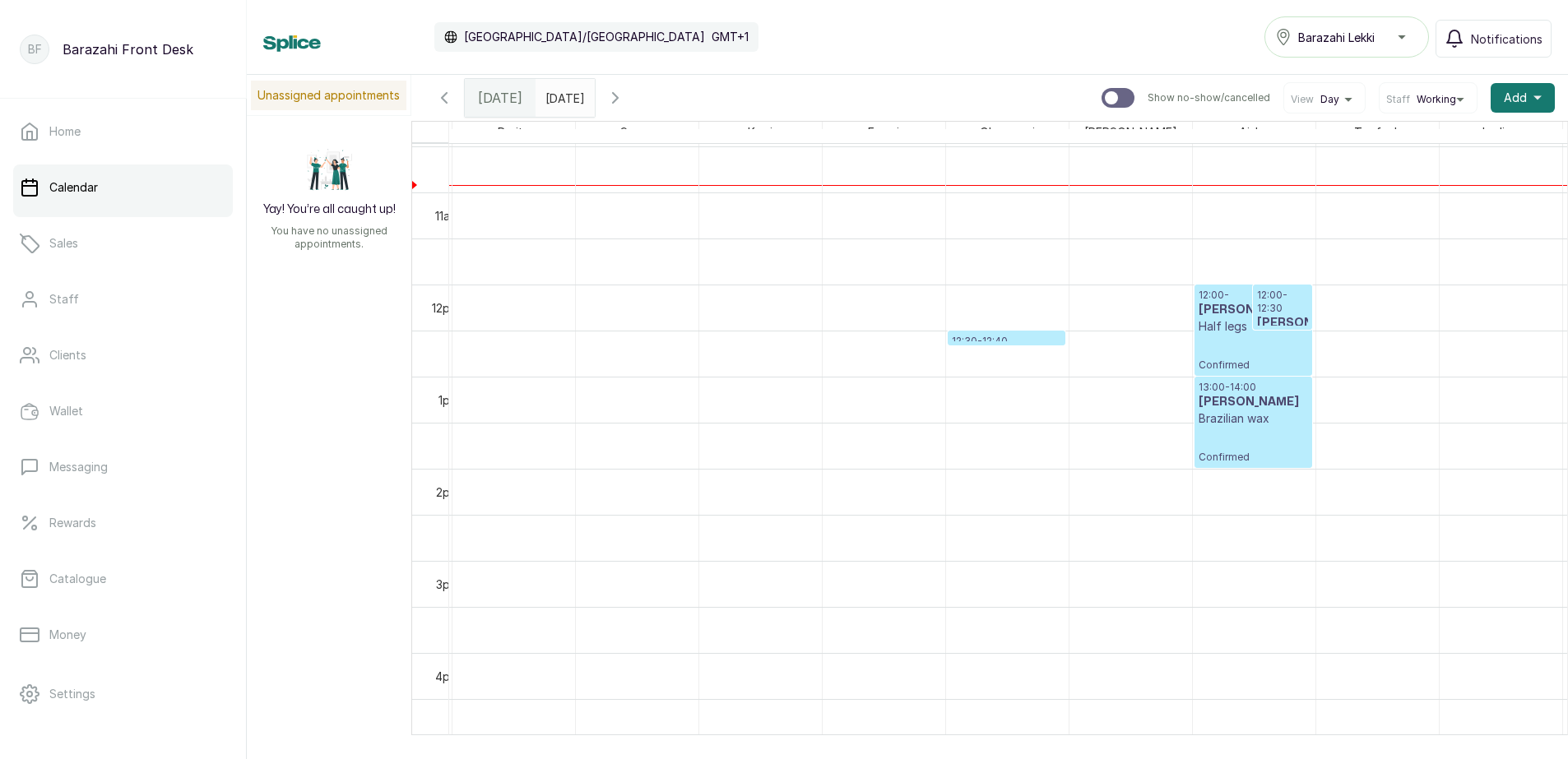
click at [1218, 341] on div "12:00 - MS FUNMI Half legs Confirmed" at bounding box center [1253, 330] width 110 height 83
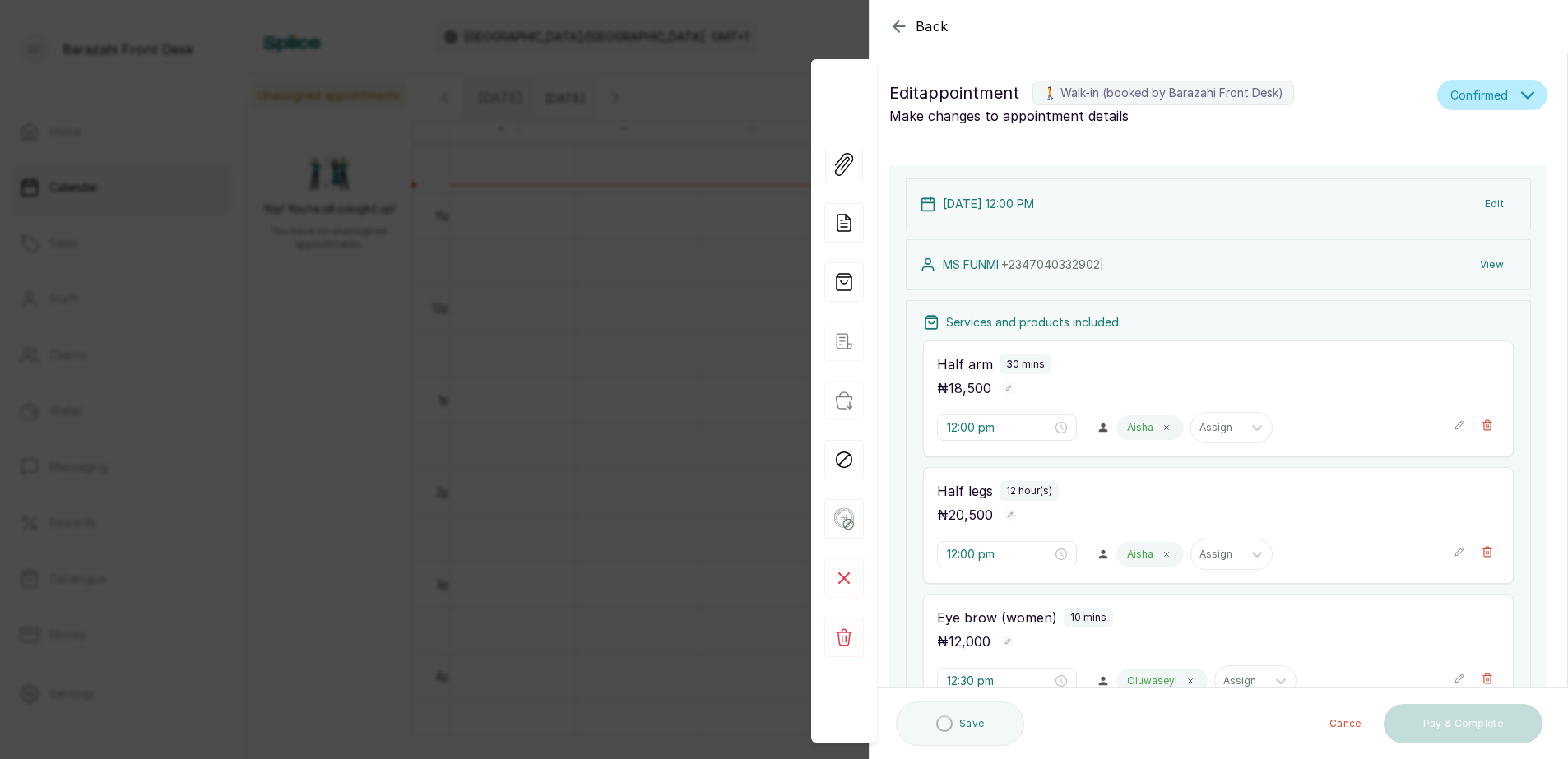
click at [898, 26] on icon "button" at bounding box center [899, 26] width 20 height 20
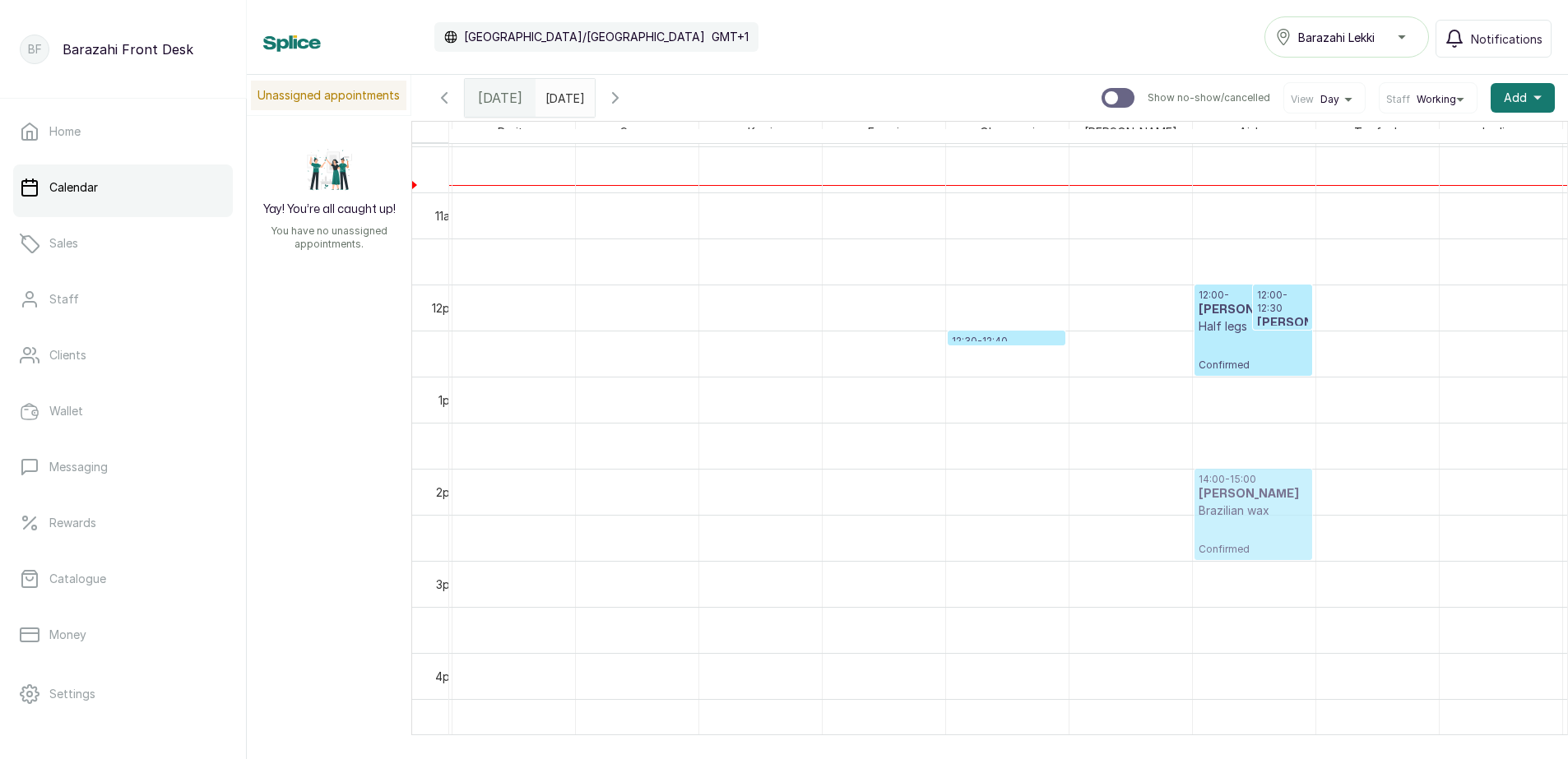
drag, startPoint x: 1250, startPoint y: 420, endPoint x: 1239, endPoint y: 505, distance: 85.7
click at [1239, 505] on div "12:00 - MS FUNMI Half legs Confirmed 12:00 - 12:30 MS FUNMI Half arm Confirmed …" at bounding box center [1255, 284] width 123 height 2211
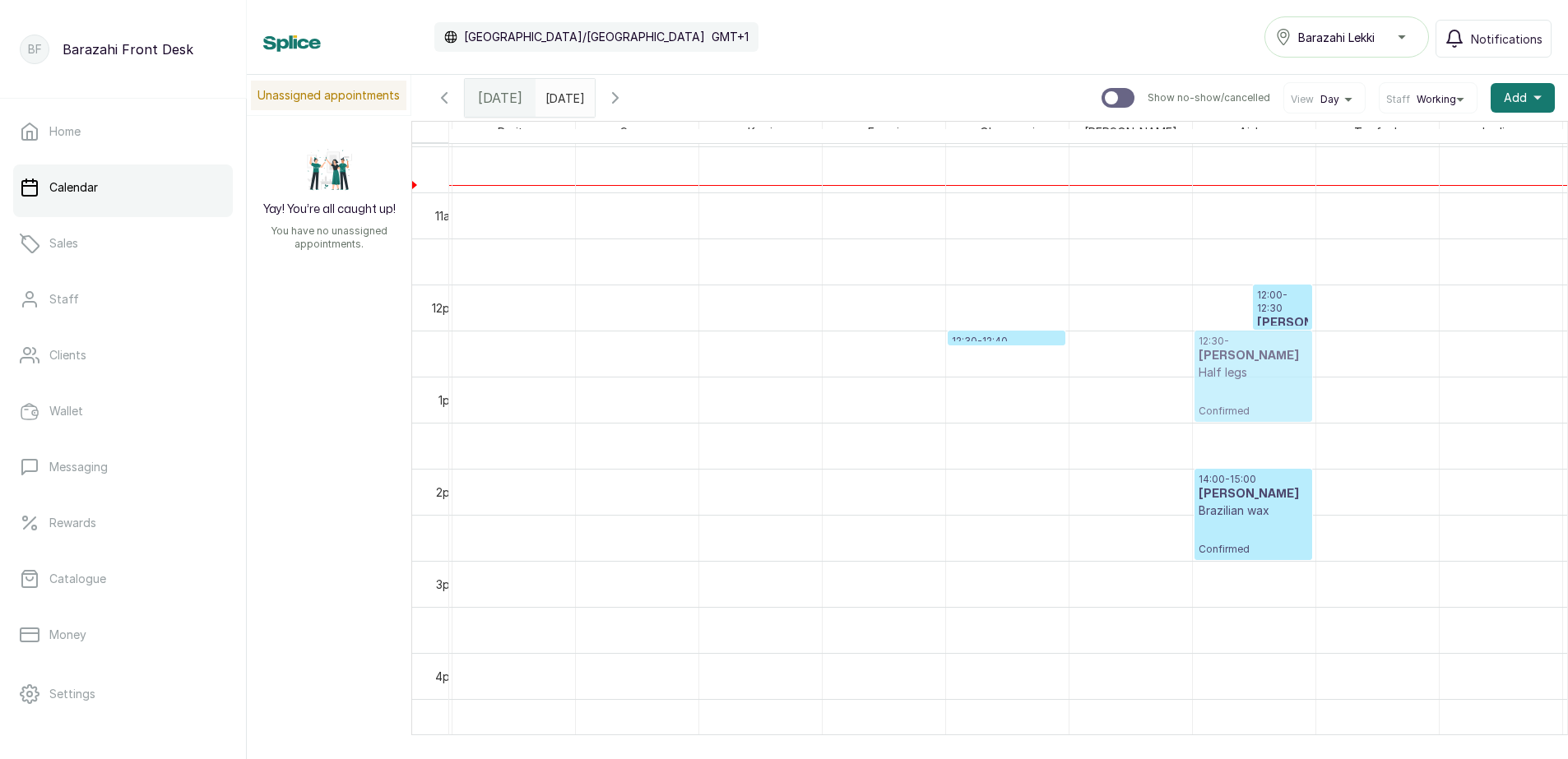
drag, startPoint x: 1226, startPoint y: 336, endPoint x: 1234, endPoint y: 408, distance: 72.4
click at [1232, 415] on div "12:00 - MS FUNMI Half legs Confirmed 12:00 - 12:30 MS FUNMI Half arm Confirmed …" at bounding box center [1255, 284] width 123 height 2211
drag, startPoint x: 1271, startPoint y: 307, endPoint x: 1272, endPoint y: 396, distance: 89.0
click at [1272, 396] on div "12:00 - MS FUNMI Half legs Confirmed 12:00 - 12:30 MS FUNMI Half arm Confirmed …" at bounding box center [1255, 284] width 123 height 2211
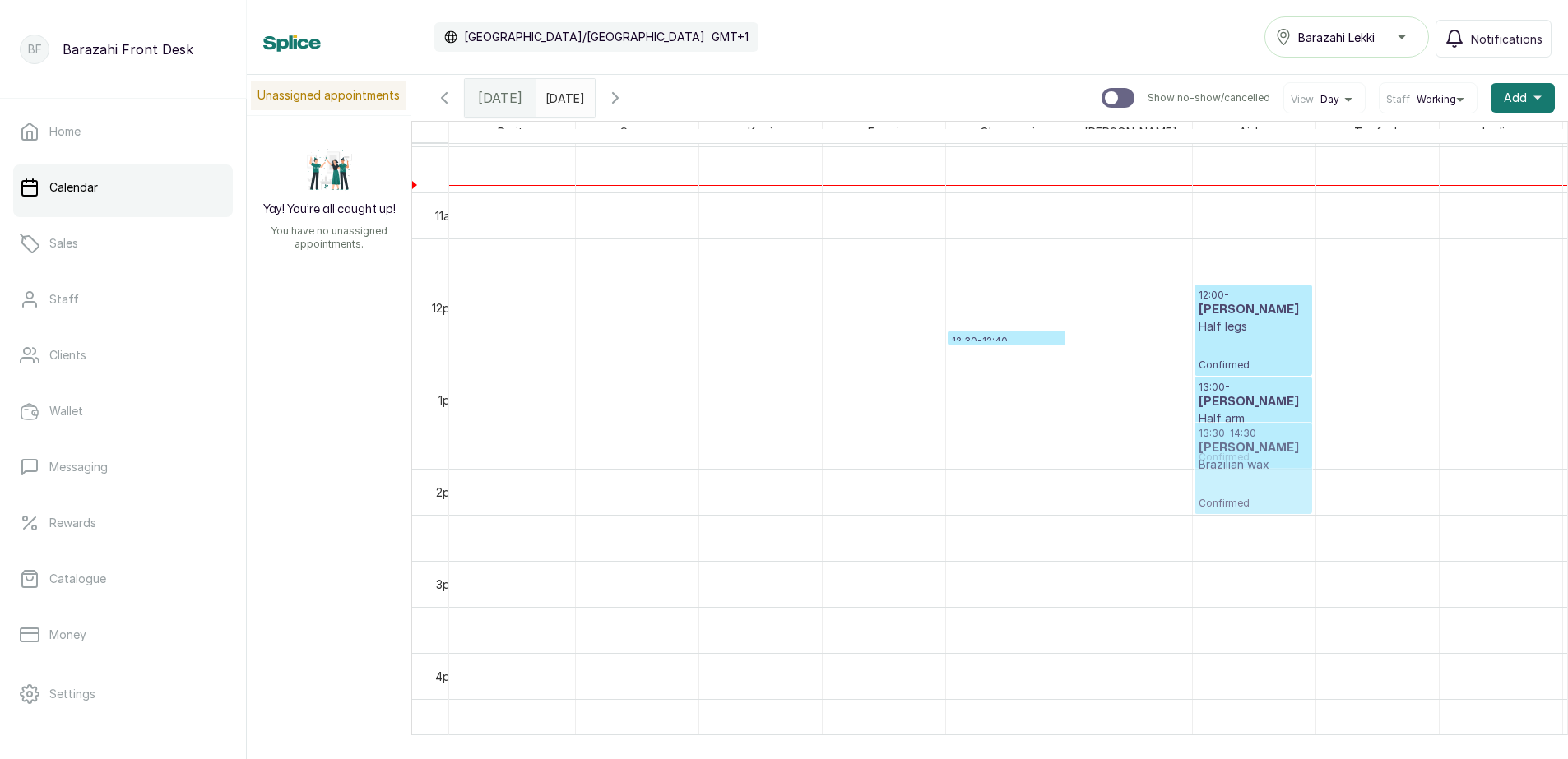
drag, startPoint x: 1248, startPoint y: 491, endPoint x: 1256, endPoint y: 446, distance: 45.7
click at [1256, 446] on div "12:00 - MS FUNMI Half legs Confirmed 13:00 - MS FUNMI Half arm Confirmed 14:00 …" at bounding box center [1255, 284] width 123 height 2211
drag, startPoint x: 1278, startPoint y: 497, endPoint x: 1278, endPoint y: 464, distance: 33.0
click at [1278, 464] on div "12:00 - MS FUNMI Half legs Confirmed 13:00 - 13:30 MS FUNMI Half arm Confirmed …" at bounding box center [1255, 284] width 123 height 2211
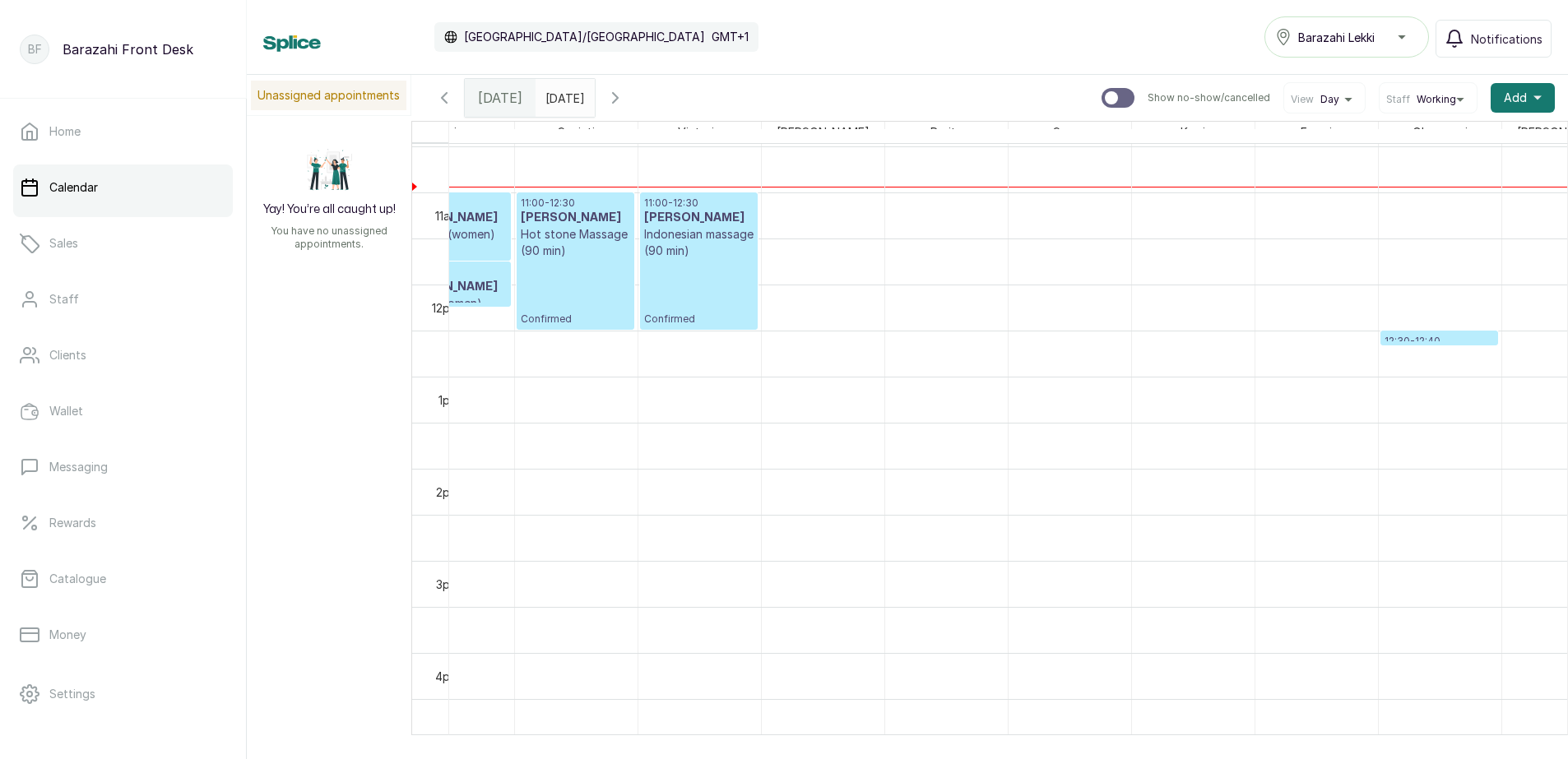
scroll to position [965, 677]
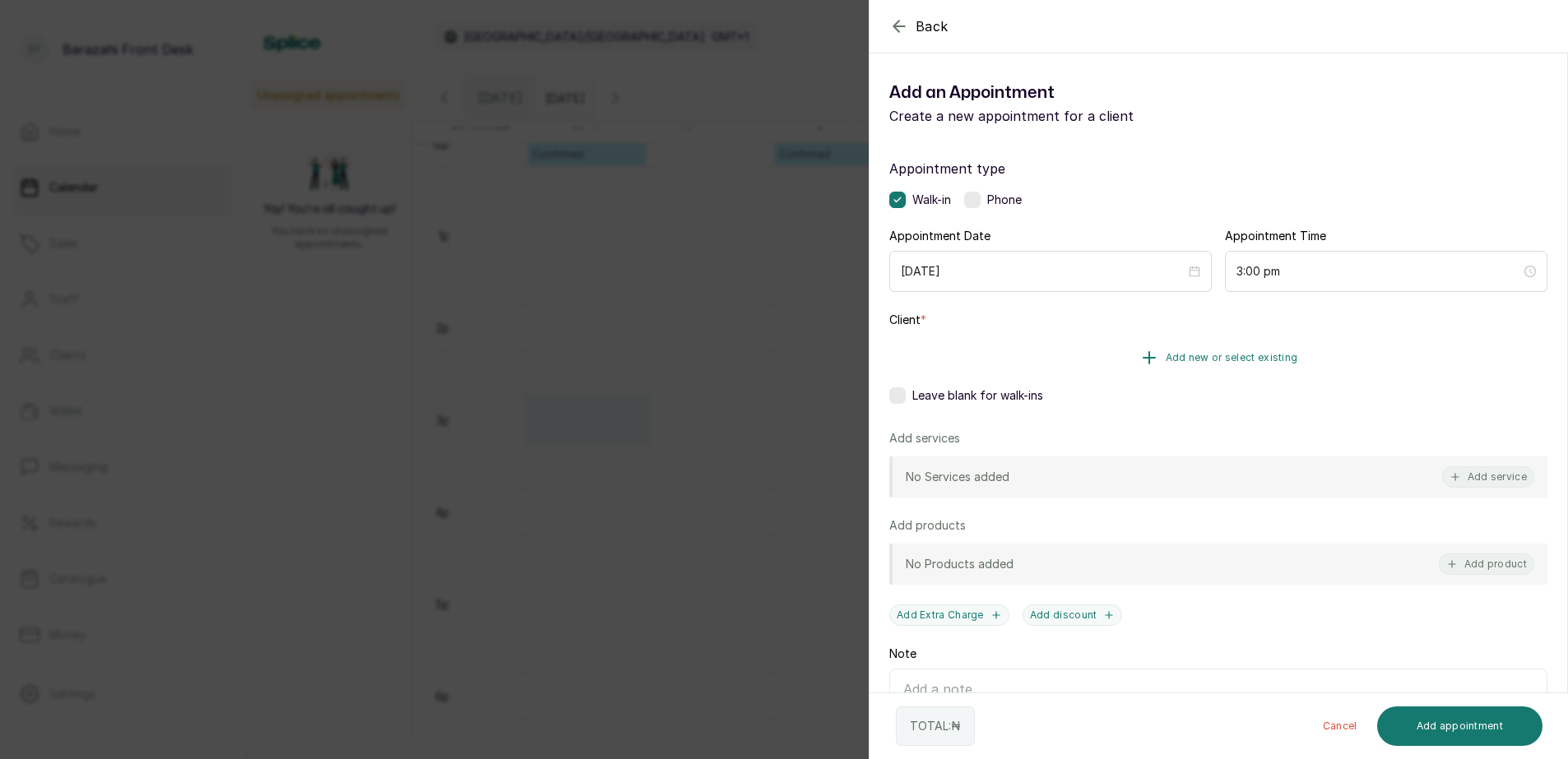
click at [1225, 357] on span "Add new or select existing" at bounding box center [1231, 357] width 132 height 13
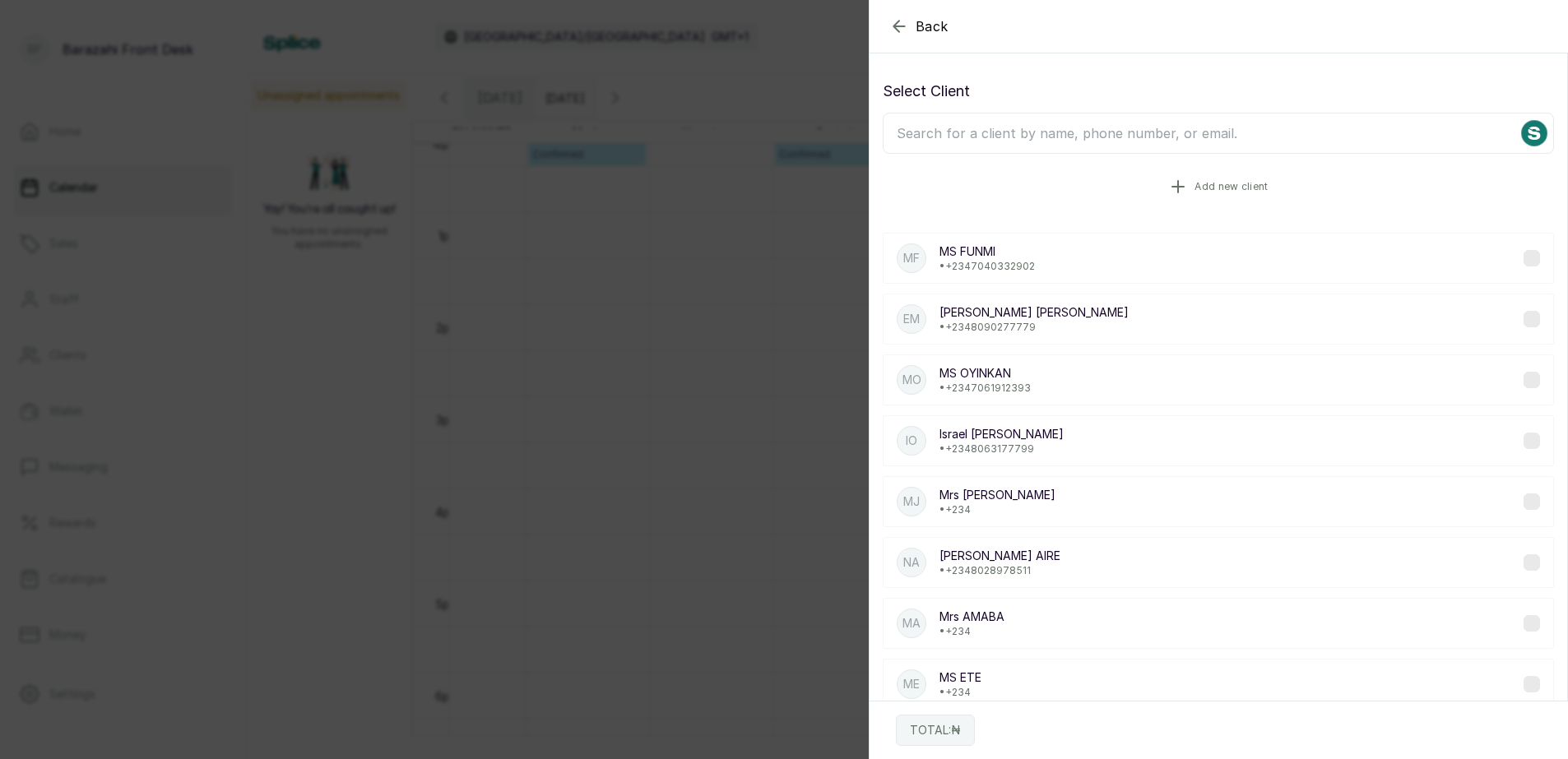
click at [1210, 181] on span "Add new client" at bounding box center [1230, 187] width 73 height 13
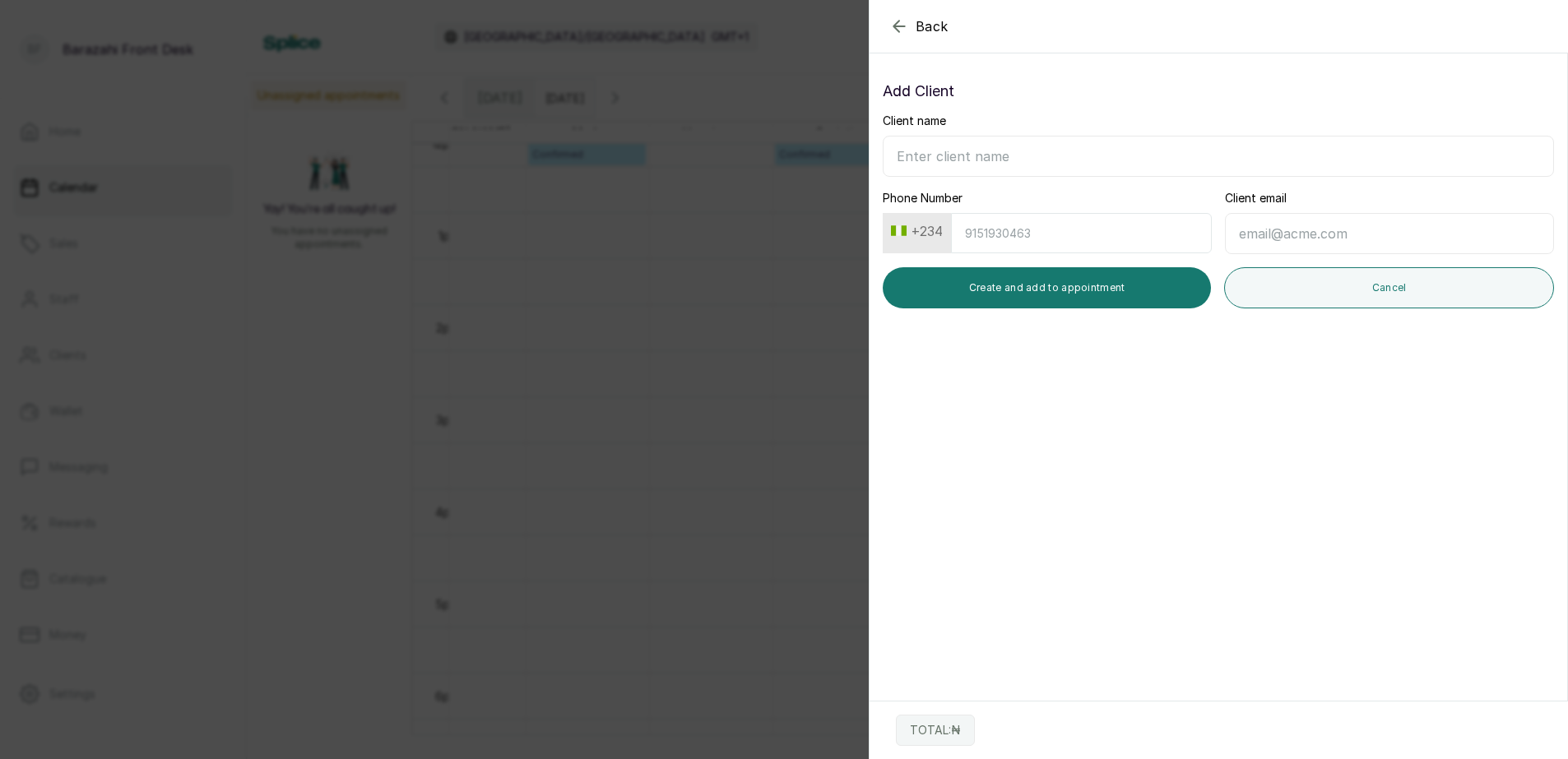
click at [1028, 143] on input "Client name" at bounding box center [1217, 156] width 671 height 41
type input "MRS [PERSON_NAME]"
click at [1011, 241] on input "Phone Number" at bounding box center [1081, 233] width 261 height 41
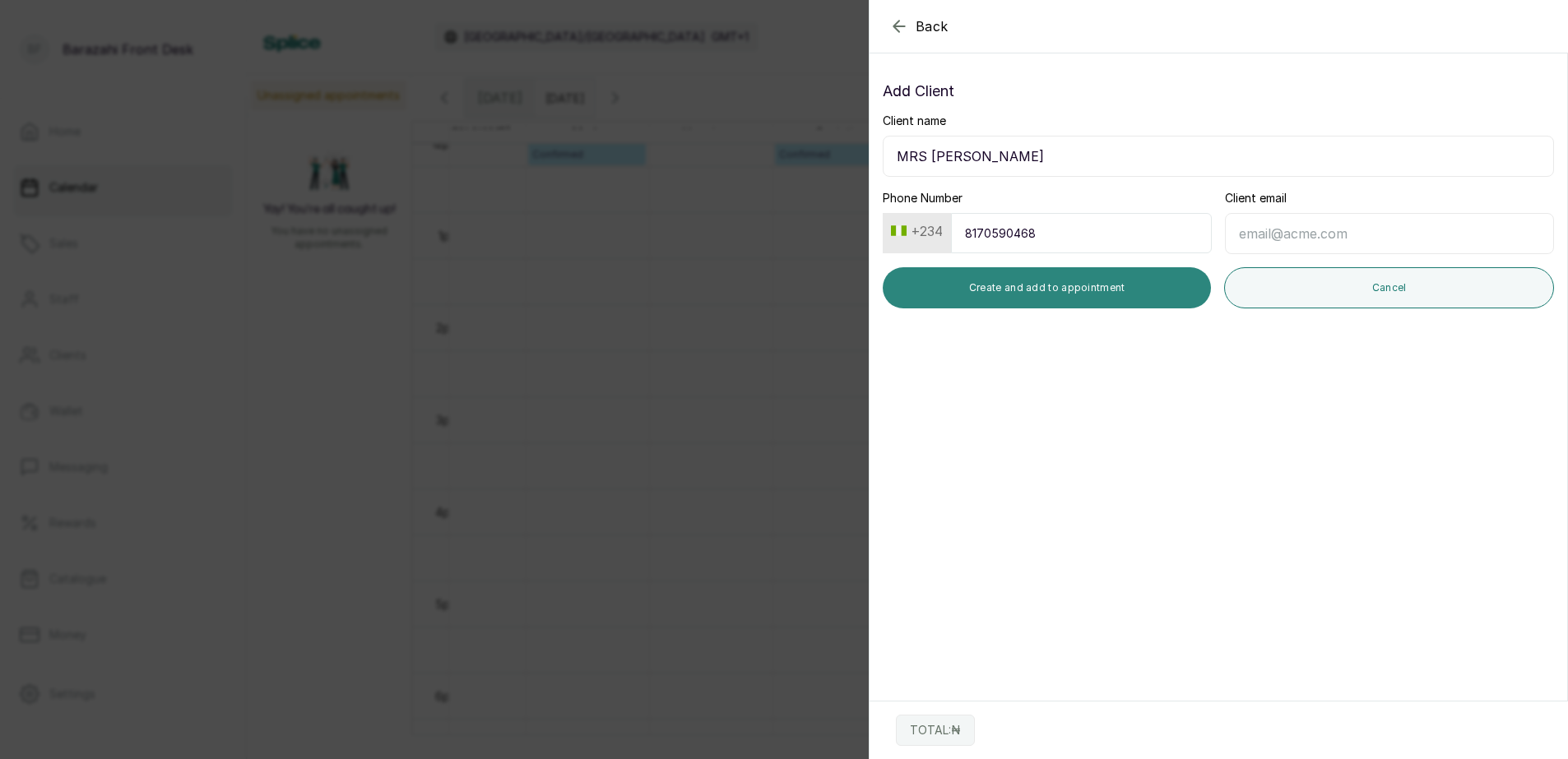
type input "8170590468"
click at [985, 281] on button "Create and add to appointment" at bounding box center [1046, 288] width 328 height 41
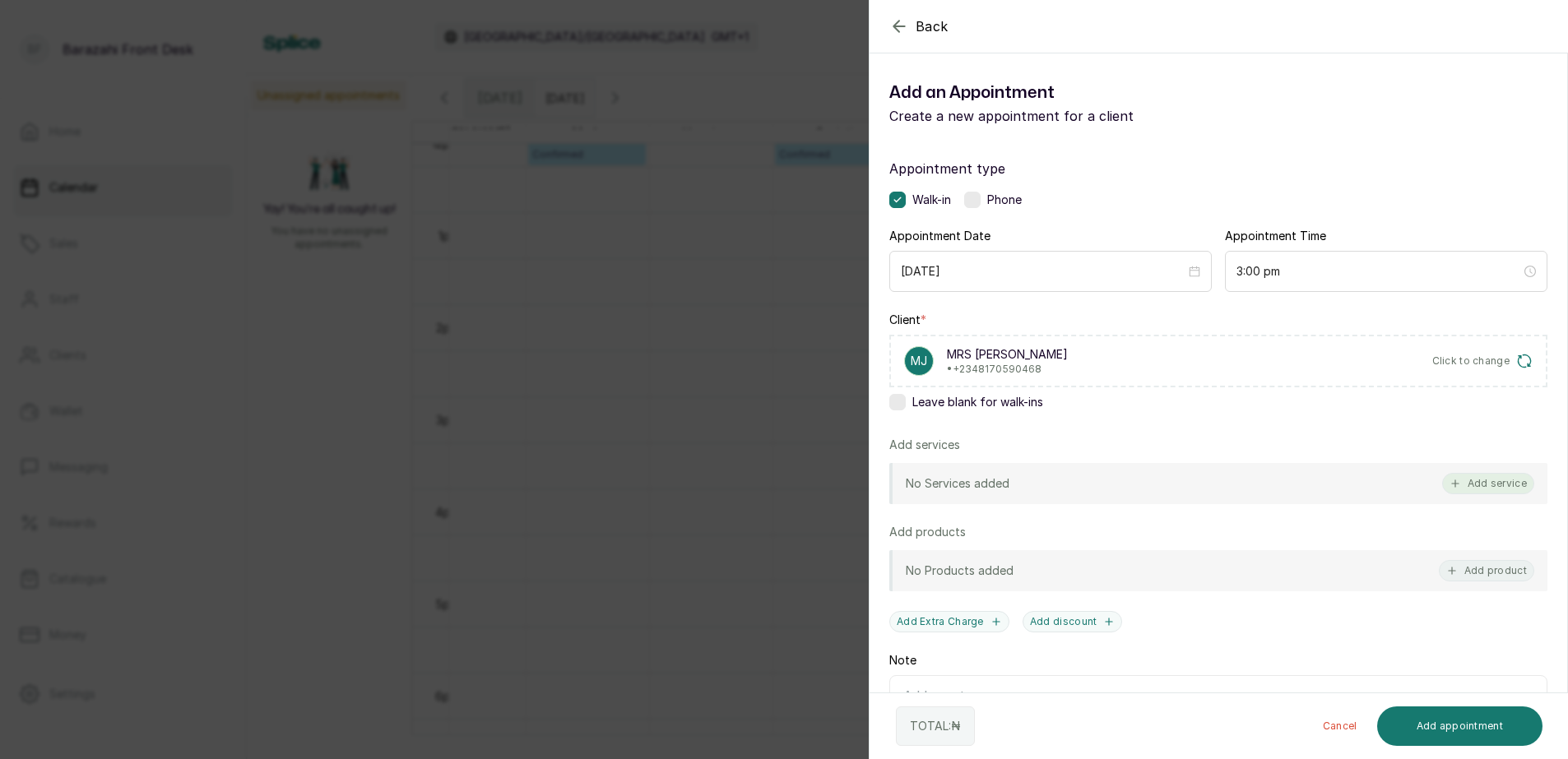
click at [1465, 481] on button "Add service" at bounding box center [1488, 484] width 92 height 22
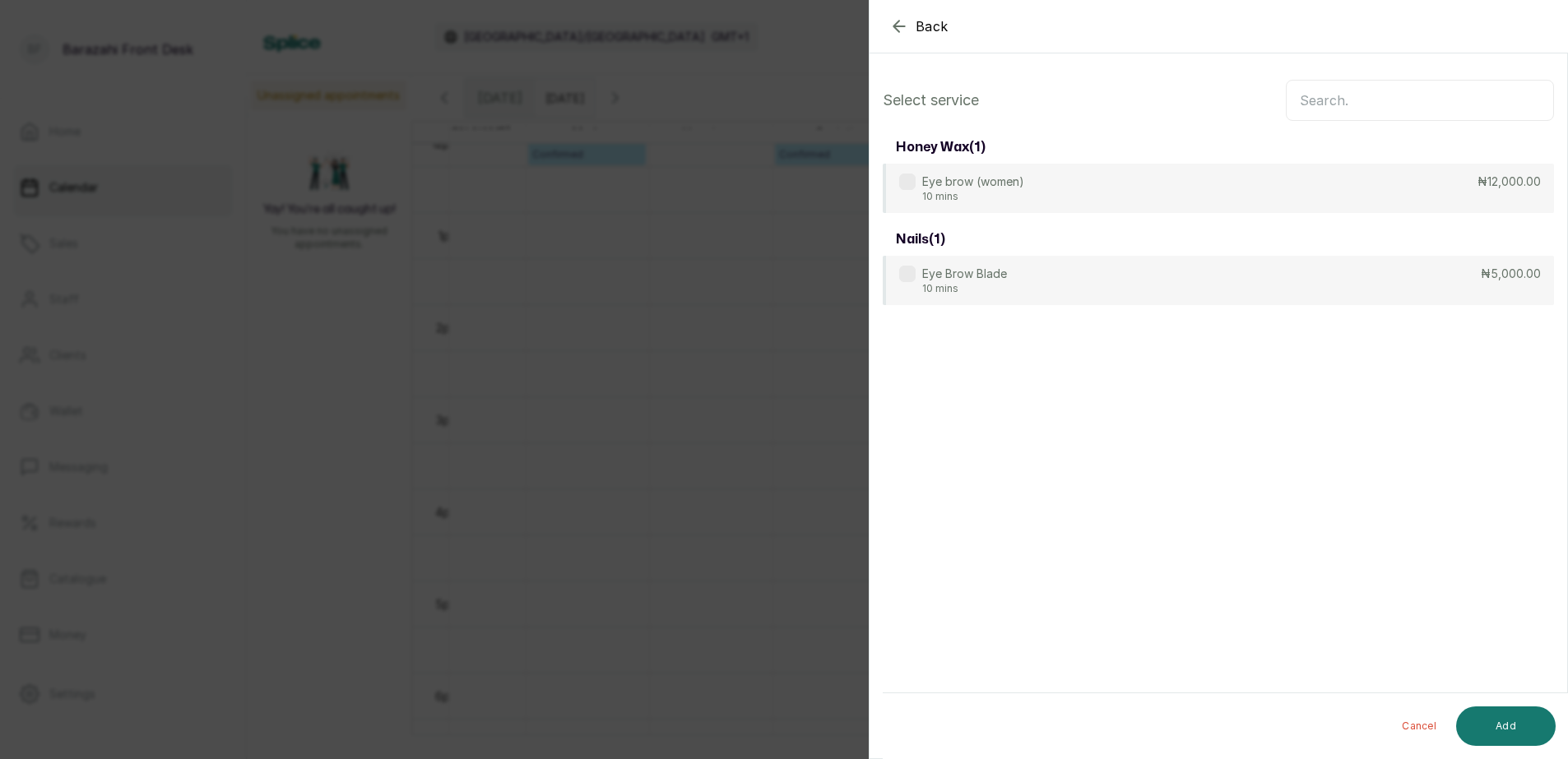
click at [1375, 106] on input "text" at bounding box center [1419, 100] width 269 height 41
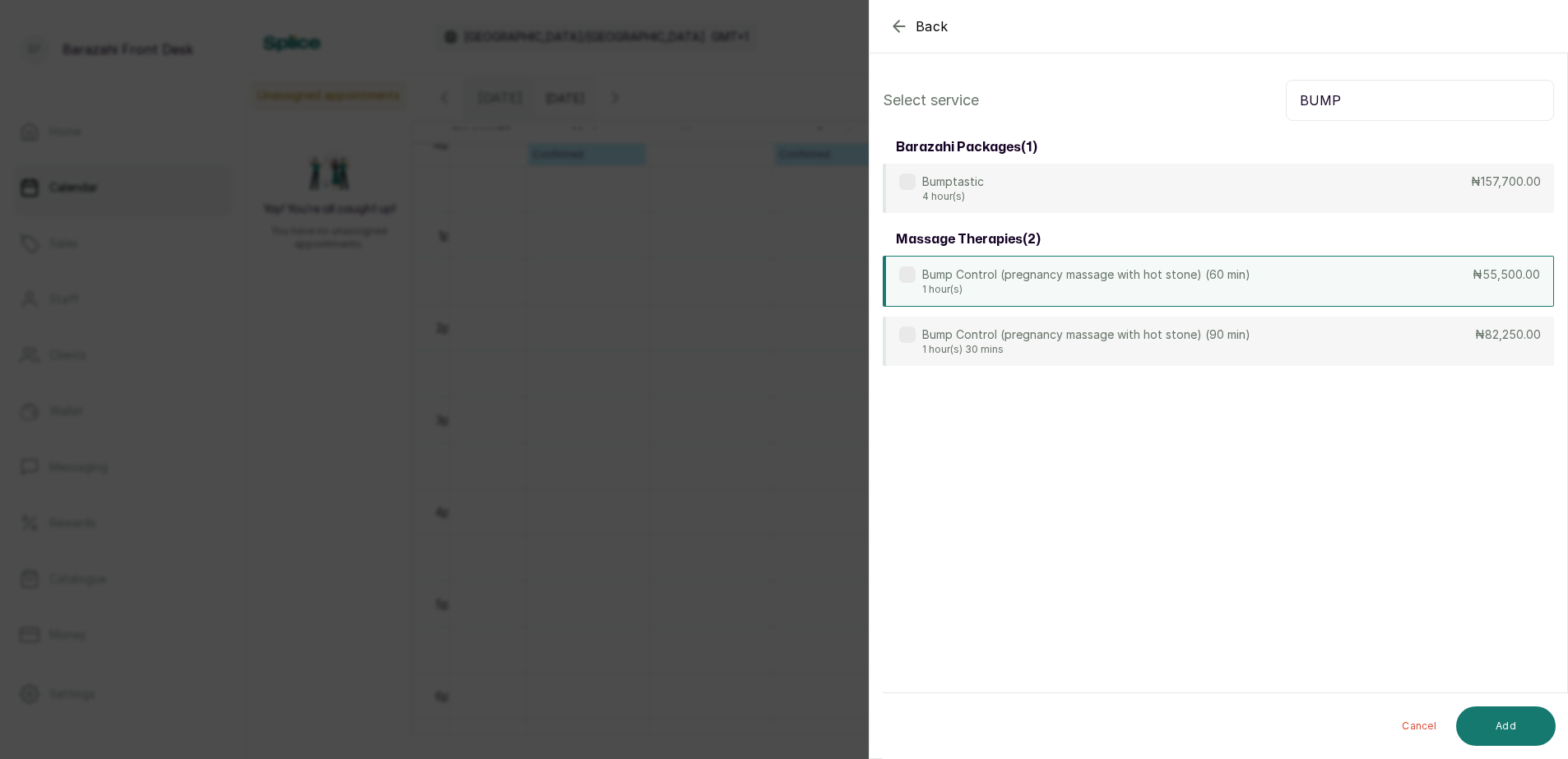
type input "BUMP"
click at [1388, 276] on div "Bump Control (pregnancy massage with hot stone) (60 min) 1 hour(s) ₦55,500.00" at bounding box center [1217, 281] width 671 height 51
click at [1505, 736] on button "Add" at bounding box center [1505, 726] width 99 height 40
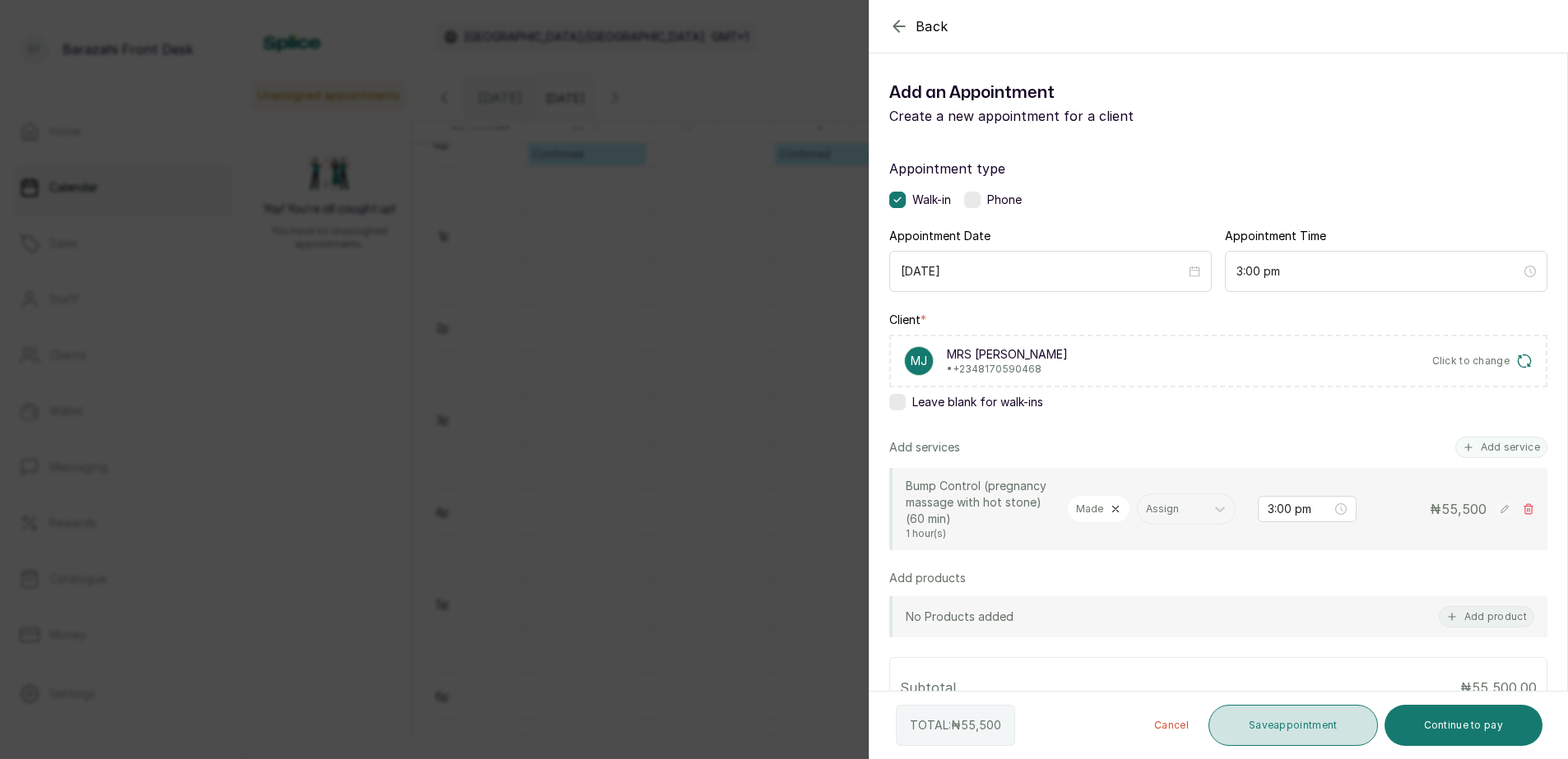
click at [1303, 727] on button "Save appointment" at bounding box center [1293, 726] width 169 height 41
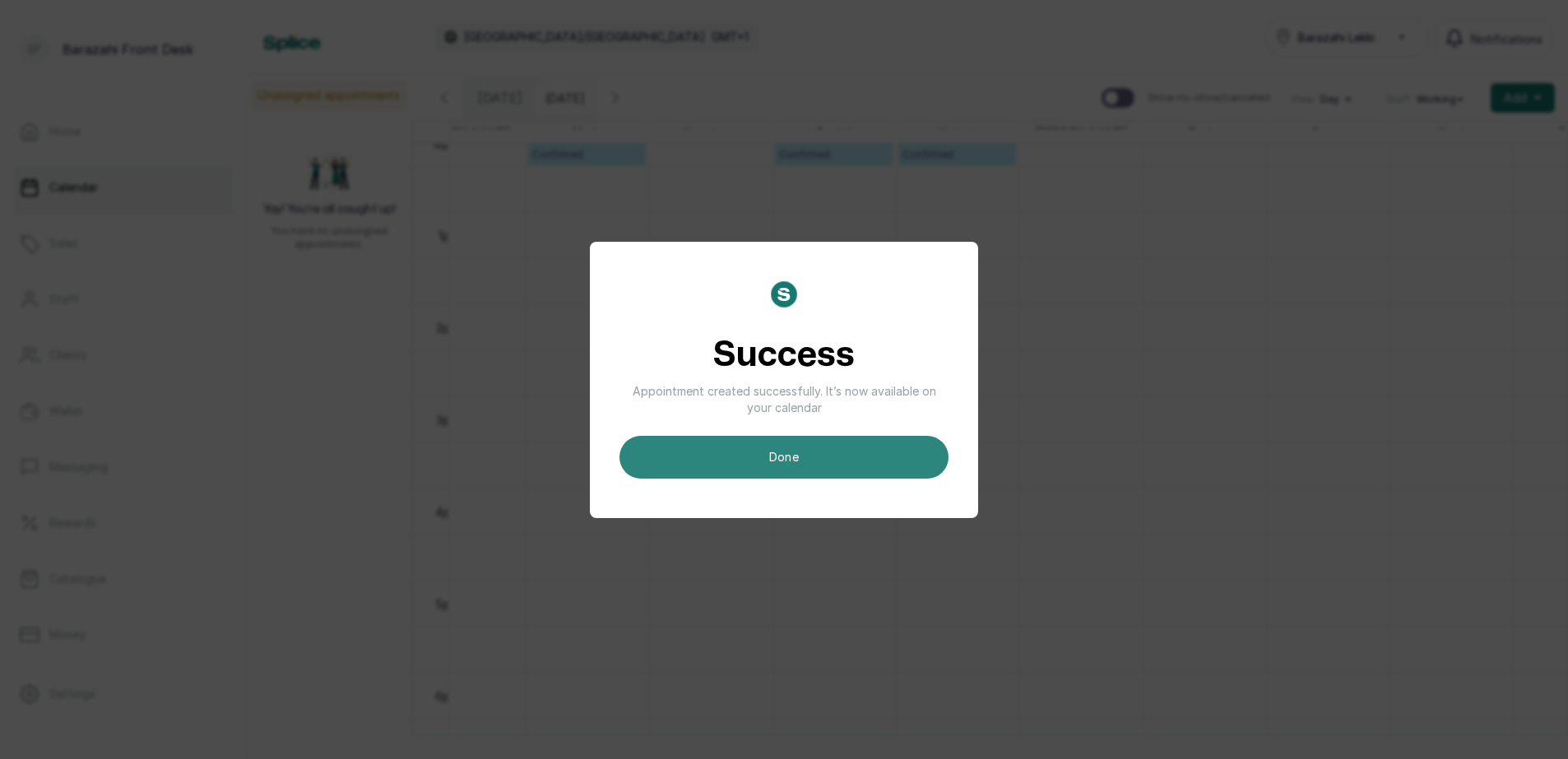
click at [713, 454] on button "done" at bounding box center [783, 458] width 329 height 43
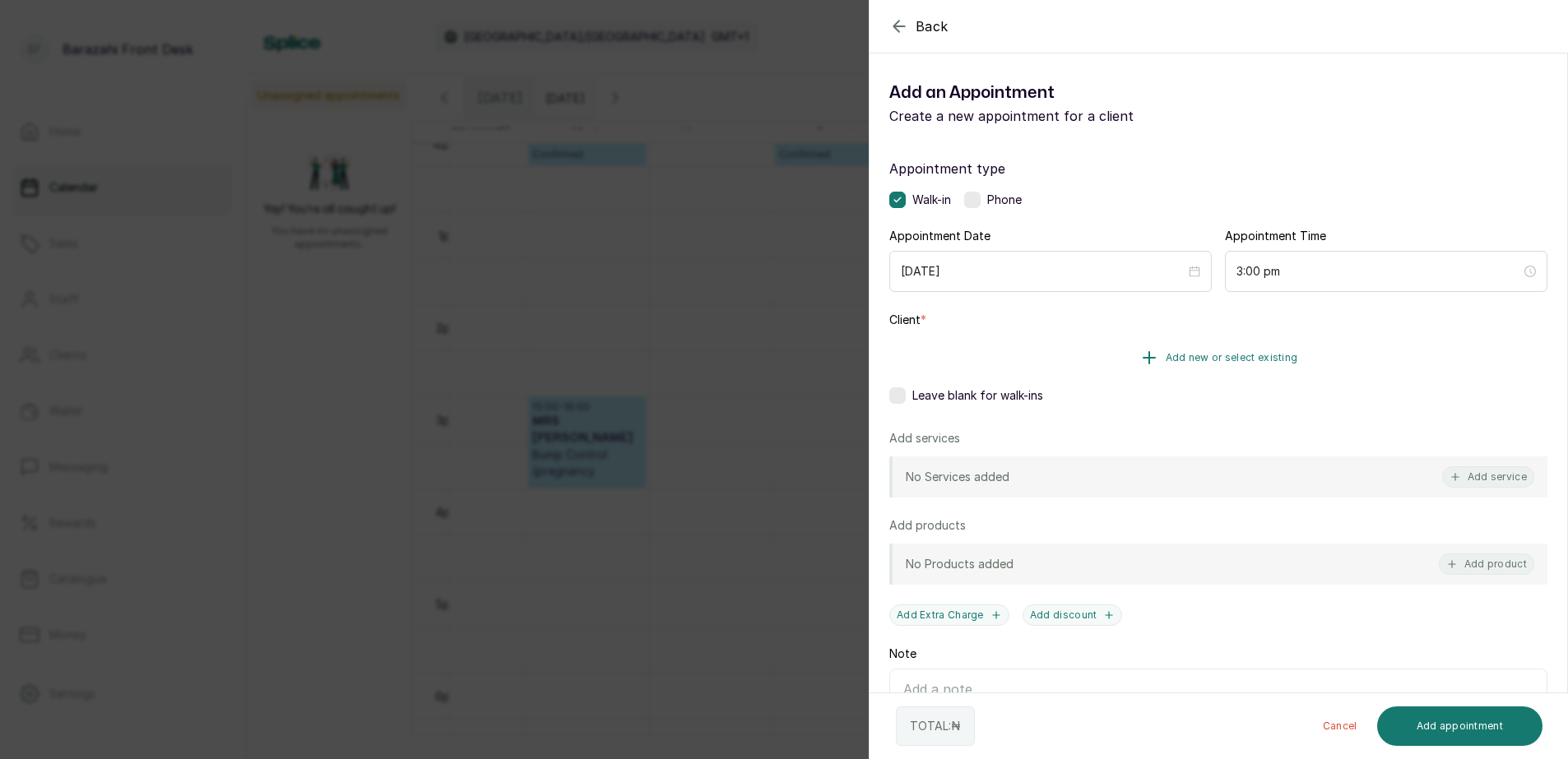
click at [1231, 360] on span "Add new or select existing" at bounding box center [1231, 357] width 132 height 13
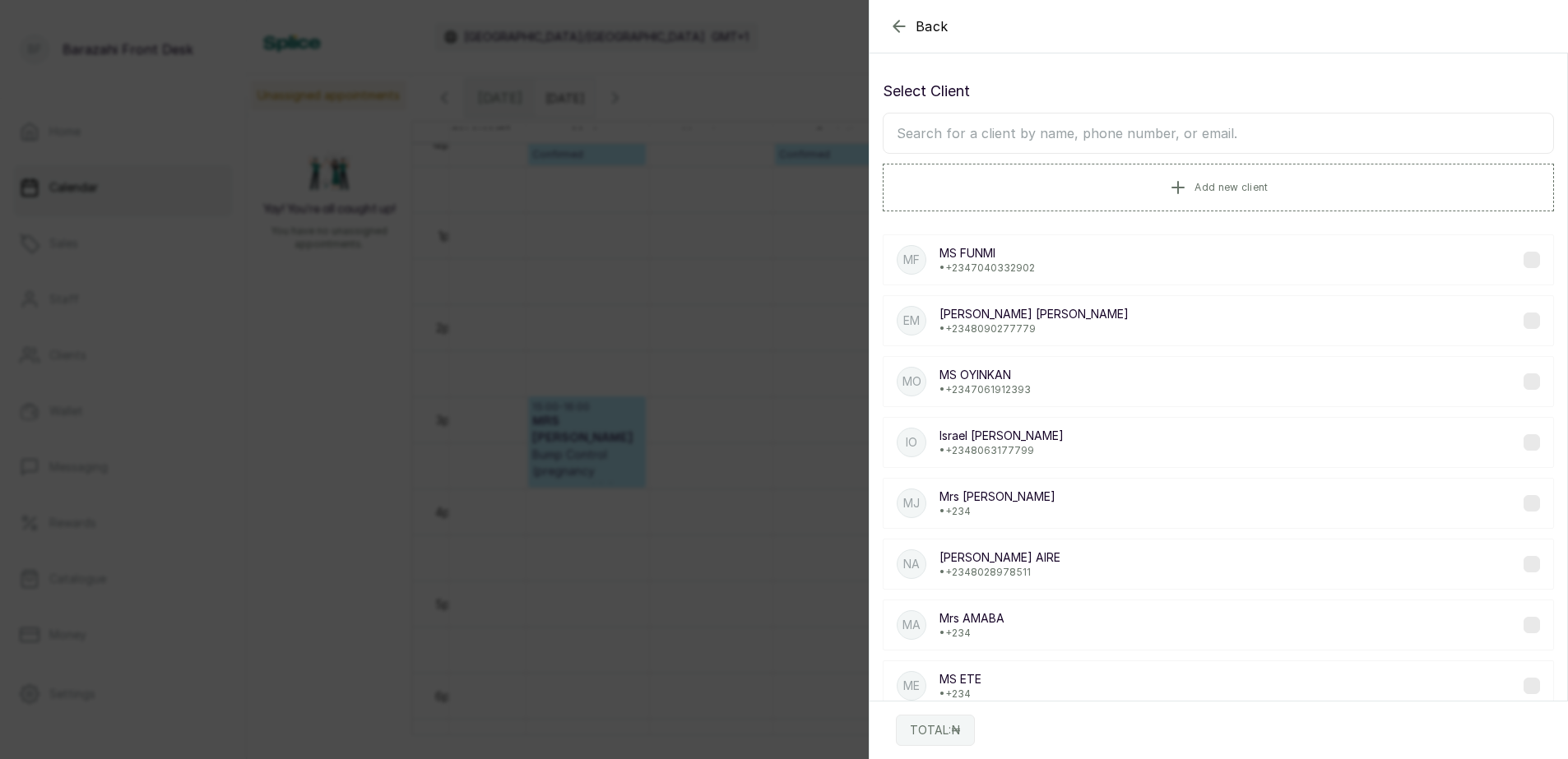
click at [1090, 133] on input "text" at bounding box center [1217, 134] width 671 height 41
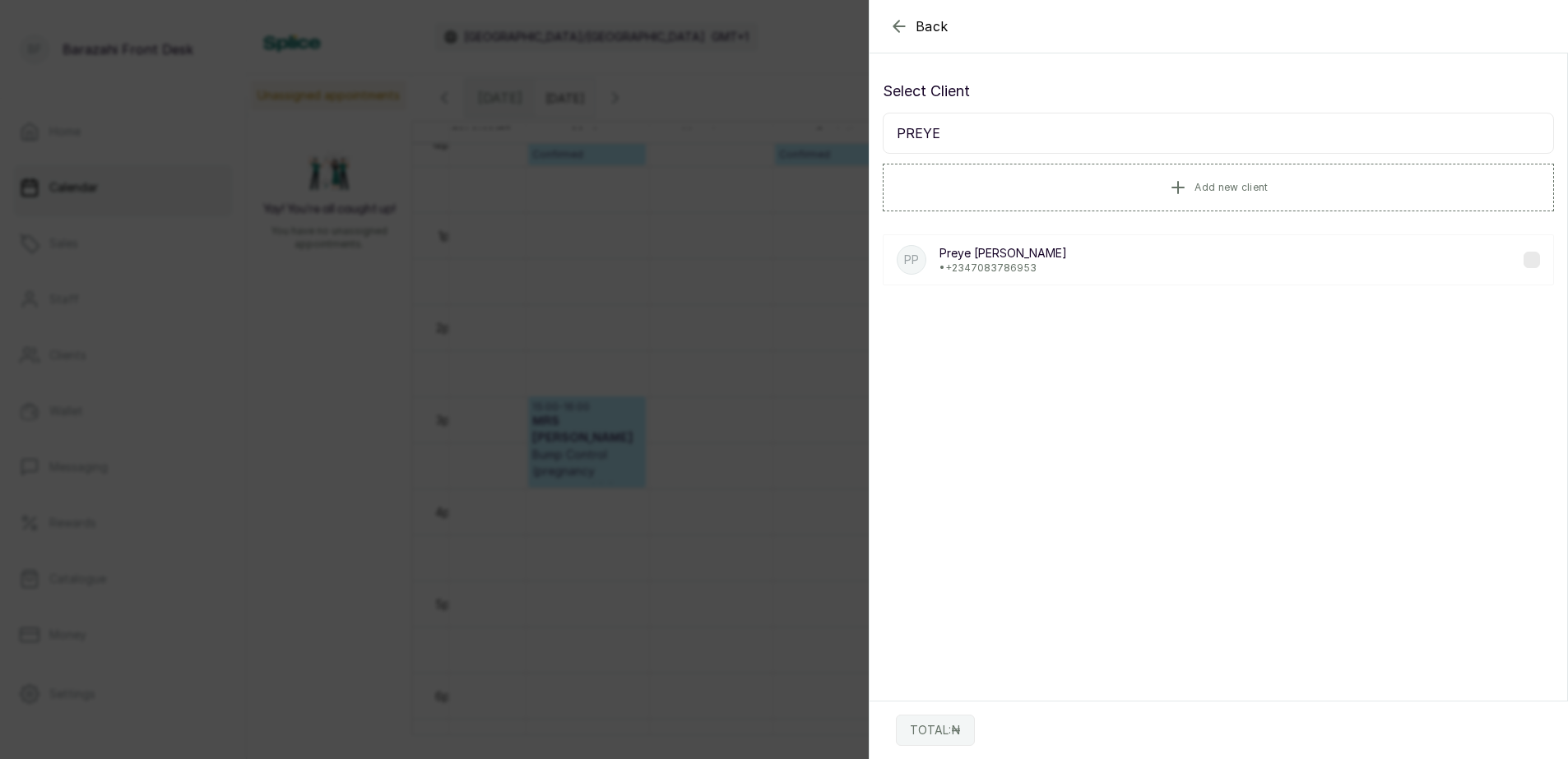
type input "PREYE"
click at [1078, 272] on div "PP [PERSON_NAME] • [PHONE_NUMBER]" at bounding box center [1217, 260] width 671 height 51
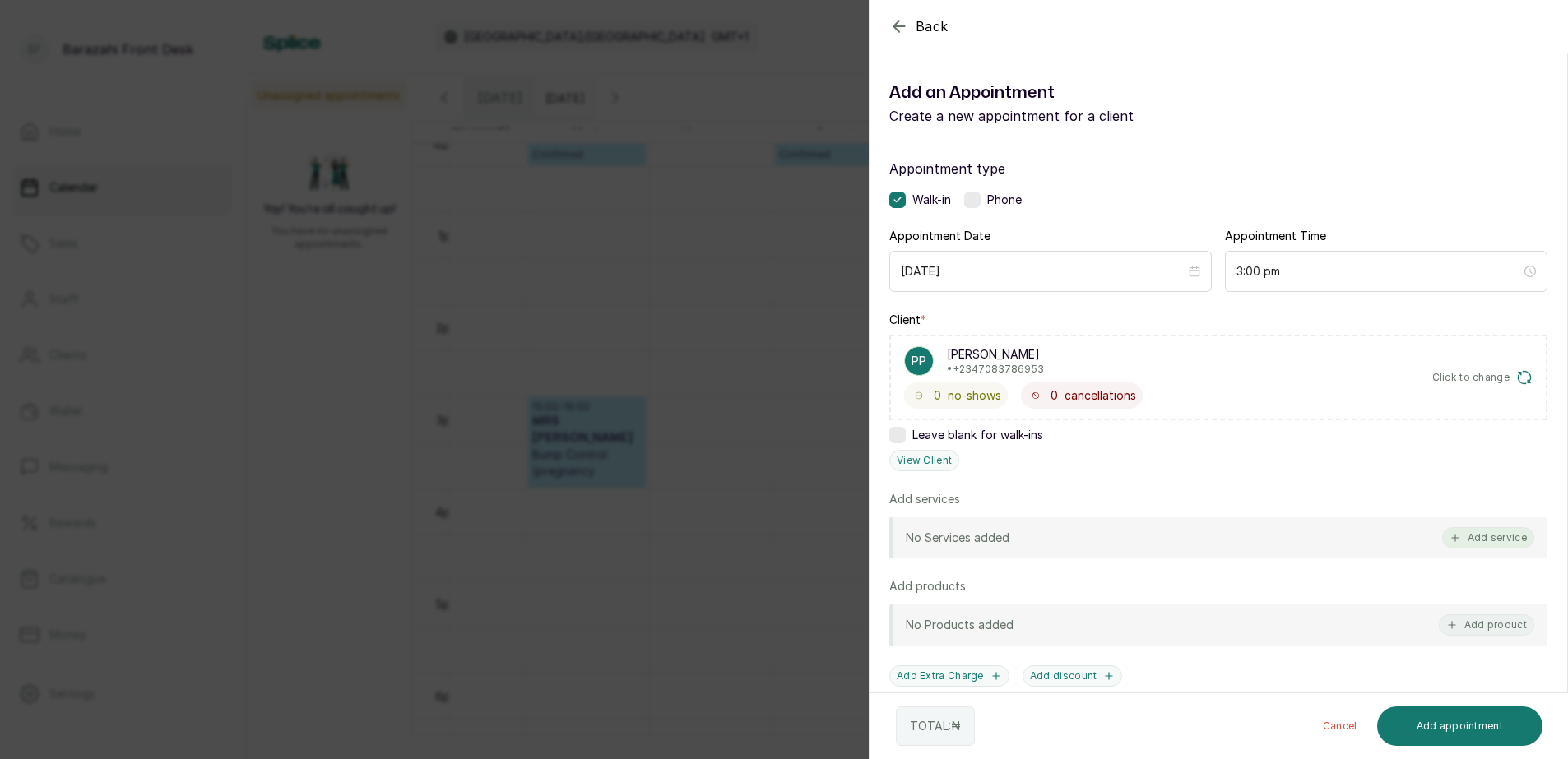
click at [1488, 536] on button "Add service" at bounding box center [1488, 538] width 92 height 22
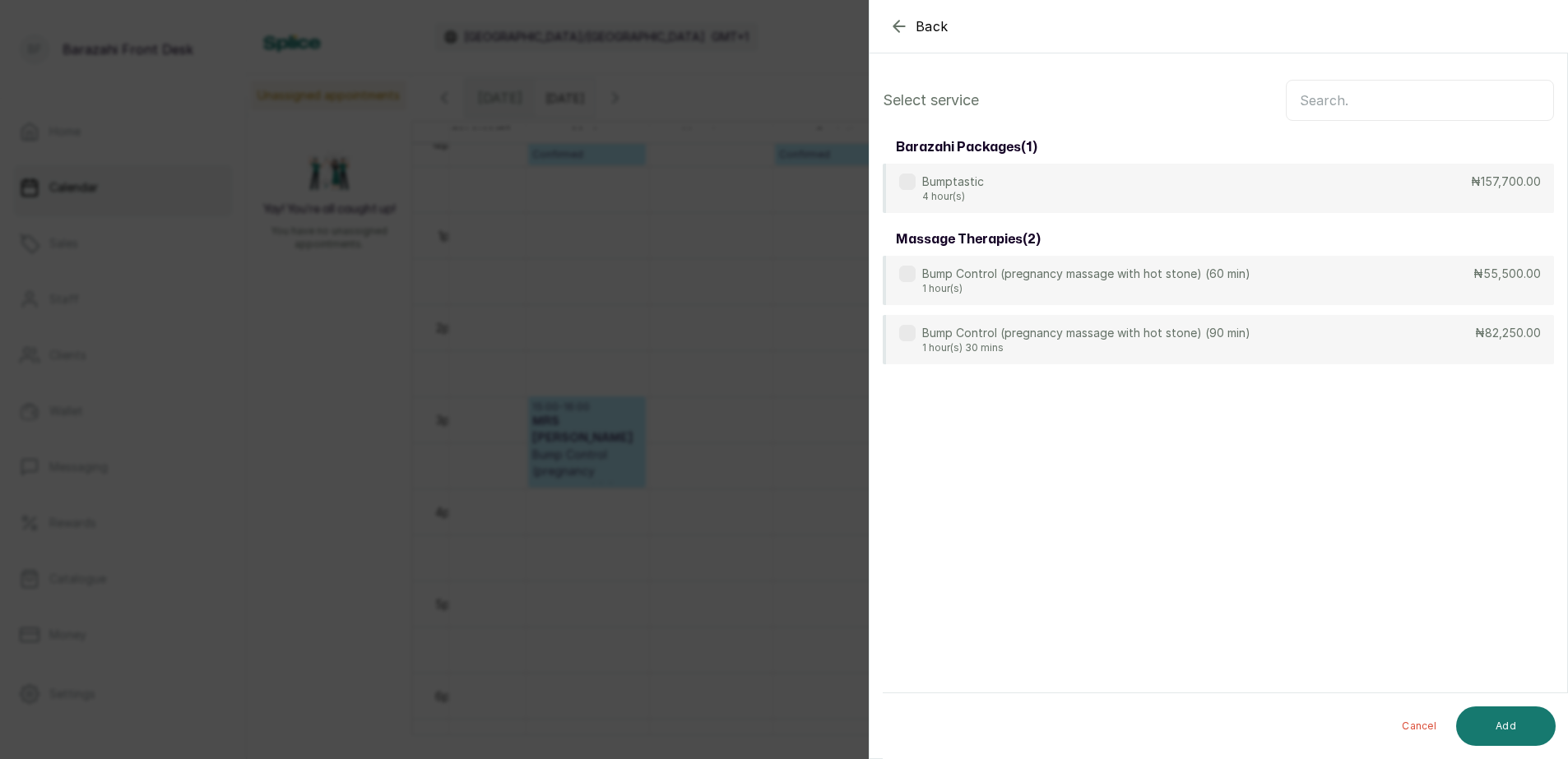
click at [1429, 92] on input "text" at bounding box center [1419, 100] width 269 height 41
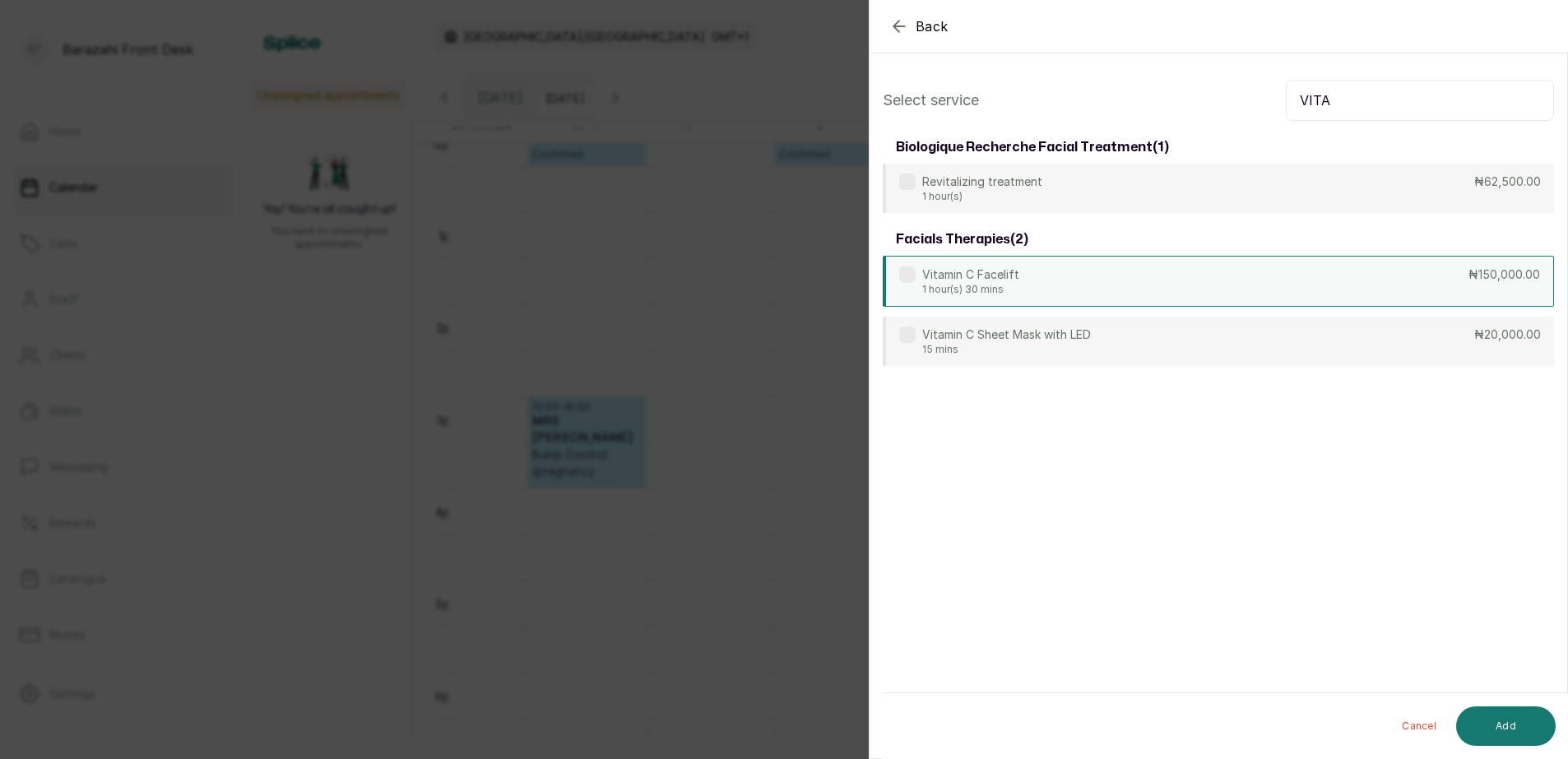
type input "VITA"
click at [1424, 288] on div "Vitamin C Facelift 1 hour(s) 30 mins ₦150,000.00" at bounding box center [1217, 281] width 671 height 51
click at [1502, 723] on button "Add" at bounding box center [1505, 726] width 99 height 40
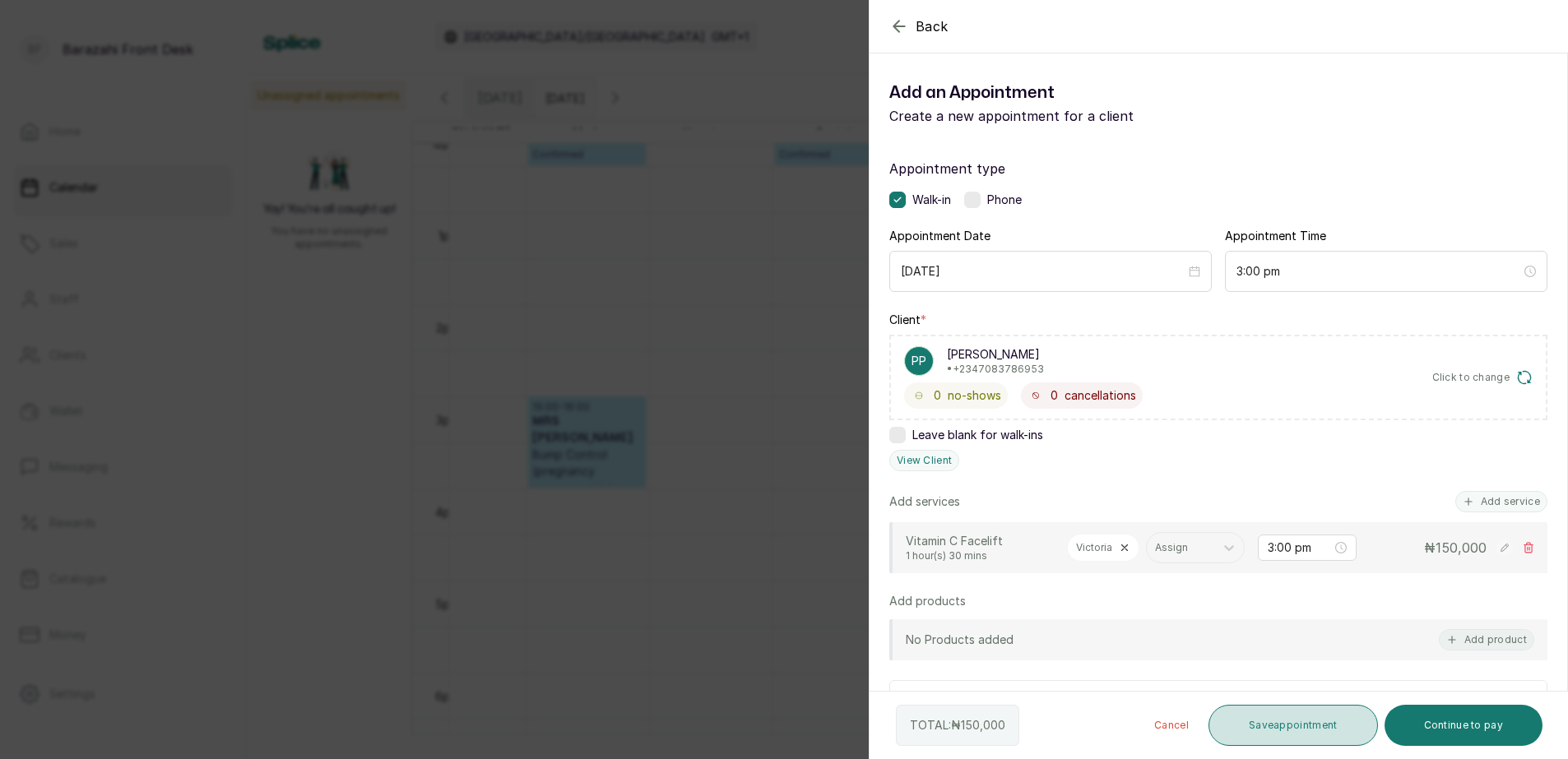
click at [1295, 721] on button "Save appointment" at bounding box center [1293, 726] width 169 height 41
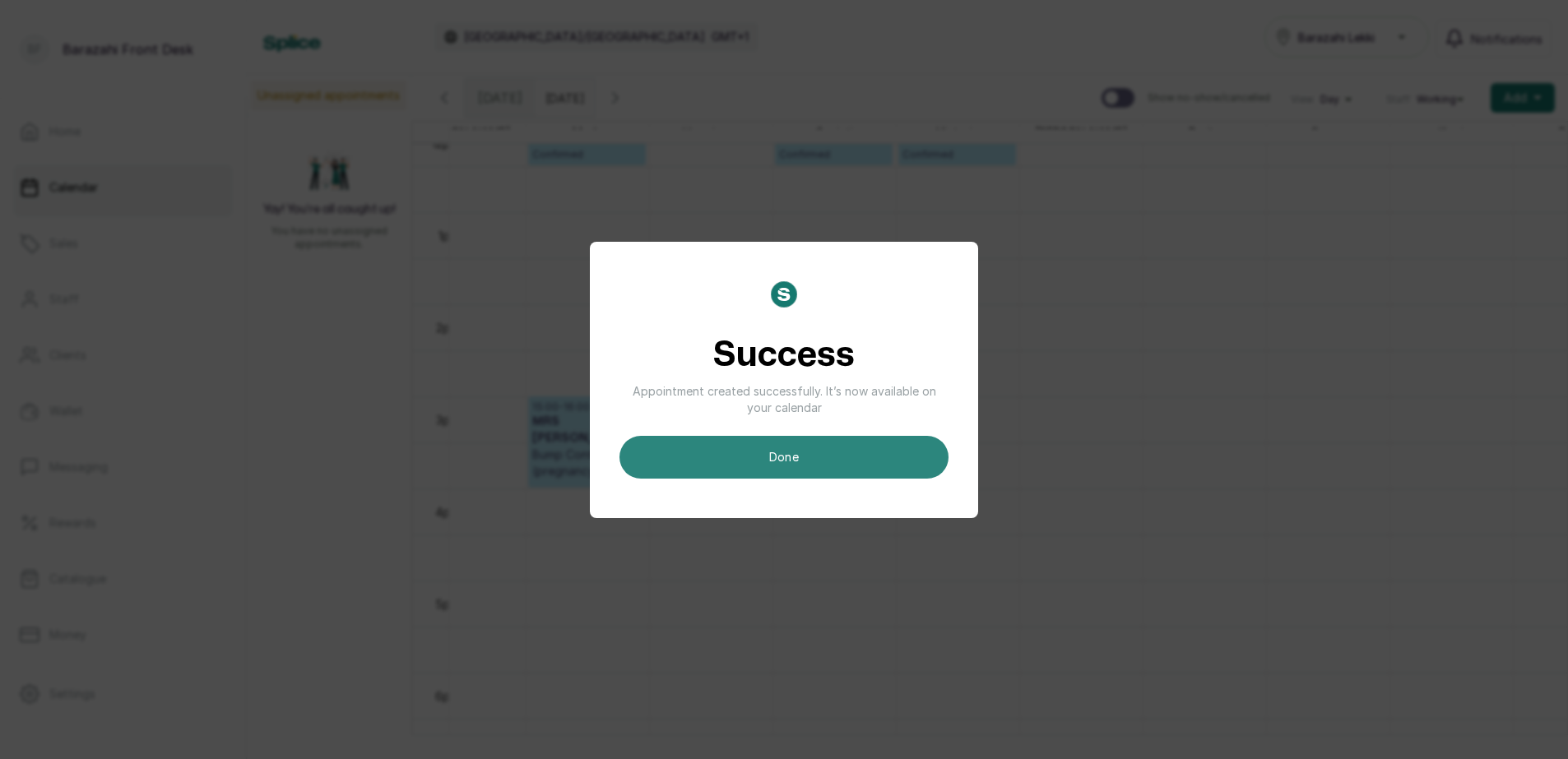
click at [896, 465] on button "done" at bounding box center [783, 458] width 329 height 43
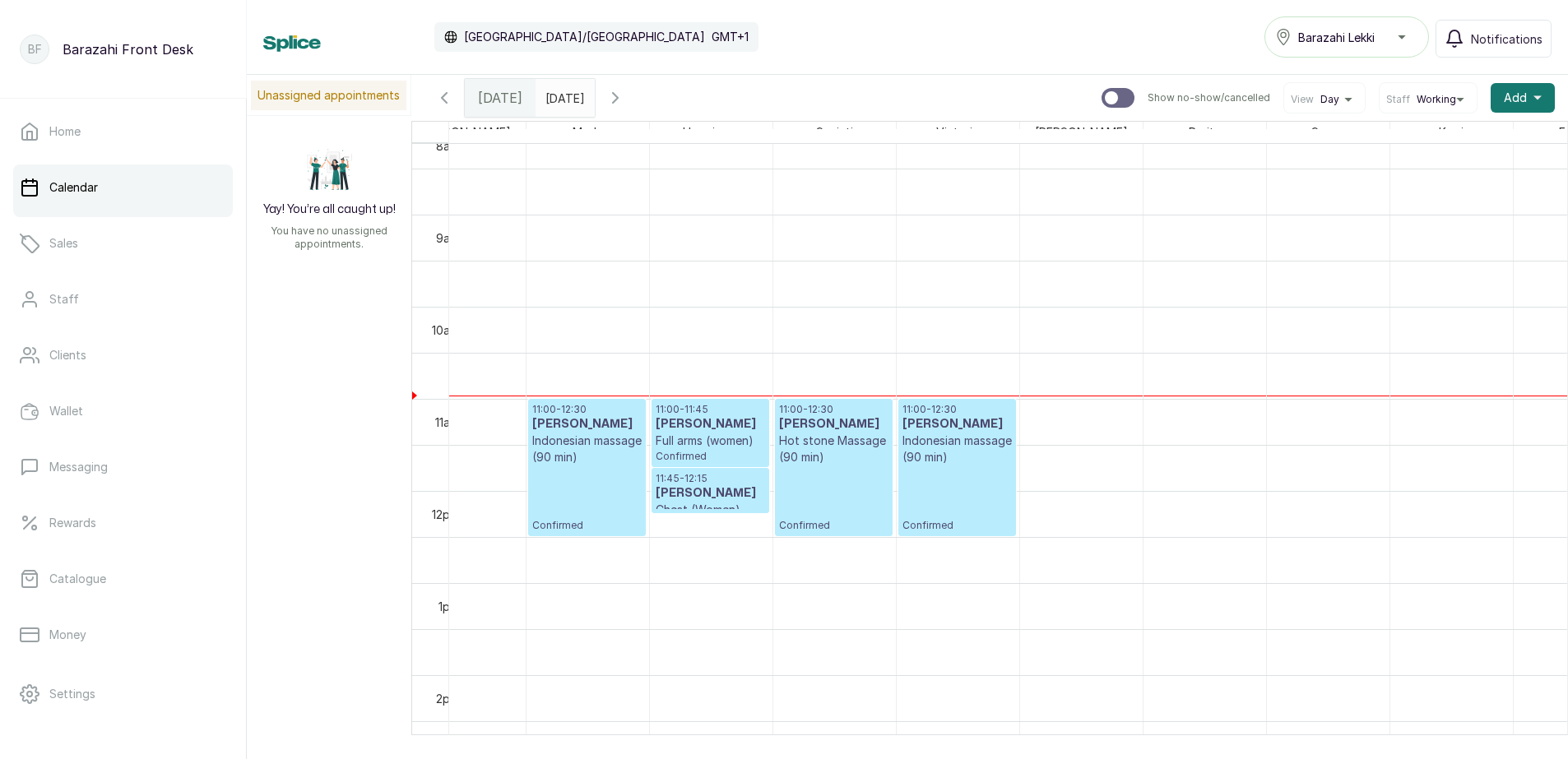
scroll to position [1081, 0]
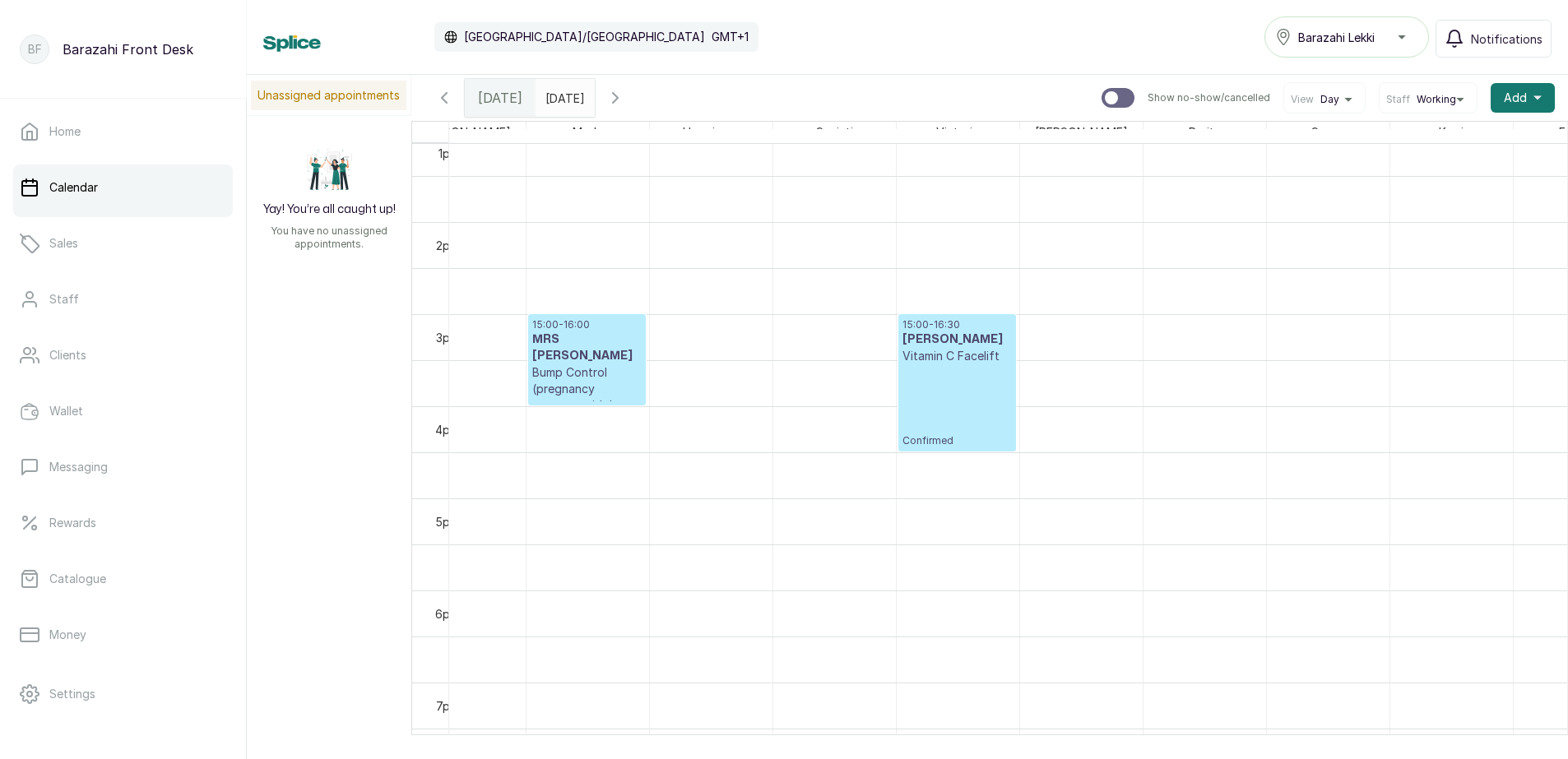
click at [616, 368] on p "Bump Control (pregnancy massage with hot stone) (60 min)" at bounding box center [586, 397] width 110 height 66
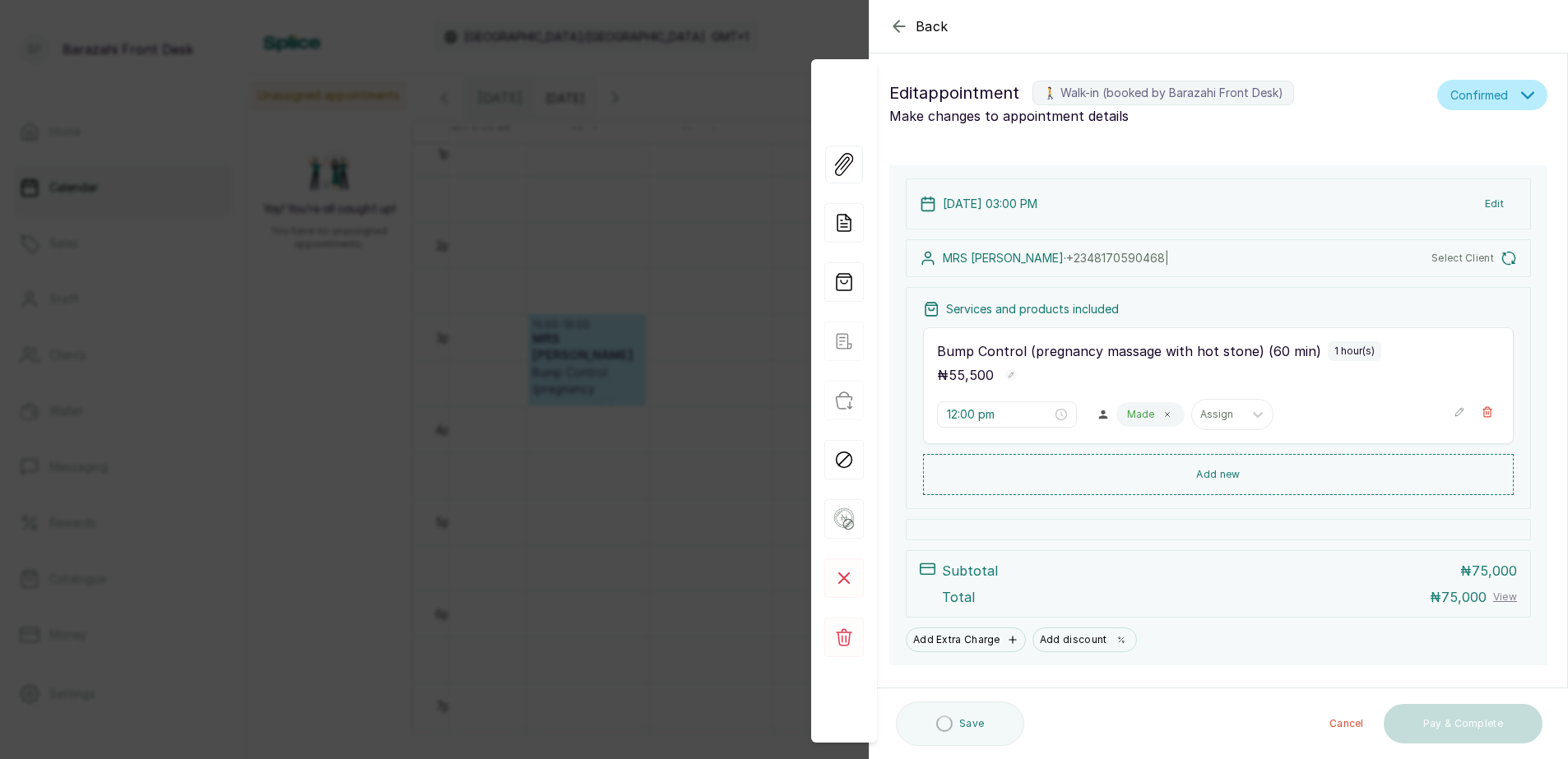
type input "3:00 pm"
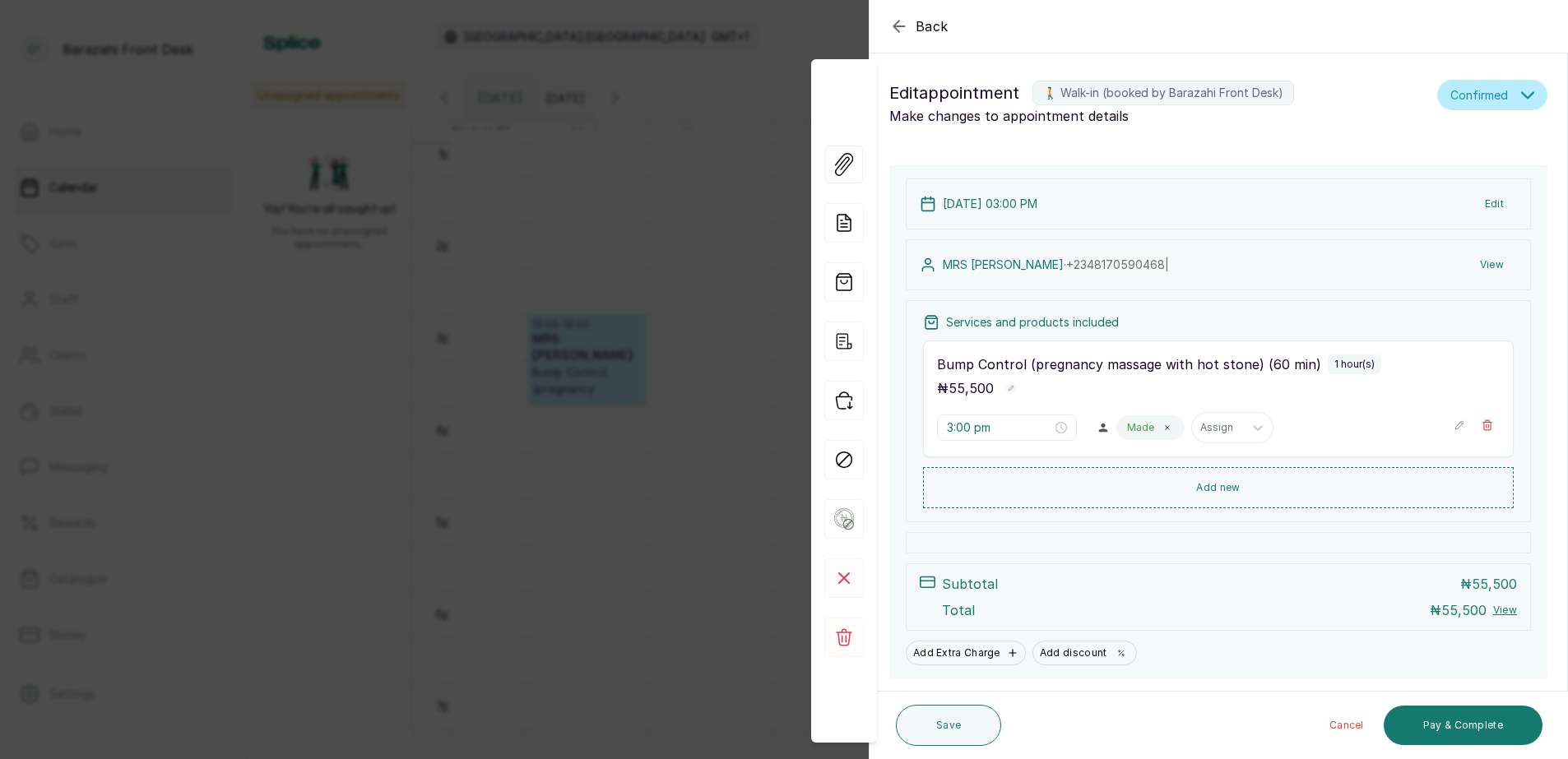
click at [892, 23] on icon "button" at bounding box center [899, 26] width 20 height 20
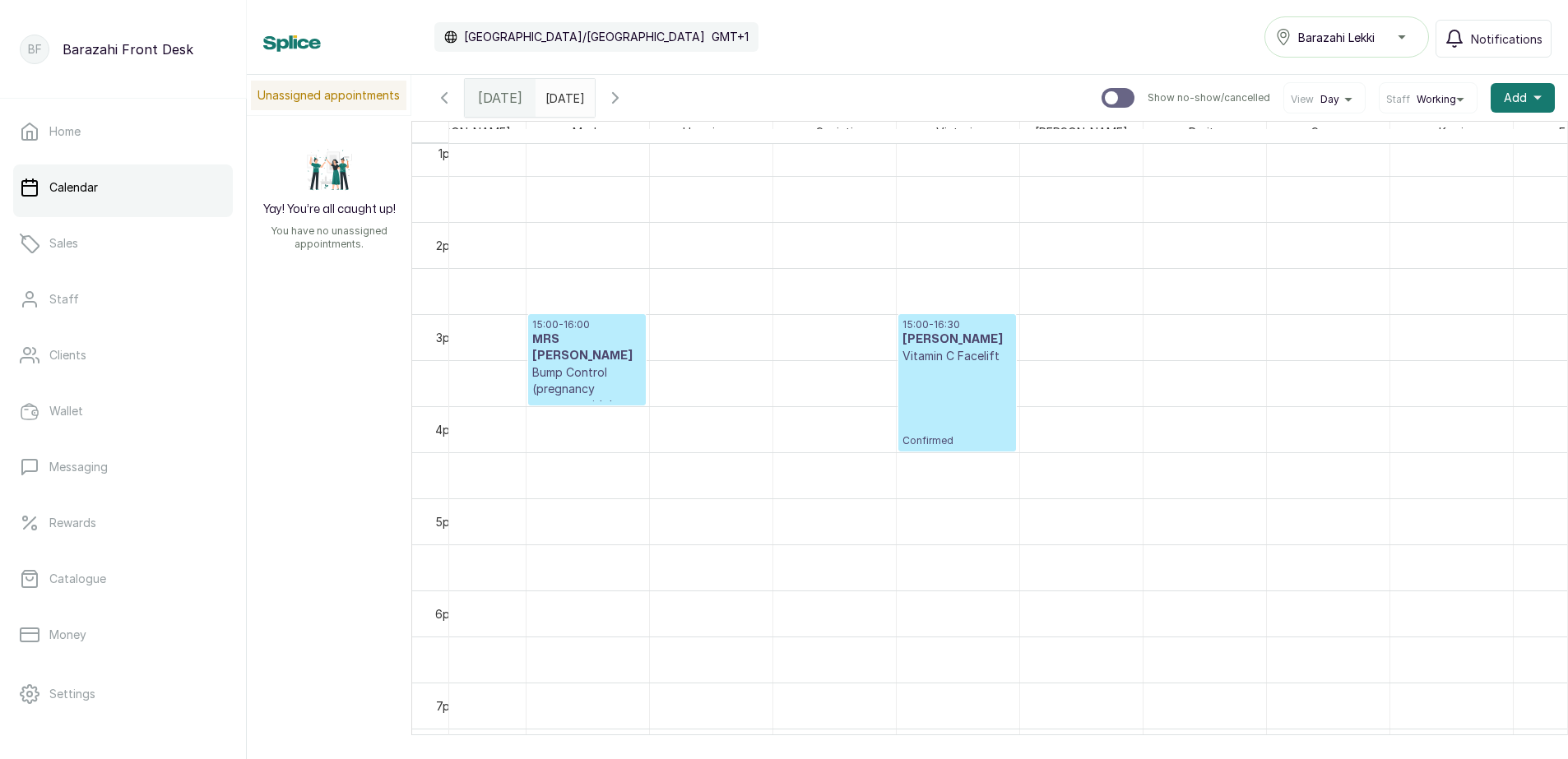
click at [946, 379] on div "15:00 - 16:30 [PERSON_NAME] Vitamin C Facelift Confirmed" at bounding box center [957, 383] width 110 height 130
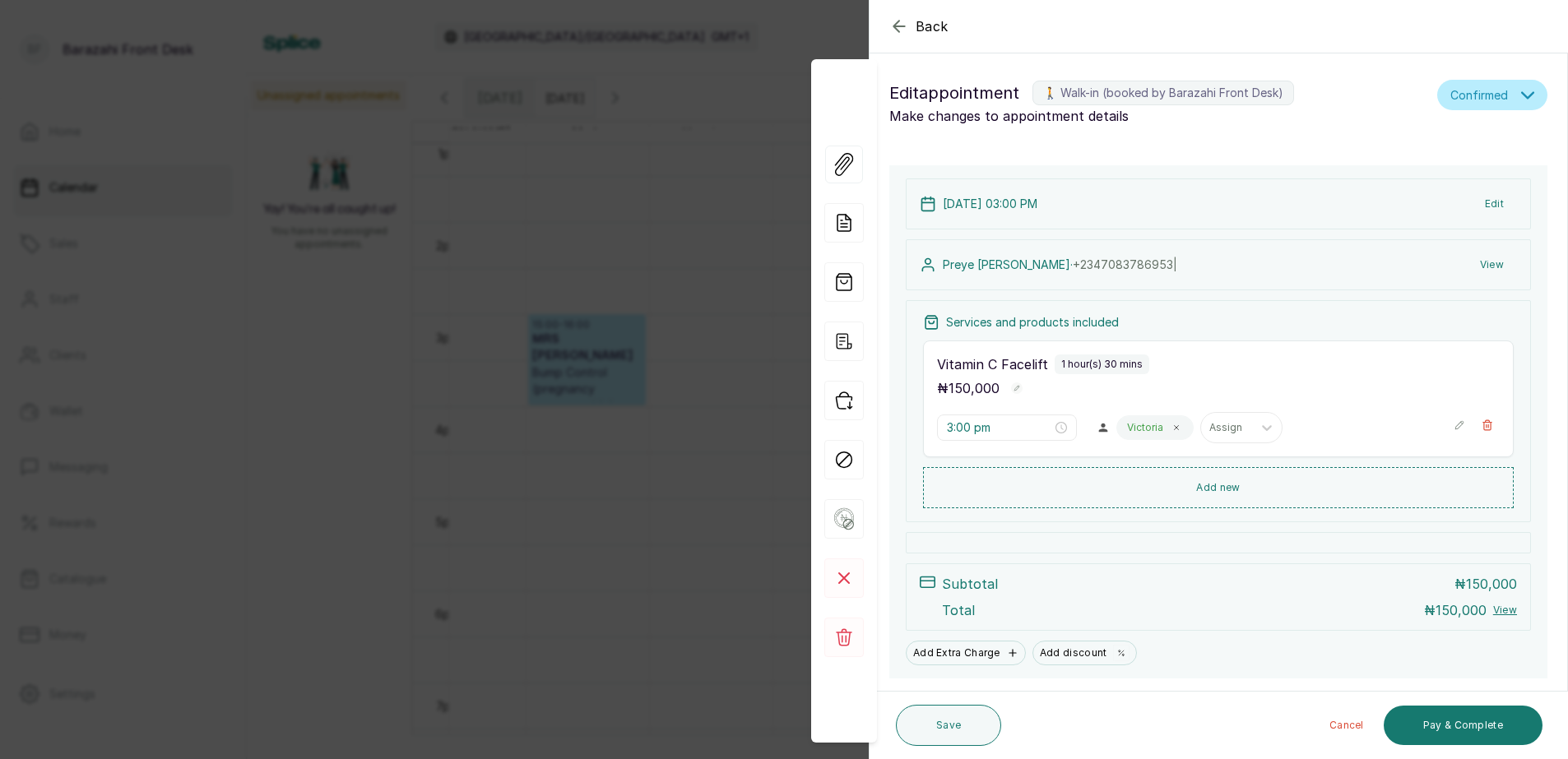
click at [898, 28] on icon "button" at bounding box center [899, 26] width 20 height 20
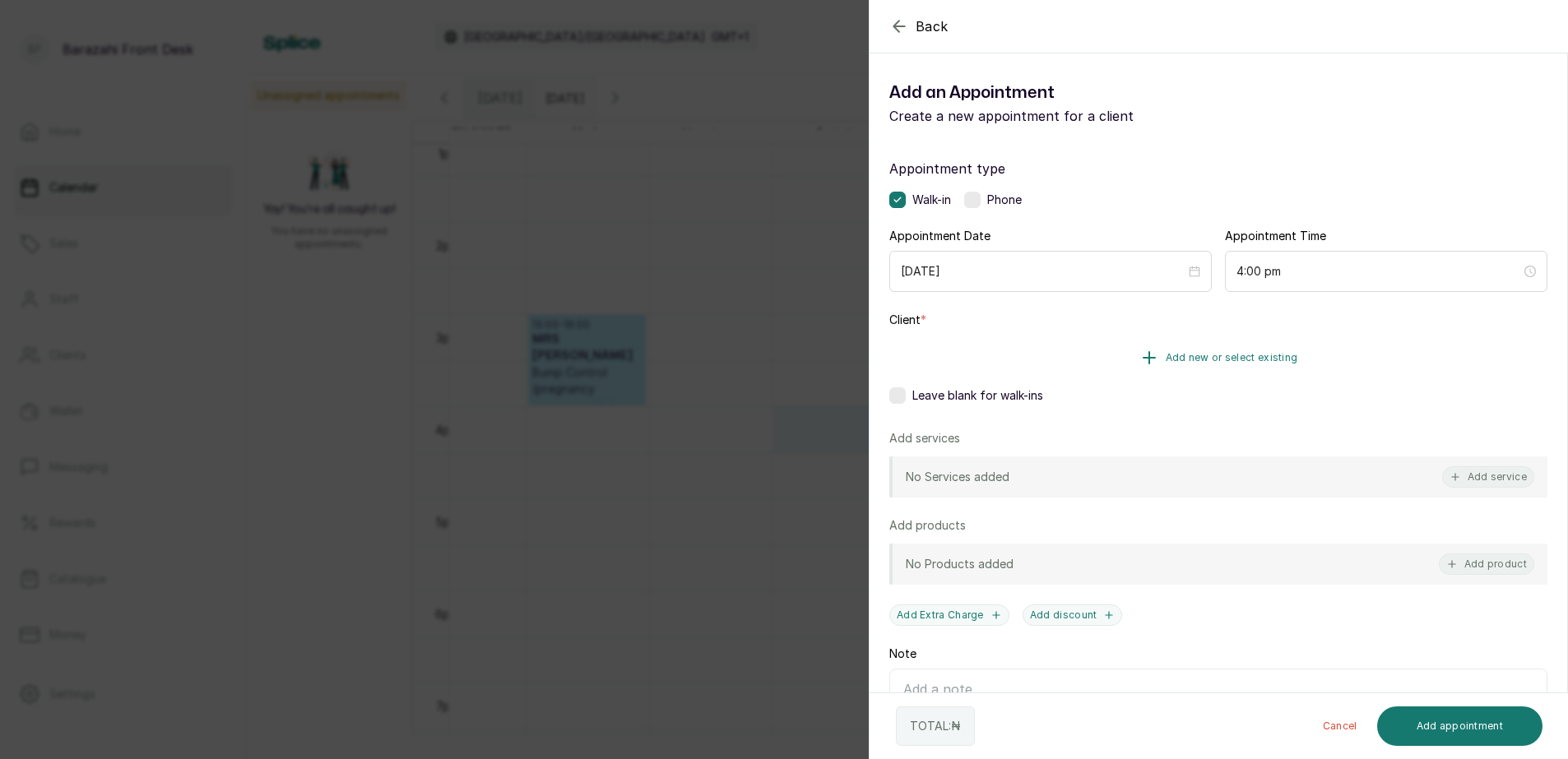
click at [1236, 357] on span "Add new or select existing" at bounding box center [1231, 357] width 132 height 13
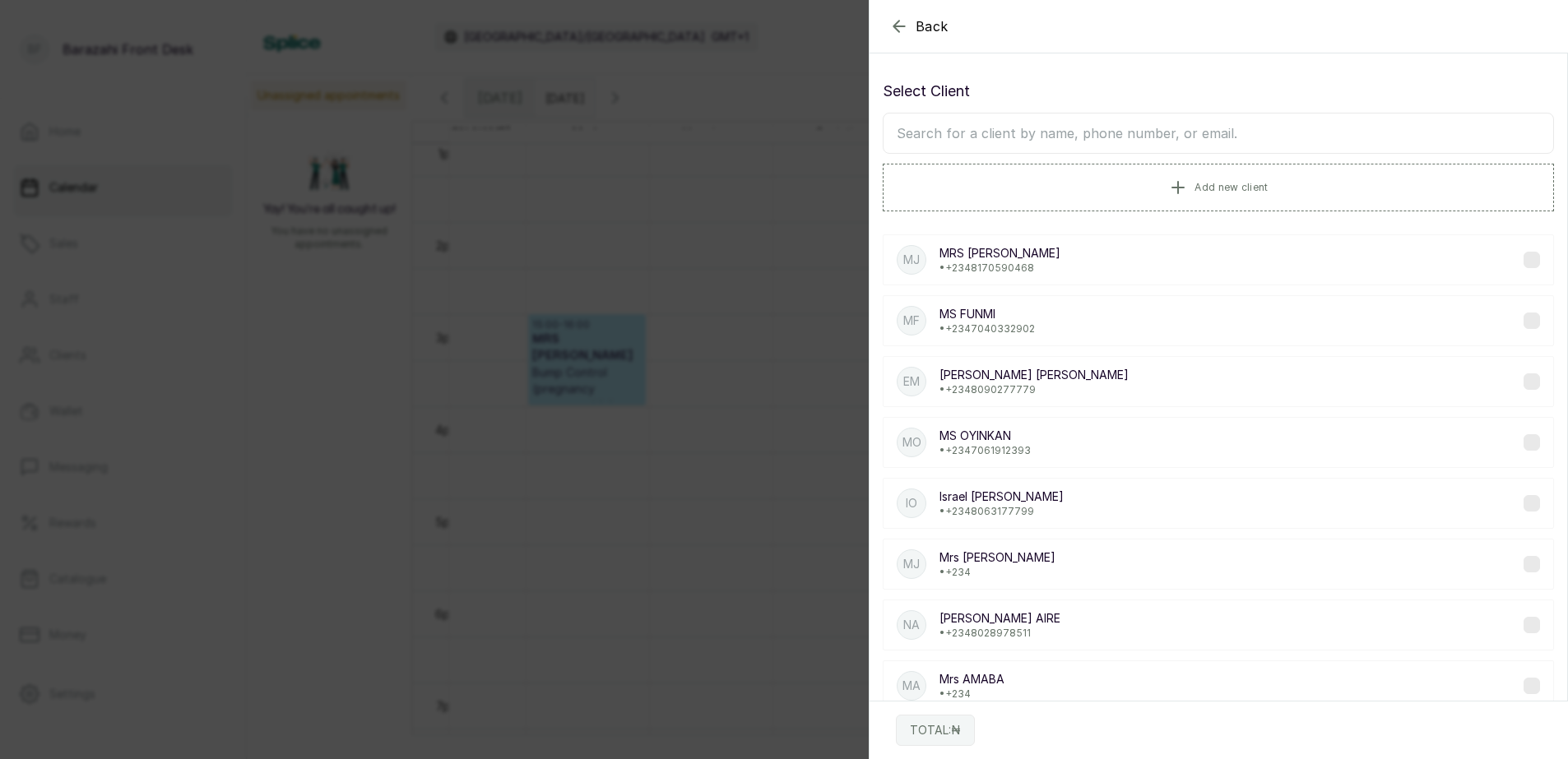
click at [1053, 136] on input "text" at bounding box center [1217, 134] width 671 height 41
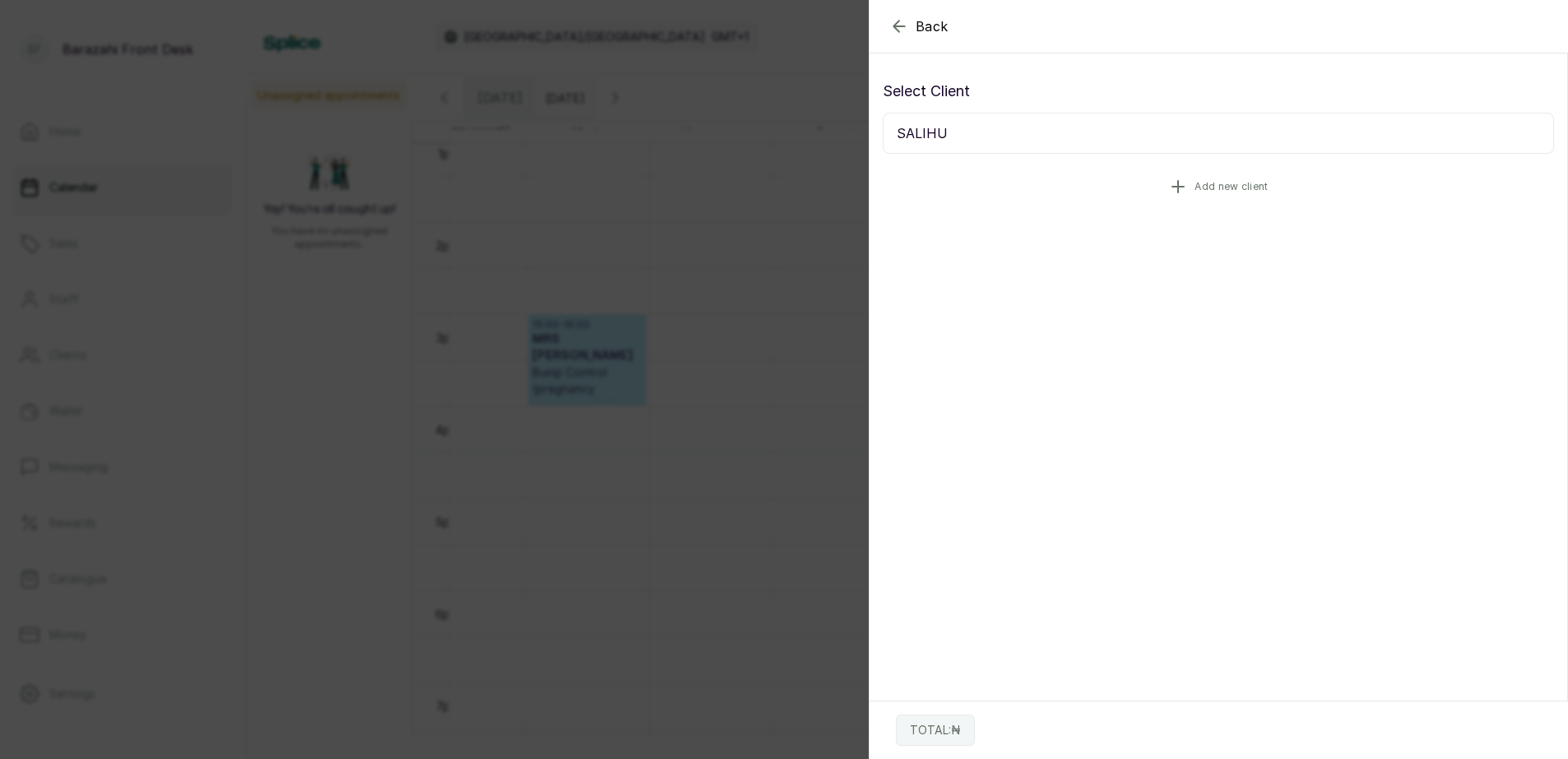
type input "SALIHU"
click at [1204, 186] on span "Add new client" at bounding box center [1230, 187] width 73 height 13
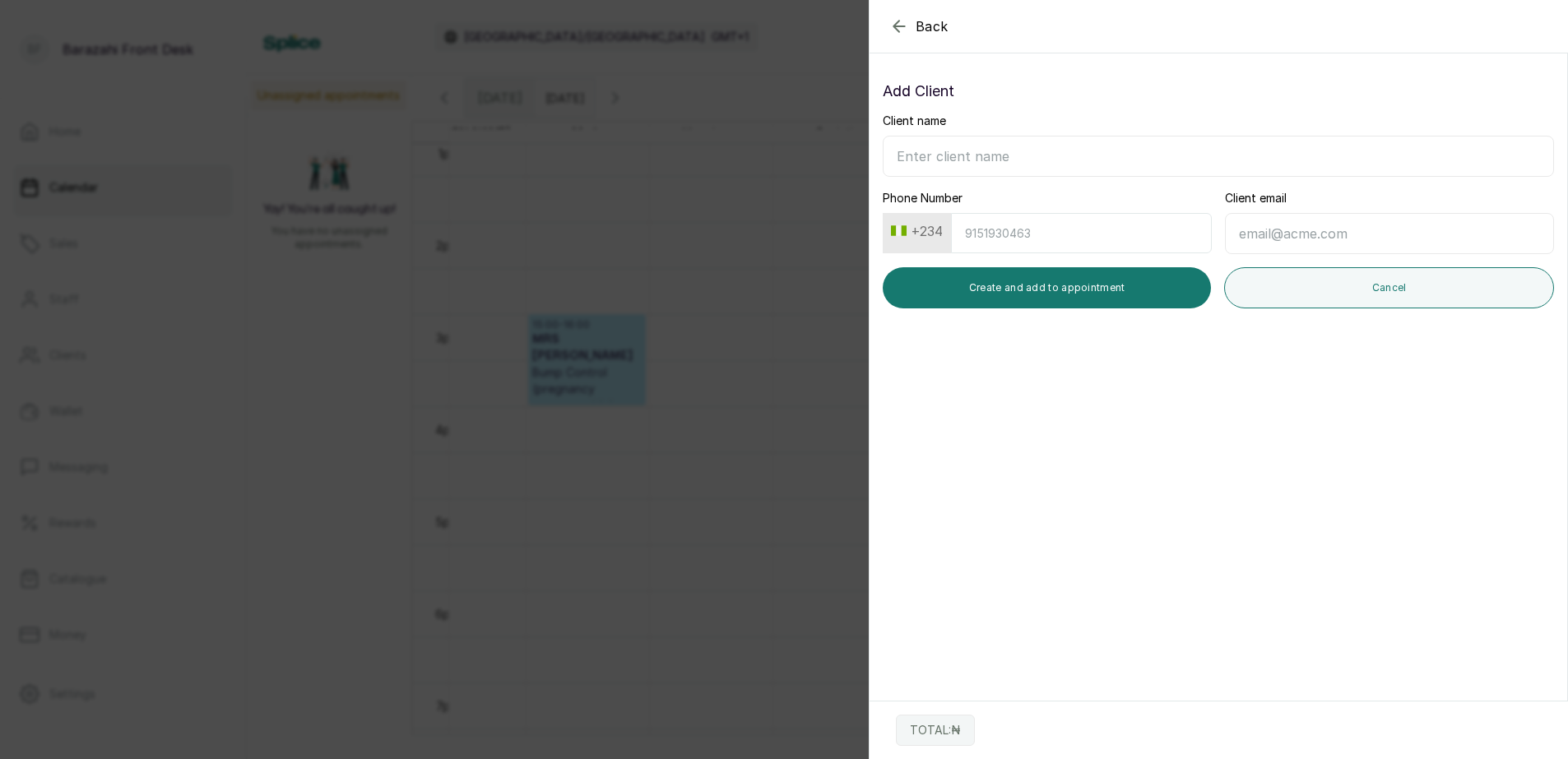
click at [1022, 155] on input "Client name" at bounding box center [1217, 156] width 671 height 41
type input "[PERSON_NAME]"
click at [1163, 233] on input "Phone Number" at bounding box center [1081, 233] width 261 height 41
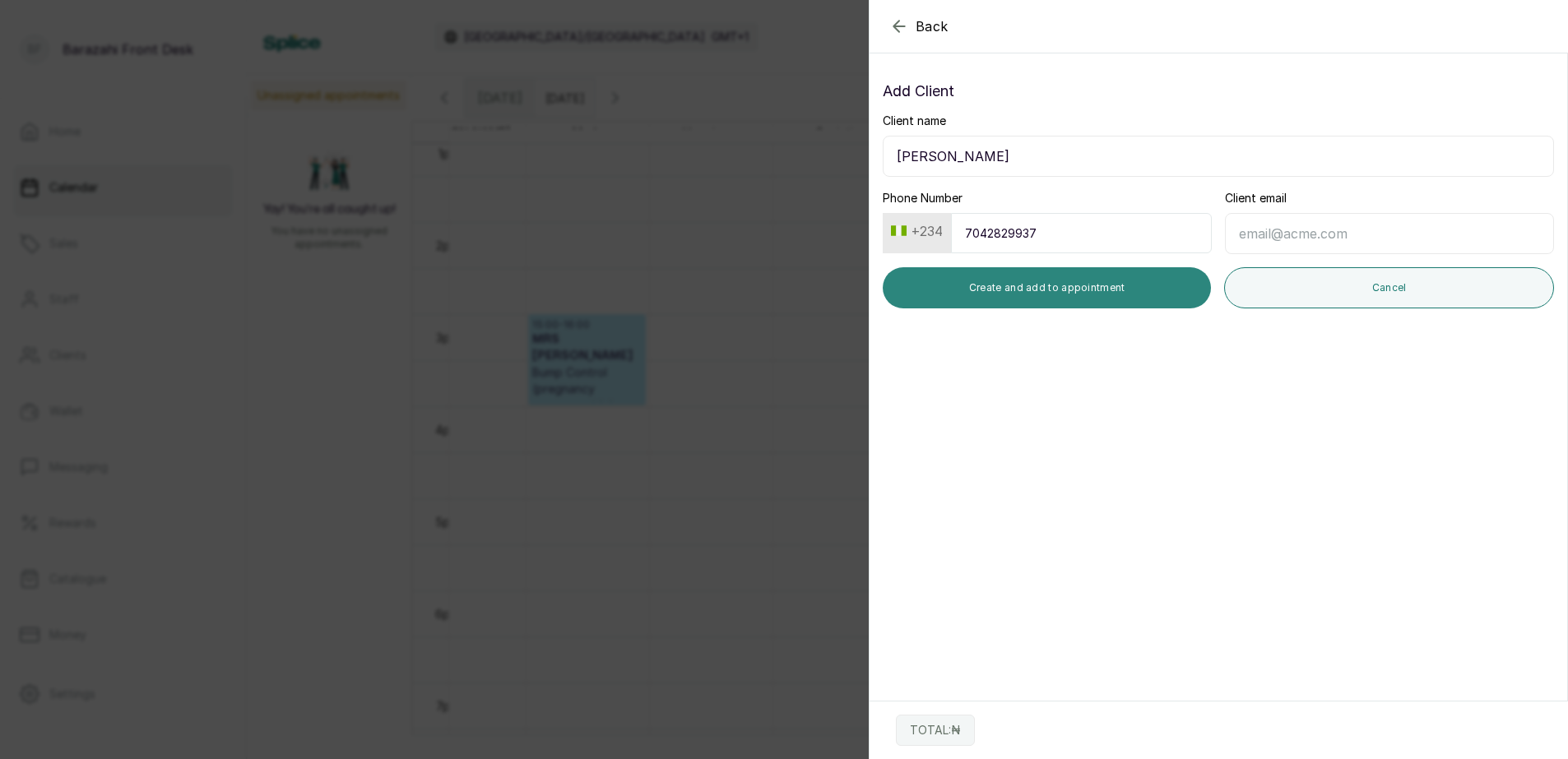
type input "7042829937"
click at [1097, 279] on button "Create and add to appointment" at bounding box center [1046, 288] width 328 height 41
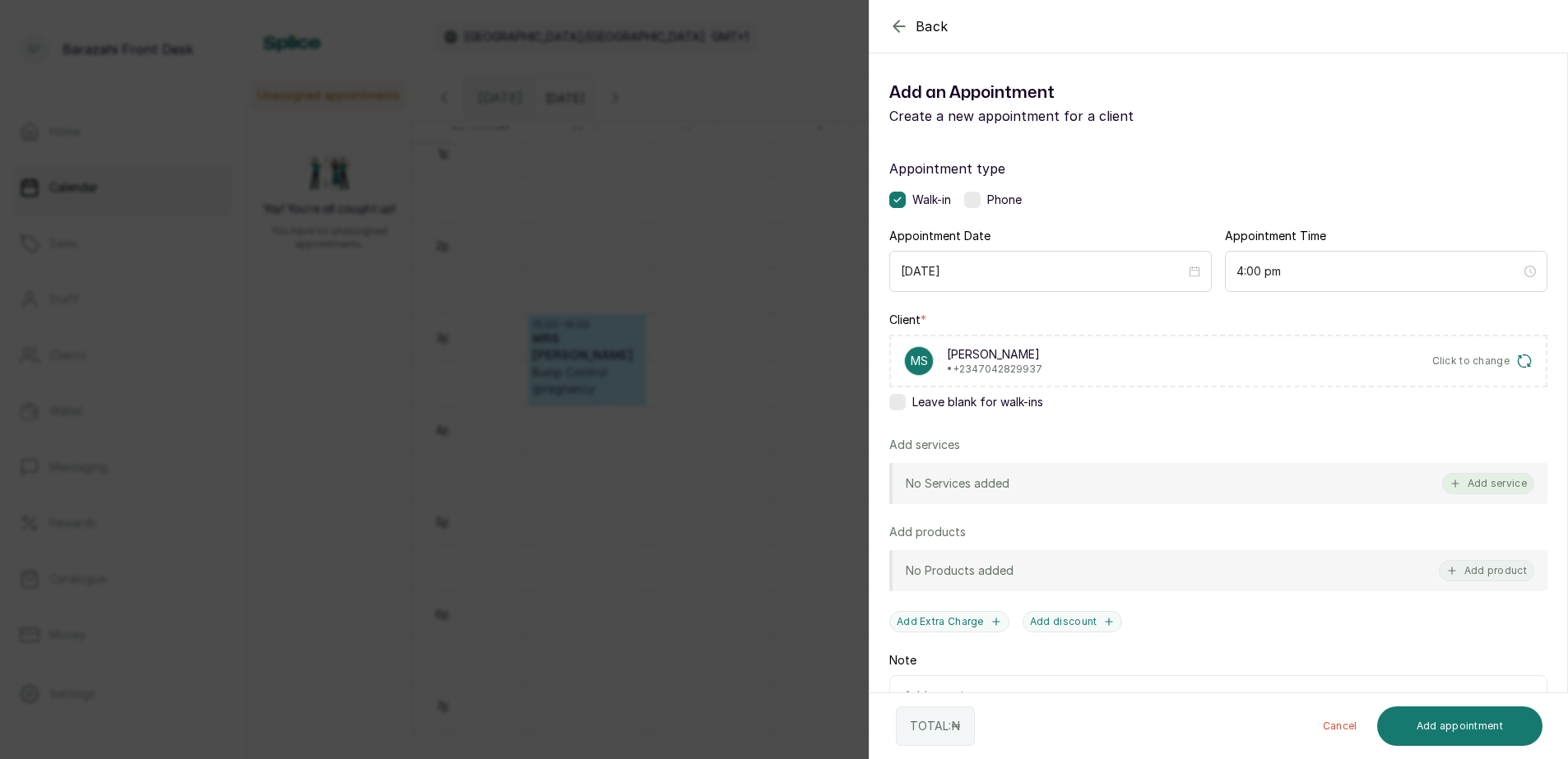
click at [1476, 487] on button "Add service" at bounding box center [1488, 484] width 92 height 22
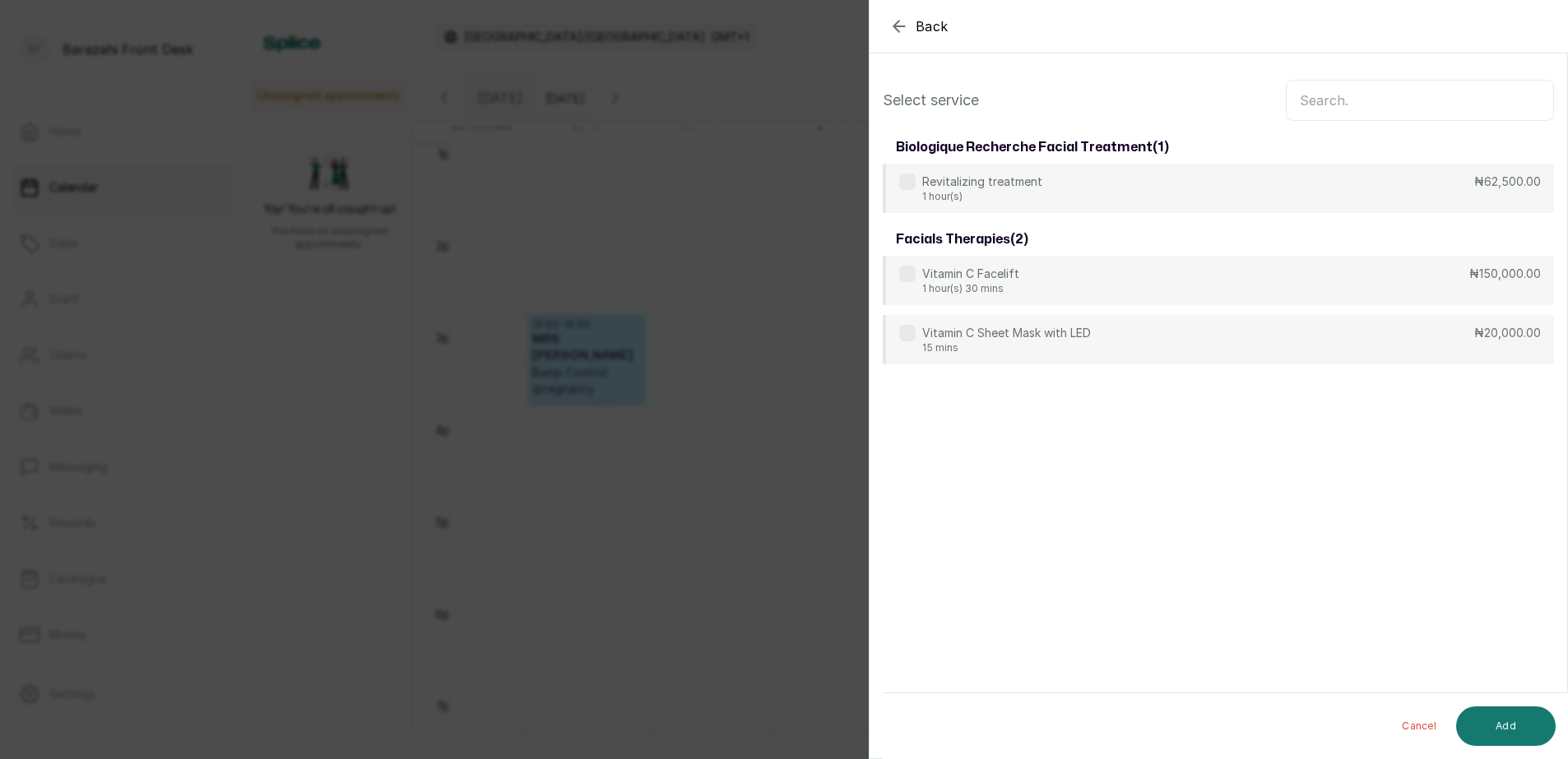
click at [1355, 102] on input "text" at bounding box center [1419, 100] width 269 height 41
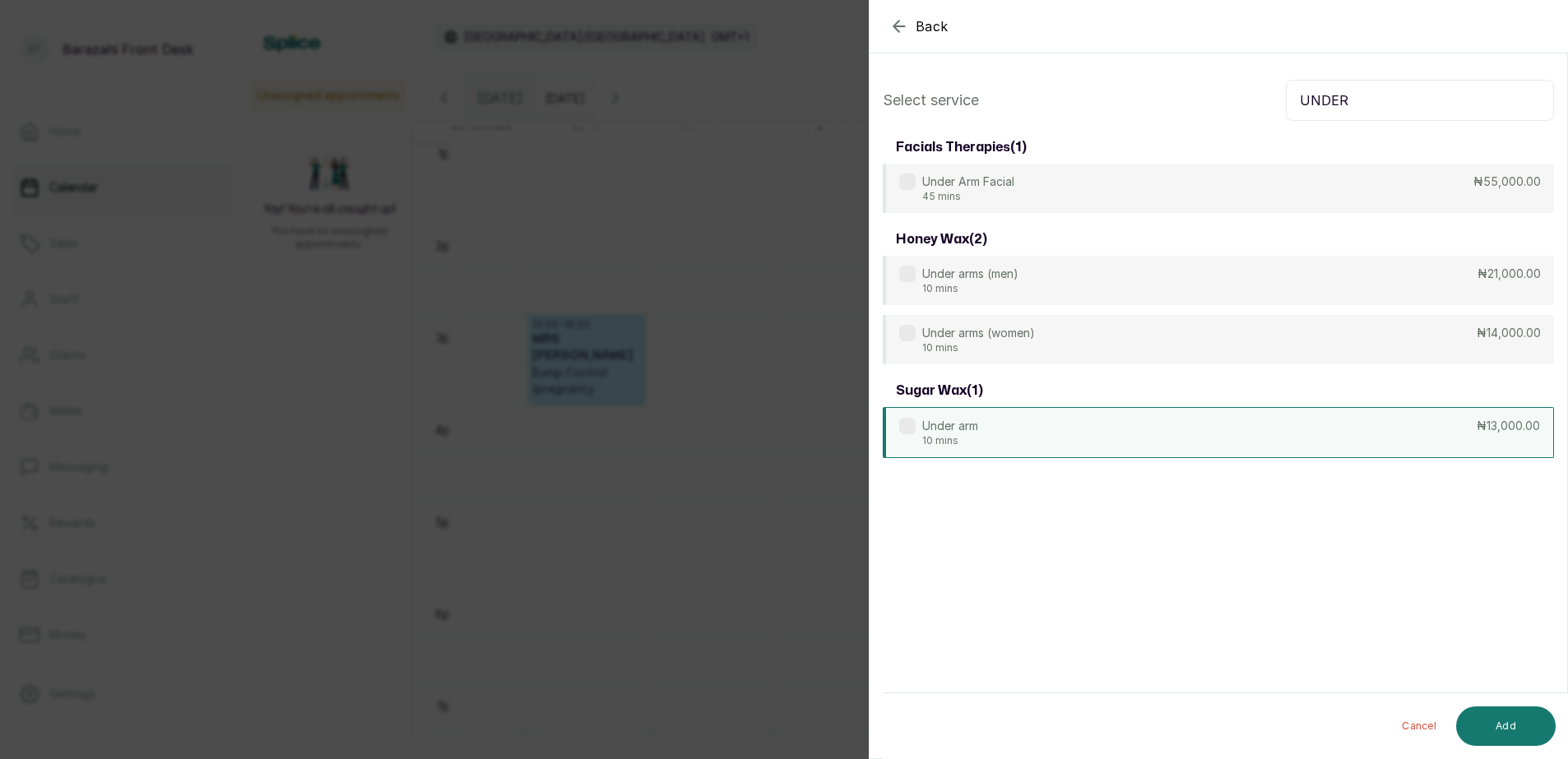
type input "UNDER"
click at [1233, 435] on div "Under arm 10 mins ₦13,000.00" at bounding box center [1217, 433] width 671 height 51
click at [1495, 715] on button "Add" at bounding box center [1505, 726] width 99 height 40
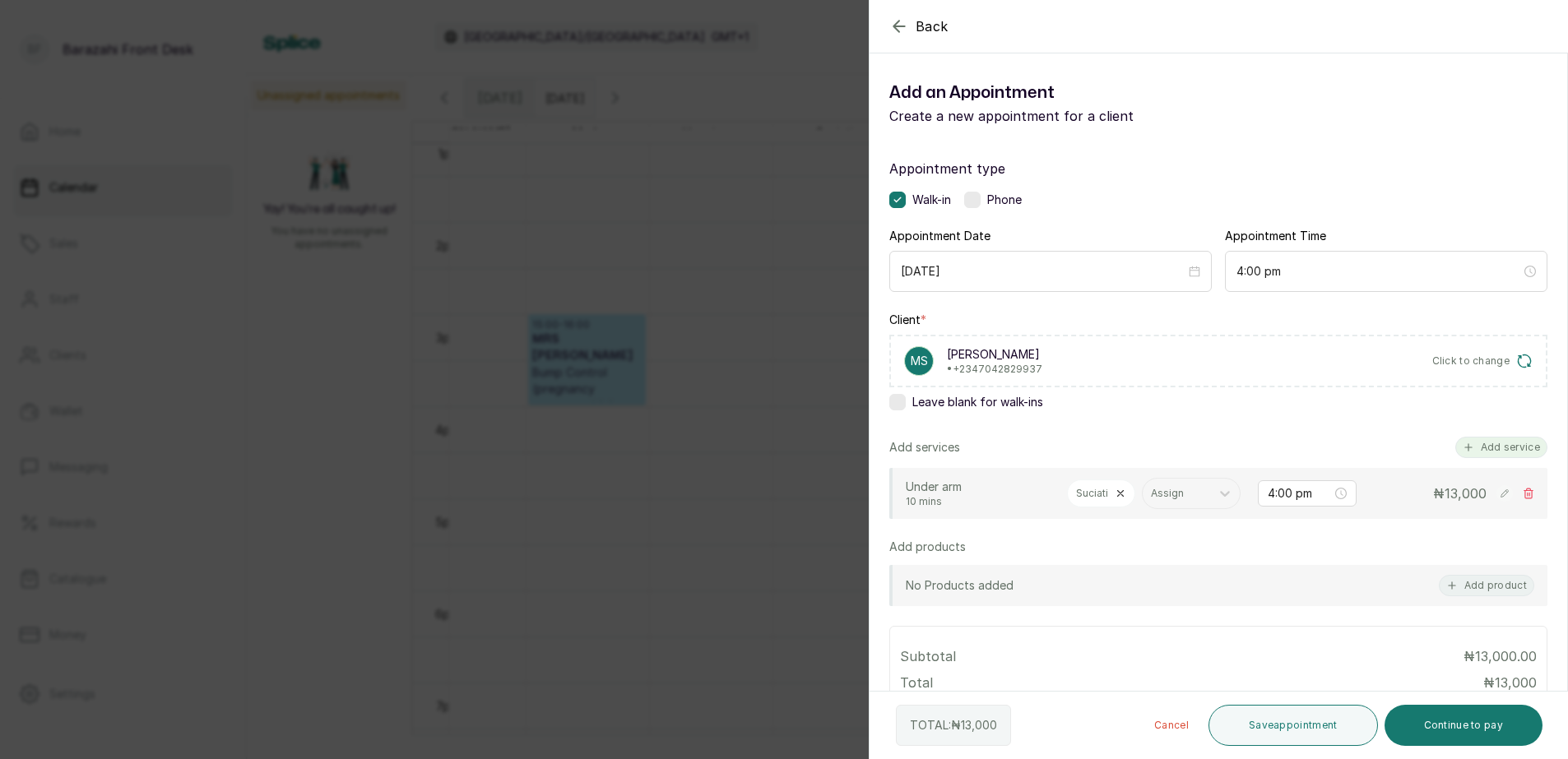
click at [1486, 447] on button "Add service" at bounding box center [1502, 447] width 92 height 22
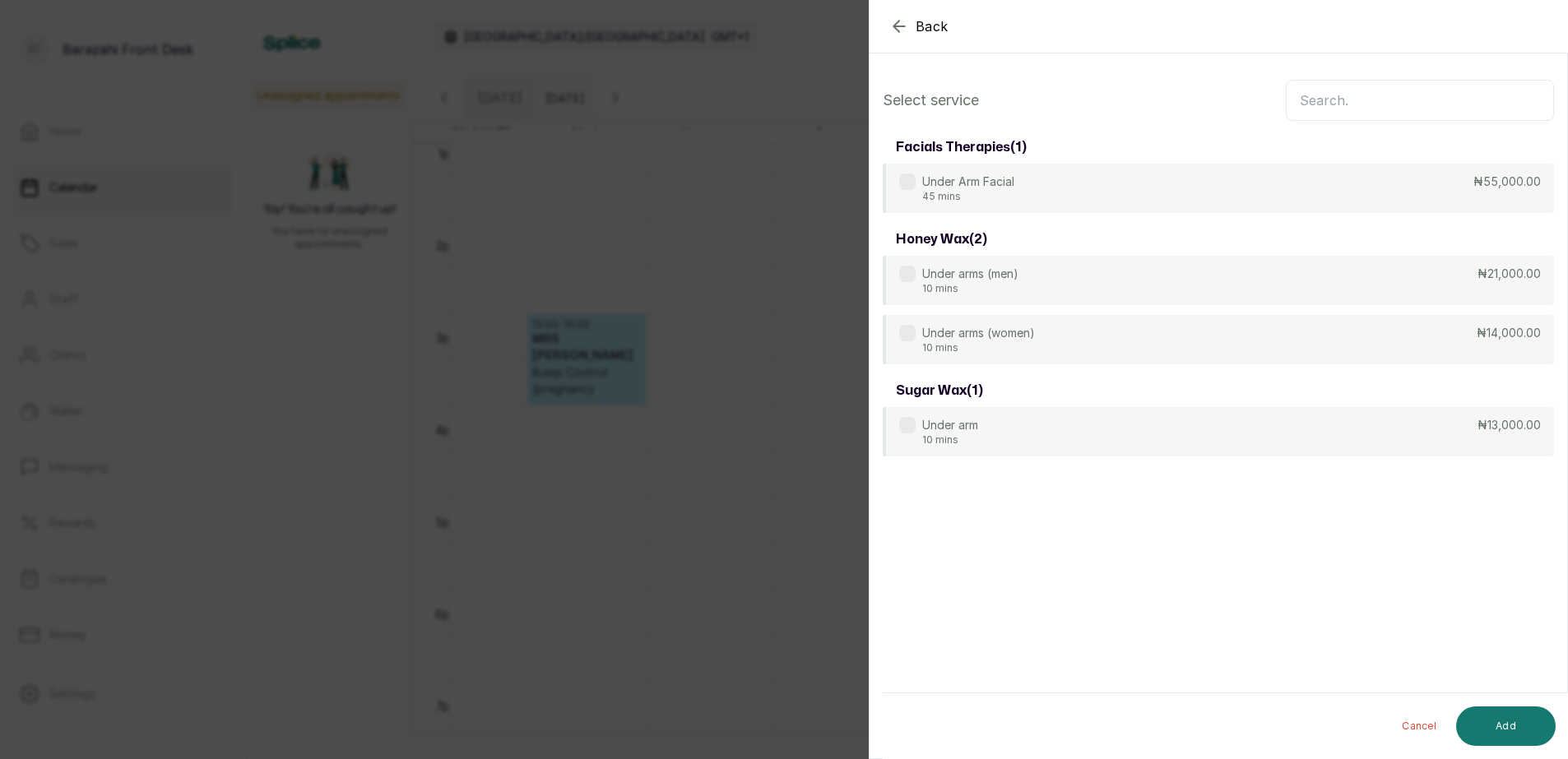
click at [1358, 99] on input "text" at bounding box center [1419, 100] width 269 height 41
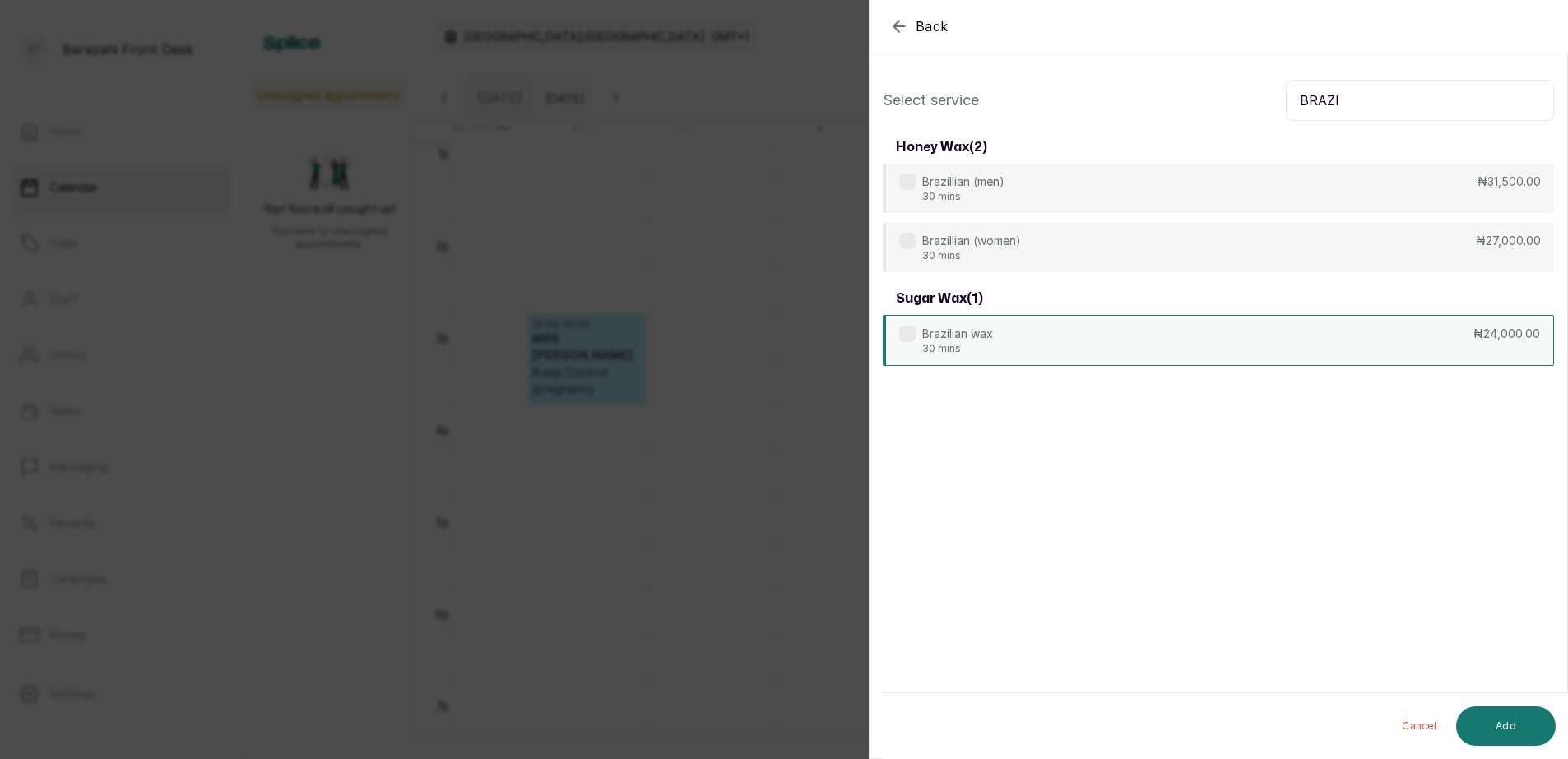
type input "BRAZI"
click at [1316, 332] on div "Brazilian wax 30 mins ₦24,000.00" at bounding box center [1217, 340] width 671 height 51
click at [1502, 726] on button "Add" at bounding box center [1505, 726] width 99 height 40
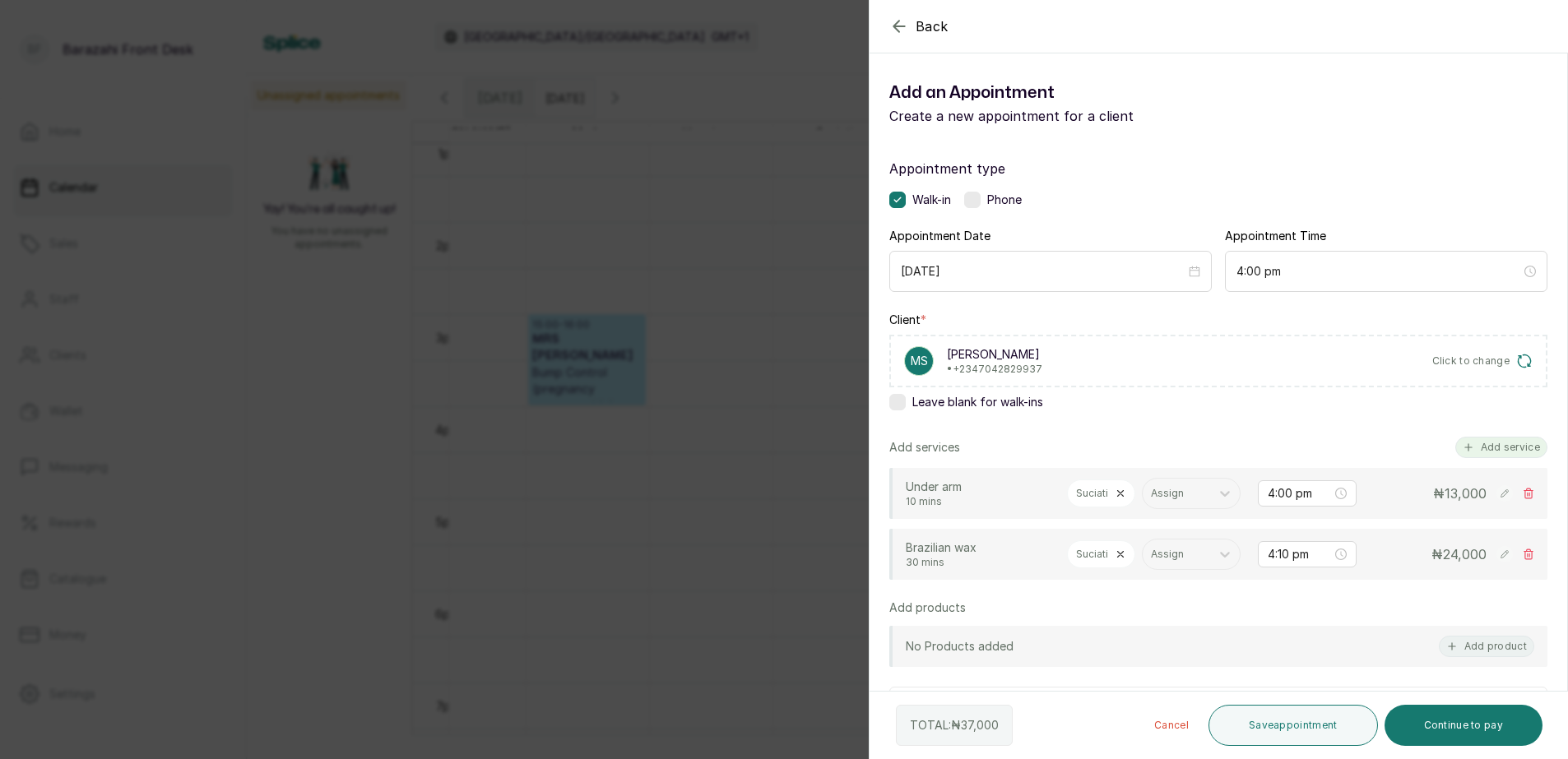
click at [1508, 449] on button "Add service" at bounding box center [1502, 447] width 92 height 22
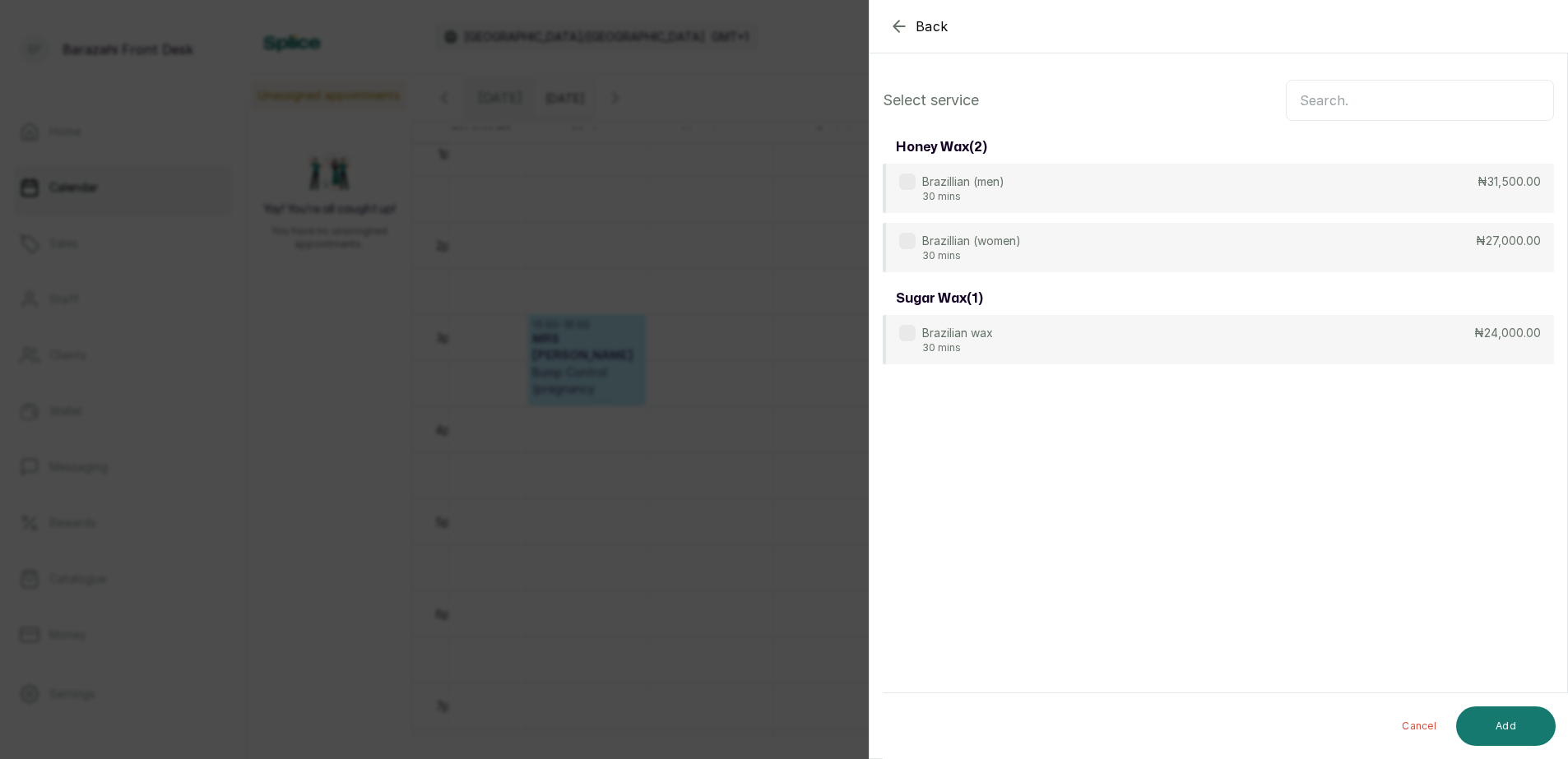
click at [1396, 96] on input "text" at bounding box center [1419, 100] width 269 height 41
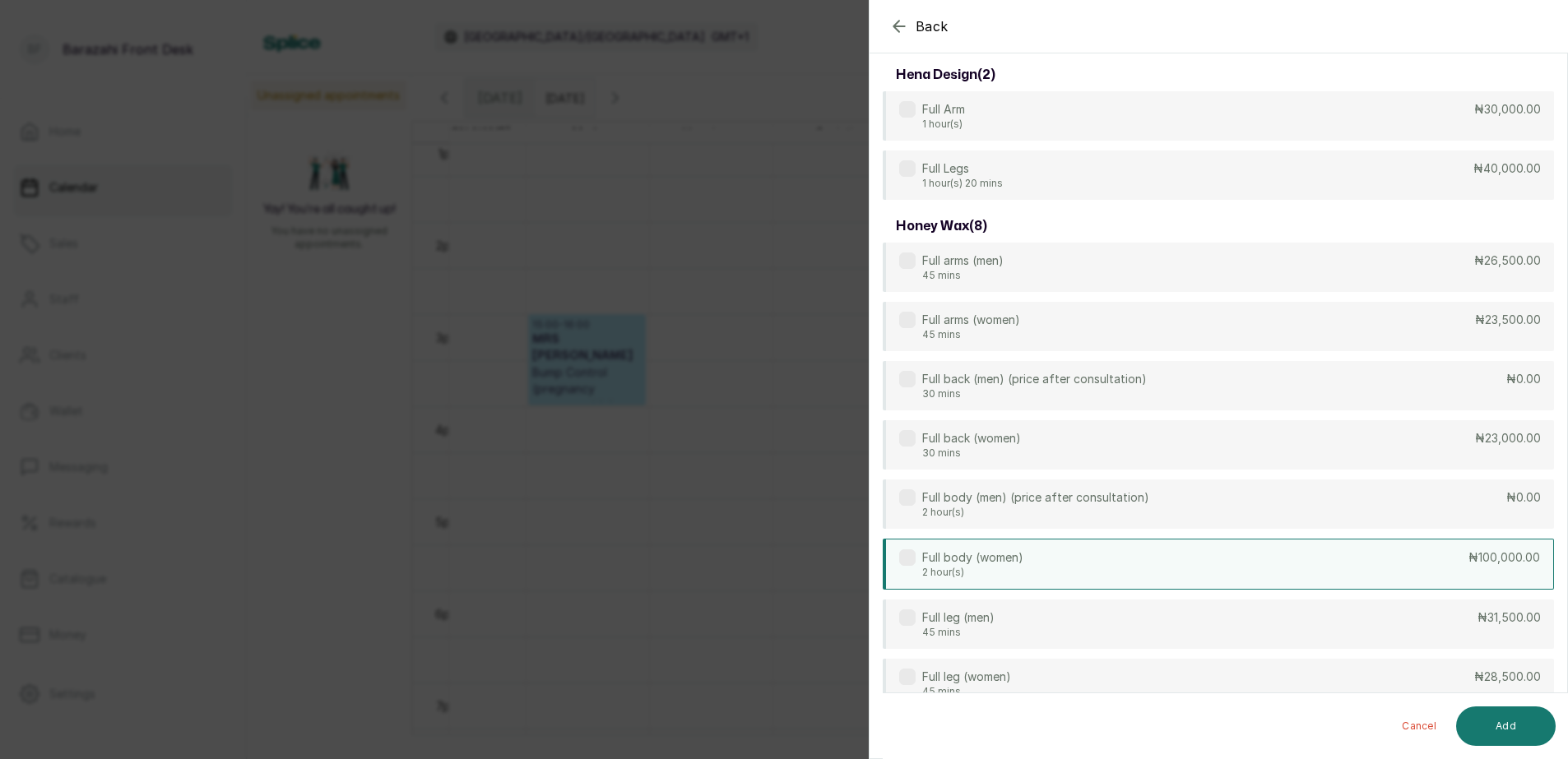
scroll to position [247, 0]
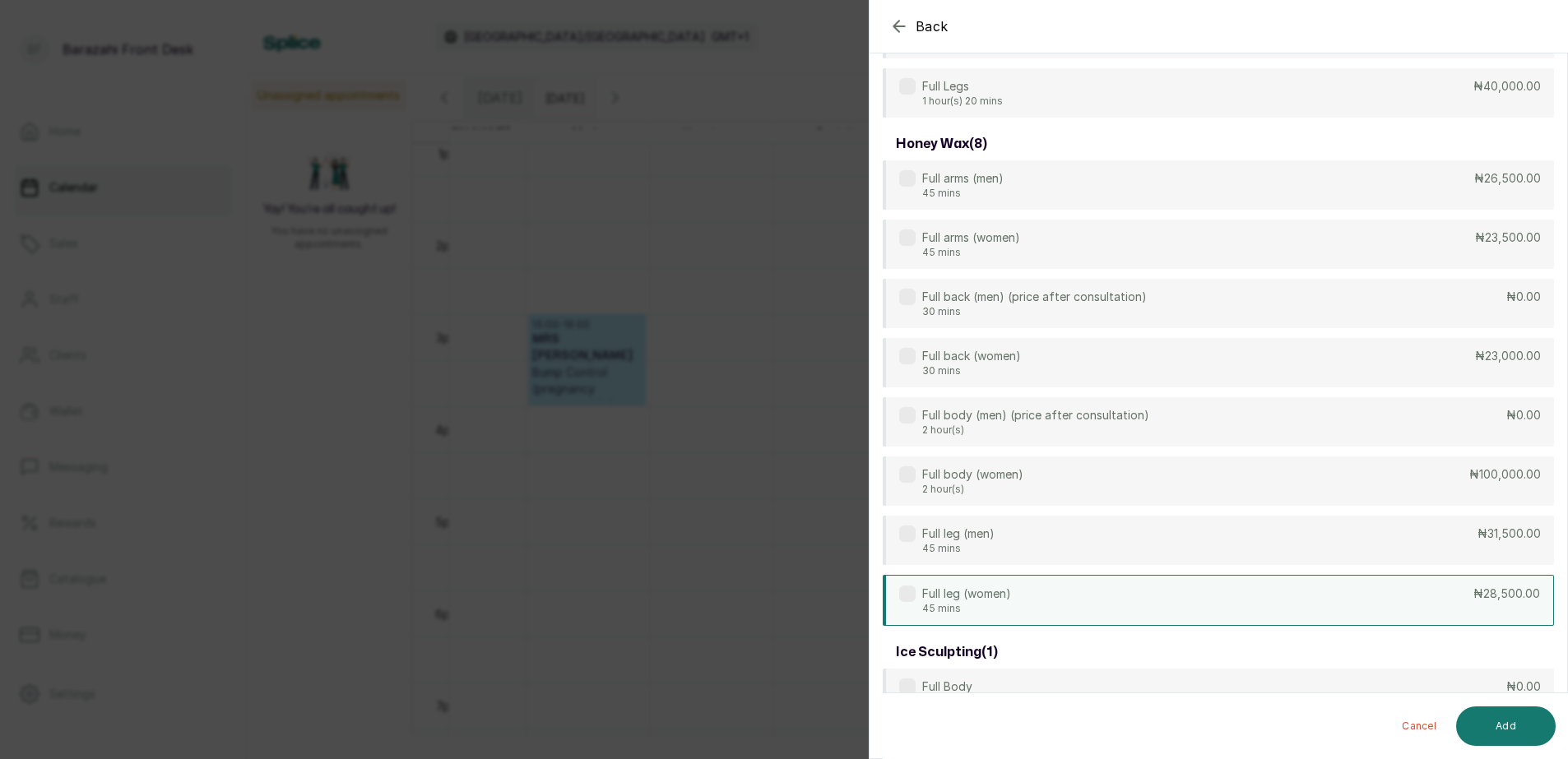
type input "FULL"
click at [1110, 598] on div "Full leg (women) 45 mins ₦28,500.00" at bounding box center [1217, 600] width 671 height 51
click at [901, 584] on div "Full leg (women) 45 mins ₦28,500.00" at bounding box center [1217, 600] width 671 height 51
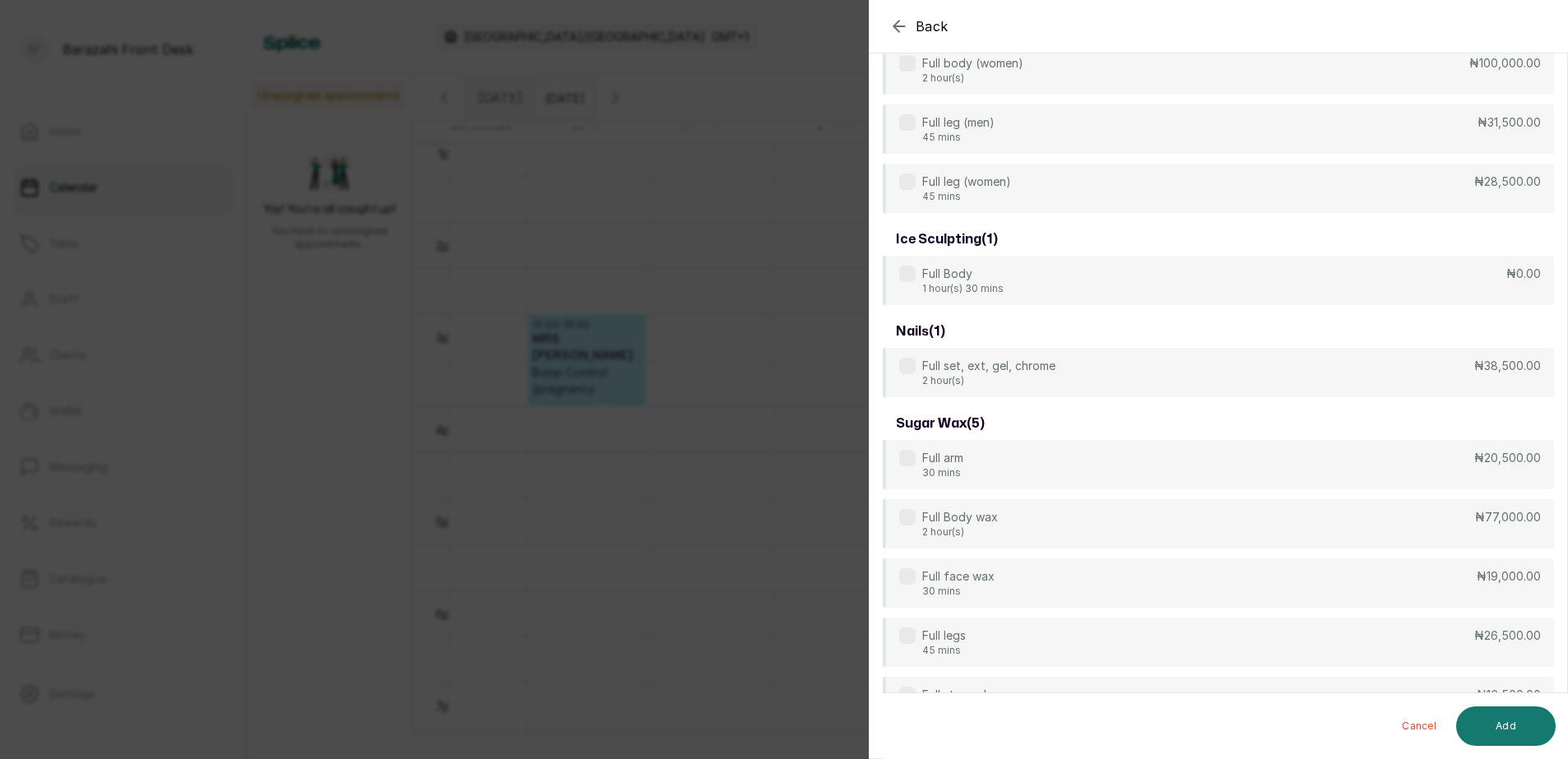
scroll to position [741, 0]
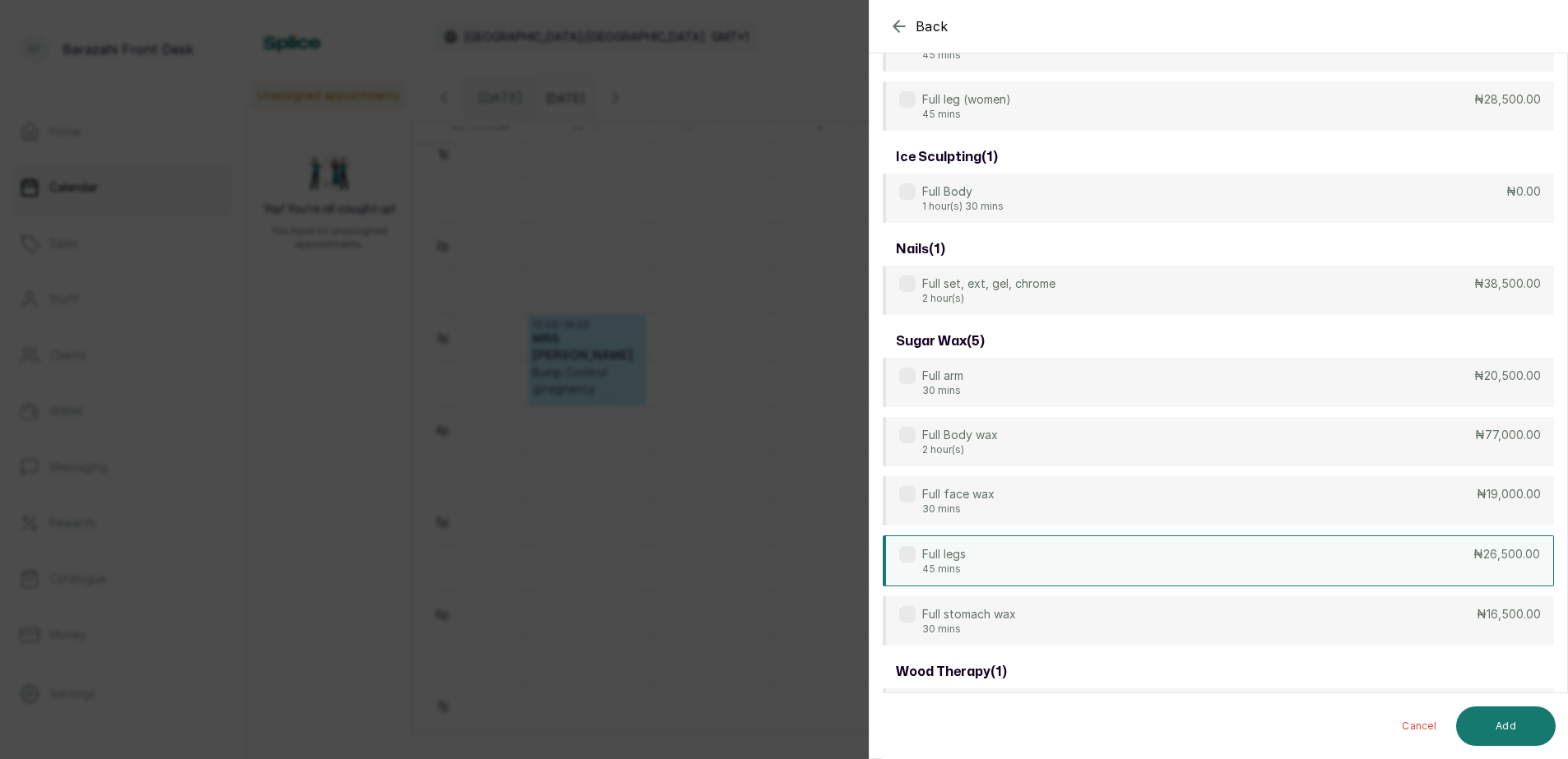
click at [1041, 564] on div "Full legs 45 mins ₦26,500.00" at bounding box center [1217, 560] width 671 height 51
click at [1473, 722] on button "Add" at bounding box center [1505, 726] width 99 height 40
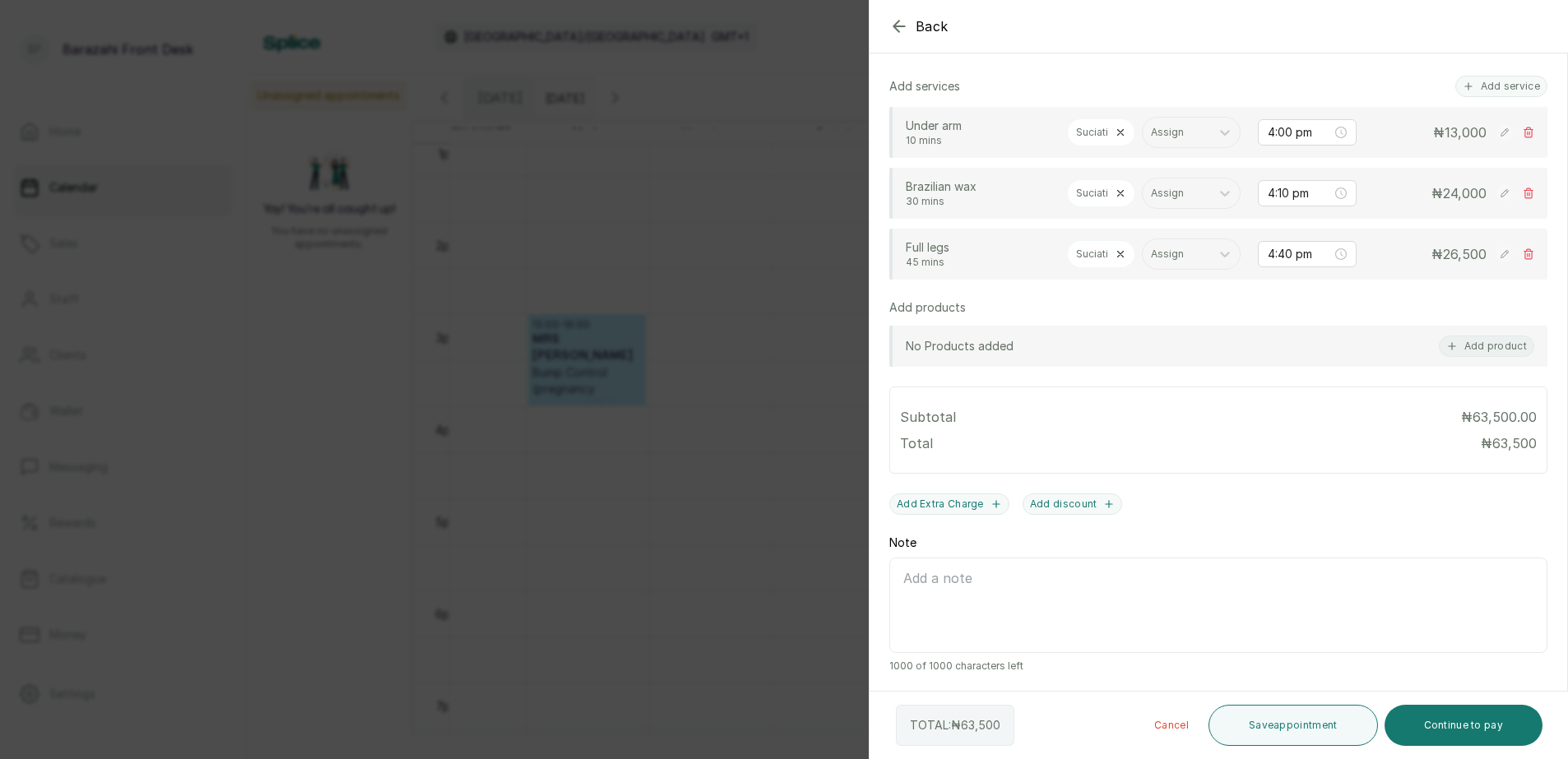
scroll to position [300, 0]
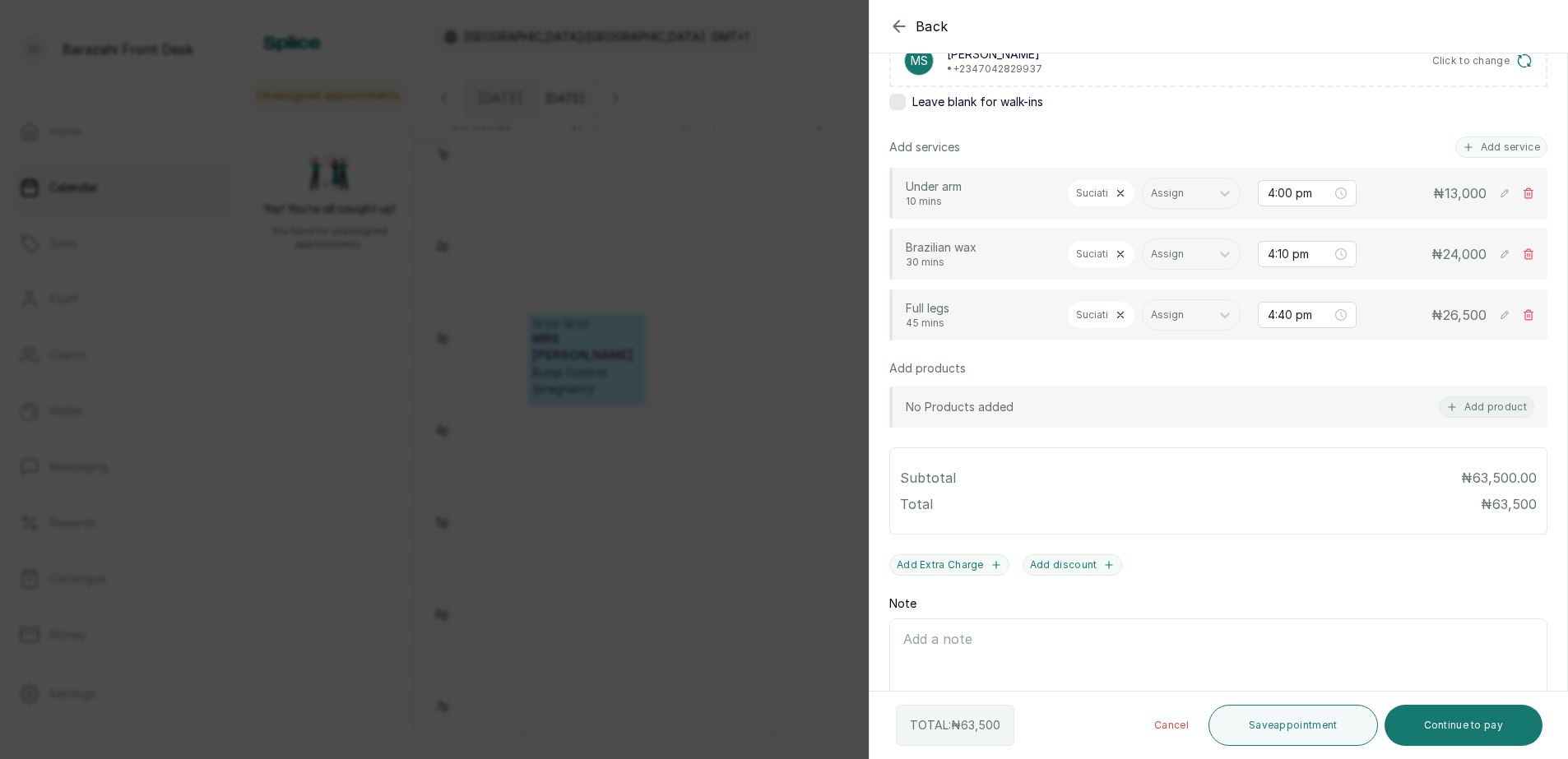
click at [1117, 187] on icon at bounding box center [1120, 193] width 11 height 11
click at [1138, 197] on div at bounding box center [1150, 193] width 29 height 29
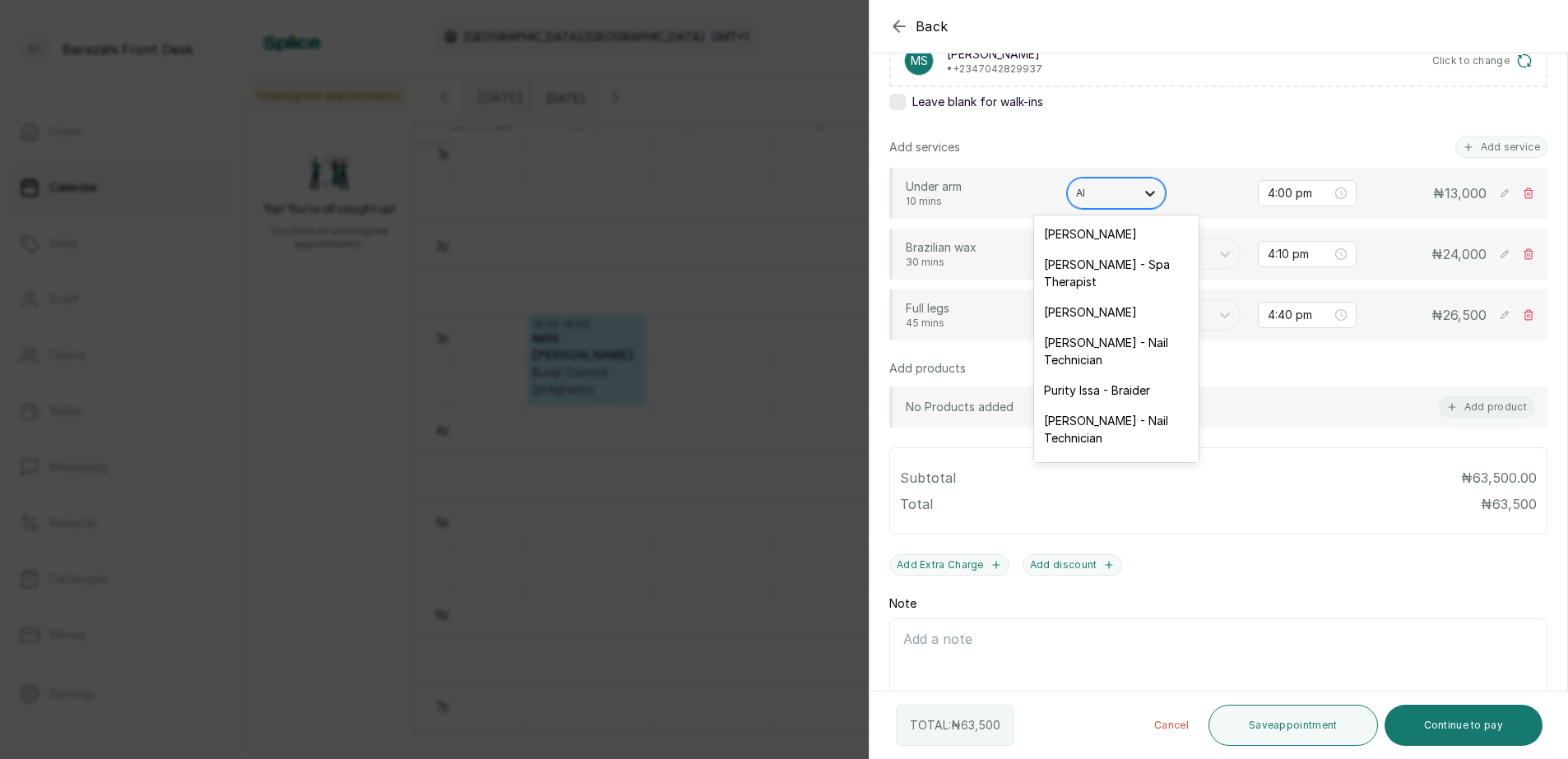
type input "AIS"
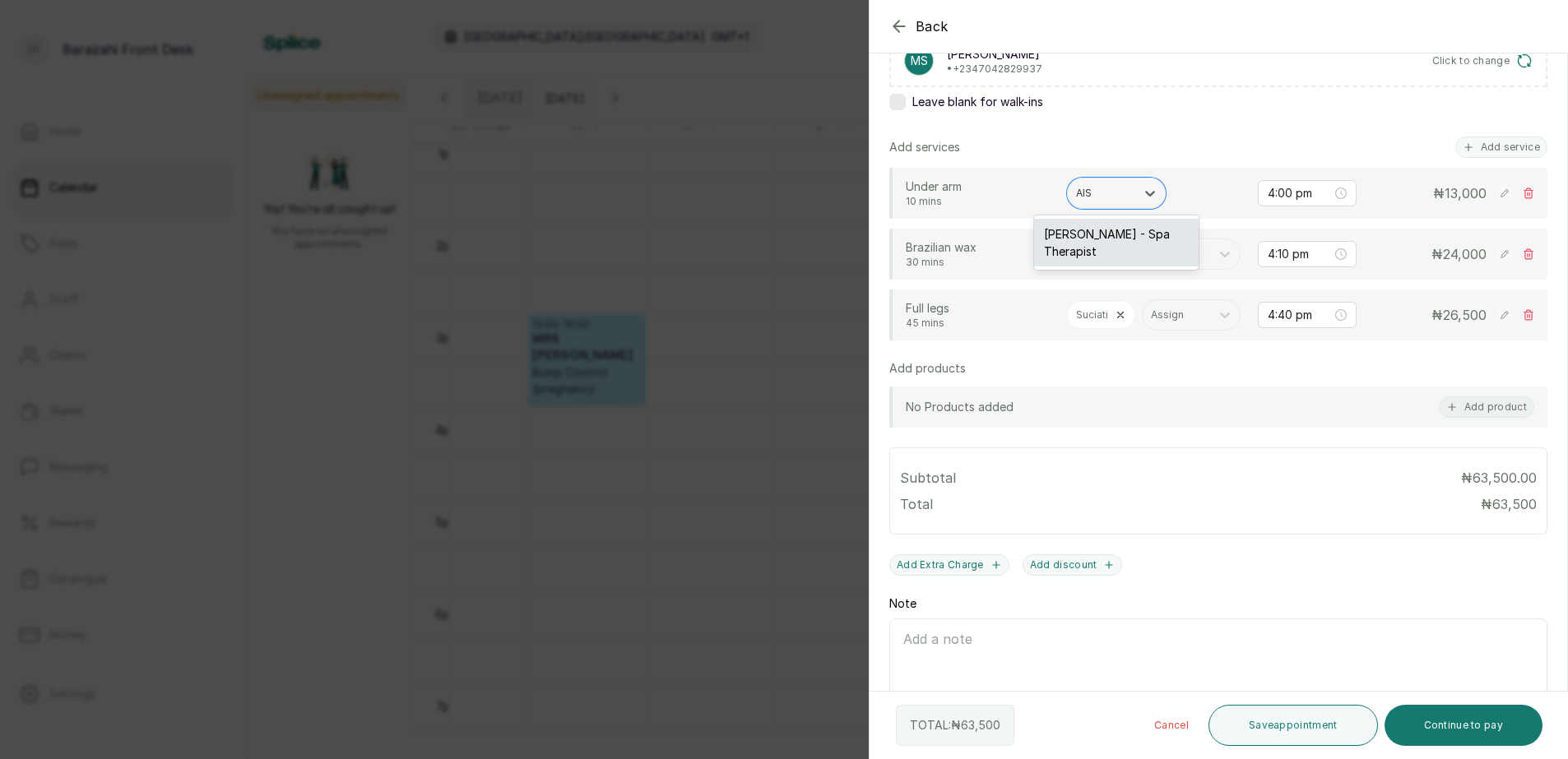
click at [1128, 240] on div "[PERSON_NAME] - Spa Therapist" at bounding box center [1116, 242] width 165 height 47
click at [1124, 260] on icon at bounding box center [1120, 254] width 11 height 11
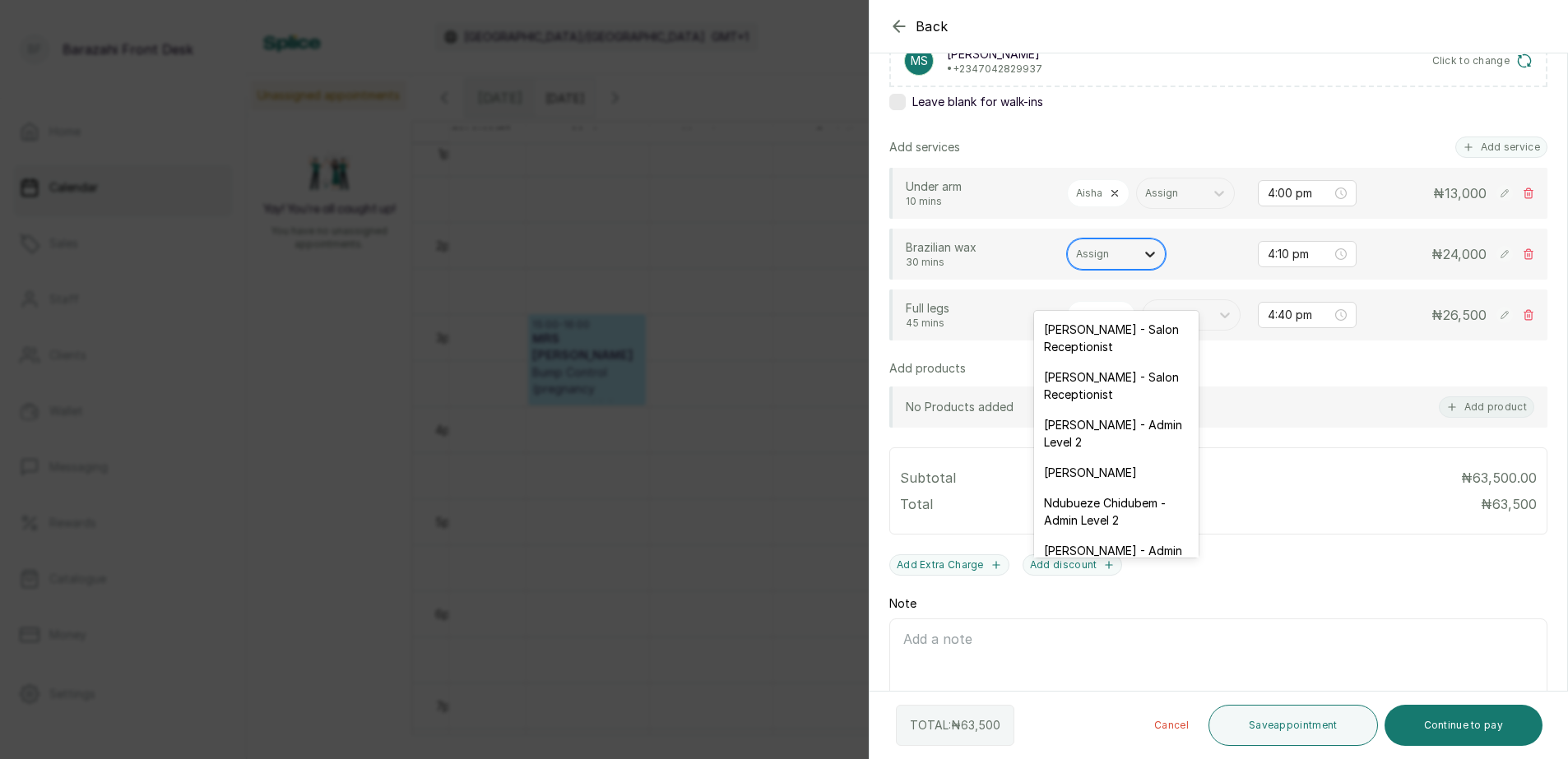
click at [1152, 257] on icon at bounding box center [1149, 255] width 9 height 6
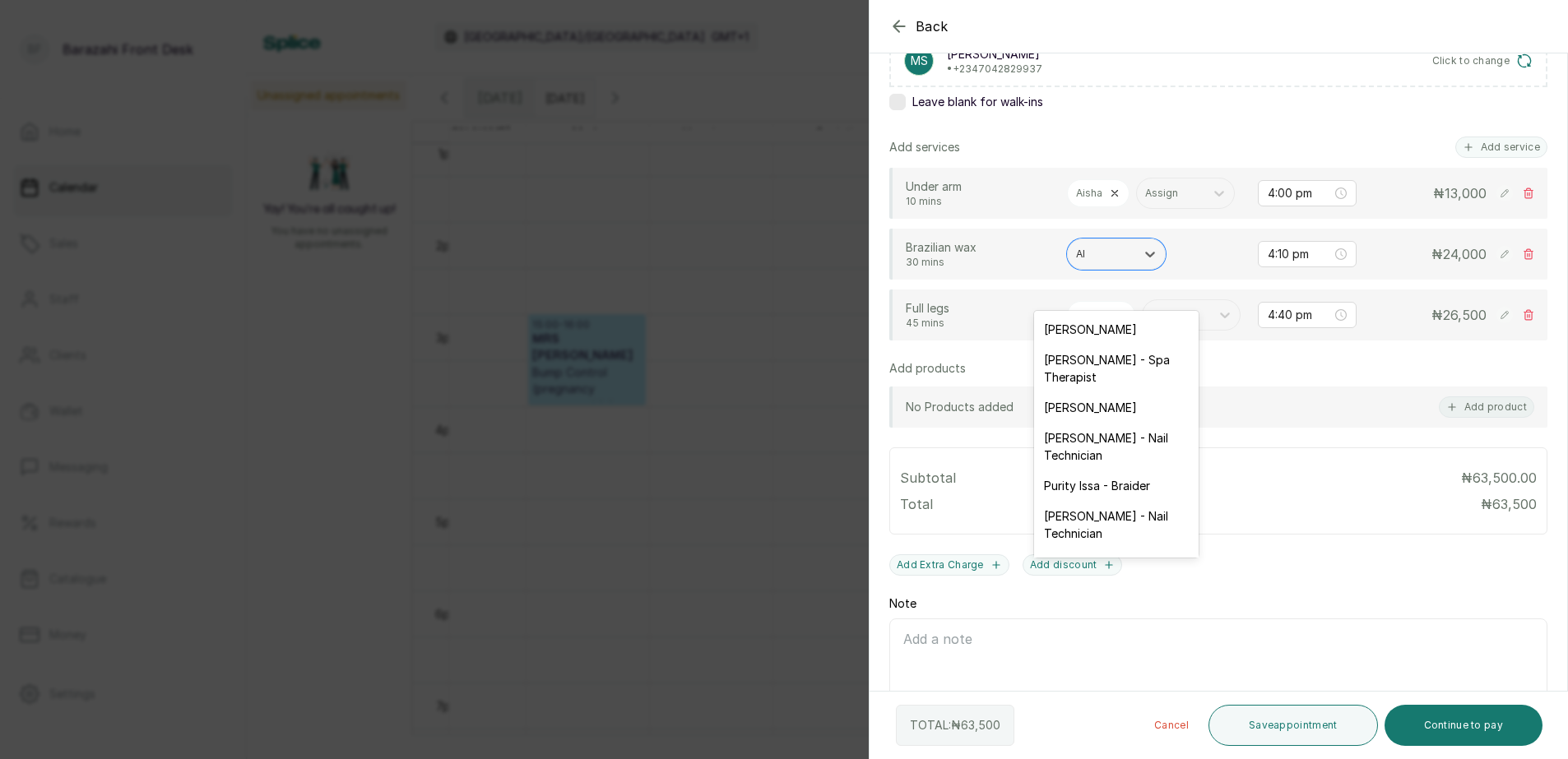
type input "AIS"
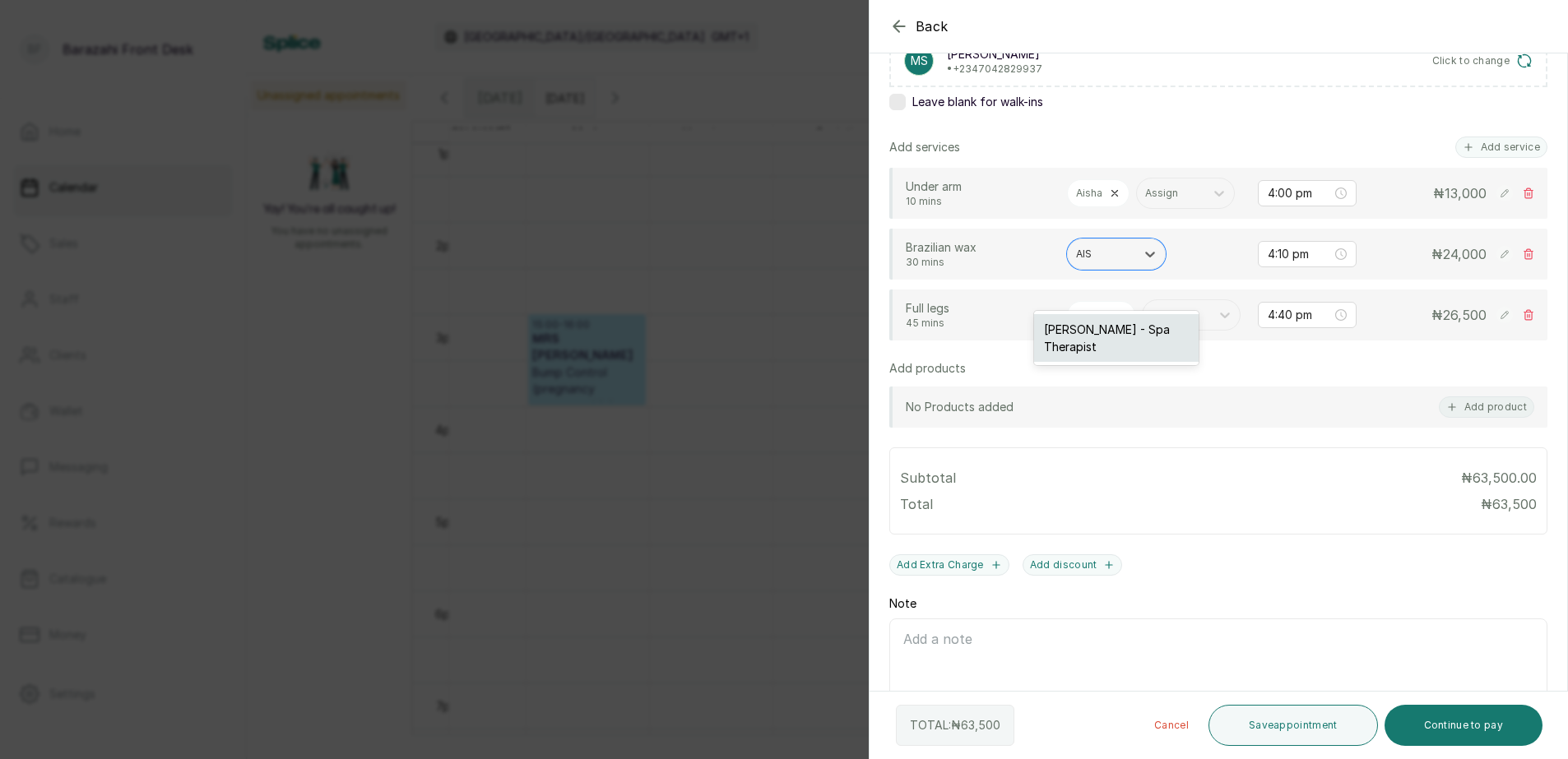
click at [1124, 326] on div "[PERSON_NAME] - Spa Therapist" at bounding box center [1116, 338] width 165 height 47
click at [1122, 321] on icon at bounding box center [1120, 314] width 11 height 11
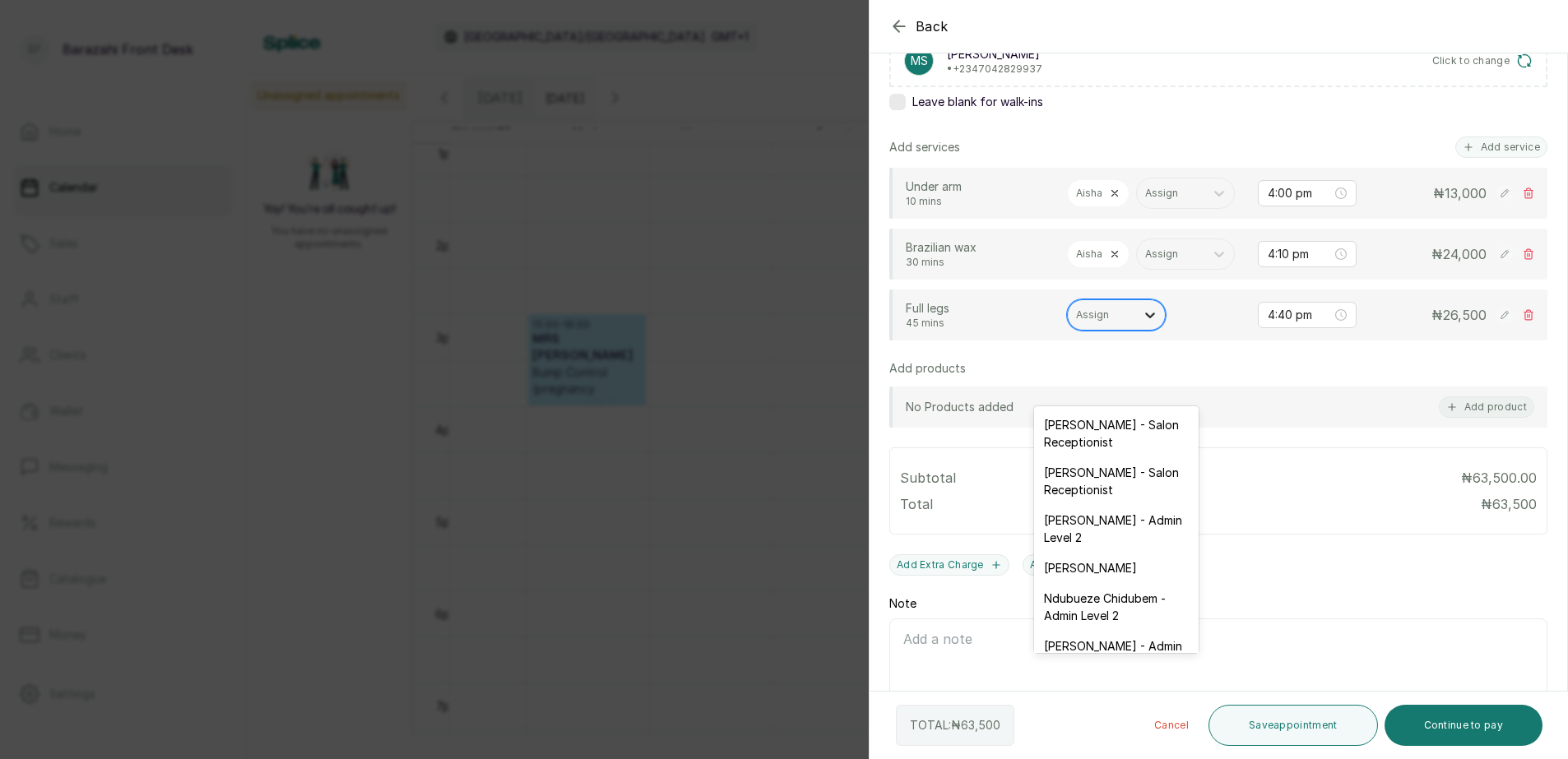
click at [1146, 323] on icon at bounding box center [1149, 314] width 16 height 16
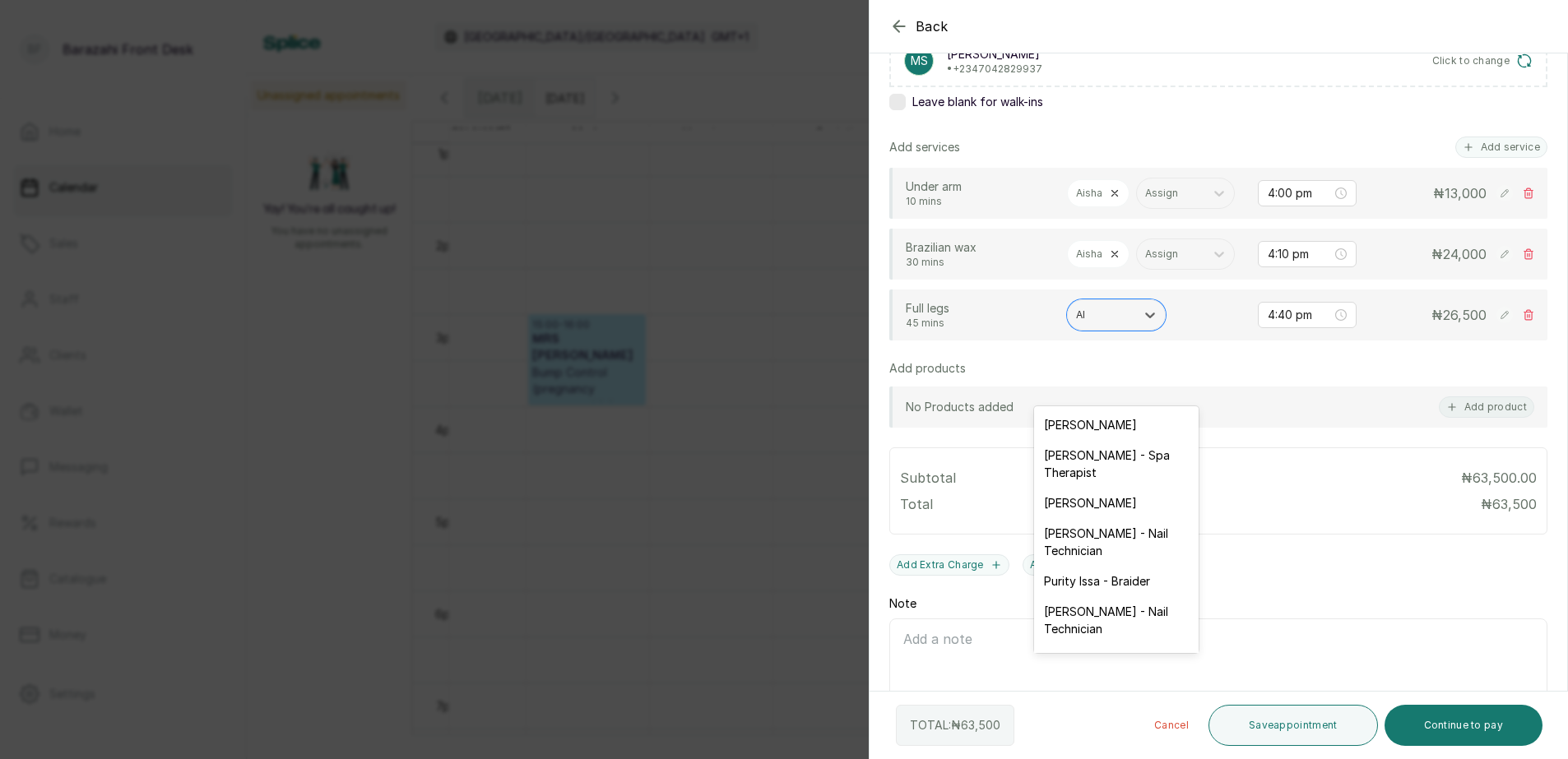
type input "AIS"
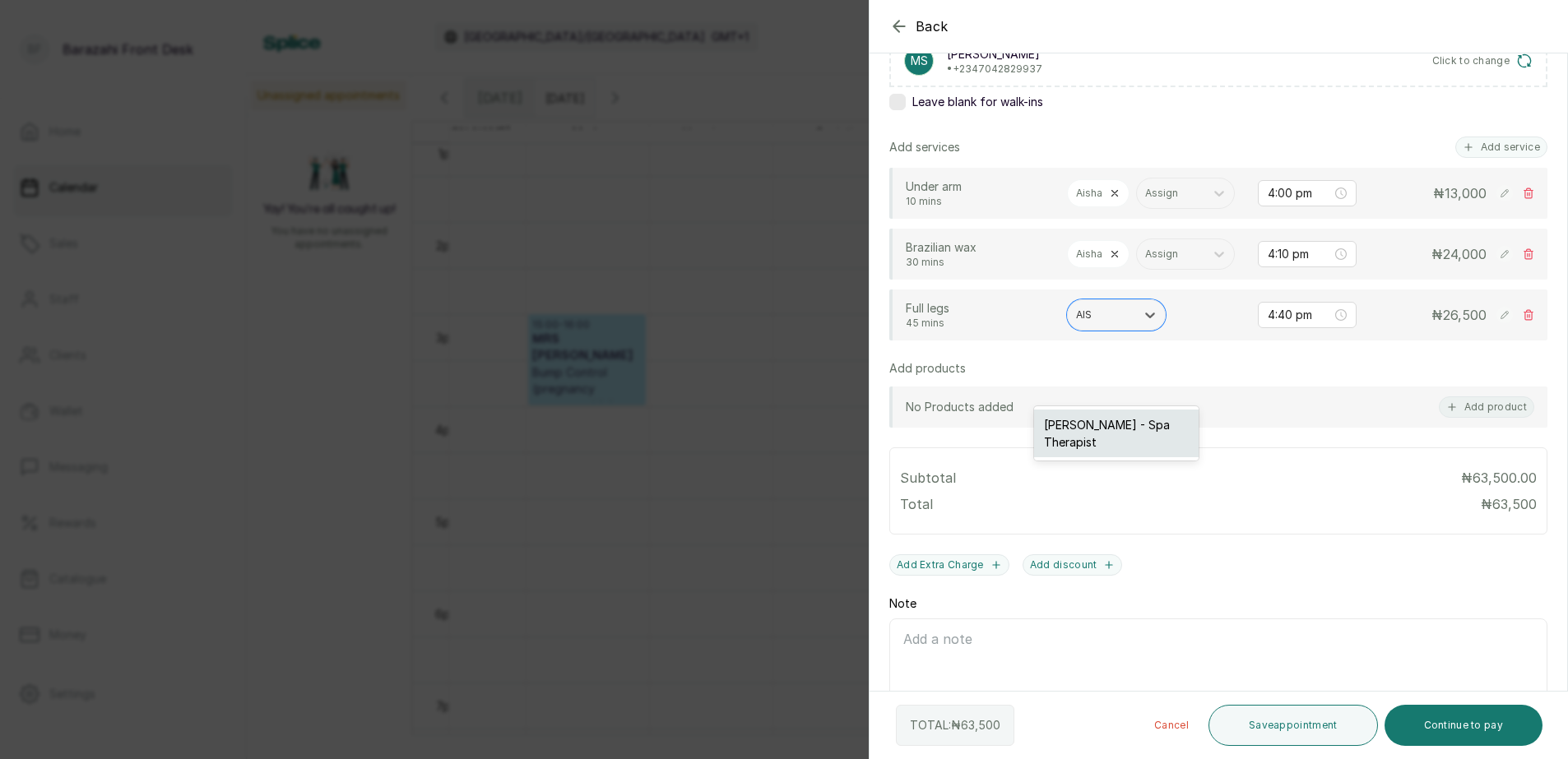
click at [1123, 422] on div "[PERSON_NAME] - Spa Therapist" at bounding box center [1116, 433] width 165 height 47
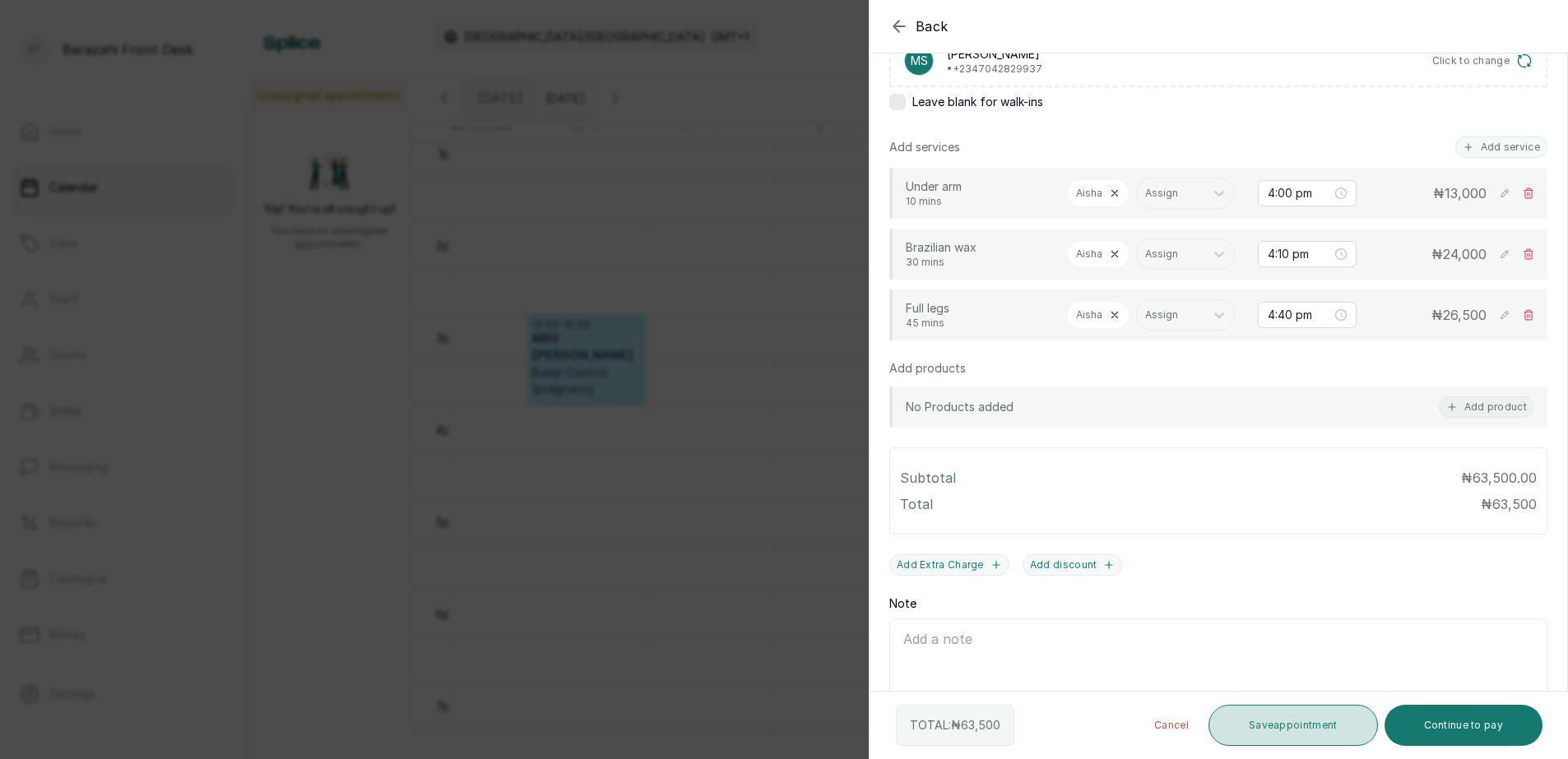
click at [1295, 724] on button "Save appointment" at bounding box center [1293, 726] width 169 height 41
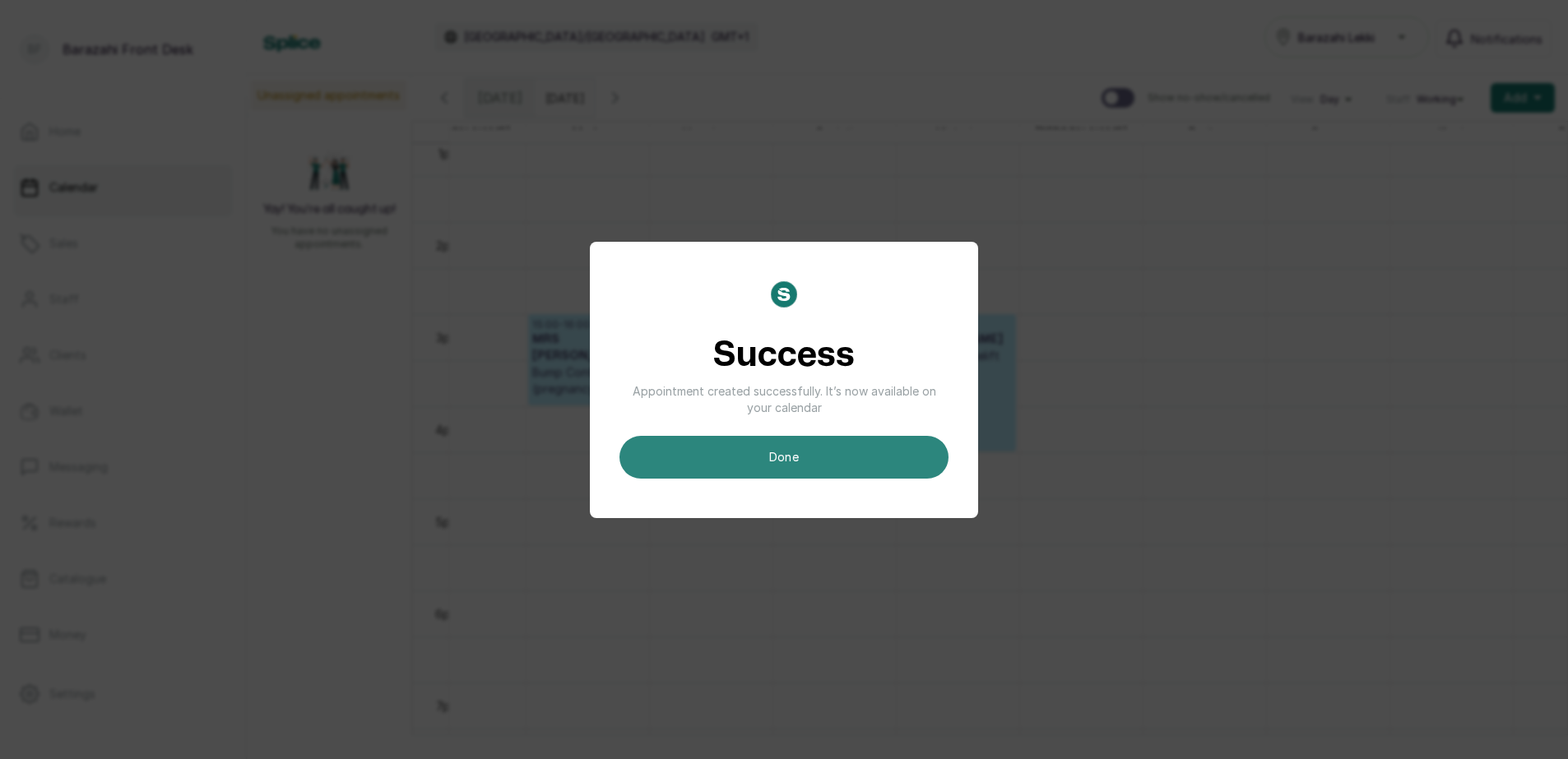
click at [800, 465] on button "done" at bounding box center [783, 458] width 329 height 43
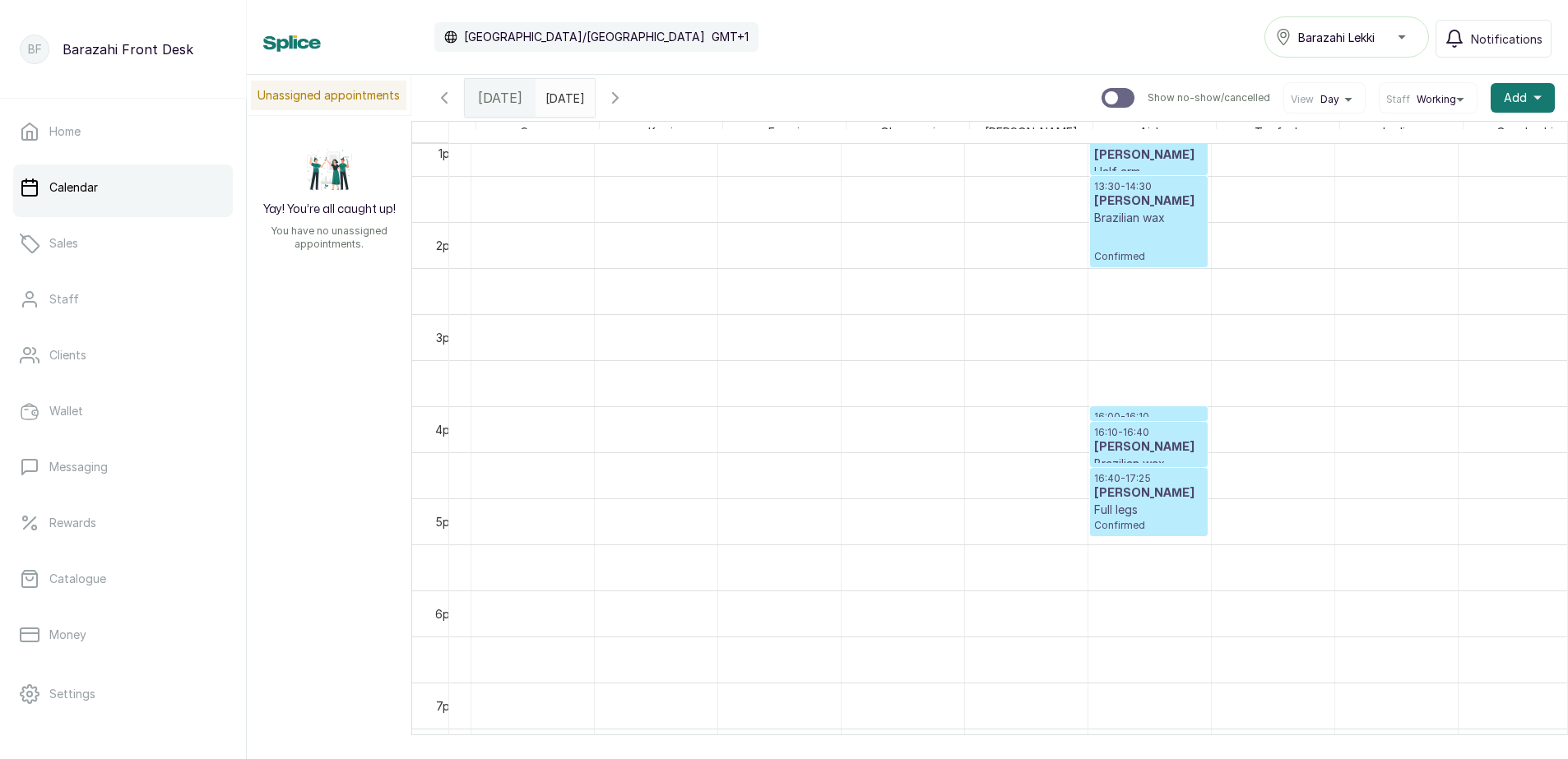
scroll to position [0, 1455]
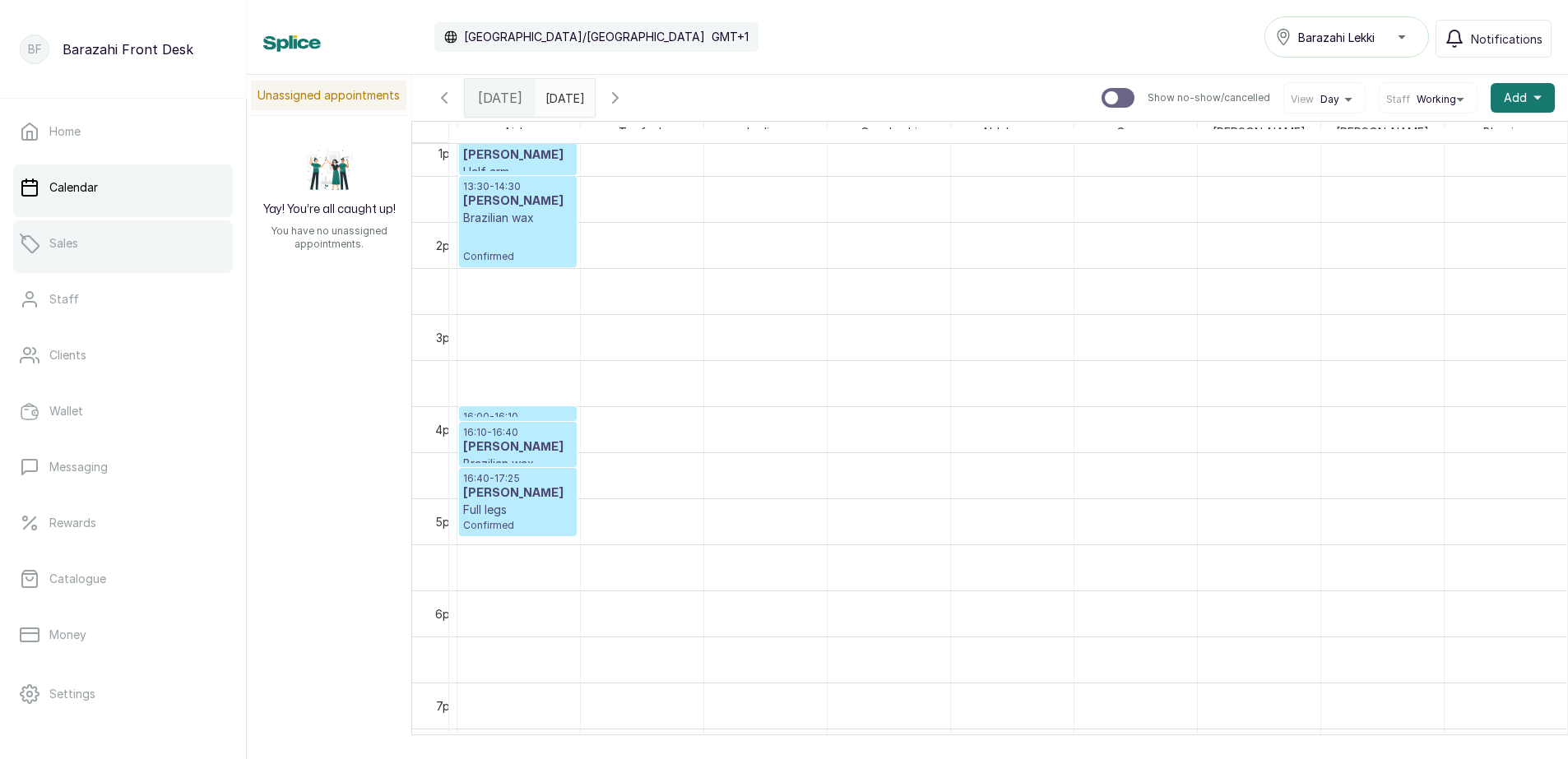
click at [89, 253] on link "Sales" at bounding box center [123, 243] width 219 height 46
